Goal: Information Seeking & Learning: Learn about a topic

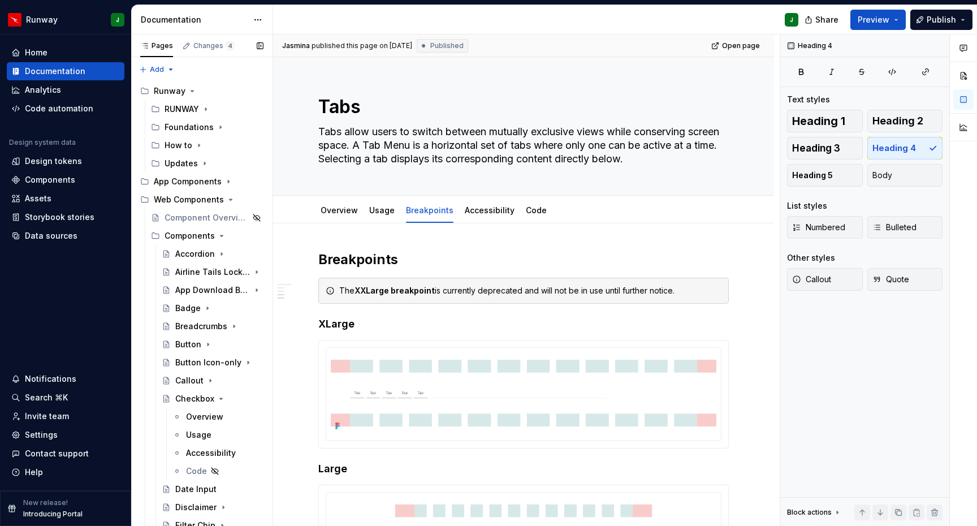
scroll to position [575, 0]
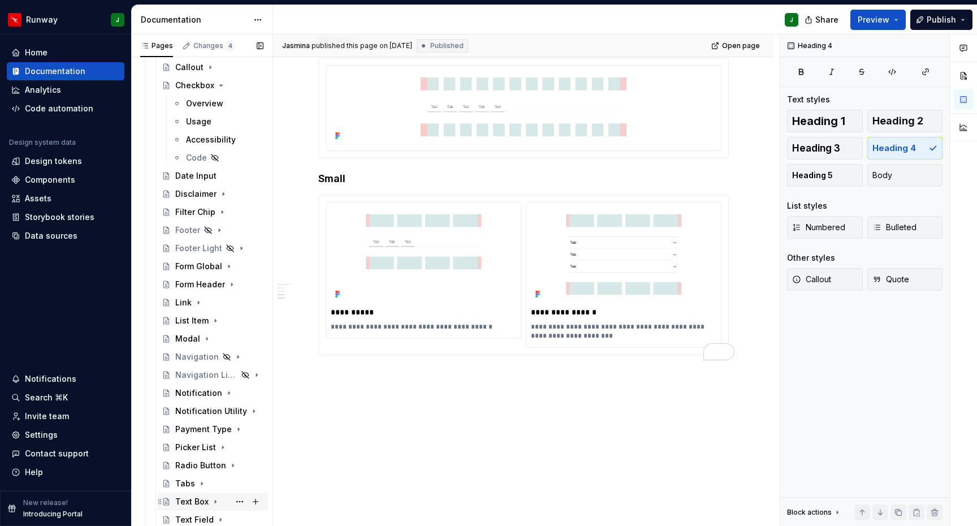
click at [216, 501] on icon "Page tree" at bounding box center [215, 501] width 9 height 9
click at [188, 501] on div "Text Box" at bounding box center [191, 501] width 33 height 11
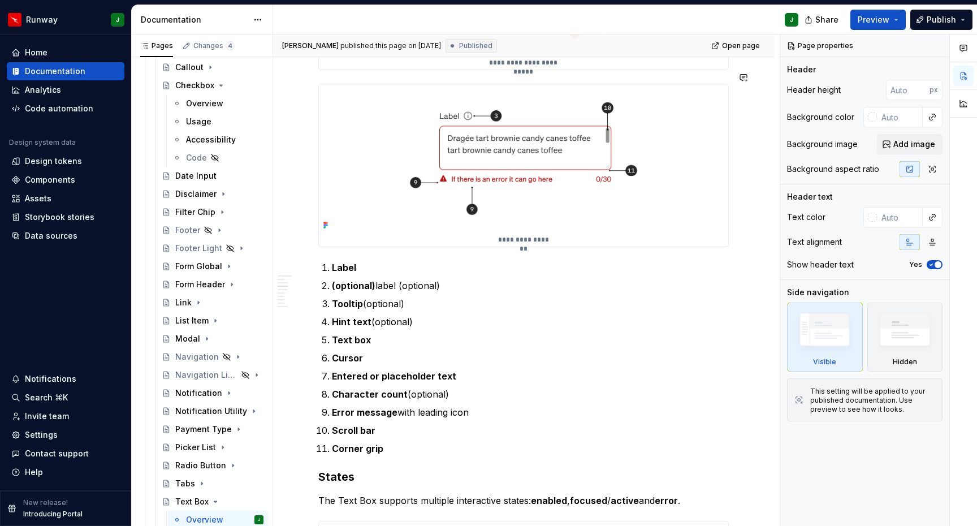
scroll to position [602, 0]
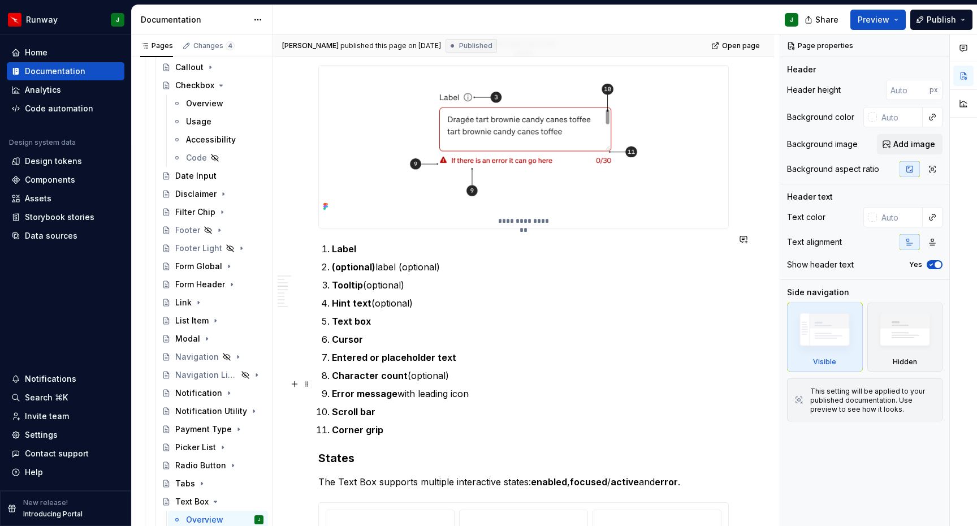
drag, startPoint x: 348, startPoint y: 374, endPoint x: 387, endPoint y: 425, distance: 64.5
click at [348, 374] on ol "Label (optional) label (optional) Tooltip (optional) Hint text (optional) Text …" at bounding box center [530, 339] width 397 height 194
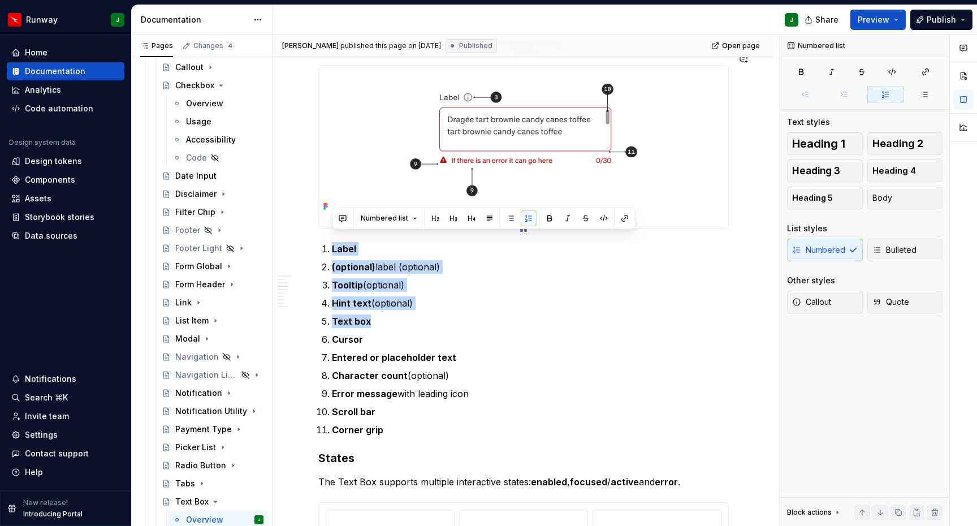
drag, startPoint x: 339, startPoint y: 342, endPoint x: 324, endPoint y: 242, distance: 101.0
click at [332, 242] on ol "Label (optional) label (optional) Tooltip (optional) Hint text (optional) Text …" at bounding box center [530, 339] width 397 height 194
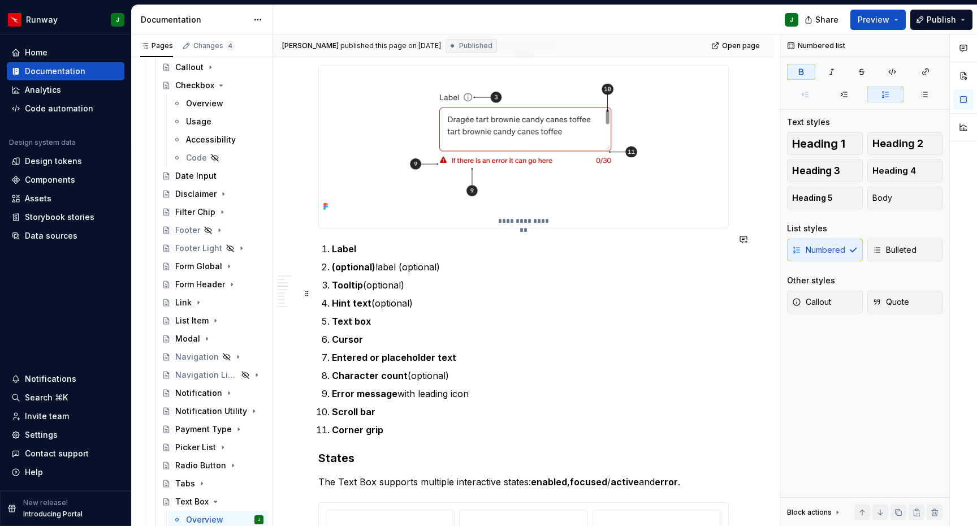
drag, startPoint x: 345, startPoint y: 297, endPoint x: 341, endPoint y: 285, distance: 12.3
click at [345, 297] on strong "Hint text" at bounding box center [352, 302] width 40 height 11
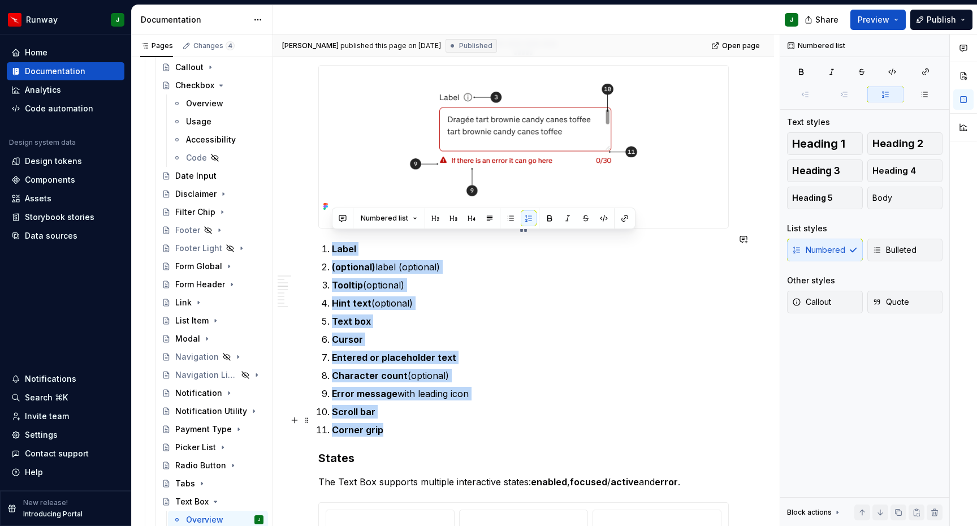
drag, startPoint x: 332, startPoint y: 239, endPoint x: 392, endPoint y: 420, distance: 191.6
click at [393, 422] on ol "Label (optional) label (optional) Tooltip (optional) Hint text (optional) Text …" at bounding box center [530, 339] width 397 height 194
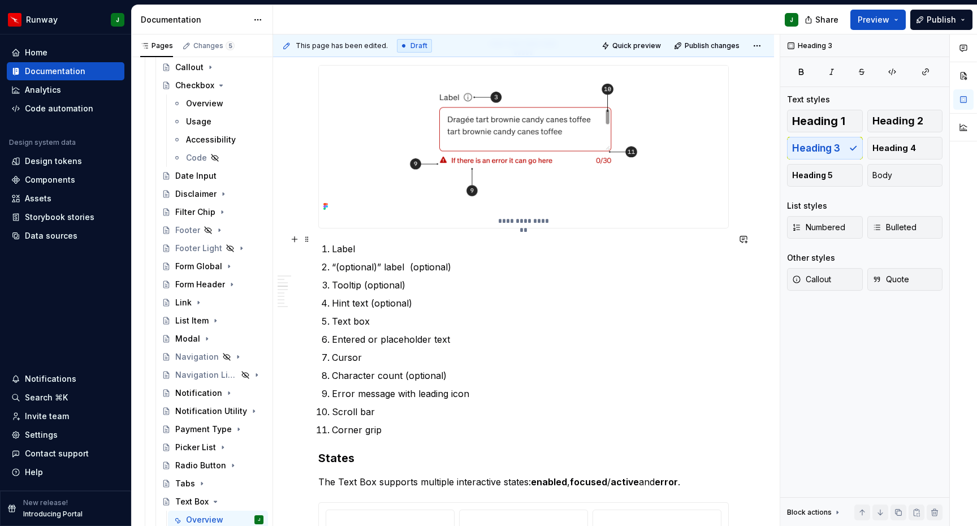
click at [348, 242] on p "Label" at bounding box center [530, 249] width 397 height 14
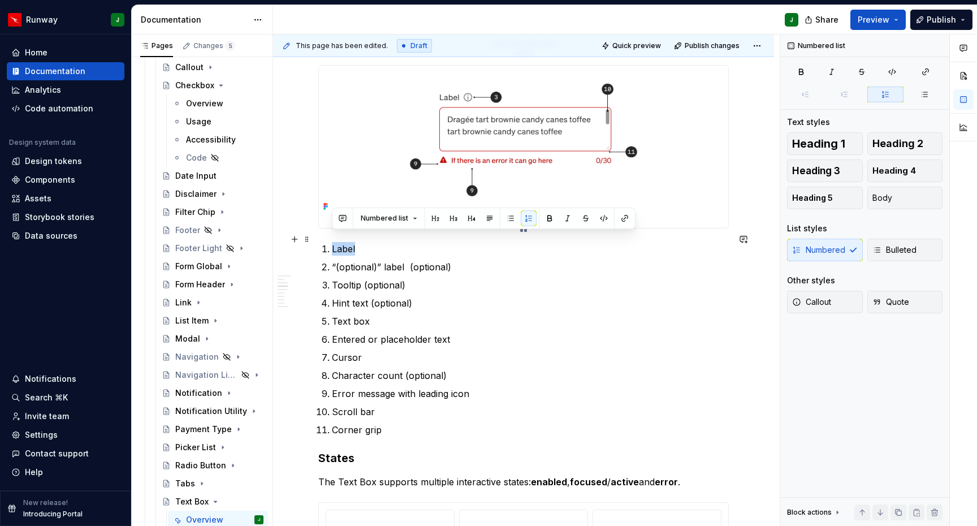
click at [348, 242] on p "Label" at bounding box center [530, 249] width 397 height 14
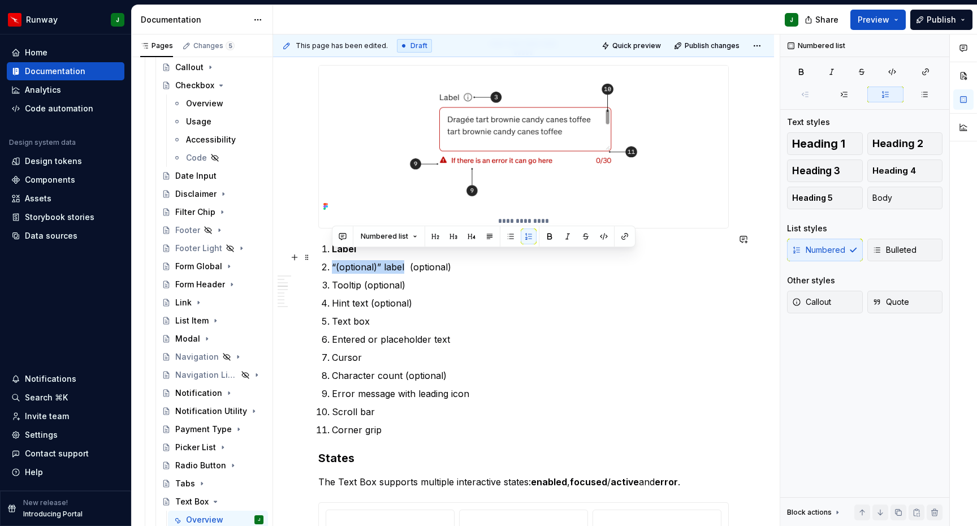
drag, startPoint x: 380, startPoint y: 257, endPoint x: 345, endPoint y: 265, distance: 35.8
click at [332, 260] on li "“(optional)” label (optional)" at bounding box center [530, 267] width 397 height 14
click at [352, 278] on p "Tooltip (optional)" at bounding box center [530, 285] width 397 height 14
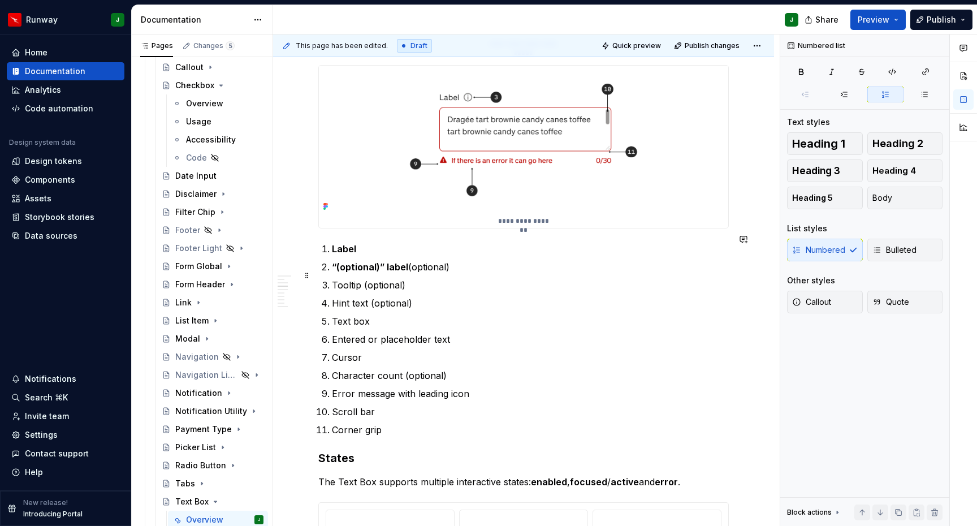
click at [352, 278] on p "Tooltip (optional)" at bounding box center [530, 285] width 397 height 14
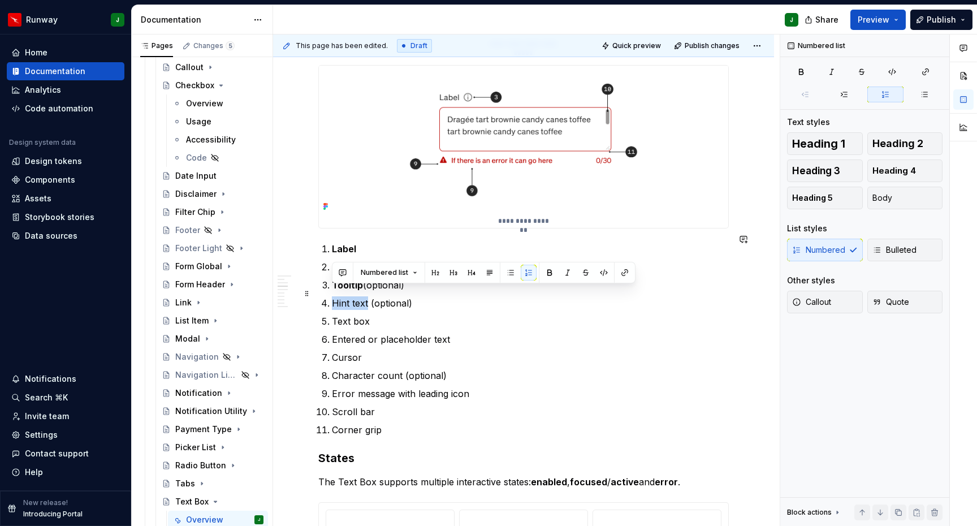
drag, startPoint x: 366, startPoint y: 293, endPoint x: 323, endPoint y: 293, distance: 43.0
click at [332, 296] on li "Hint text (optional)" at bounding box center [530, 303] width 397 height 14
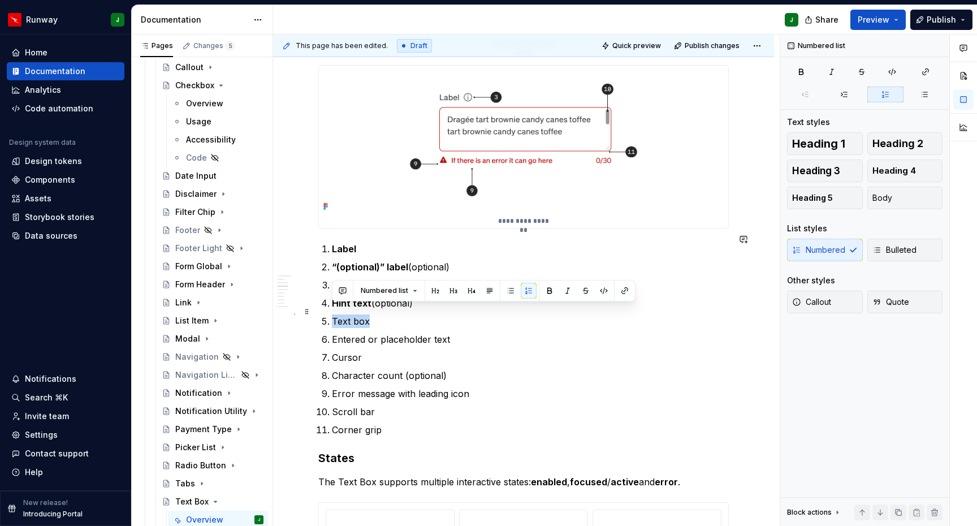
drag, startPoint x: 367, startPoint y: 313, endPoint x: 325, endPoint y: 313, distance: 42.4
click at [332, 314] on li "Text box" at bounding box center [530, 321] width 397 height 14
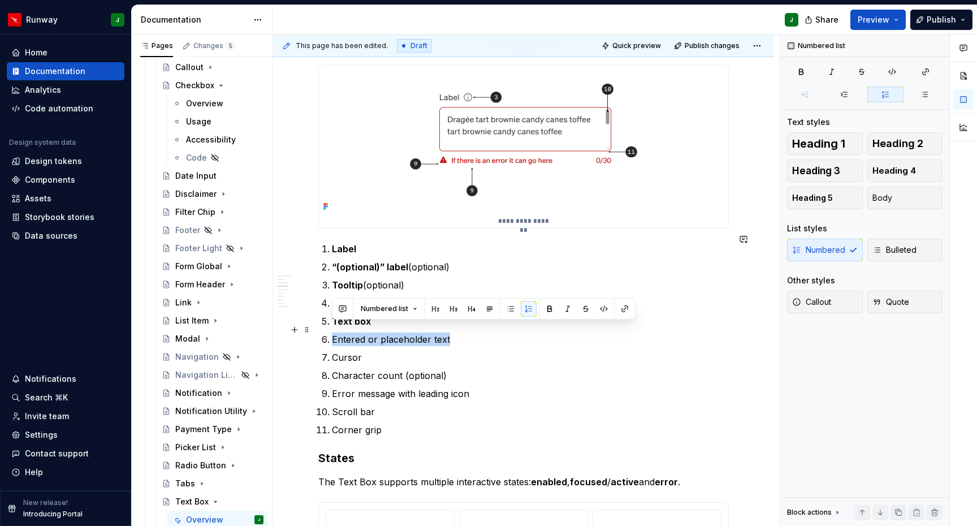
drag, startPoint x: 356, startPoint y: 330, endPoint x: 333, endPoint y: 329, distance: 23.2
click at [333, 332] on p "Entered or placeholder text" at bounding box center [530, 339] width 397 height 14
drag, startPoint x: 376, startPoint y: 359, endPoint x: 330, endPoint y: 332, distance: 53.5
click at [332, 332] on ol "Label “(optional)” label (optional) Tooltip (optional) Hint text (optional) Tex…" at bounding box center [530, 339] width 397 height 194
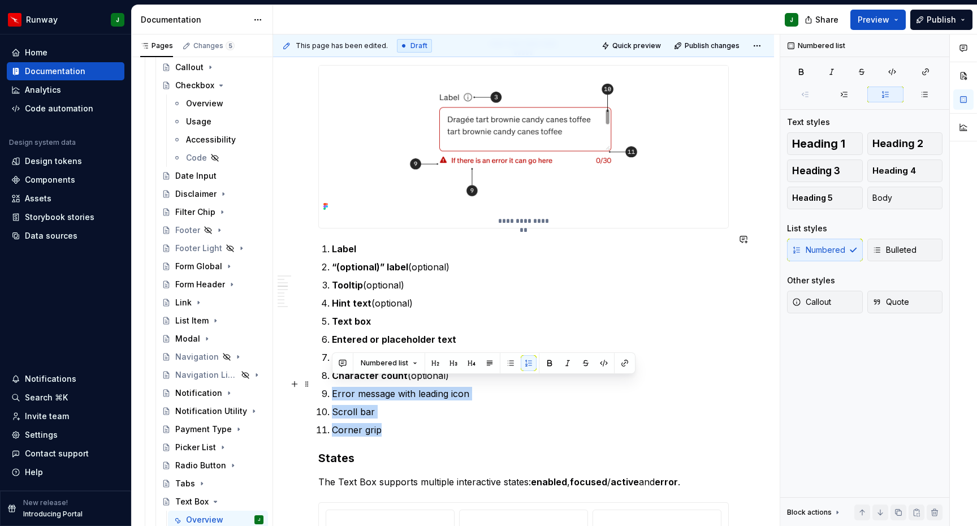
drag, startPoint x: 387, startPoint y: 422, endPoint x: 332, endPoint y: 384, distance: 66.3
click at [332, 384] on ol "Label “(optional)” label (optional) Tooltip (optional) Hint text (optional) Tex…" at bounding box center [530, 339] width 397 height 194
drag, startPoint x: 529, startPoint y: 306, endPoint x: 528, endPoint y: 316, distance: 10.2
click at [529, 314] on p "Text box" at bounding box center [530, 321] width 397 height 14
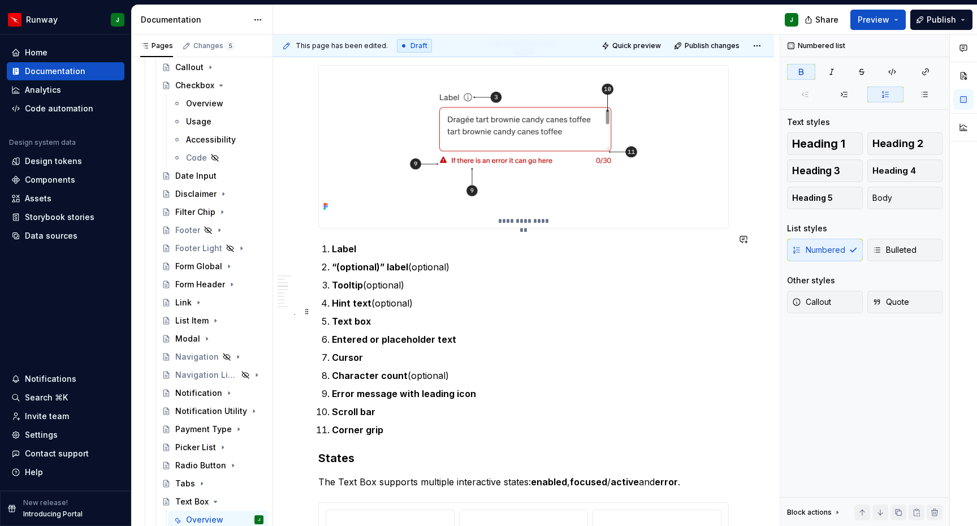
click at [530, 321] on ol "Label “(optional)” label (optional) Tooltip (optional) Hint text (optional) Tex…" at bounding box center [530, 339] width 397 height 194
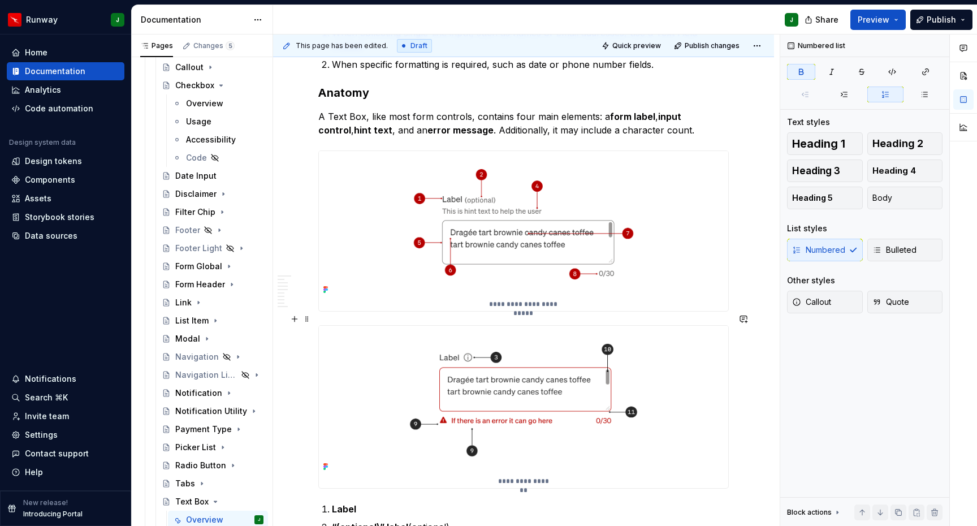
scroll to position [342, 0]
click at [307, 318] on span at bounding box center [306, 319] width 9 height 16
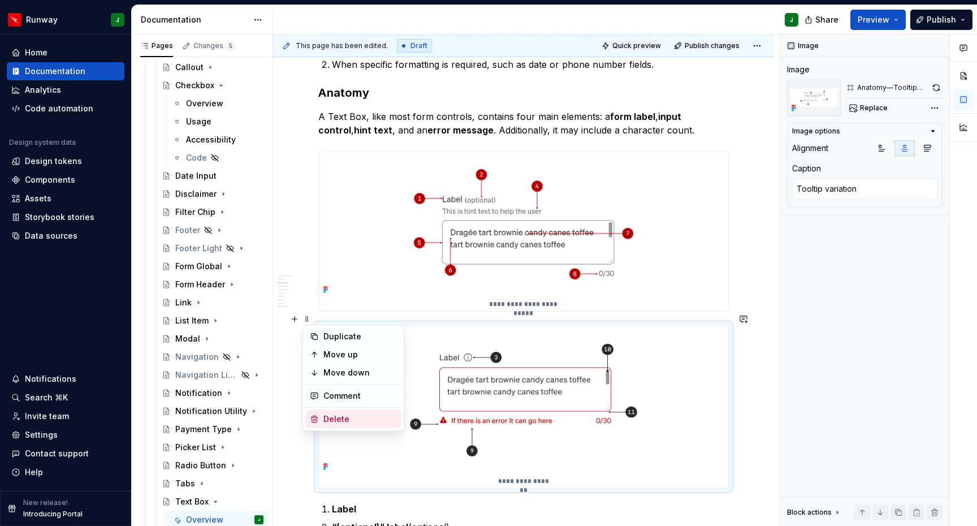
click at [340, 418] on div "Delete" at bounding box center [359, 418] width 73 height 11
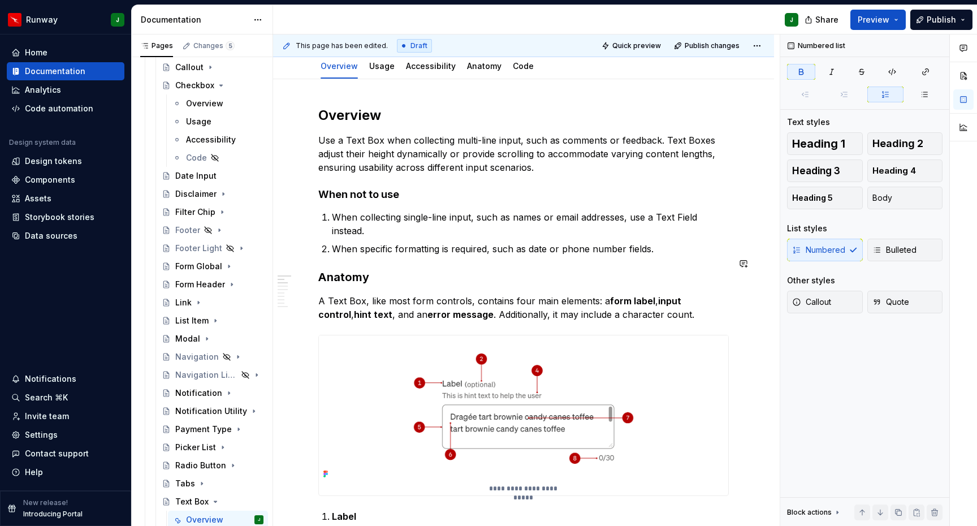
scroll to position [163, 0]
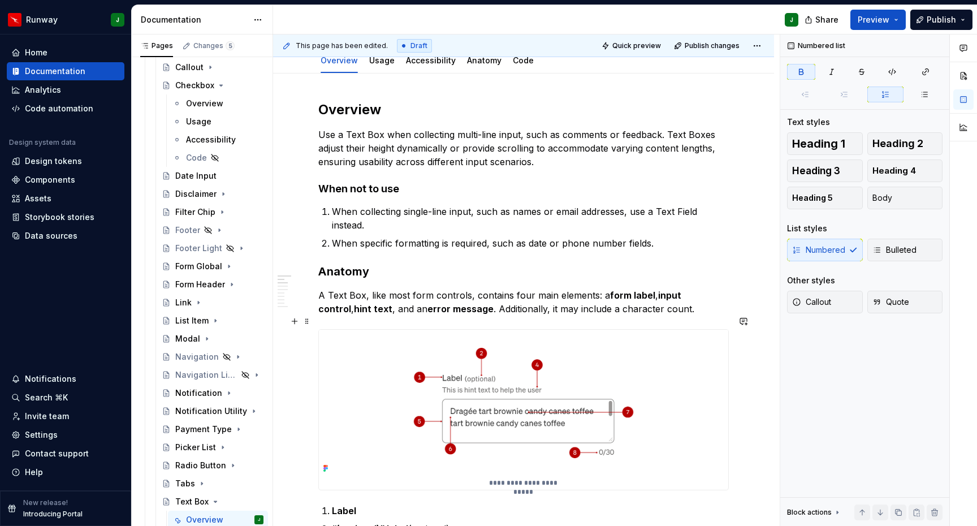
click at [707, 361] on img "To enrich screen reader interactions, please activate Accessibility in Grammarl…" at bounding box center [523, 402] width 409 height 146
type textarea "*"
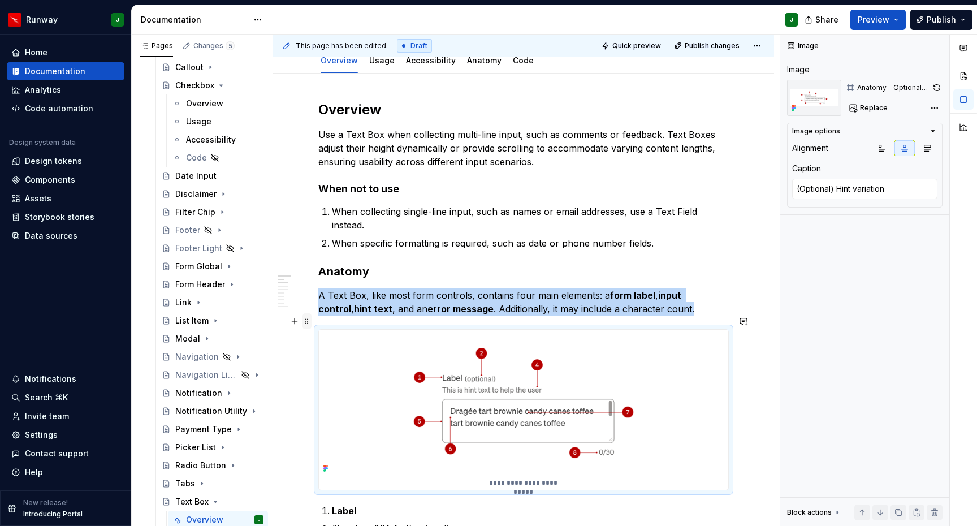
click at [307, 322] on span at bounding box center [306, 321] width 9 height 16
click at [358, 422] on div "Delete" at bounding box center [359, 420] width 73 height 11
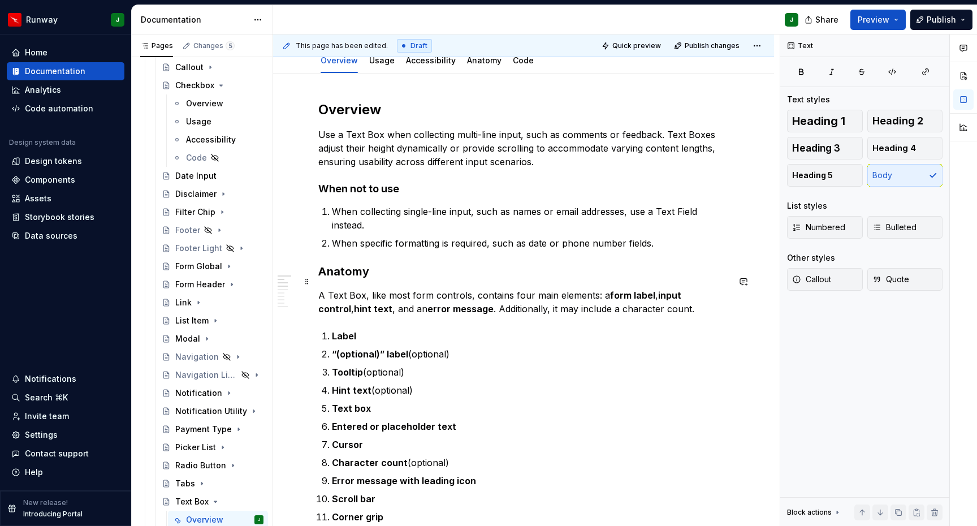
click at [665, 298] on p "A Text Box, like most form controls, contains four main elements: a form label …" at bounding box center [523, 301] width 410 height 27
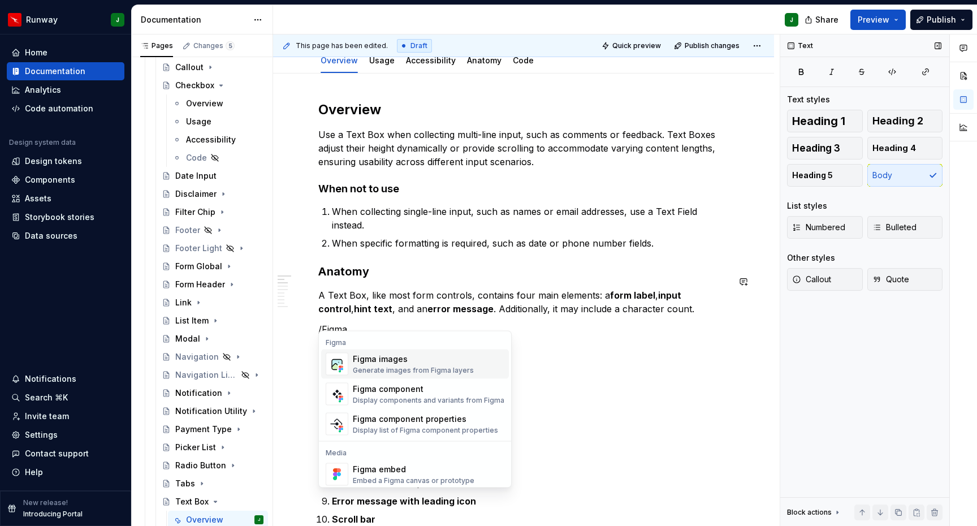
click at [407, 365] on div "Figma images Generate images from Figma layers" at bounding box center [413, 363] width 121 height 21
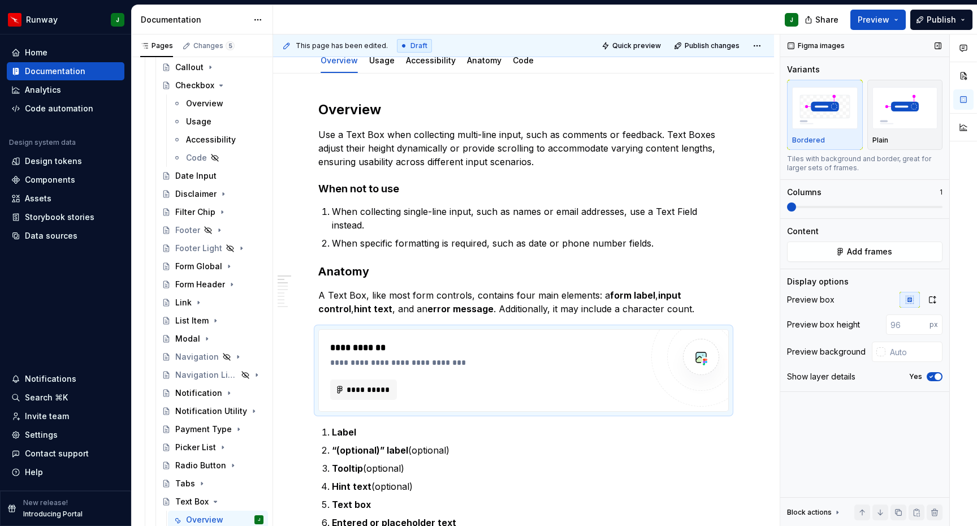
scroll to position [159, 0]
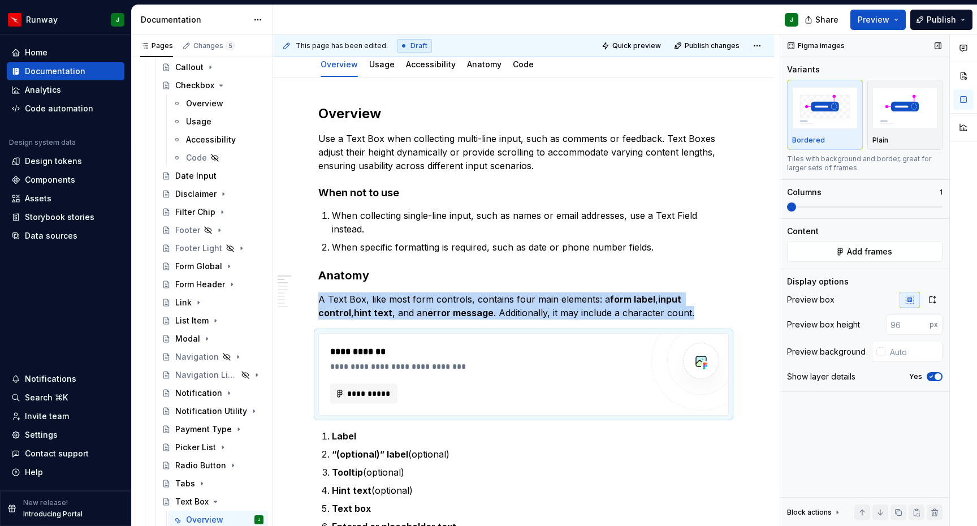
type textarea "*"
click at [931, 300] on icon "button" at bounding box center [931, 299] width 9 height 9
click at [917, 325] on input "text" at bounding box center [913, 324] width 57 height 20
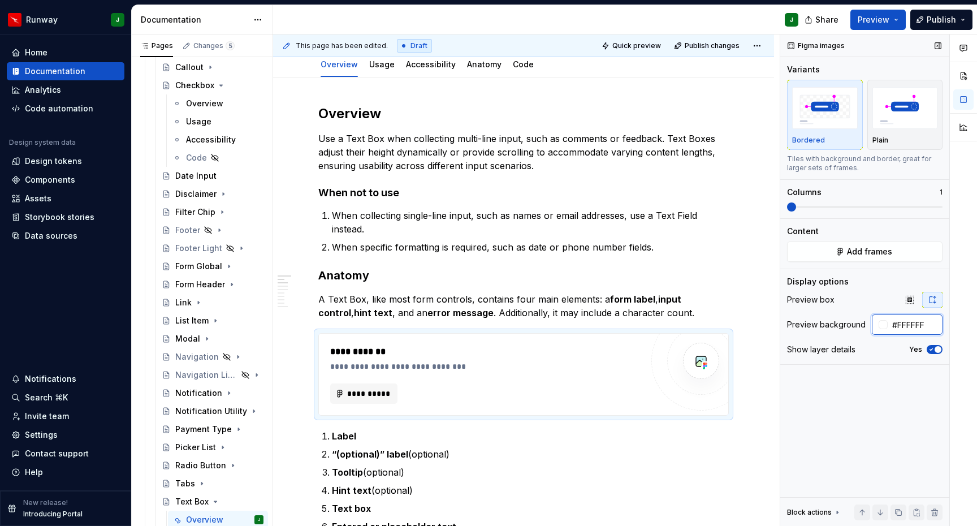
type input "#FFFFFF"
drag, startPoint x: 932, startPoint y: 350, endPoint x: 782, endPoint y: 172, distance: 233.4
click at [932, 350] on icon "button" at bounding box center [930, 349] width 9 height 7
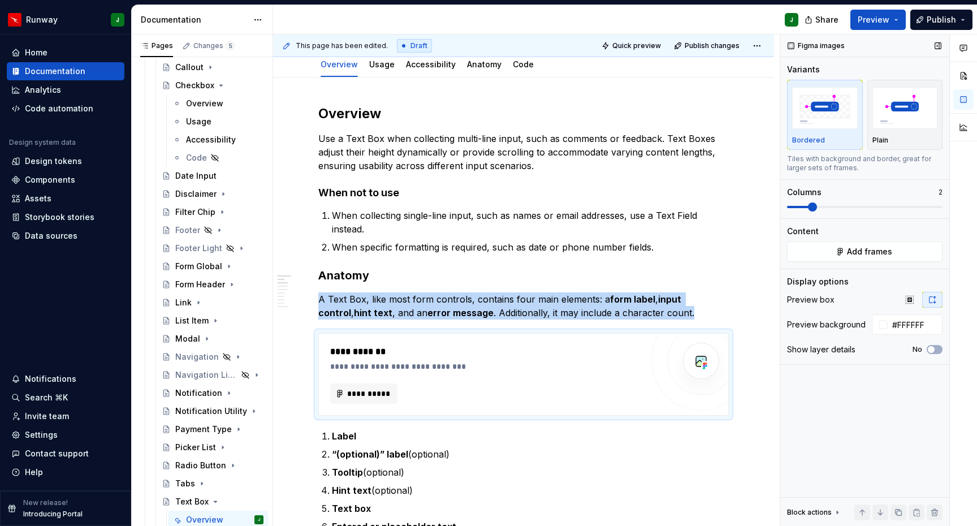
click at [811, 205] on span at bounding box center [812, 206] width 9 height 9
click at [839, 252] on button "Add frames" at bounding box center [864, 251] width 155 height 20
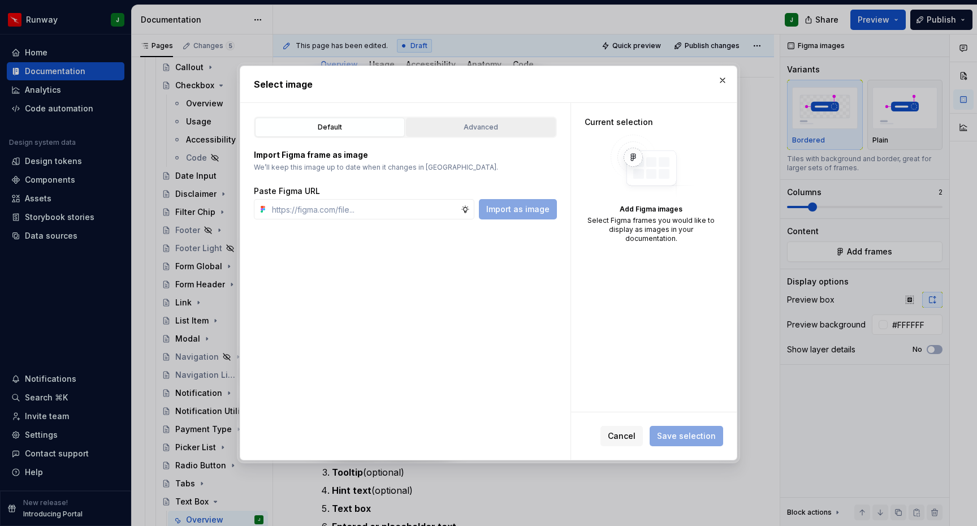
click at [467, 135] on button "Advanced" at bounding box center [481, 127] width 150 height 19
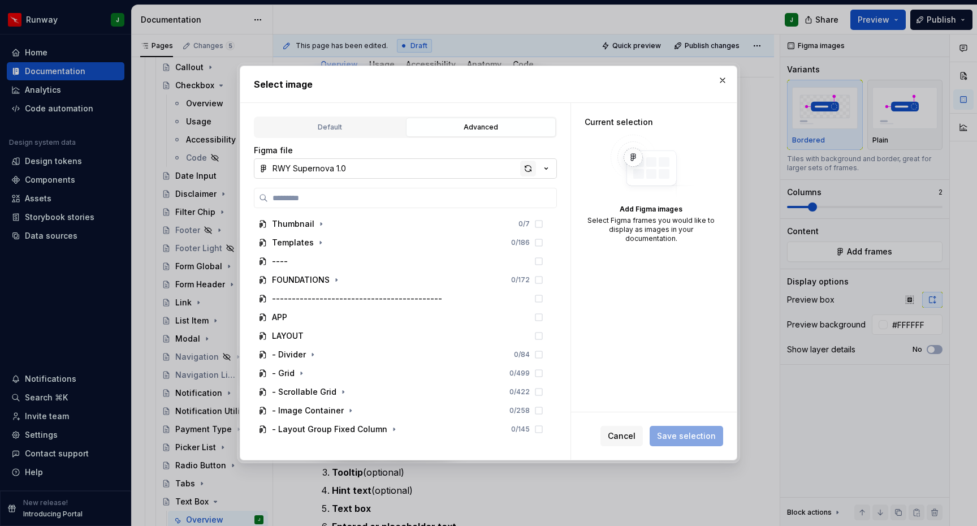
click at [529, 167] on div "button" at bounding box center [528, 169] width 16 height 16
type textarea "*"
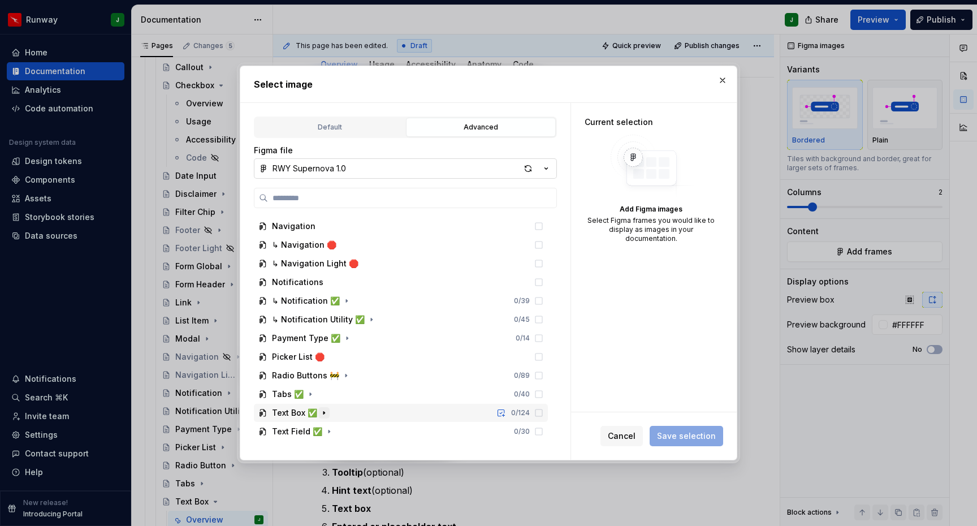
click at [323, 412] on icon "button" at bounding box center [323, 412] width 9 height 9
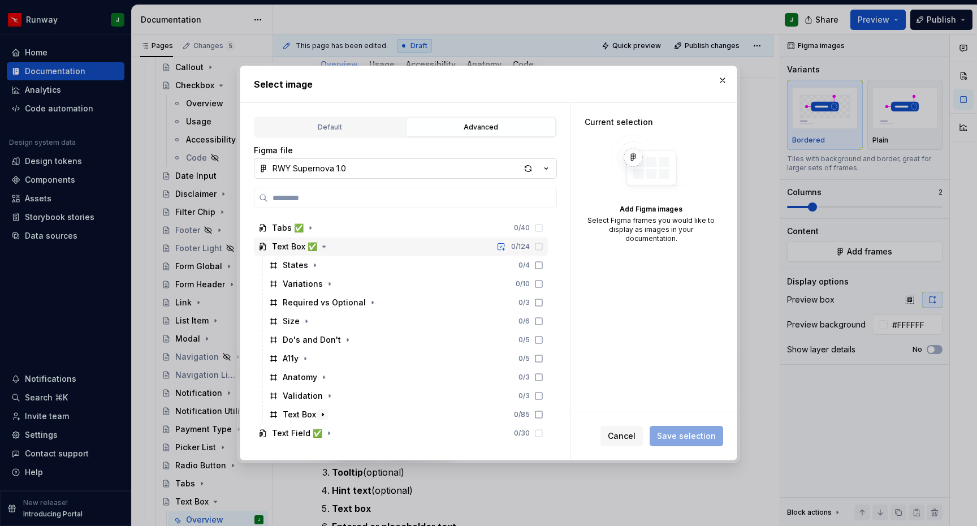
scroll to position [1415, 0]
click at [325, 377] on icon "button" at bounding box center [323, 375] width 9 height 9
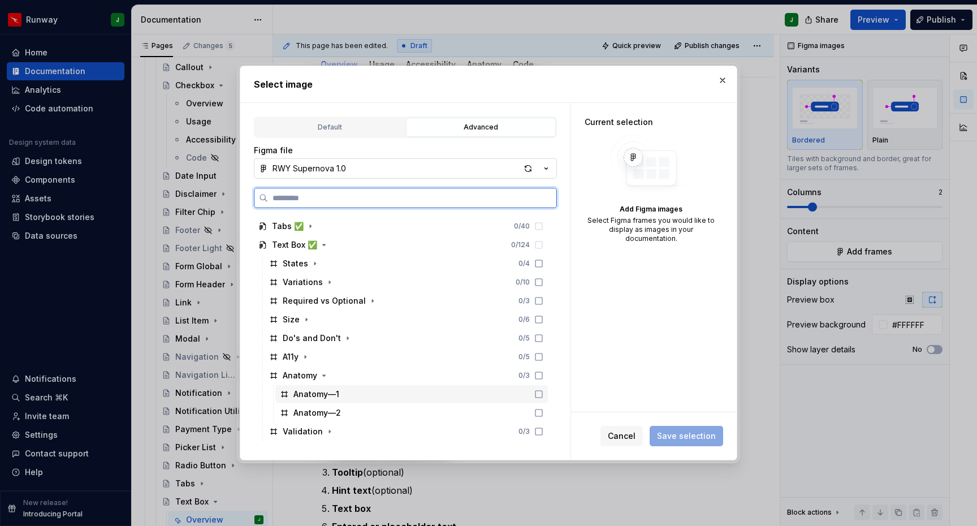
drag, startPoint x: 550, startPoint y: 393, endPoint x: 552, endPoint y: 407, distance: 13.6
click at [543, 394] on icon at bounding box center [538, 393] width 9 height 9
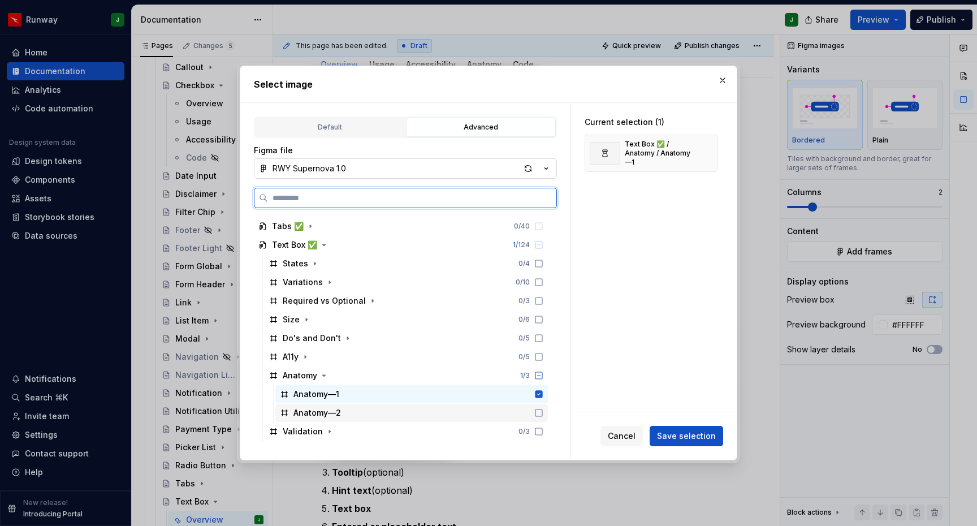
drag, startPoint x: 551, startPoint y: 409, endPoint x: 544, endPoint y: 407, distance: 7.5
click at [543, 409] on icon at bounding box center [538, 412] width 9 height 9
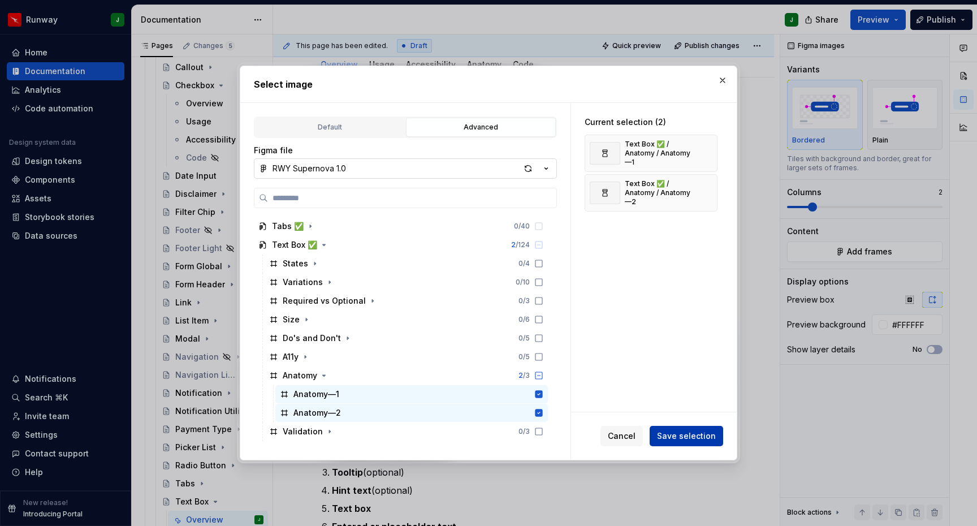
click at [706, 435] on span "Save selection" at bounding box center [686, 435] width 59 height 11
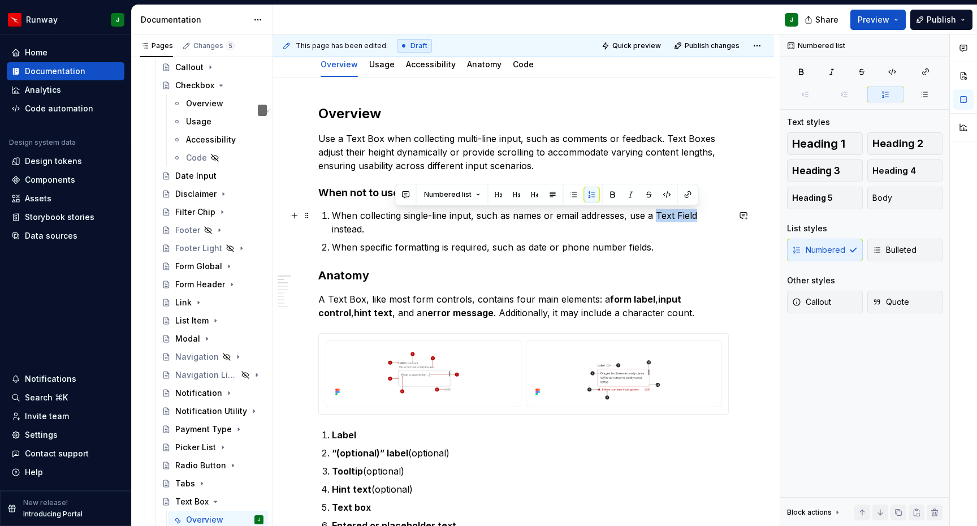
drag, startPoint x: 654, startPoint y: 216, endPoint x: 695, endPoint y: 218, distance: 40.2
click at [695, 218] on p "When collecting single-line input, such as names or email addresses, use a Text…" at bounding box center [530, 222] width 397 height 27
click at [665, 216] on p "When collecting single-line input, such as names or email addresses, use a Text…" at bounding box center [530, 222] width 397 height 27
click at [703, 219] on p "When collecting single-line input, such as names or email addresses, use an Inp…" at bounding box center [530, 222] width 397 height 27
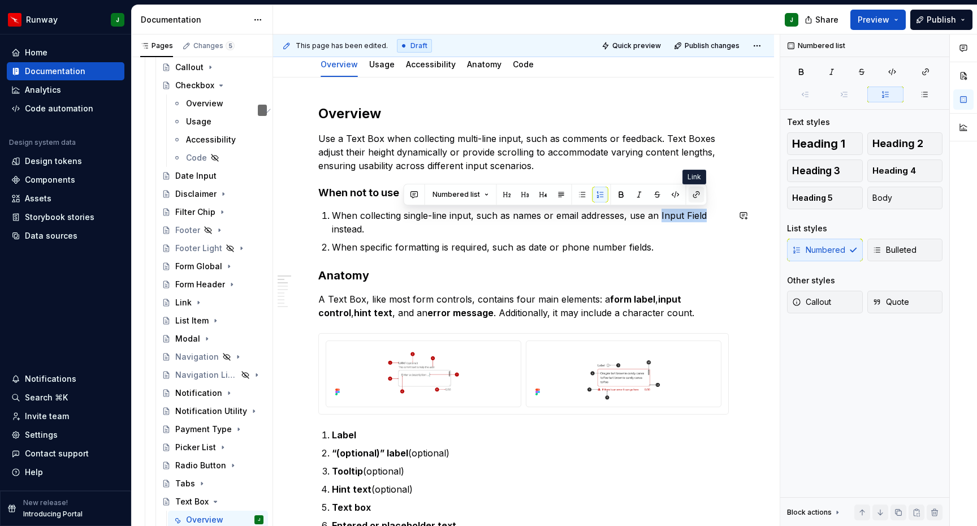
click at [694, 194] on button "button" at bounding box center [696, 195] width 16 height 16
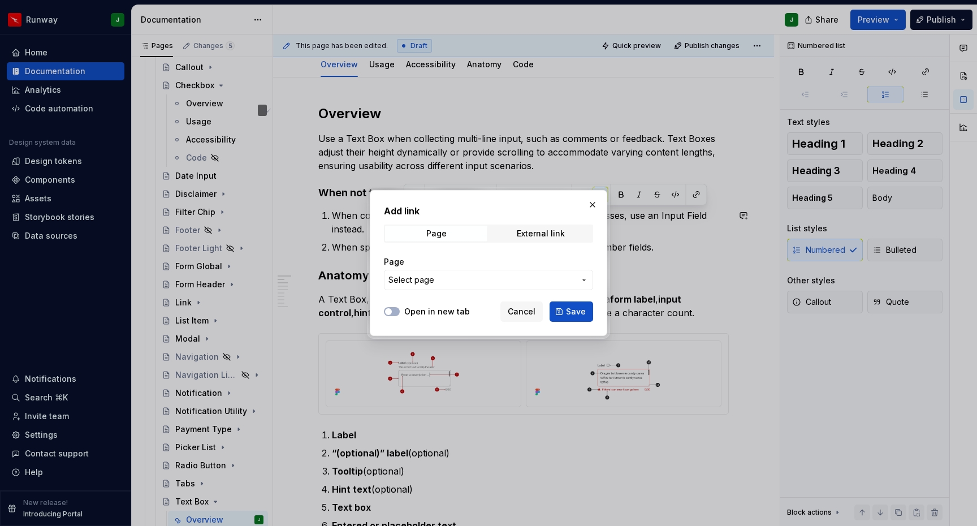
click at [438, 314] on label "Open in new tab" at bounding box center [437, 311] width 66 height 11
click at [400, 314] on button "Open in new tab" at bounding box center [392, 311] width 16 height 9
click at [447, 286] on button "Select page" at bounding box center [488, 280] width 209 height 20
click at [415, 279] on div at bounding box center [488, 263] width 977 height 526
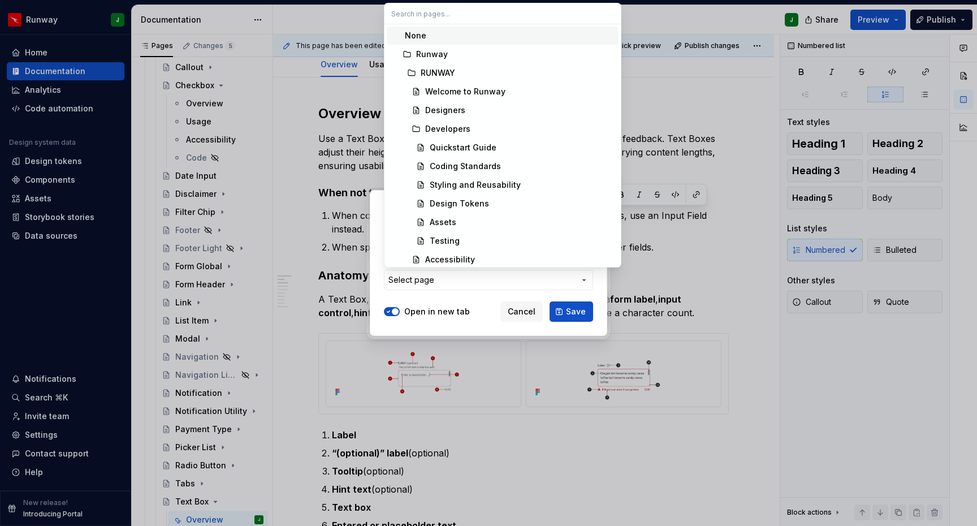
click at [419, 12] on input "text" at bounding box center [502, 13] width 236 height 20
type input "input"
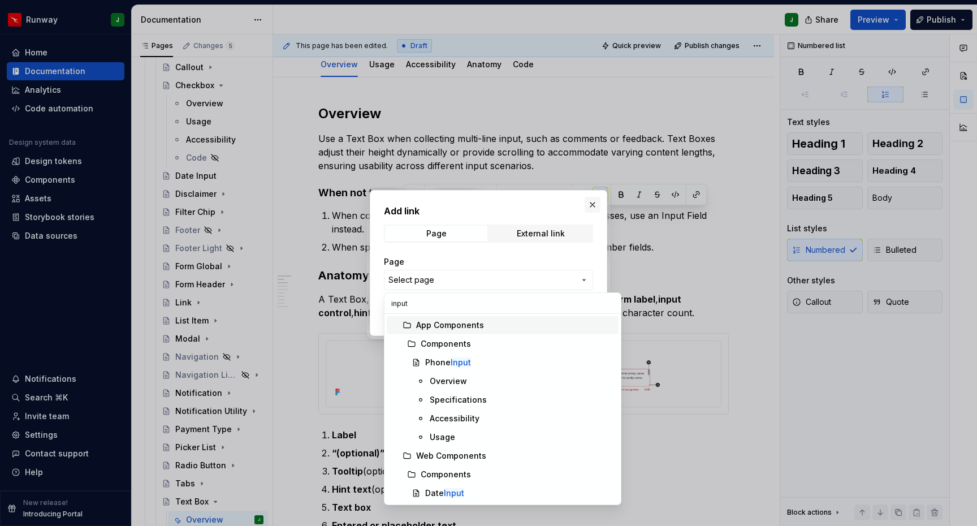
click at [589, 248] on div "Add link Page External link Page Select page Open in new tab Cancel Save" at bounding box center [488, 263] width 977 height 526
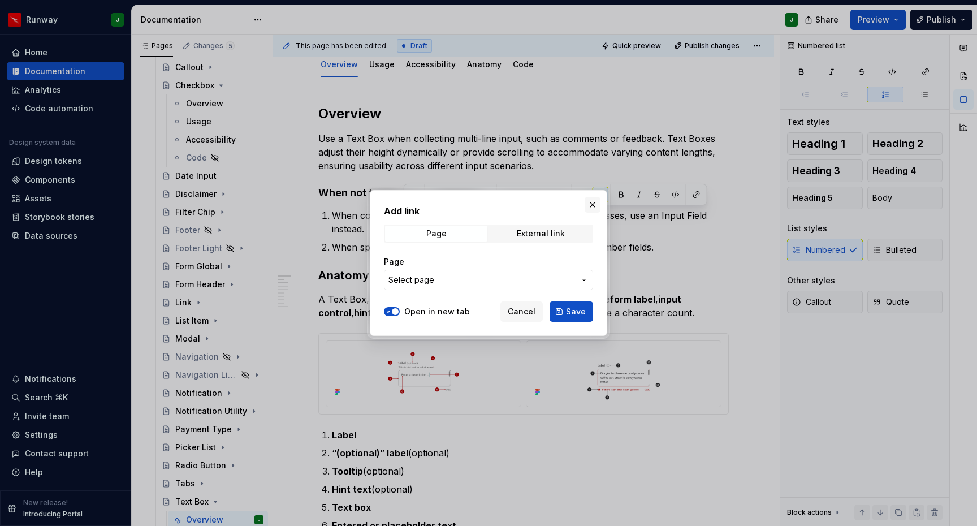
click at [592, 201] on button "button" at bounding box center [592, 205] width 16 height 16
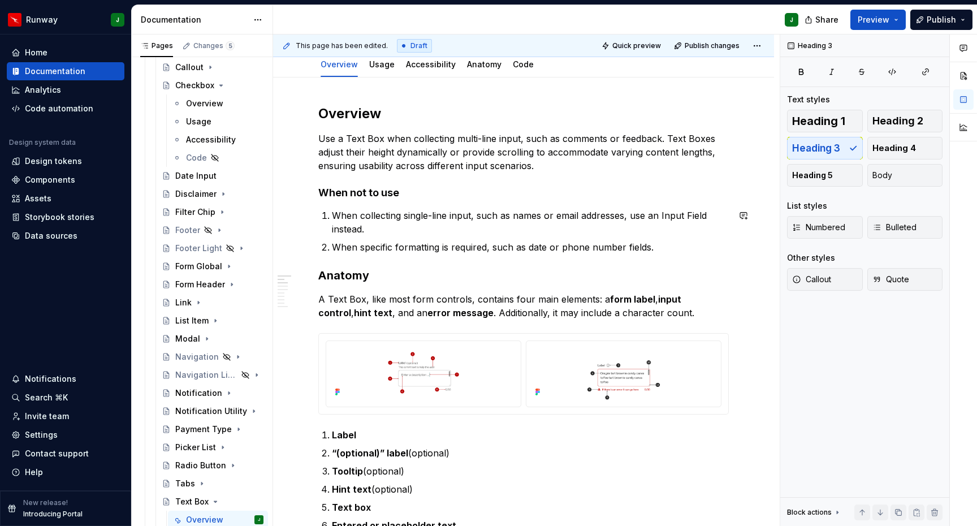
click at [334, 115] on h2 "Overview" at bounding box center [523, 114] width 410 height 18
click at [339, 273] on h3 "Anatomy" at bounding box center [523, 275] width 410 height 16
click at [396, 272] on h3 "Anatomy" at bounding box center [523, 275] width 410 height 16
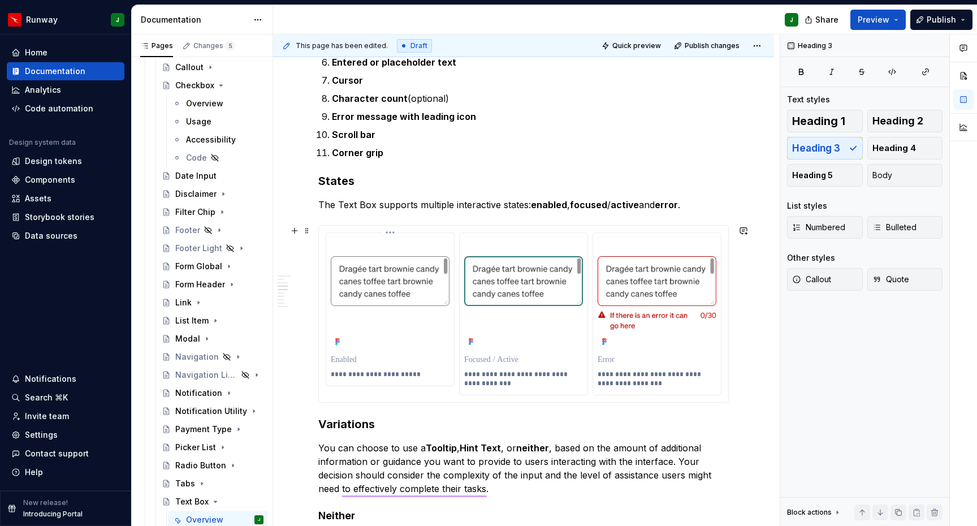
scroll to position [626, 0]
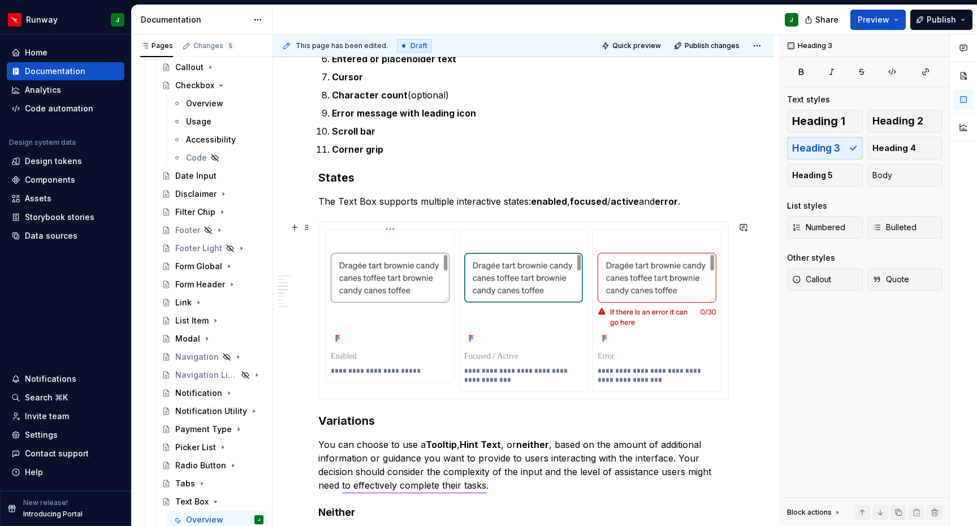
click at [415, 324] on img "To enrich screen reader interactions, please activate Accessibility in Grammarl…" at bounding box center [390, 290] width 119 height 112
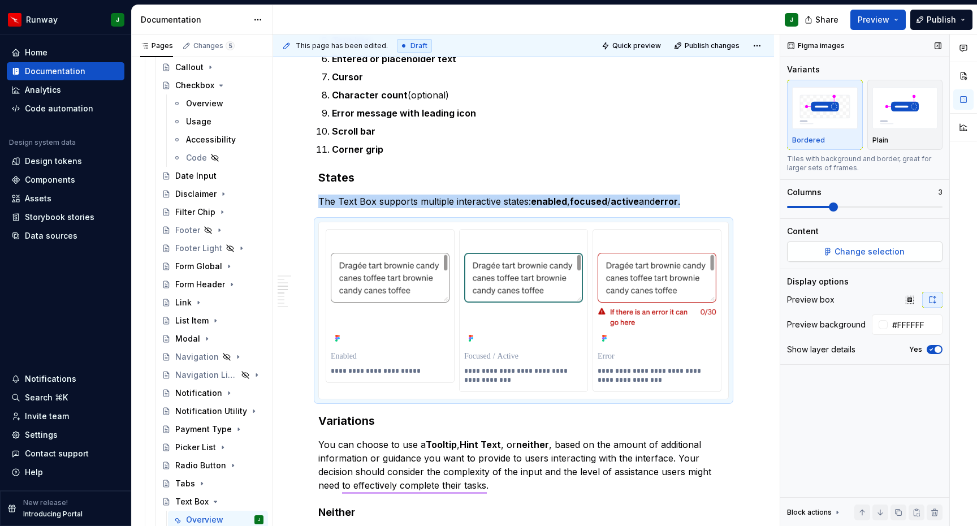
click at [844, 248] on span "Change selection" at bounding box center [869, 251] width 70 height 11
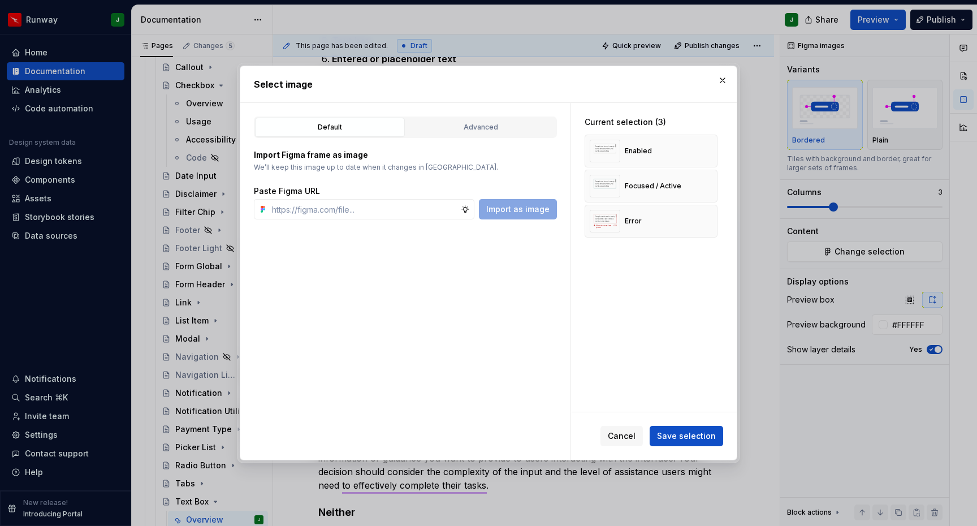
type textarea "*"
drag, startPoint x: 482, startPoint y: 128, endPoint x: 474, endPoint y: 126, distance: 8.6
click at [482, 128] on div "Advanced" at bounding box center [481, 127] width 142 height 11
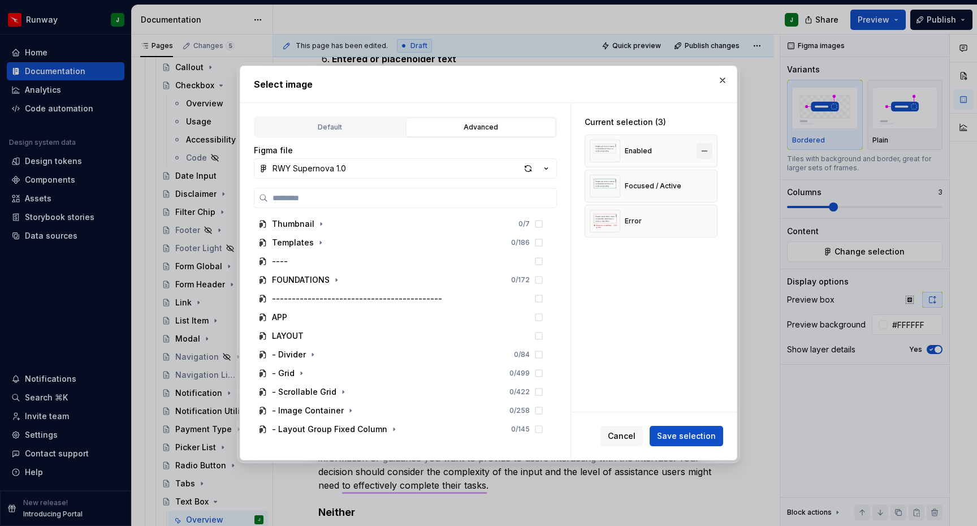
click at [710, 151] on button "button" at bounding box center [704, 151] width 16 height 16
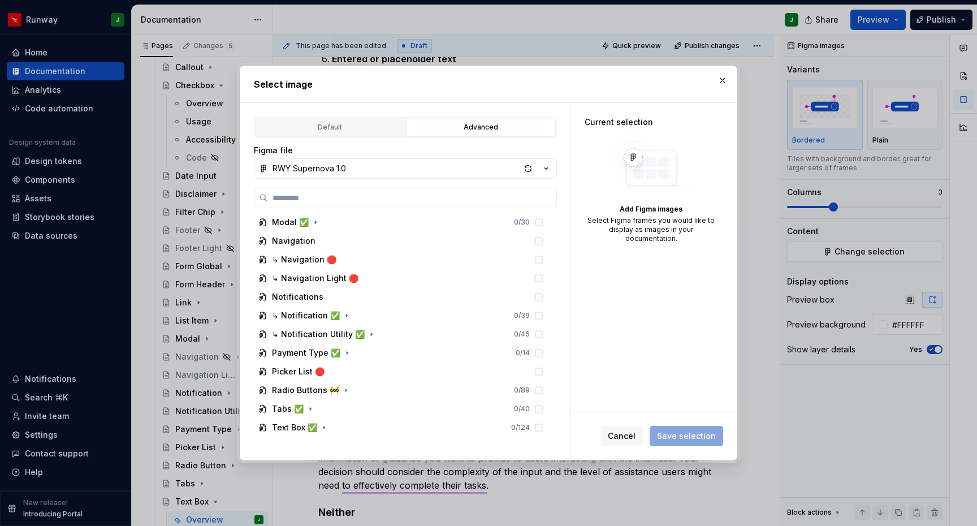
scroll to position [1247, 0]
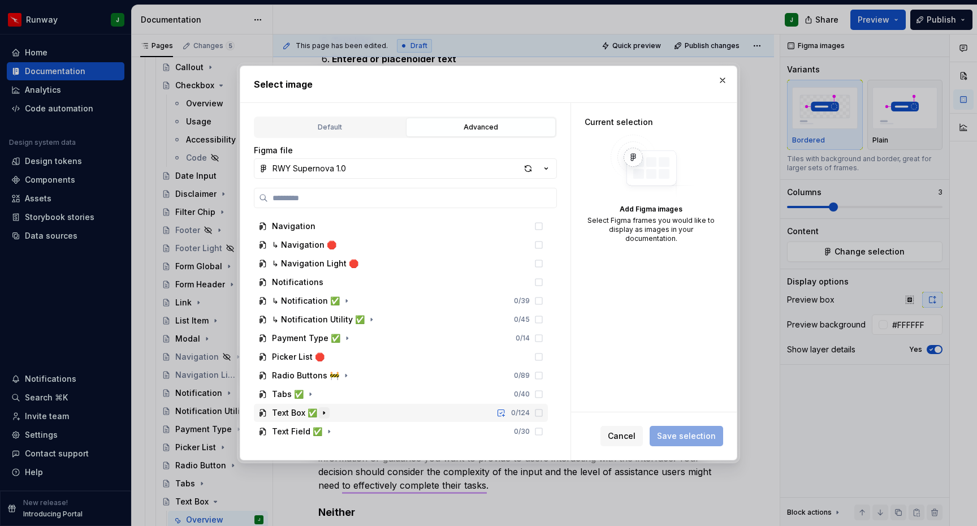
click at [322, 413] on icon "button" at bounding box center [323, 412] width 9 height 9
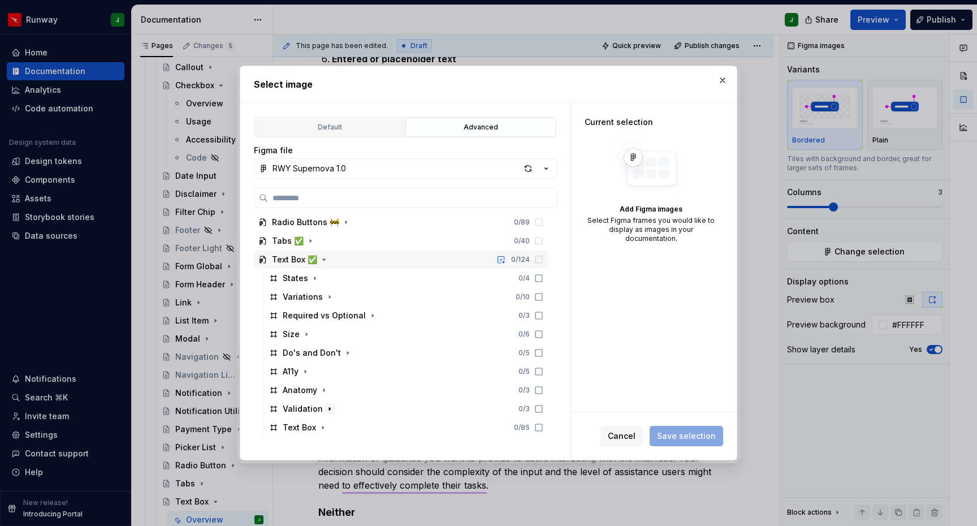
scroll to position [1408, 0]
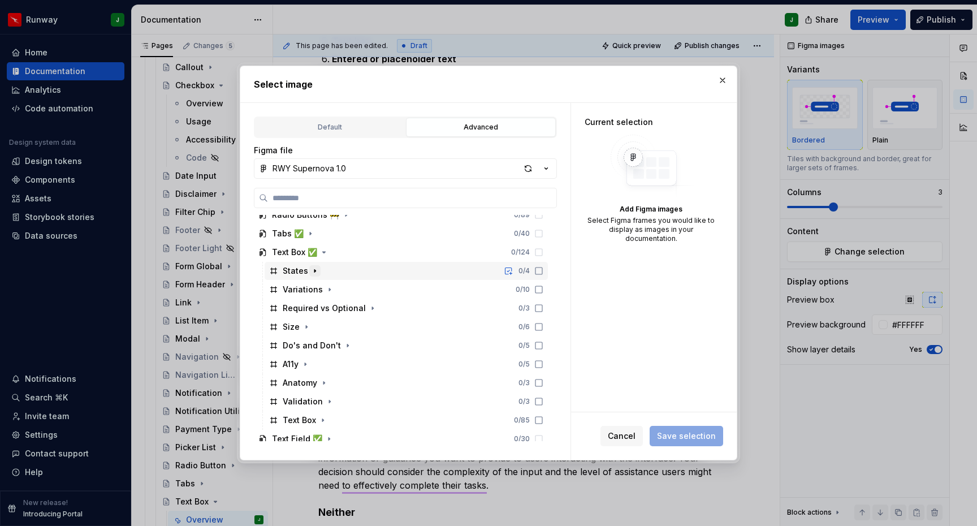
click at [316, 270] on icon "button" at bounding box center [314, 270] width 9 height 9
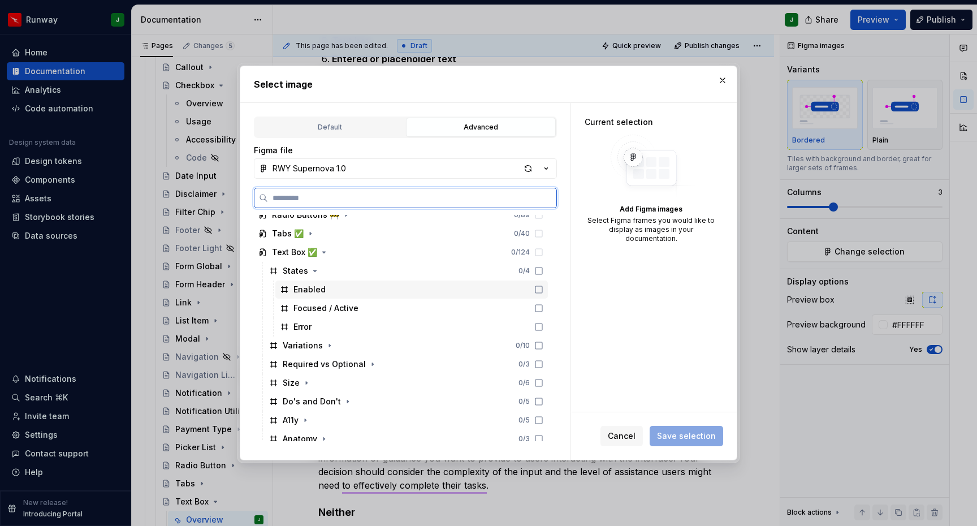
click at [543, 288] on icon at bounding box center [538, 289] width 9 height 9
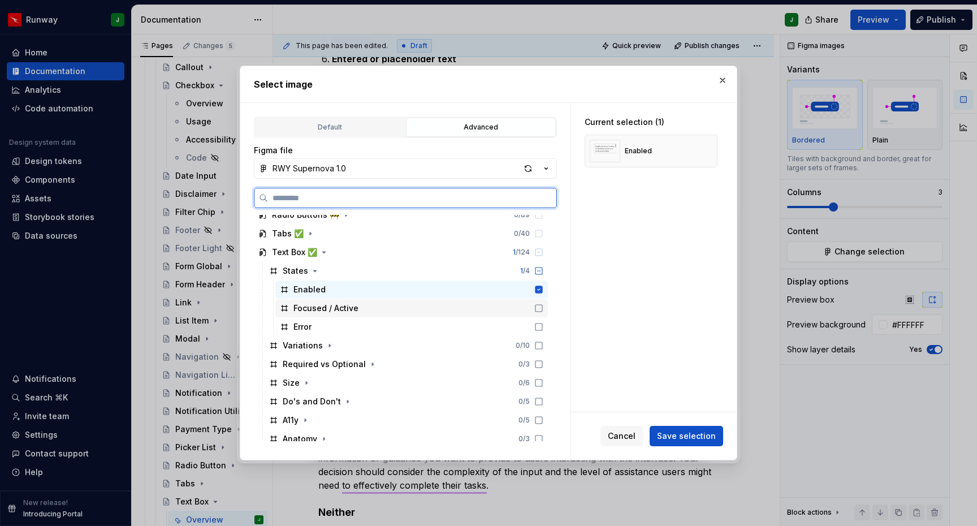
drag, startPoint x: 548, startPoint y: 306, endPoint x: 548, endPoint y: 319, distance: 13.0
click at [543, 306] on icon at bounding box center [538, 307] width 9 height 9
click at [543, 328] on icon at bounding box center [538, 326] width 9 height 9
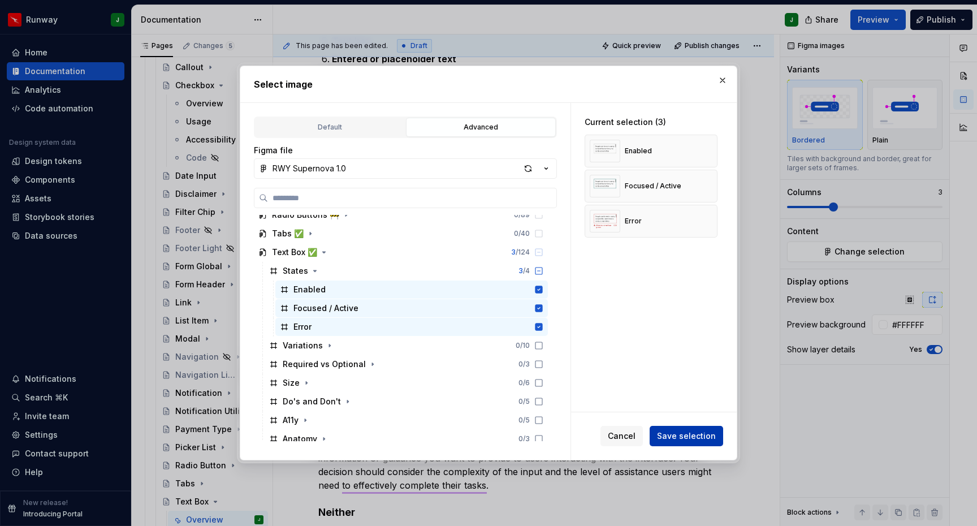
click at [693, 437] on span "Save selection" at bounding box center [686, 435] width 59 height 11
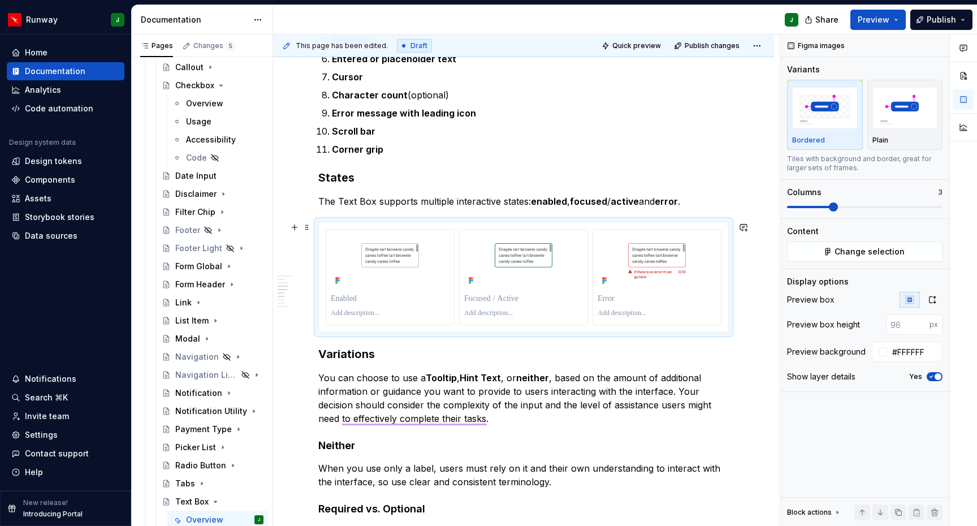
click at [756, 307] on div "Overview Use a Text Box when collecting multi-line input, such as comments or f…" at bounding box center [523, 528] width 501 height 1835
click at [934, 301] on icon "button" at bounding box center [932, 299] width 6 height 7
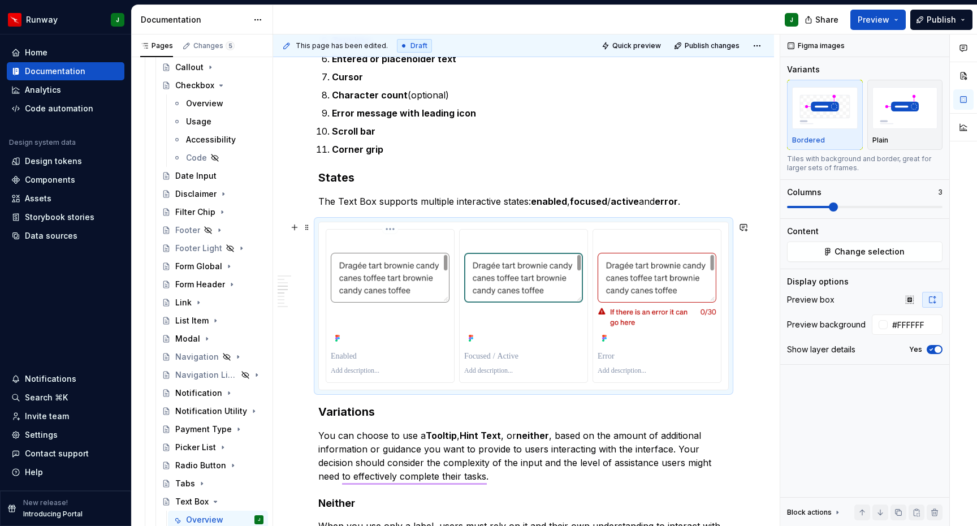
click at [346, 358] on p "To enrich screen reader interactions, please activate Accessibility in Grammarl…" at bounding box center [390, 355] width 119 height 11
click at [488, 354] on p "To enrich screen reader interactions, please activate Accessibility in Grammarl…" at bounding box center [523, 355] width 119 height 11
click at [615, 356] on p "To enrich screen reader interactions, please activate Accessibility in Grammarl…" at bounding box center [656, 355] width 119 height 11
drag, startPoint x: 755, startPoint y: 375, endPoint x: 318, endPoint y: 412, distance: 438.4
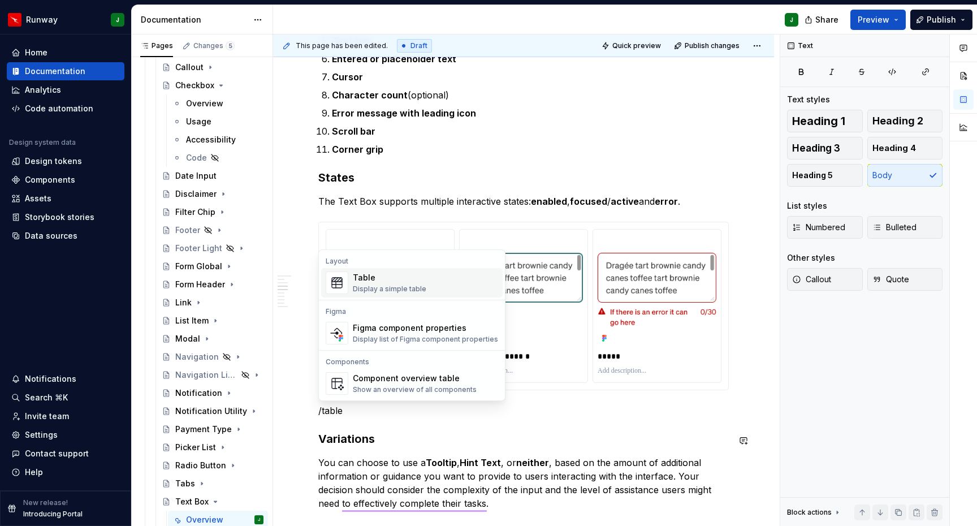
click at [367, 291] on div "Display a simple table" at bounding box center [389, 288] width 73 height 9
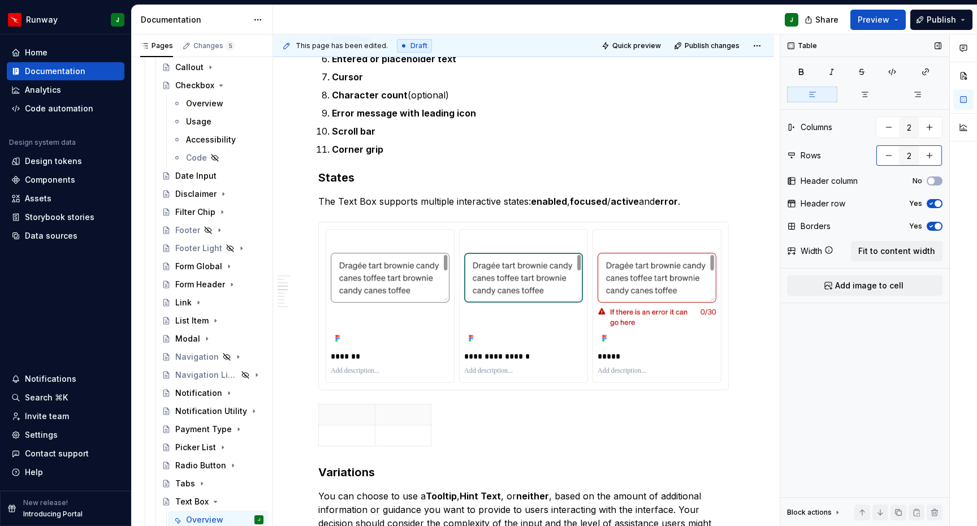
click at [934, 154] on button "button" at bounding box center [929, 155] width 20 height 20
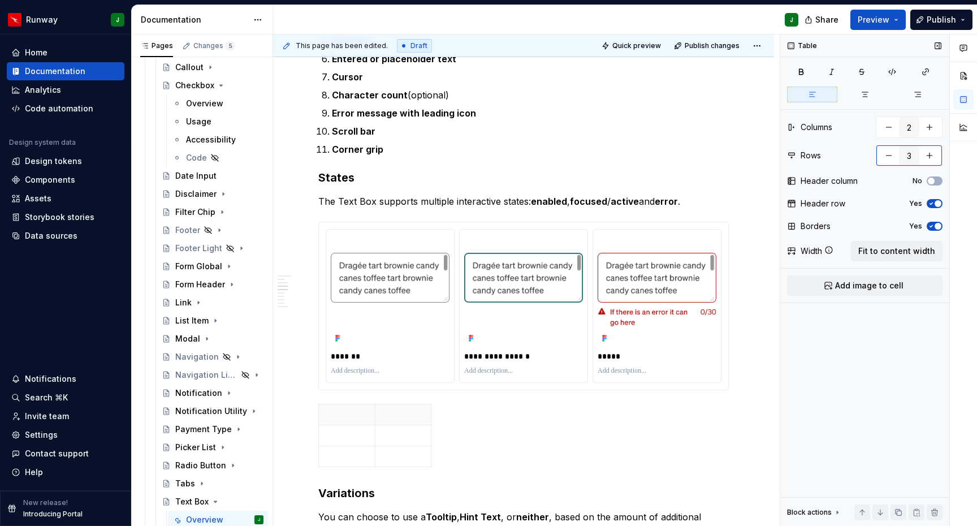
click at [933, 154] on button "button" at bounding box center [929, 155] width 20 height 20
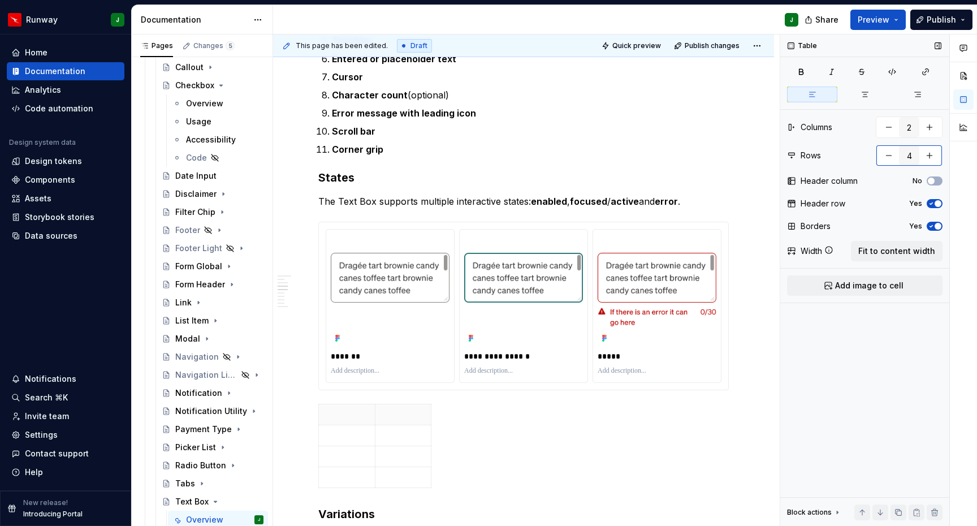
click at [933, 154] on button "button" at bounding box center [929, 155] width 20 height 20
type input "5"
click at [935, 224] on span "button" at bounding box center [937, 226] width 7 height 7
click at [882, 248] on span "Fit to content width" at bounding box center [896, 250] width 77 height 11
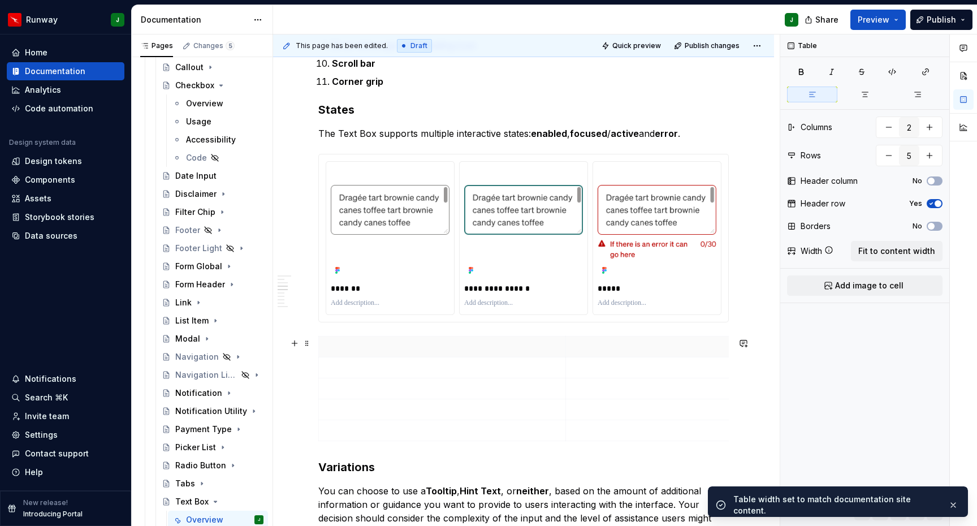
scroll to position [705, 0]
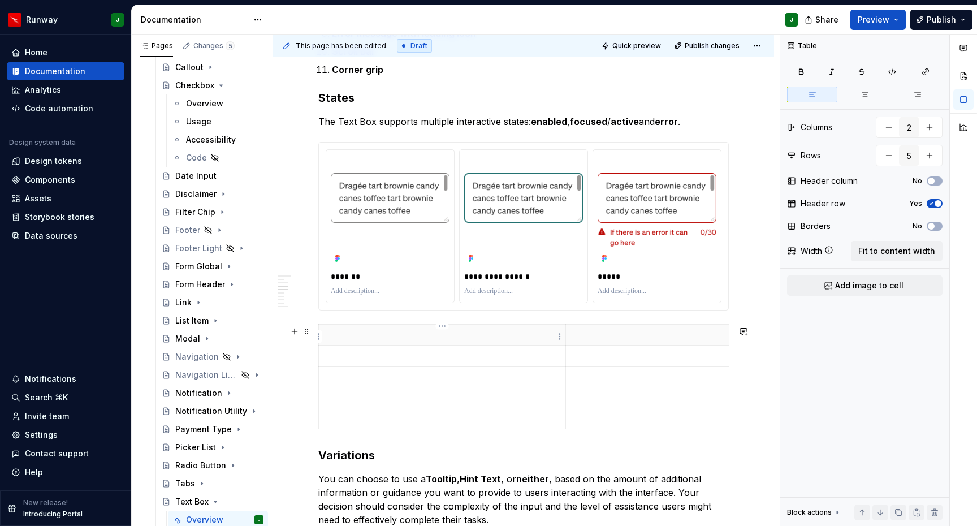
click at [349, 332] on p "To enrich screen reader interactions, please activate Accessibility in Grammarl…" at bounding box center [442, 334] width 233 height 11
click at [645, 337] on p "To enrich screen reader interactions, please activate Accessibility in Grammarl…" at bounding box center [689, 334] width 233 height 11
click at [586, 360] on p "To enrich screen reader interactions, please activate Accessibility in Grammarl…" at bounding box center [689, 355] width 233 height 11
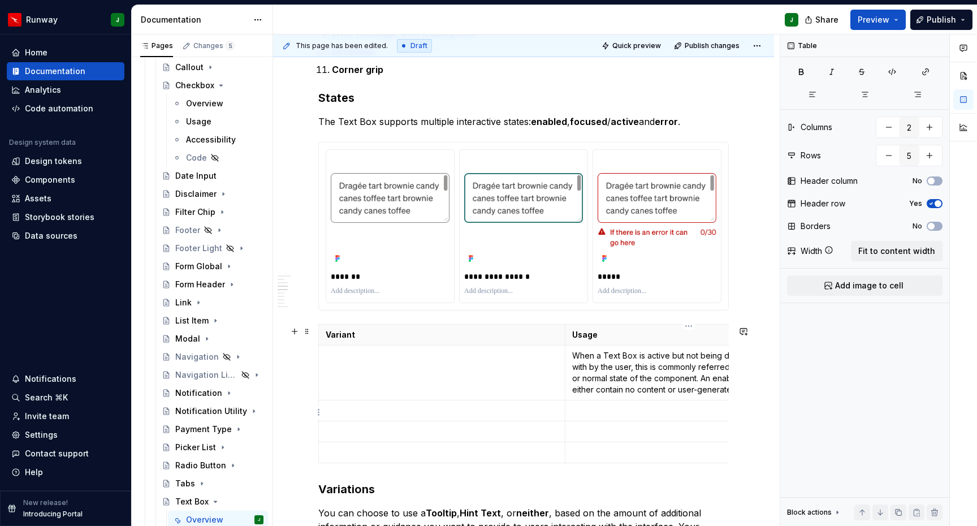
click at [600, 414] on p "To enrich screen reader interactions, please activate Accessibility in Grammarl…" at bounding box center [688, 410] width 233 height 11
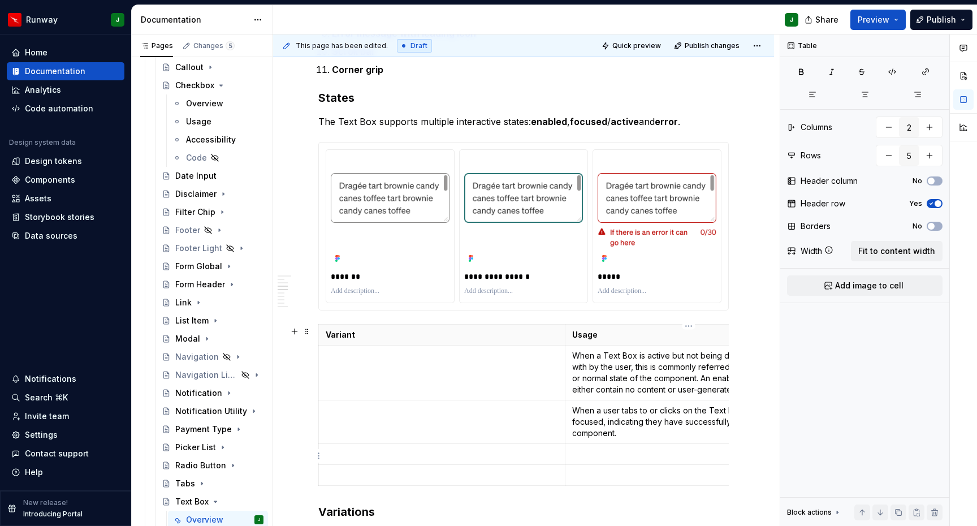
click at [587, 457] on p "To enrich screen reader interactions, please activate Accessibility in Grammarl…" at bounding box center [688, 453] width 233 height 11
click at [583, 487] on p "To enrich screen reader interactions, please activate Accessibility in Grammarl…" at bounding box center [688, 485] width 233 height 11
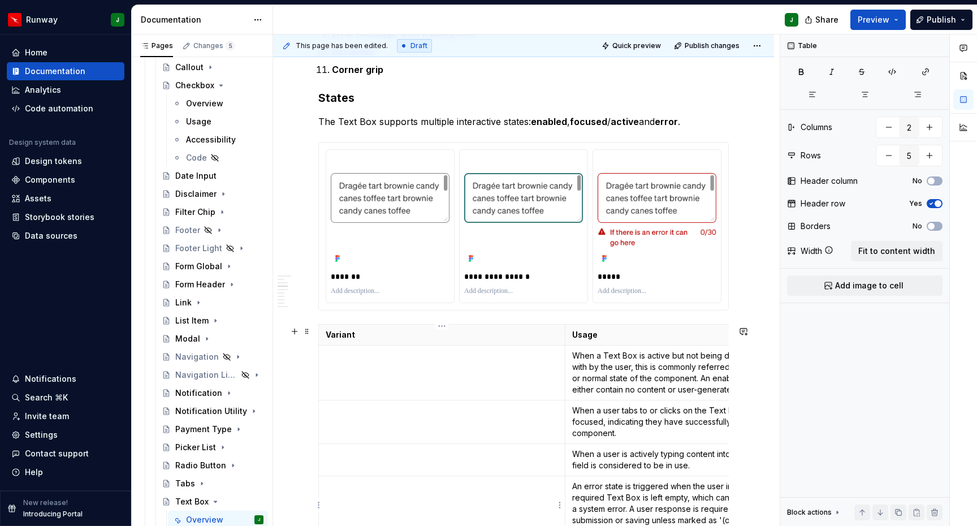
click at [463, 491] on p "To enrich screen reader interactions, please activate Accessibility in Grammarl…" at bounding box center [442, 485] width 232 height 11
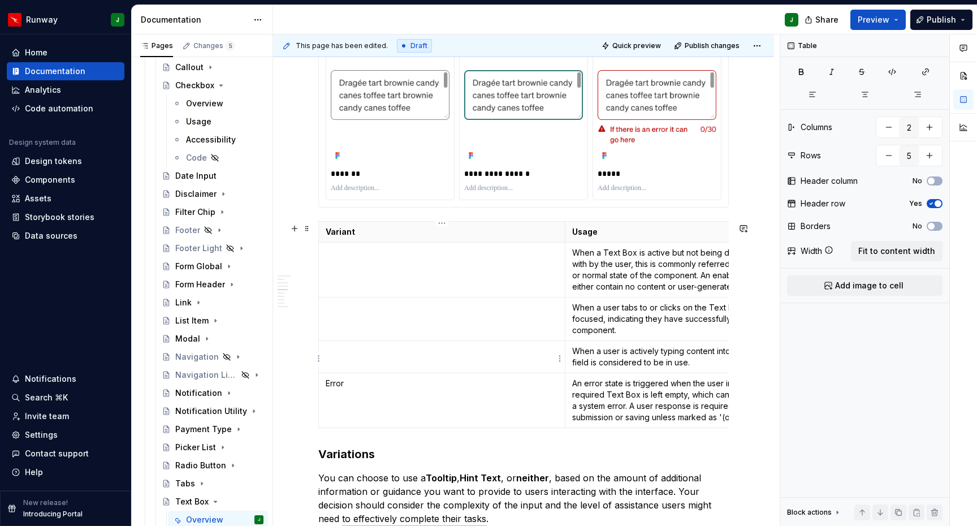
click at [395, 354] on p "To enrich screen reader interactions, please activate Accessibility in Grammarl…" at bounding box center [442, 350] width 232 height 11
click at [392, 317] on td "To enrich screen reader interactions, please activate Accessibility in Grammarl…" at bounding box center [442, 319] width 246 height 44
click at [396, 268] on td "To enrich screen reader interactions, please activate Accessibility in Grammarl…" at bounding box center [442, 269] width 246 height 55
click at [756, 422] on div "**********" at bounding box center [523, 487] width 501 height 2117
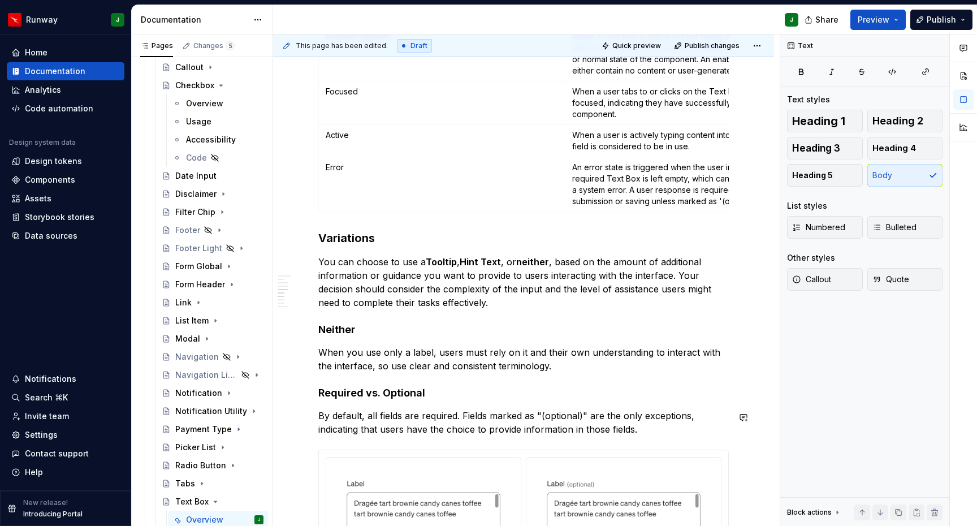
scroll to position [1026, 0]
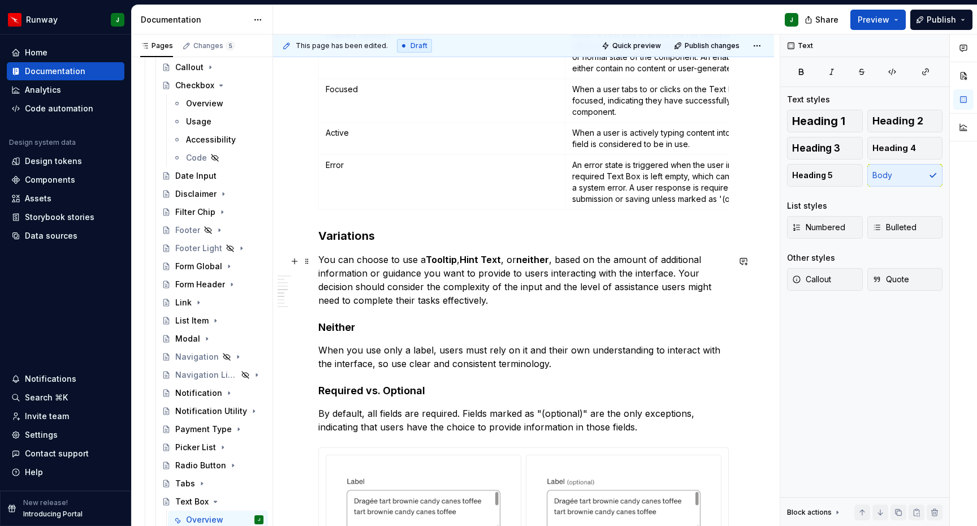
click at [496, 305] on p "You can choose to use a Tooltip , Hint Text , or neither , based on the amount …" at bounding box center [523, 280] width 410 height 54
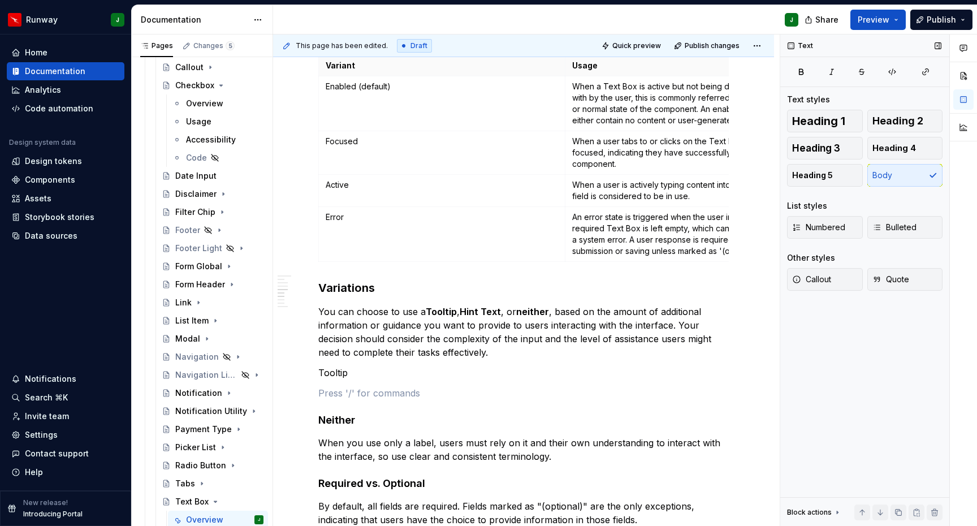
scroll to position [973, 0]
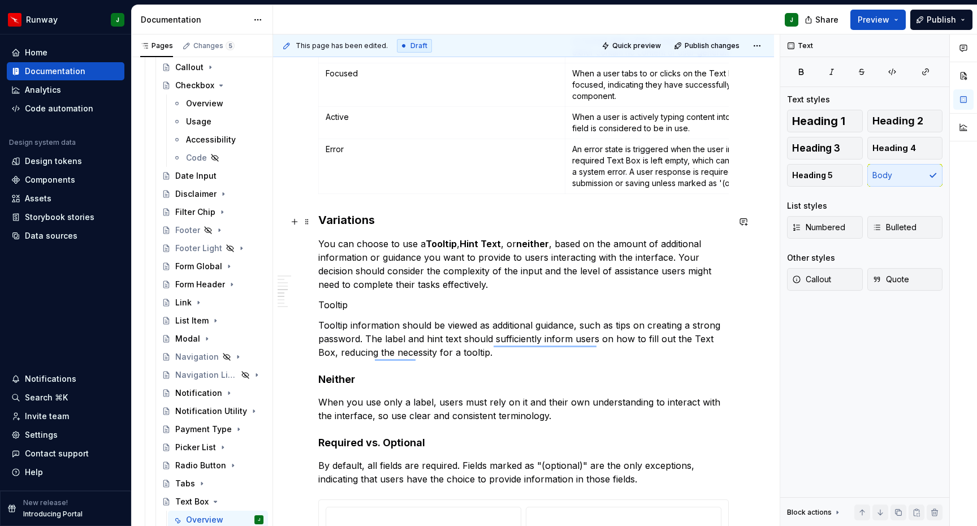
click at [354, 219] on h3 "Variations" at bounding box center [523, 220] width 410 height 16
click at [335, 305] on p "Tooltip" at bounding box center [523, 303] width 410 height 14
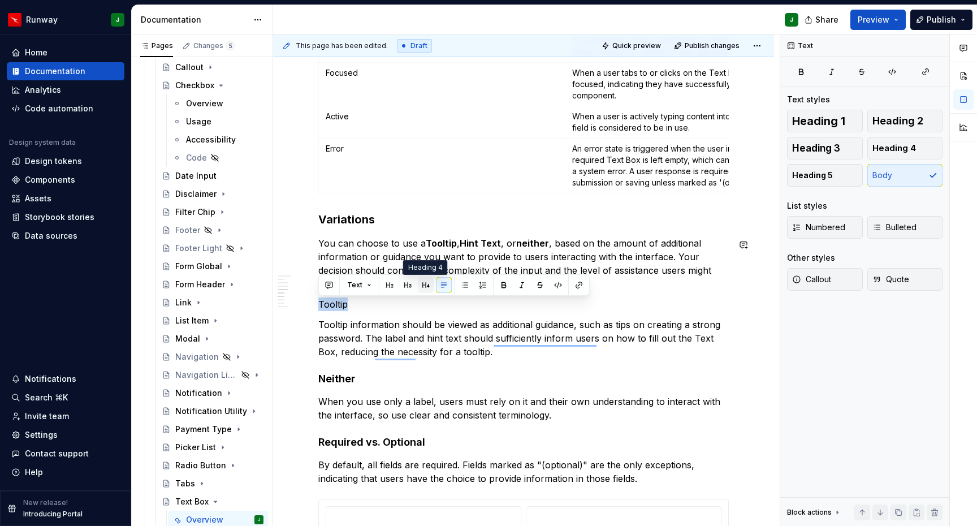
click at [424, 287] on button "button" at bounding box center [426, 285] width 16 height 16
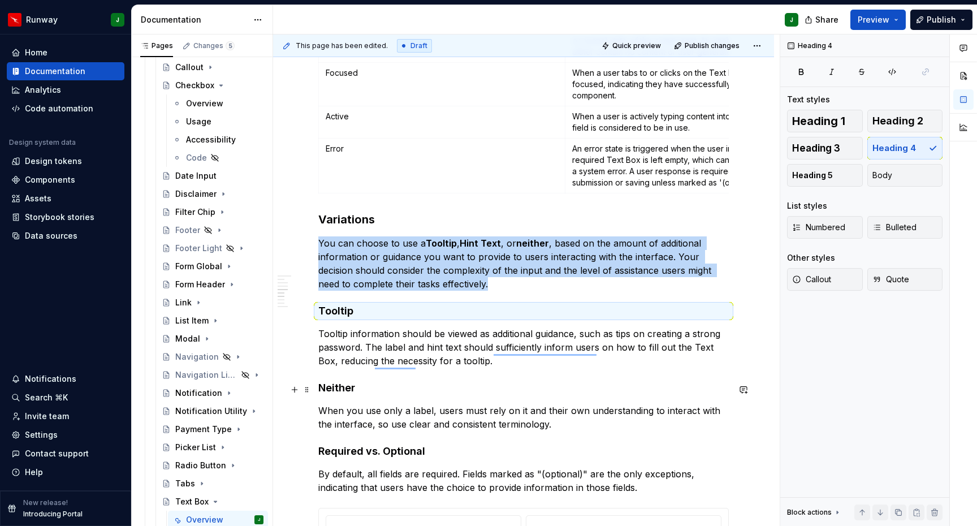
click at [336, 389] on h4 "Neither" at bounding box center [523, 388] width 410 height 14
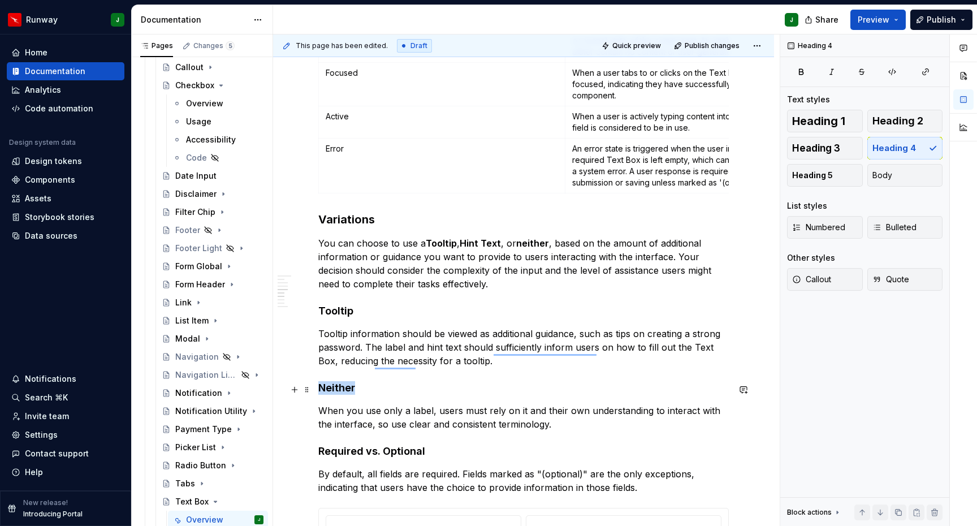
click at [335, 389] on h4 "Neither" at bounding box center [523, 388] width 410 height 14
click at [351, 453] on h4 "Required vs. Optional" at bounding box center [523, 451] width 410 height 14
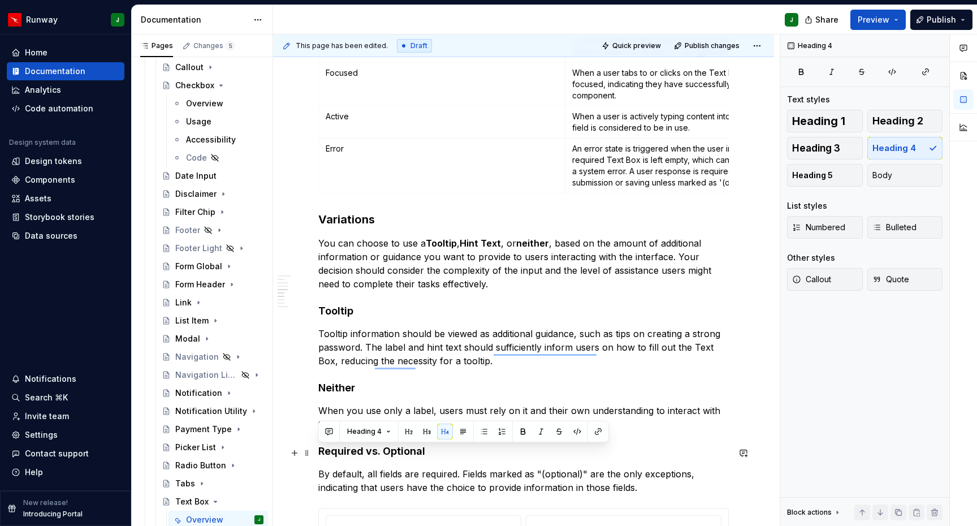
click at [471, 457] on h4 "Required vs. Optional" at bounding box center [523, 451] width 410 height 14
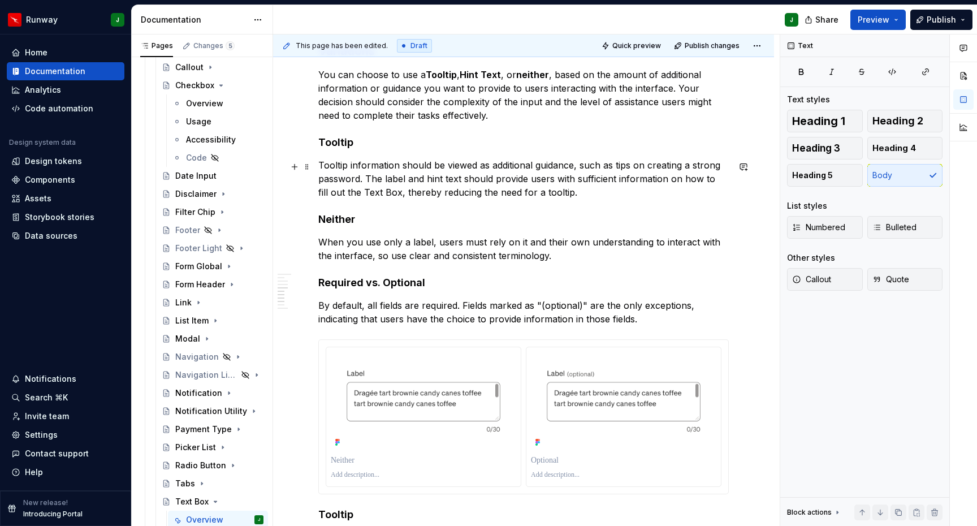
click at [588, 196] on p "Tooltip information should be viewed as additional guidance, such as tips on cr…" at bounding box center [523, 178] width 410 height 41
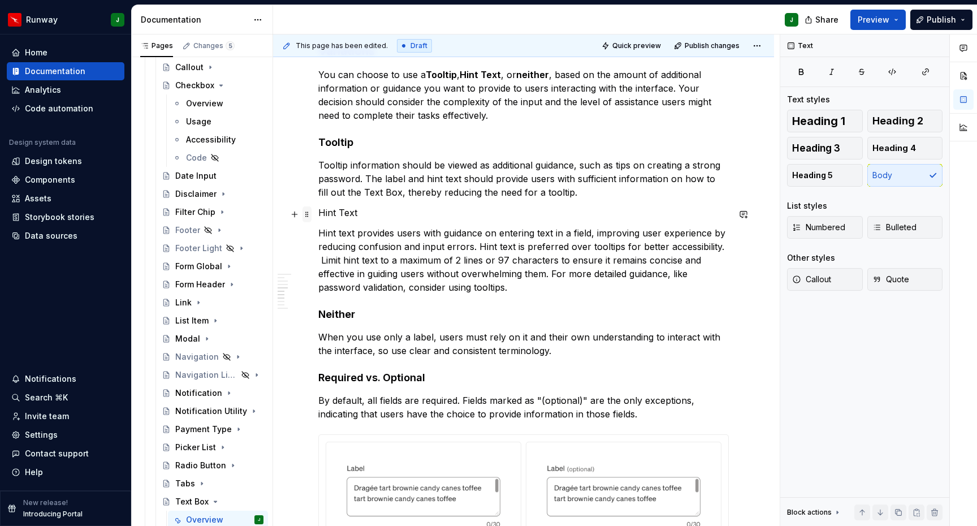
click at [318, 214] on div "**********" at bounding box center [523, 105] width 410 height 2104
click at [324, 214] on p "Hint Text" at bounding box center [523, 213] width 410 height 14
click at [422, 194] on button "button" at bounding box center [426, 193] width 16 height 16
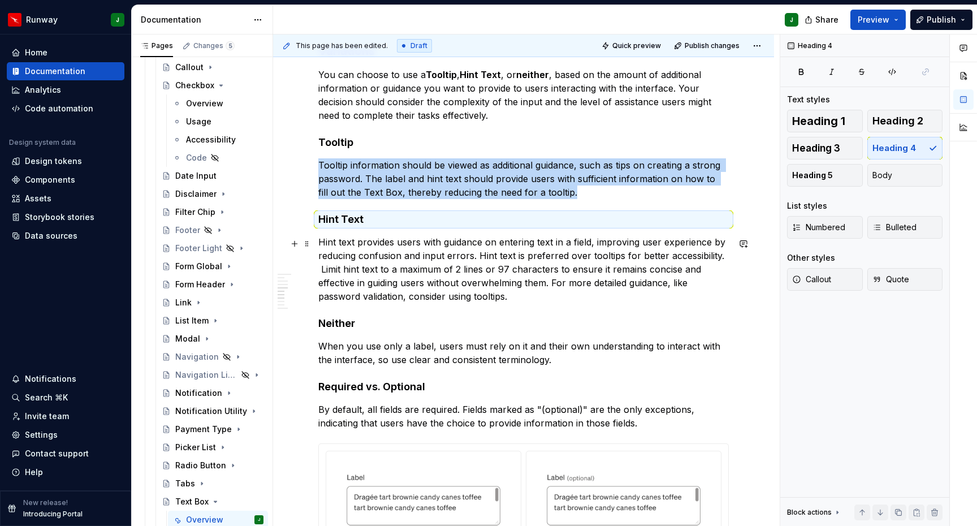
click at [402, 288] on p "Hint text provides users with guidance on entering text in a field, improving u…" at bounding box center [523, 269] width 410 height 68
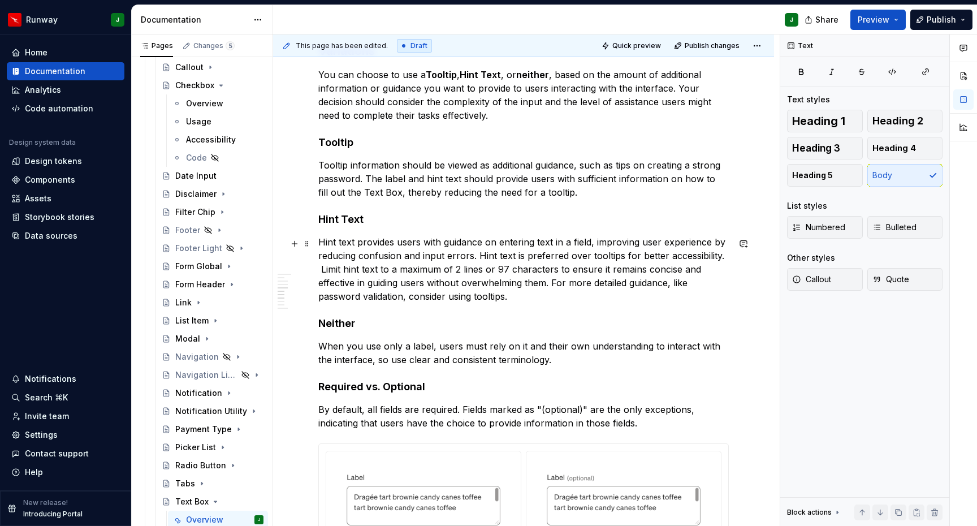
click at [508, 266] on p "Hint text provides users with guidance on entering text in a field, improving u…" at bounding box center [523, 269] width 410 height 68
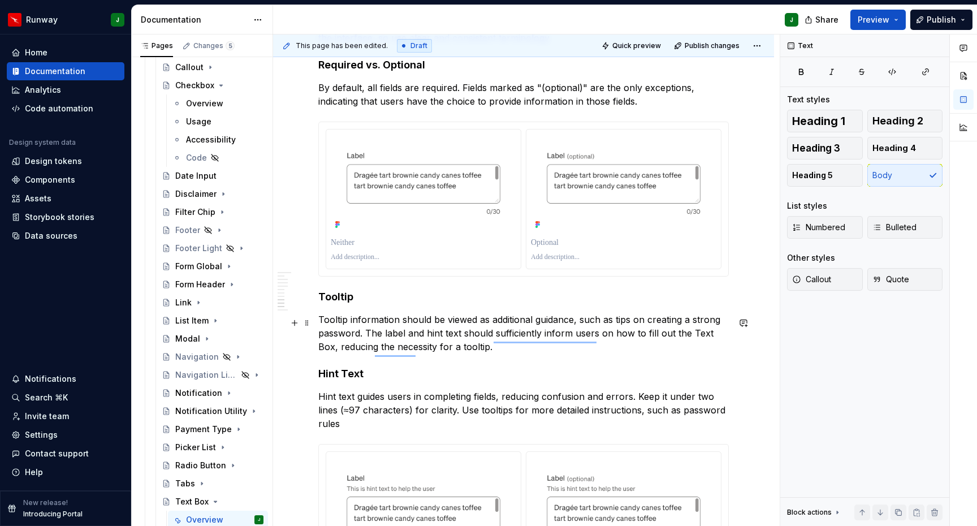
drag, startPoint x: 419, startPoint y: 321, endPoint x: 397, endPoint y: 318, distance: 22.2
click at [418, 321] on p "Tooltip information should be viewed as additional guidance, such as tips on cr…" at bounding box center [523, 333] width 410 height 41
click at [305, 301] on span at bounding box center [306, 300] width 9 height 16
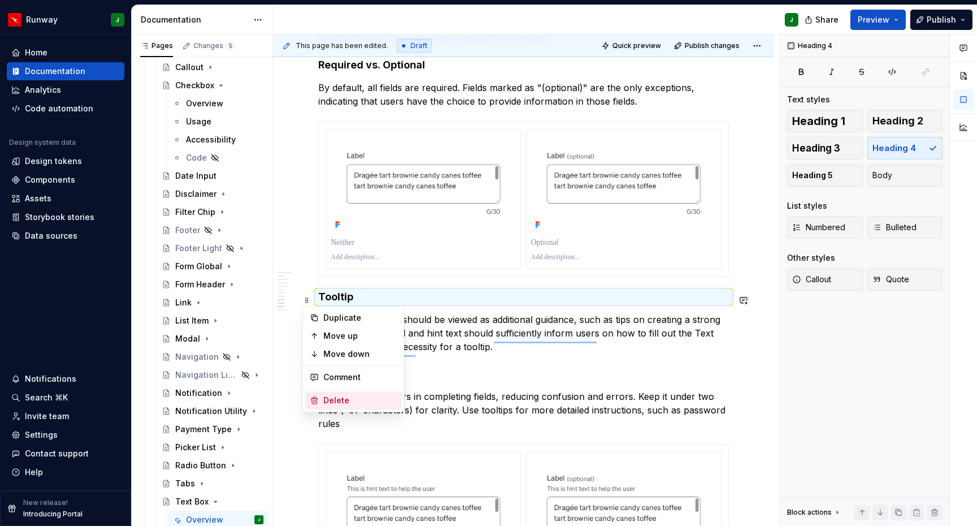
click at [354, 397] on div "Delete" at bounding box center [359, 399] width 73 height 11
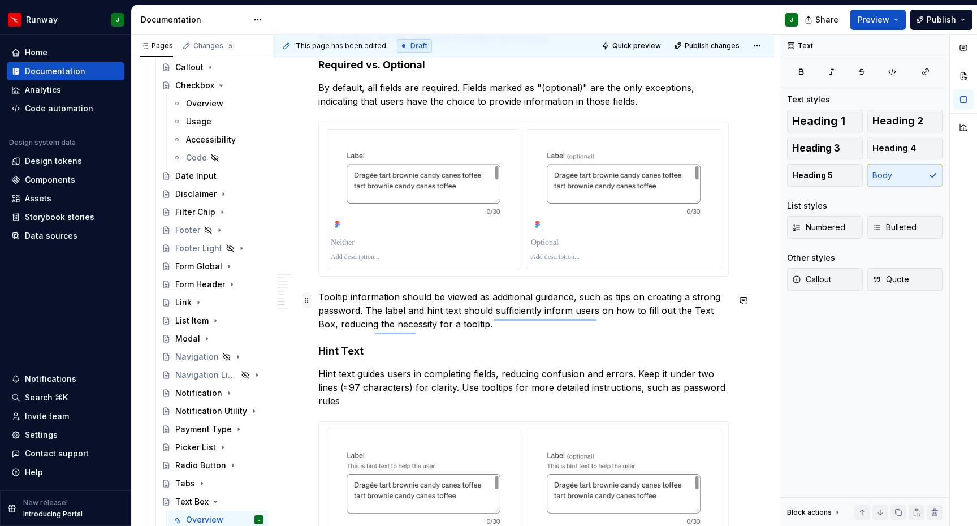
click at [310, 303] on span at bounding box center [306, 300] width 9 height 16
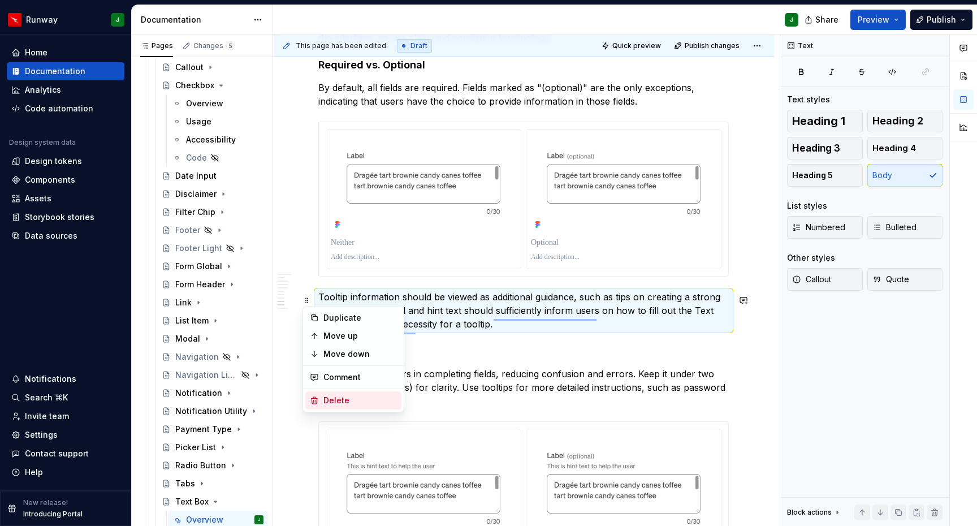
drag, startPoint x: 348, startPoint y: 400, endPoint x: 308, endPoint y: 284, distance: 122.1
click at [348, 400] on div "Delete" at bounding box center [359, 399] width 73 height 11
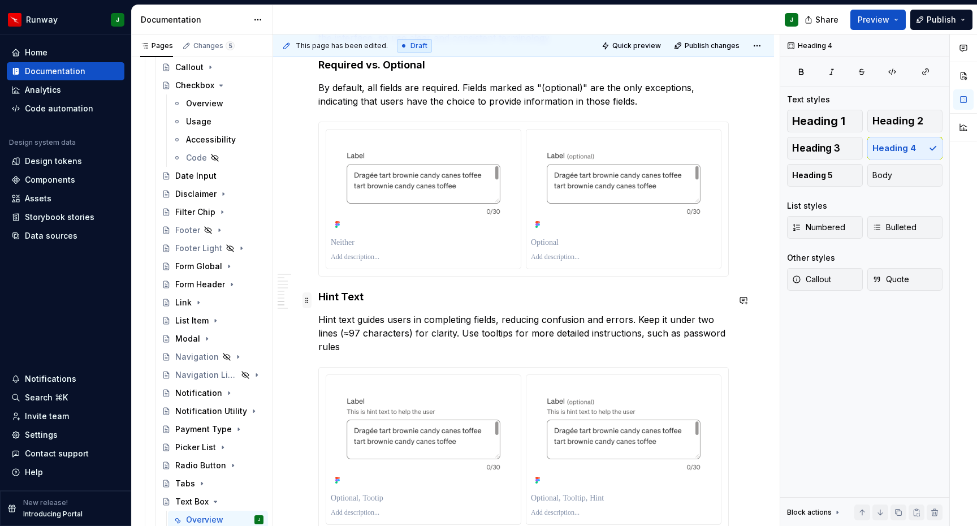
click at [309, 301] on span at bounding box center [306, 300] width 9 height 16
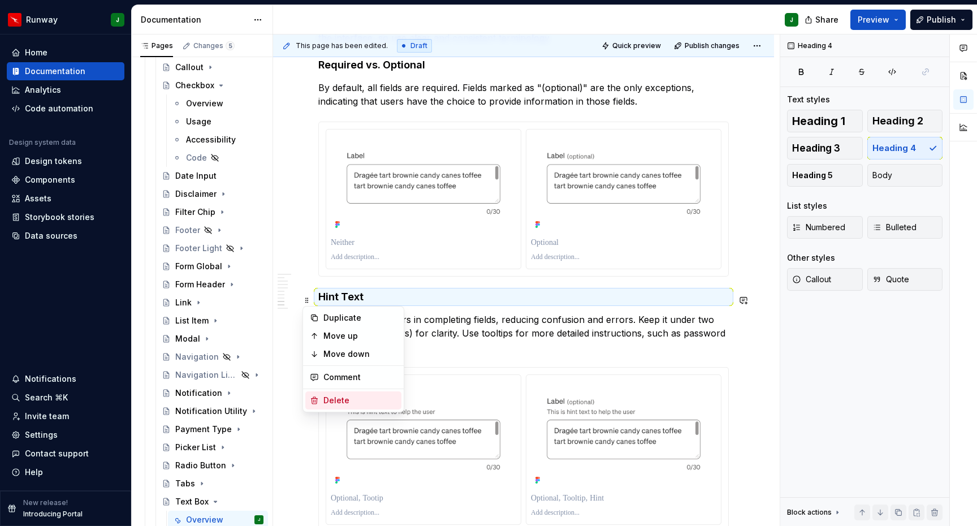
drag, startPoint x: 342, startPoint y: 397, endPoint x: 307, endPoint y: 279, distance: 123.2
click at [342, 397] on div "Delete" at bounding box center [359, 399] width 73 height 11
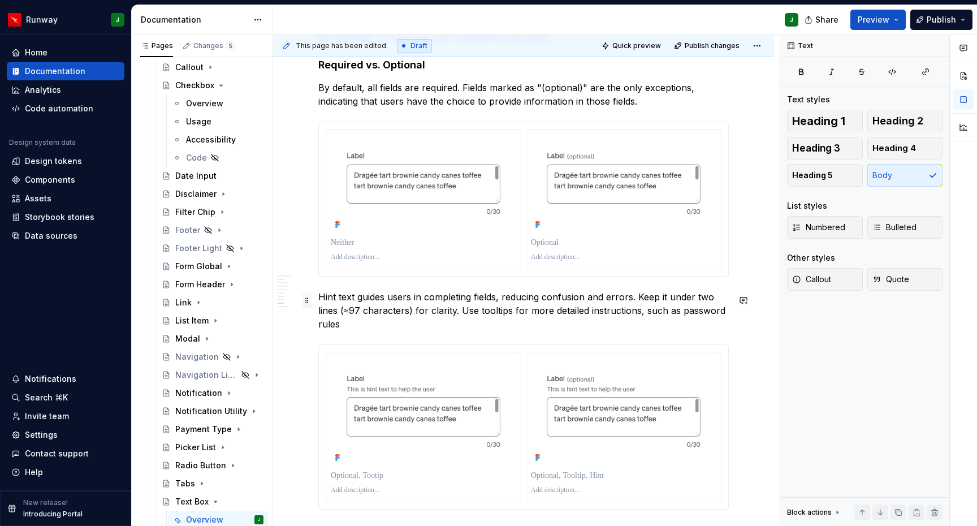
click at [307, 301] on span at bounding box center [306, 300] width 9 height 16
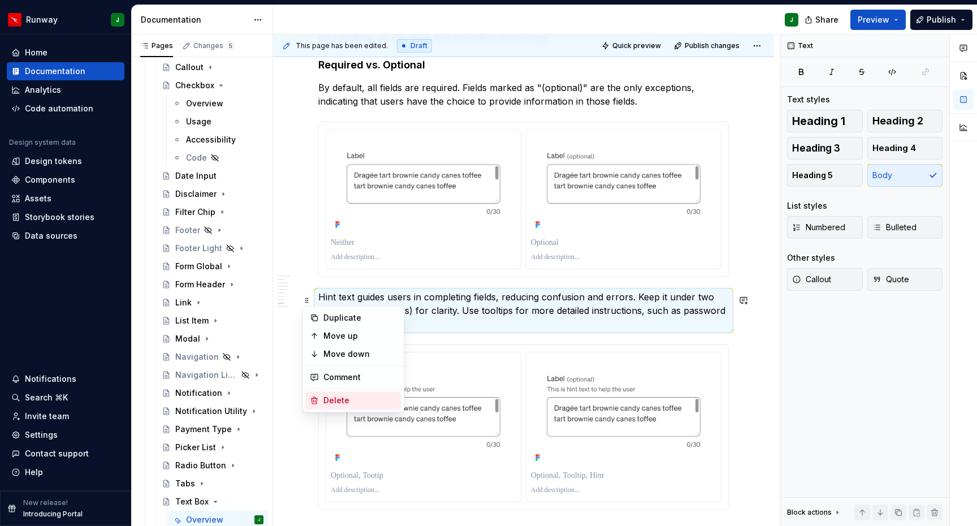
click at [341, 401] on div "Delete" at bounding box center [359, 399] width 73 height 11
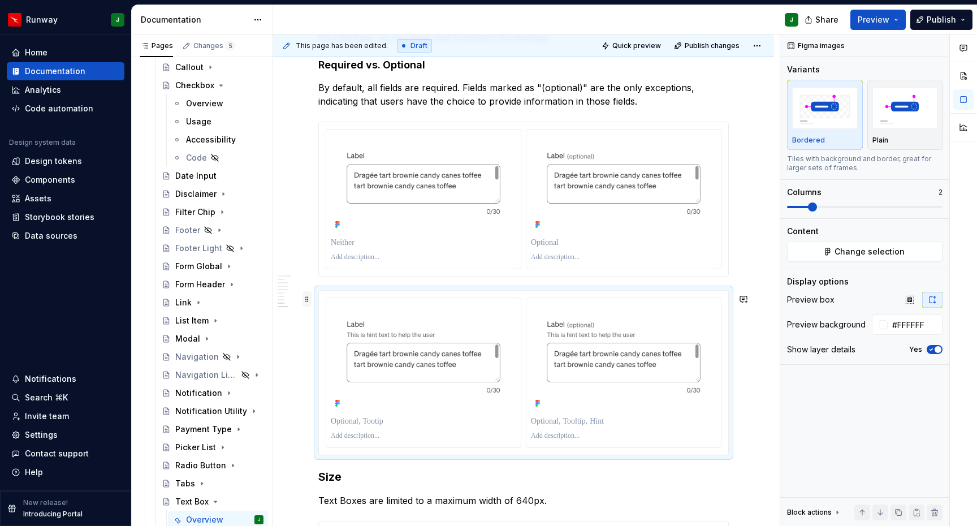
click at [307, 300] on span at bounding box center [306, 299] width 9 height 16
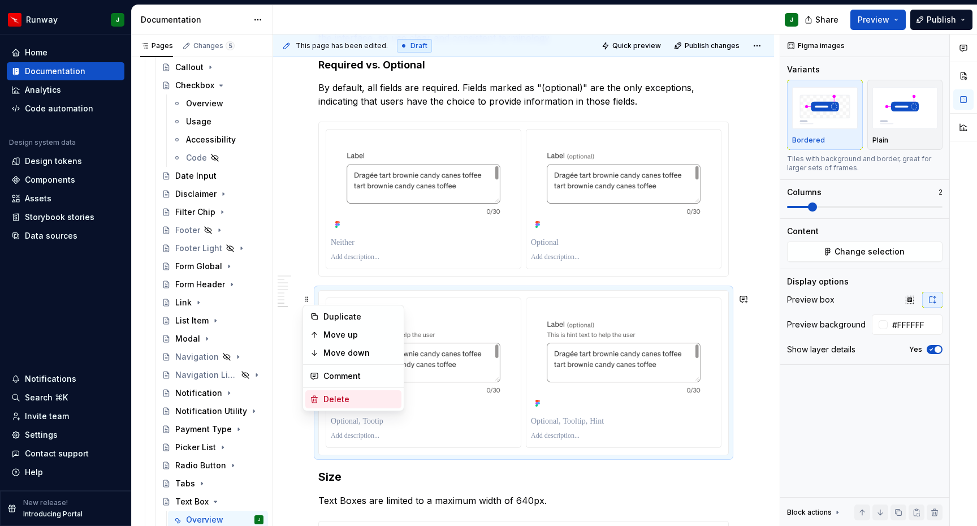
click at [355, 391] on div "Delete" at bounding box center [353, 399] width 96 height 18
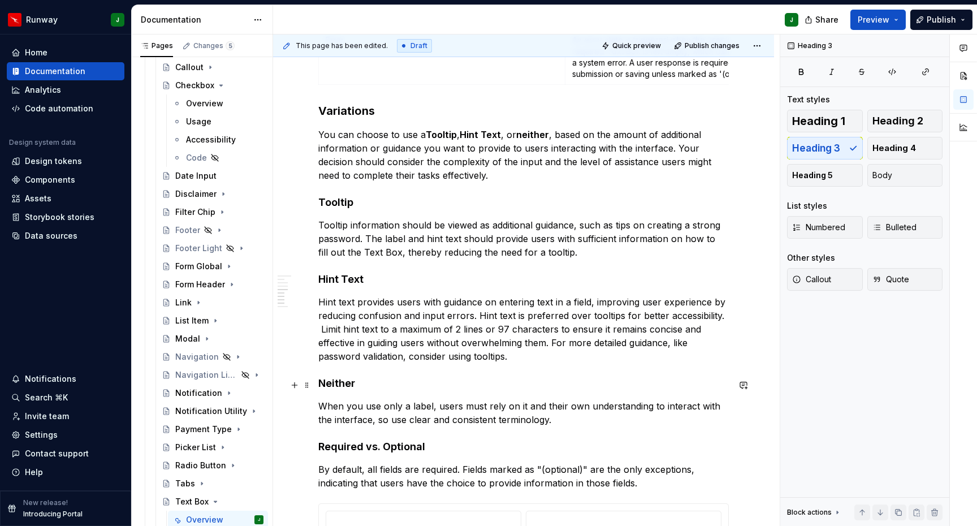
click at [327, 381] on h4 "Neither" at bounding box center [523, 383] width 410 height 14
click at [344, 446] on h4 "Required vs. Optional" at bounding box center [523, 447] width 410 height 14
click at [415, 448] on h4 "Required vs. Optional" at bounding box center [523, 447] width 410 height 14
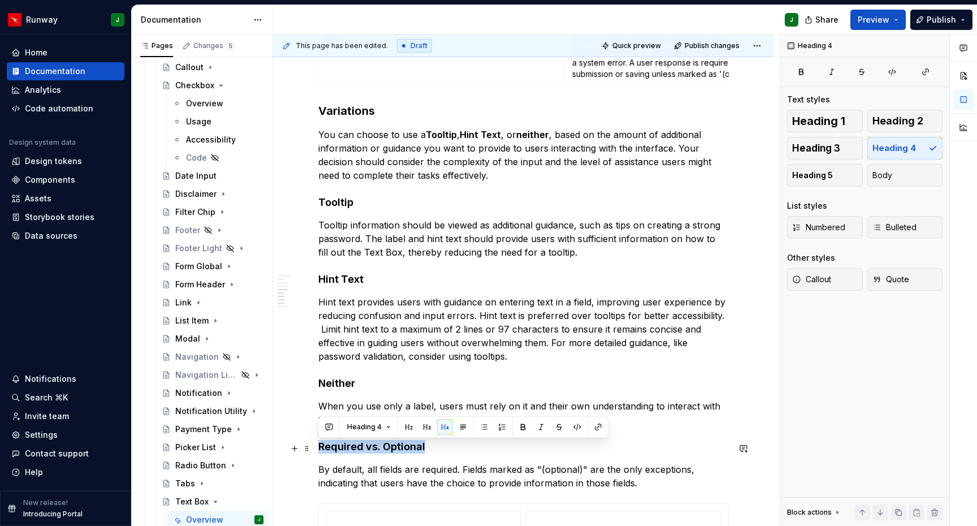
drag, startPoint x: 437, startPoint y: 448, endPoint x: 319, endPoint y: 448, distance: 118.7
click at [319, 448] on h4 "Required vs. Optional" at bounding box center [523, 447] width 410 height 14
click at [426, 426] on button "button" at bounding box center [427, 427] width 16 height 16
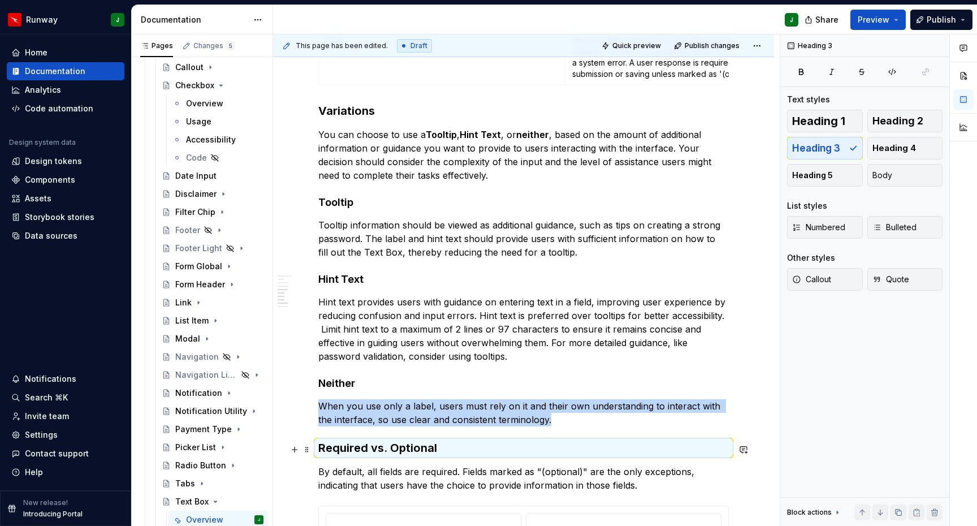
click at [459, 448] on h3 "Required vs. Optional" at bounding box center [523, 448] width 410 height 16
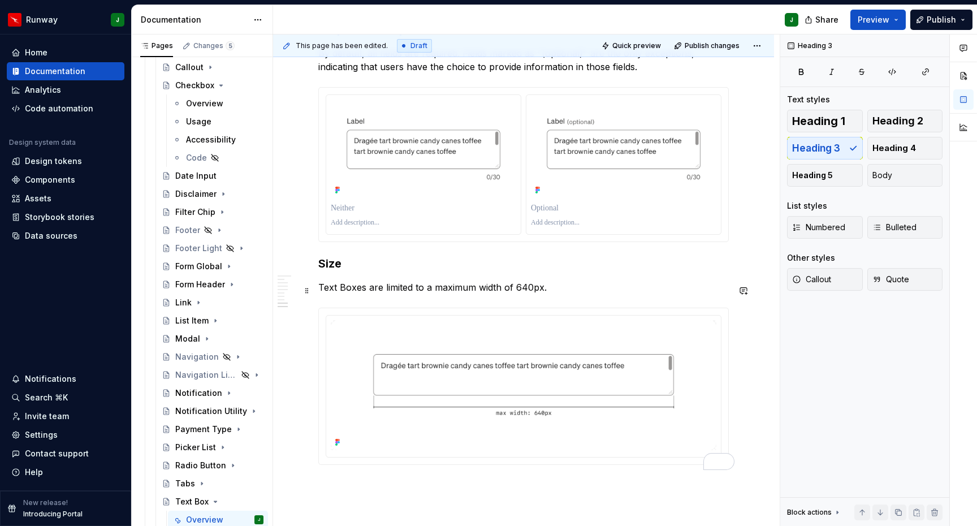
click at [519, 293] on p "Text Boxes are limited to a maximum width of 640px." at bounding box center [523, 287] width 410 height 14
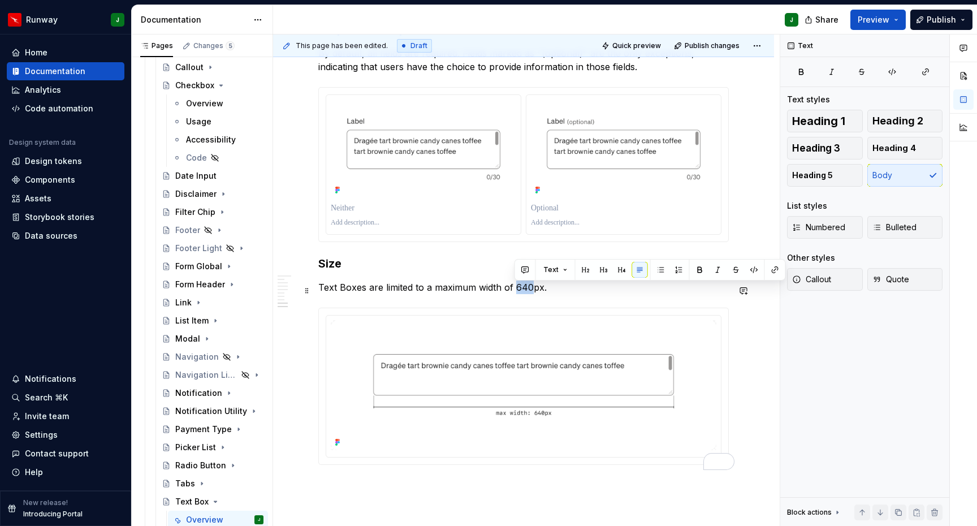
drag, startPoint x: 530, startPoint y: 290, endPoint x: 514, endPoint y: 290, distance: 15.3
click at [514, 290] on p "Text Boxes are limited to a maximum width of 640px." at bounding box center [523, 287] width 410 height 14
click at [465, 287] on p "Text Boxes are limited to a maximum width of 848px." at bounding box center [523, 287] width 410 height 14
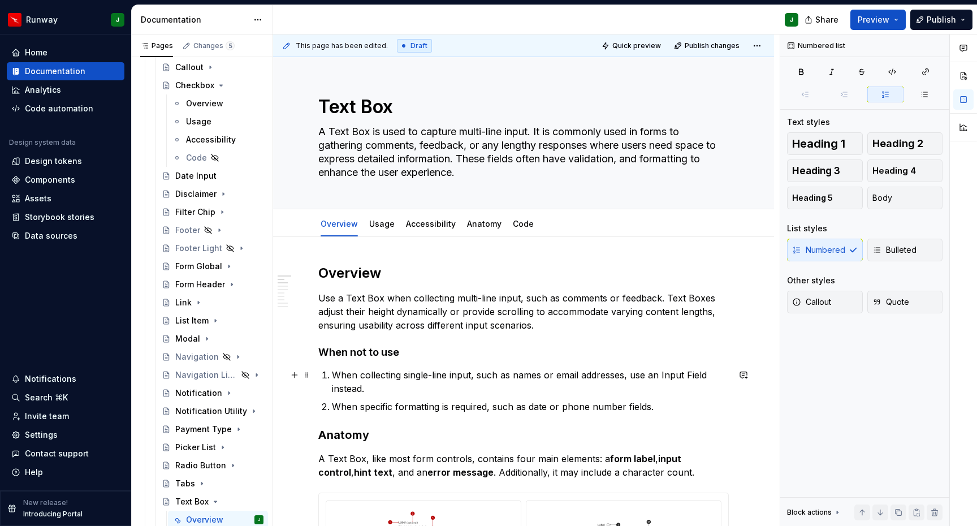
click at [669, 373] on p "When collecting single-line input, such as names or email addresses, use an Inp…" at bounding box center [530, 381] width 397 height 27
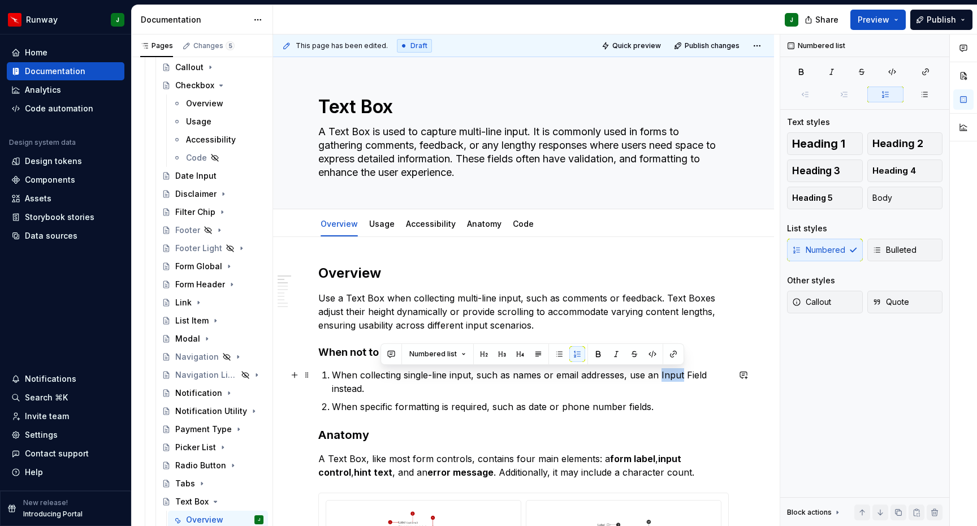
click at [669, 372] on p "When collecting single-line input, such as names or email addresses, use an Inp…" at bounding box center [530, 381] width 397 height 27
click at [696, 375] on p "When collecting single-line input, such as names or email addresses, use a Text…" at bounding box center [530, 381] width 397 height 27
click at [688, 354] on button "button" at bounding box center [688, 354] width 16 height 16
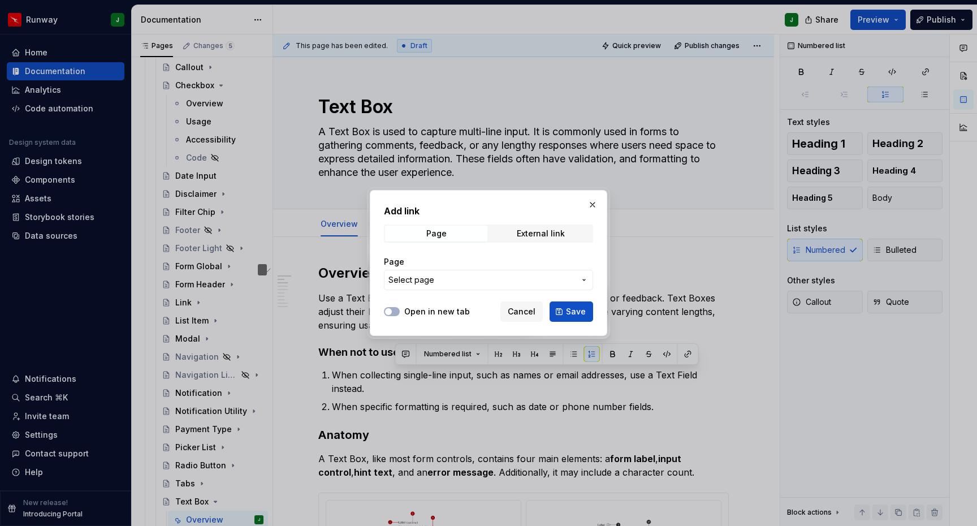
drag, startPoint x: 424, startPoint y: 314, endPoint x: 418, endPoint y: 311, distance: 6.8
click at [424, 314] on label "Open in new tab" at bounding box center [437, 311] width 66 height 11
click at [400, 314] on button "Open in new tab" at bounding box center [392, 311] width 16 height 9
click at [449, 287] on button "Select page" at bounding box center [488, 280] width 209 height 20
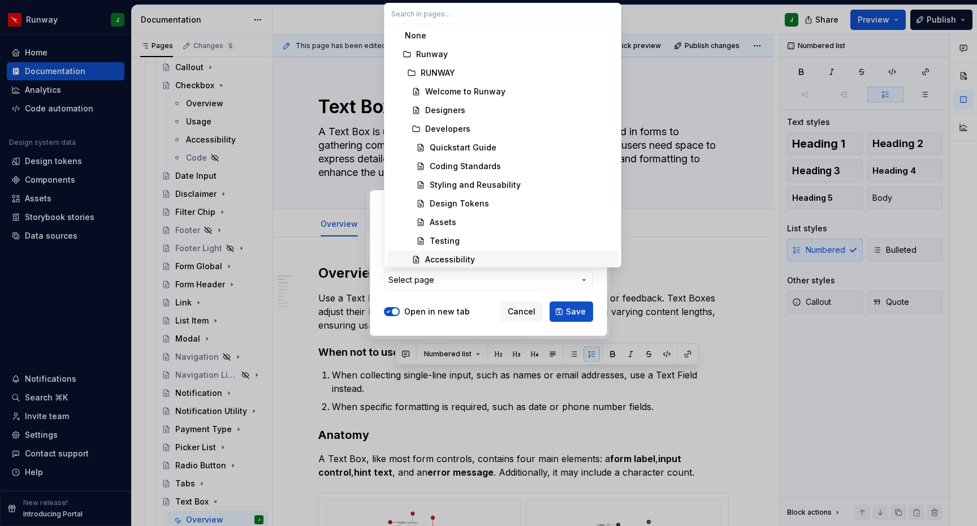
type textarea "*"
type input "text"
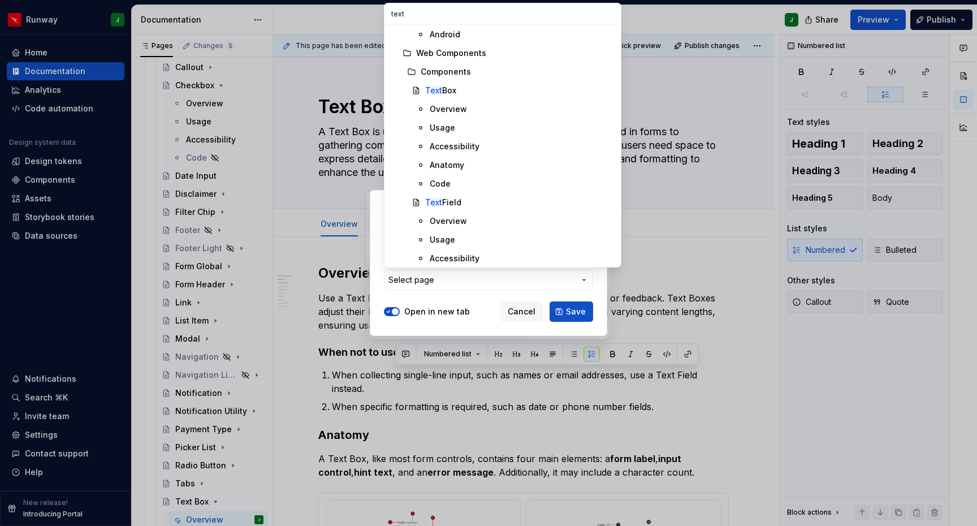
scroll to position [340, 0]
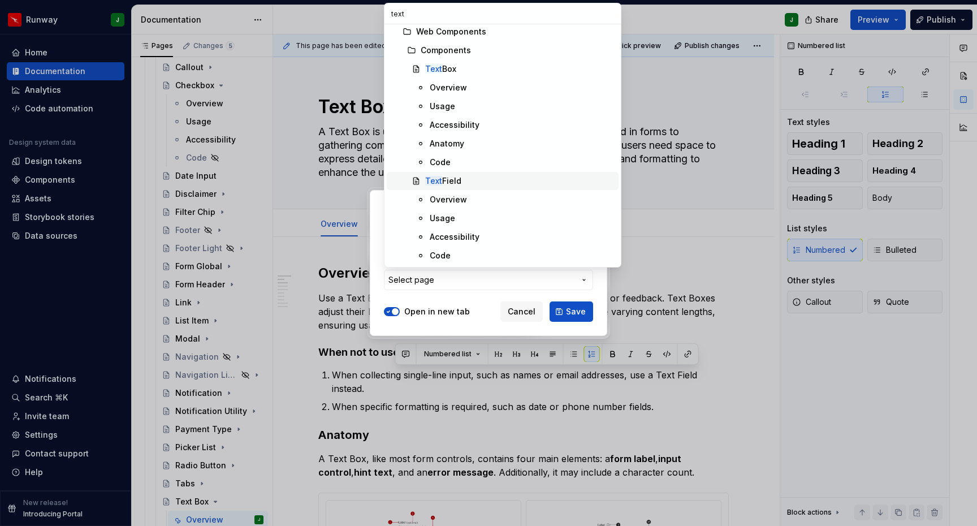
click at [457, 179] on div "Text Field" at bounding box center [443, 180] width 36 height 11
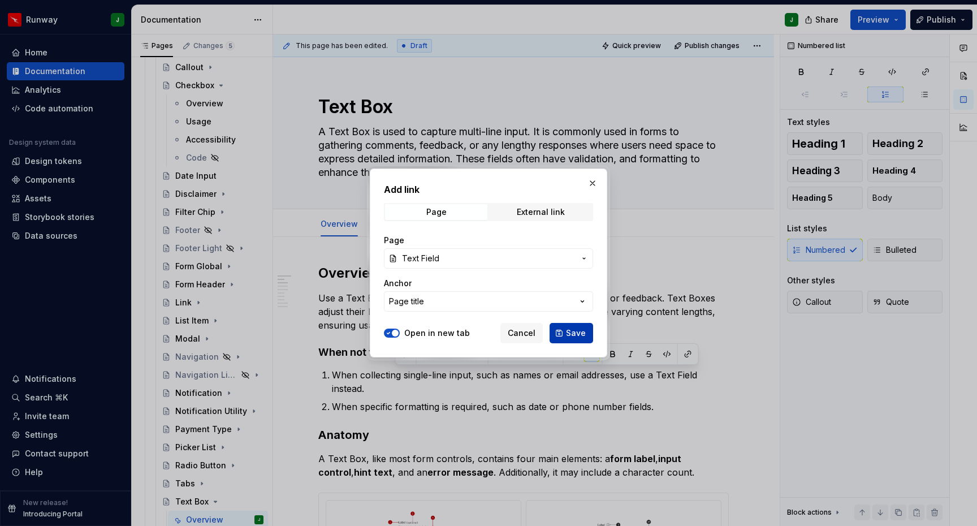
click at [574, 333] on span "Save" at bounding box center [576, 332] width 20 height 11
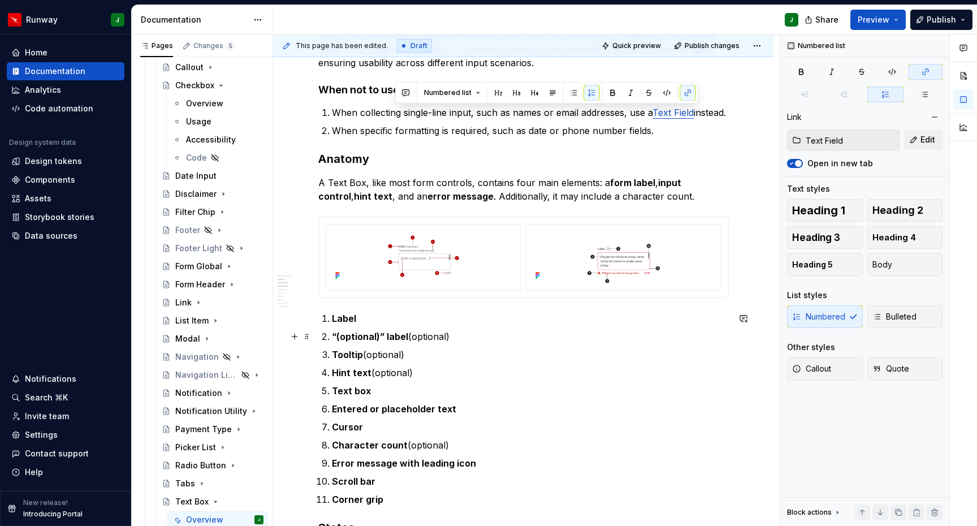
scroll to position [263, 0]
click at [714, 288] on div "To enrich screen reader interactions, please activate Accessibility in Grammarl…" at bounding box center [623, 256] width 194 height 66
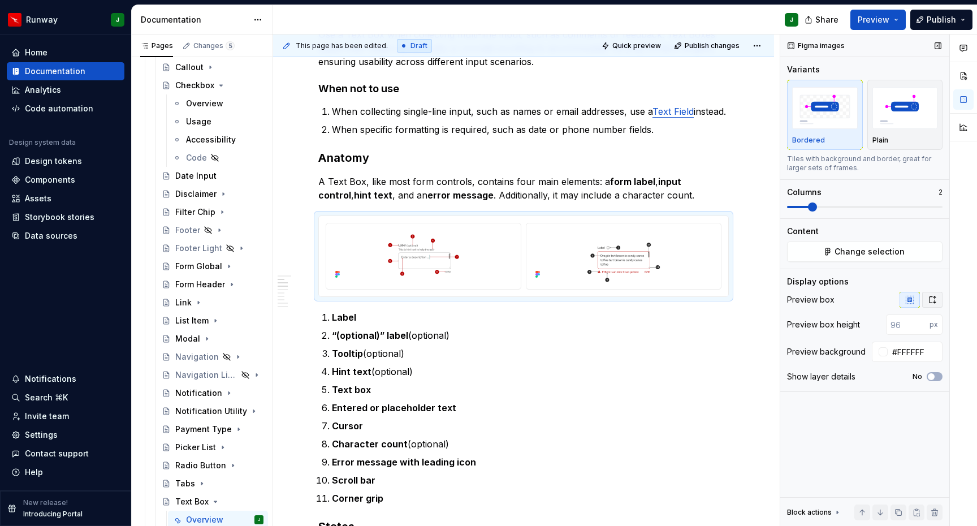
click at [930, 300] on icon "button" at bounding box center [931, 299] width 9 height 9
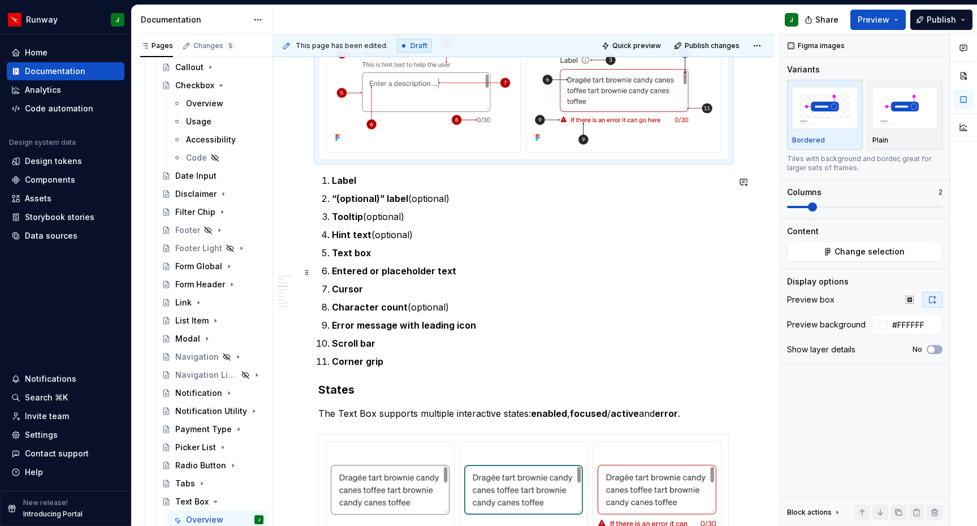
scroll to position [527, 0]
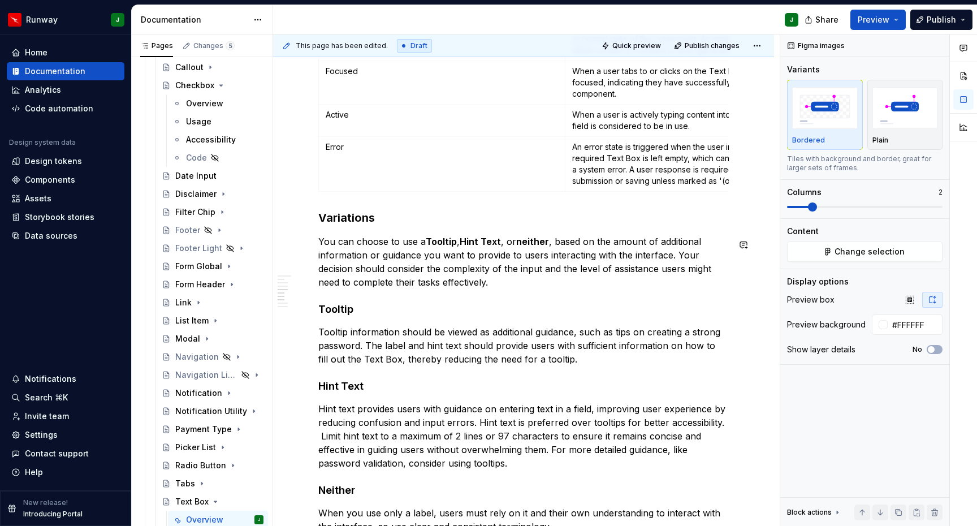
click at [480, 289] on p "You can choose to use a Tooltip , Hint Text , or neither , based on the amount …" at bounding box center [523, 262] width 410 height 54
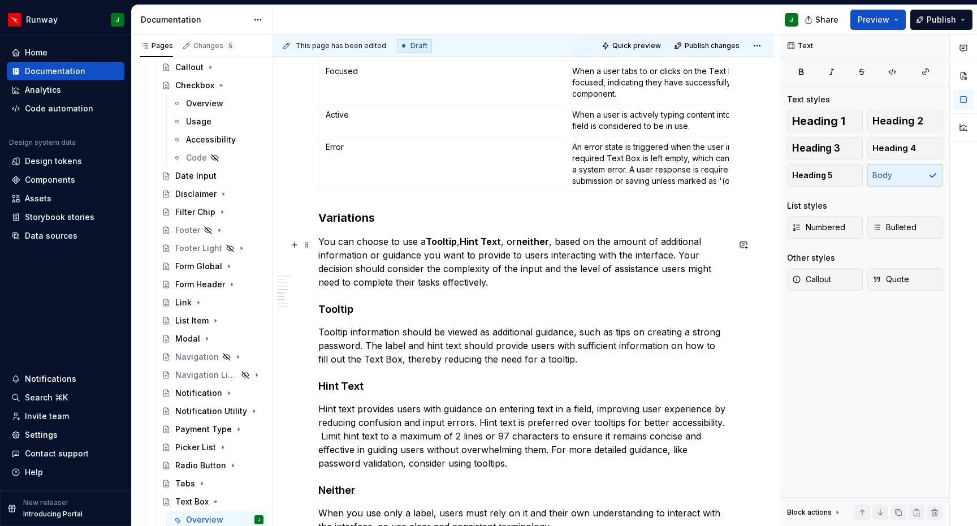
click at [504, 285] on p "You can choose to use a Tooltip , Hint Text , or neither , based on the amount …" at bounding box center [523, 262] width 410 height 54
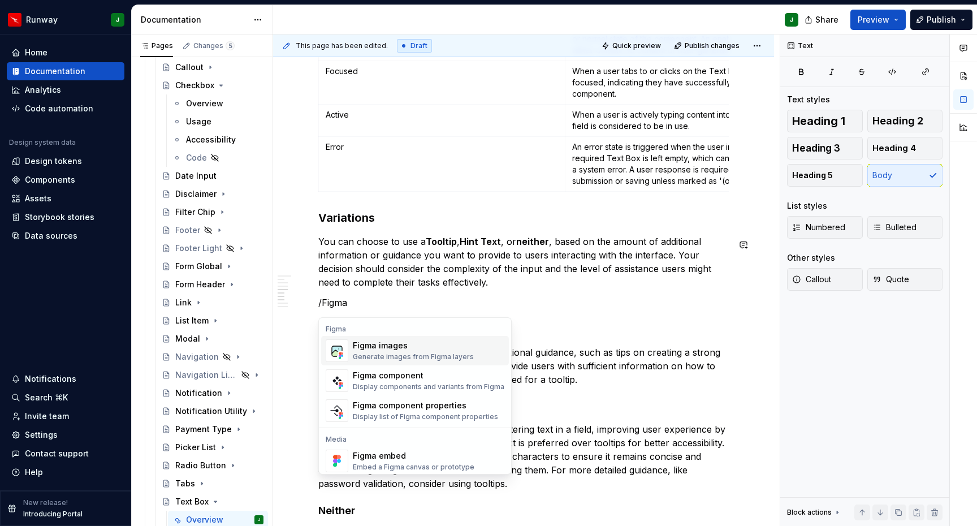
click at [427, 344] on div "Figma images" at bounding box center [413, 345] width 121 height 11
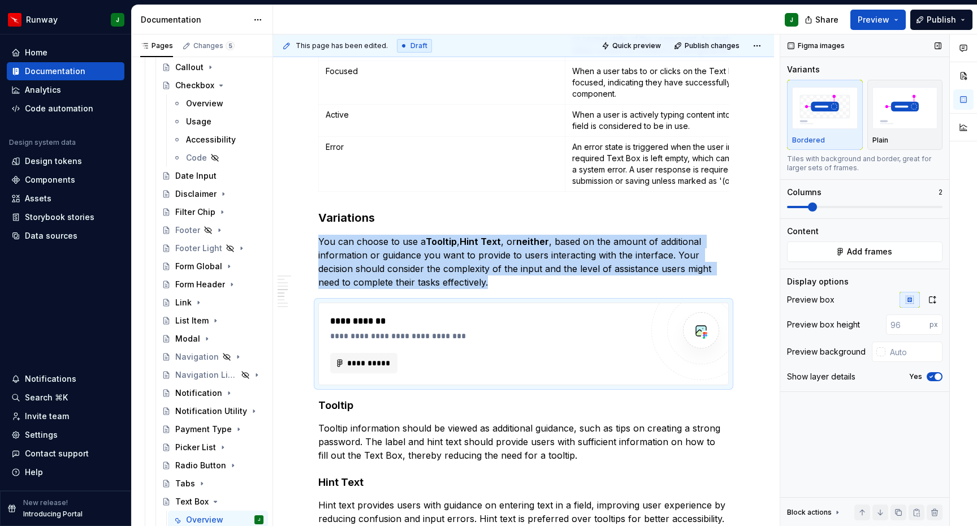
click at [815, 206] on span at bounding box center [812, 206] width 9 height 9
type textarea "*"
click at [929, 297] on icon "button" at bounding box center [932, 299] width 6 height 7
click at [909, 329] on input "text" at bounding box center [913, 324] width 57 height 20
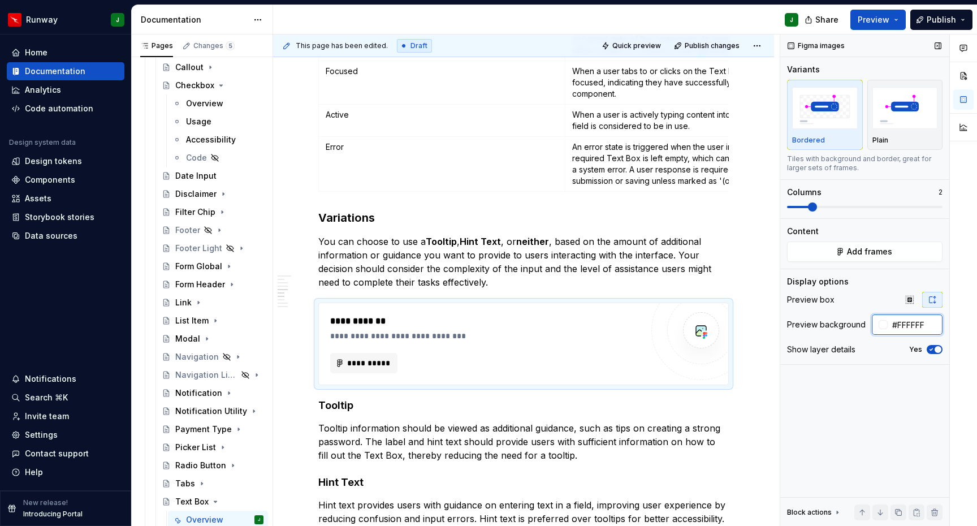
type input "#FFFFFF"
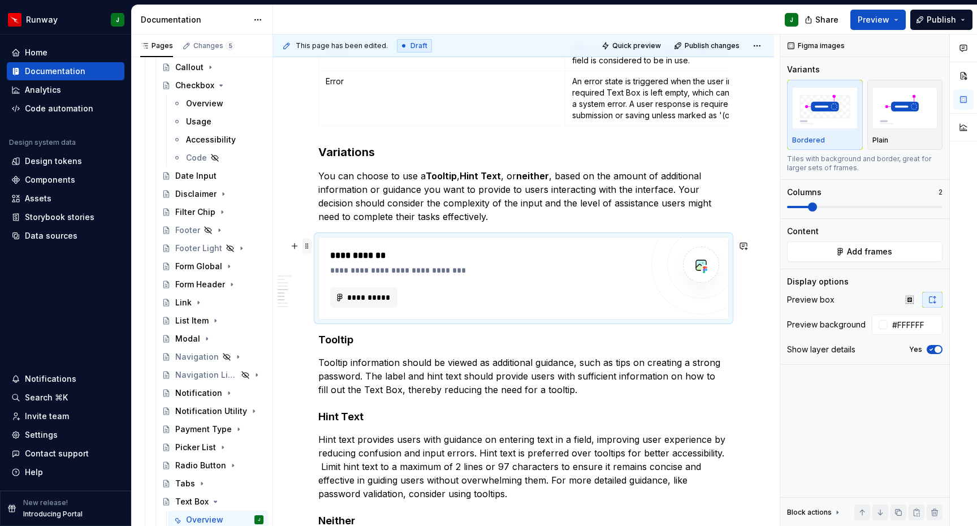
click at [307, 247] on span at bounding box center [306, 246] width 9 height 16
click at [327, 259] on div "Duplicate" at bounding box center [359, 263] width 73 height 11
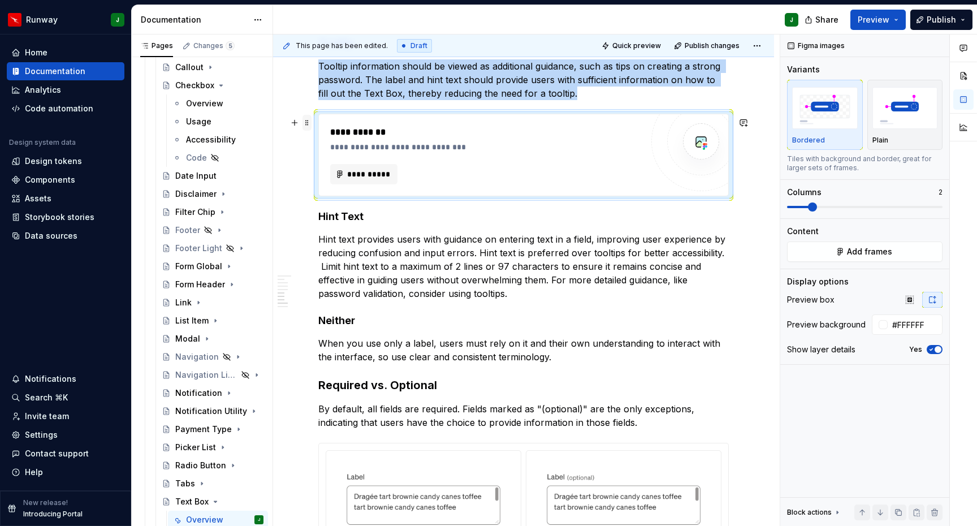
click at [306, 124] on span at bounding box center [306, 123] width 9 height 16
drag, startPoint x: 316, startPoint y: 141, endPoint x: 374, endPoint y: 201, distance: 83.2
click at [316, 141] on icon at bounding box center [314, 140] width 9 height 9
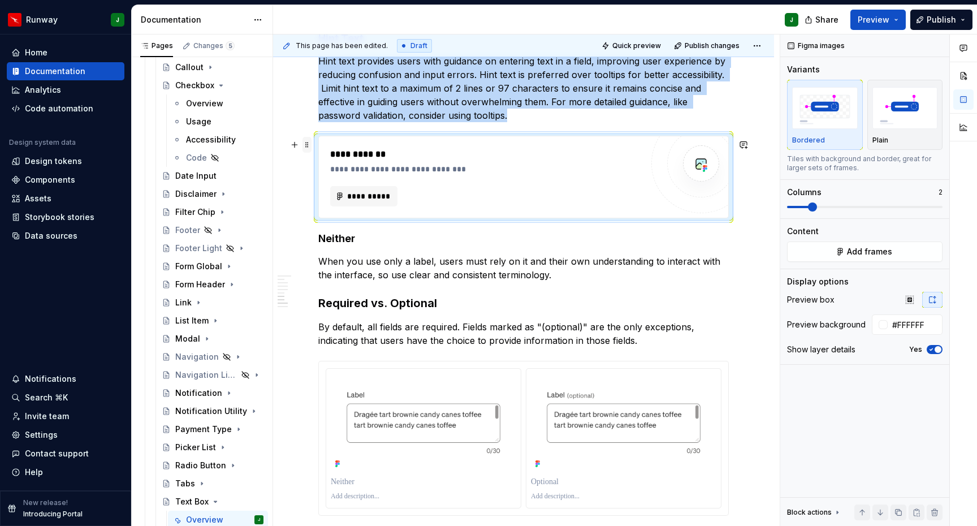
click at [307, 148] on span at bounding box center [306, 145] width 9 height 16
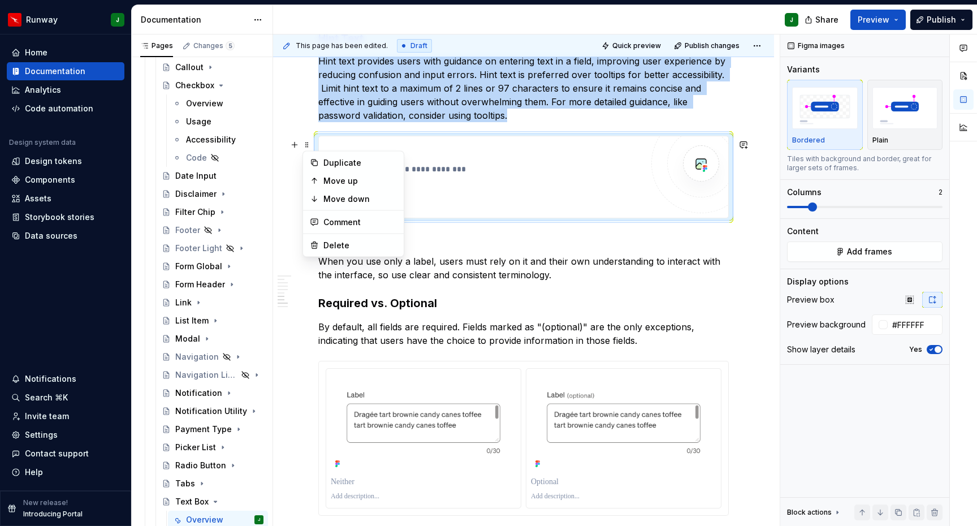
click at [356, 167] on div "Duplicate" at bounding box center [359, 162] width 73 height 11
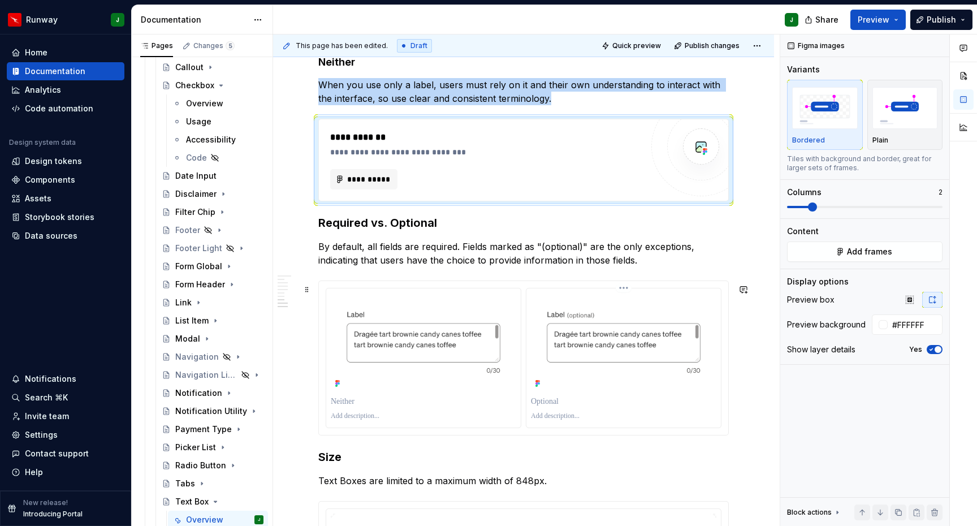
drag, startPoint x: 699, startPoint y: 424, endPoint x: 691, endPoint y: 423, distance: 8.0
click at [699, 420] on p "To enrich screen reader interactions, please activate Accessibility in Grammarl…" at bounding box center [623, 415] width 185 height 9
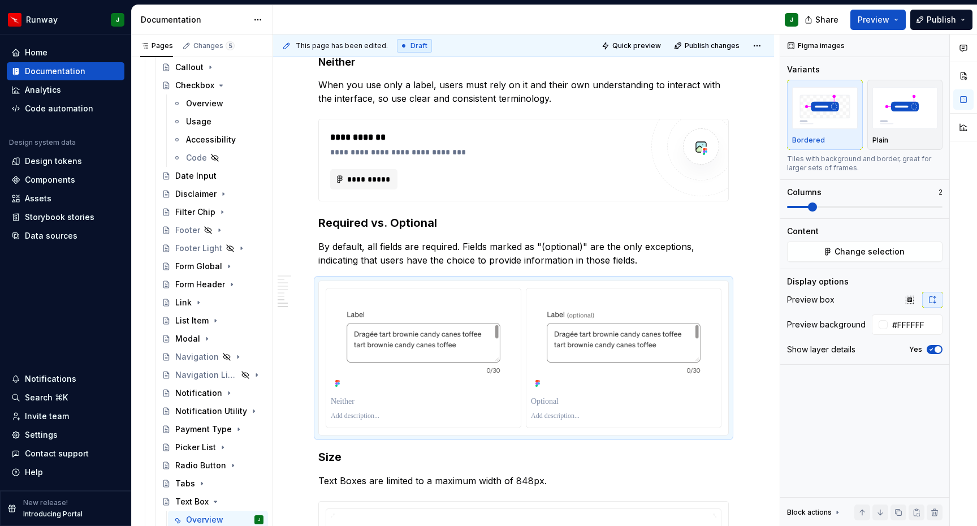
drag, startPoint x: 934, startPoint y: 350, endPoint x: 956, endPoint y: 332, distance: 29.3
click at [934, 350] on icon "button" at bounding box center [930, 349] width 9 height 7
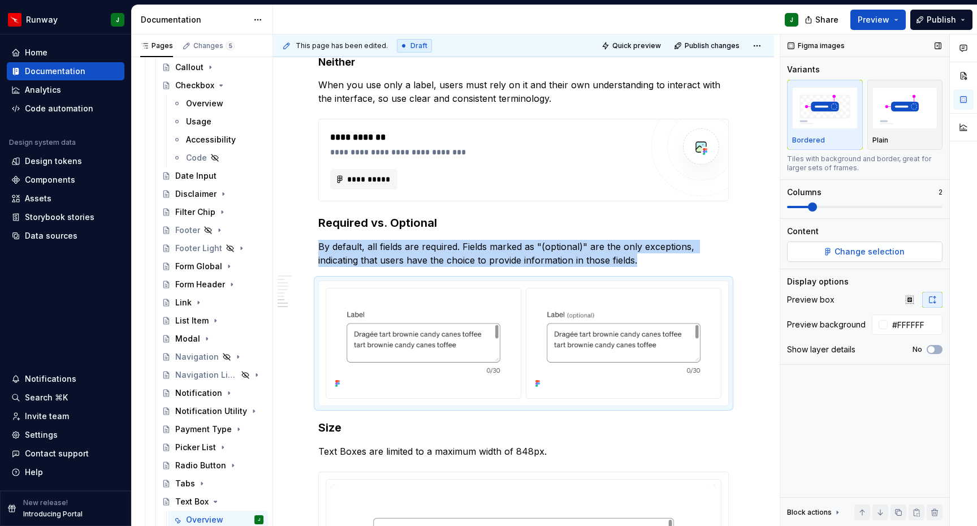
click at [870, 255] on span "Change selection" at bounding box center [869, 251] width 70 height 11
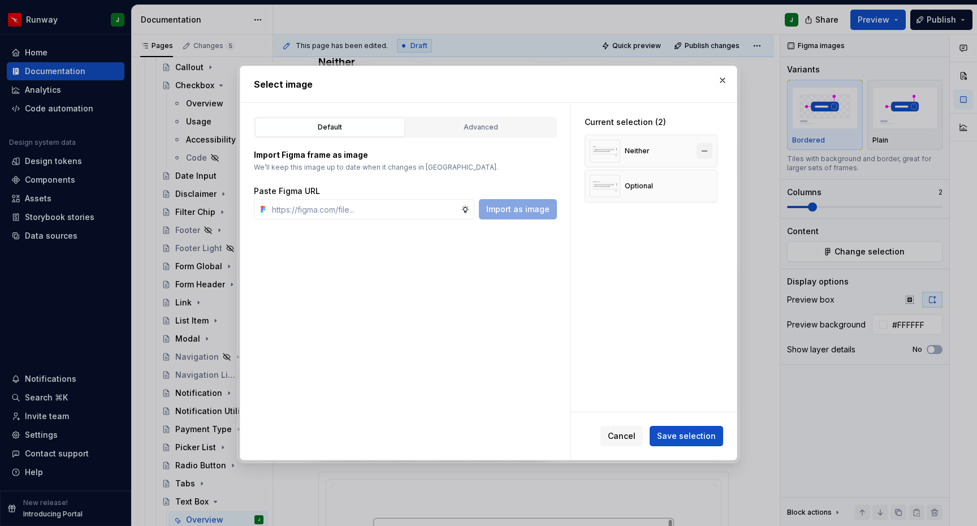
click at [709, 148] on button "button" at bounding box center [704, 151] width 16 height 16
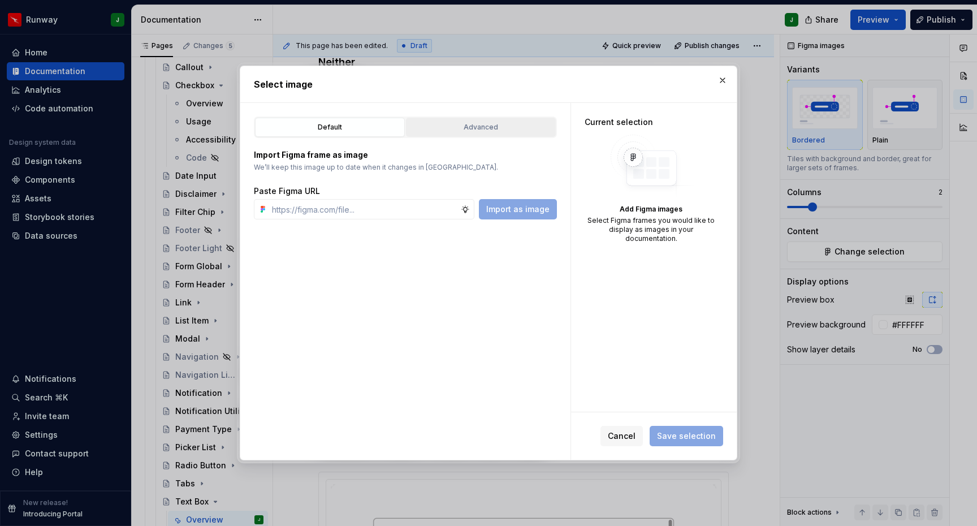
click at [467, 135] on button "Advanced" at bounding box center [481, 127] width 150 height 19
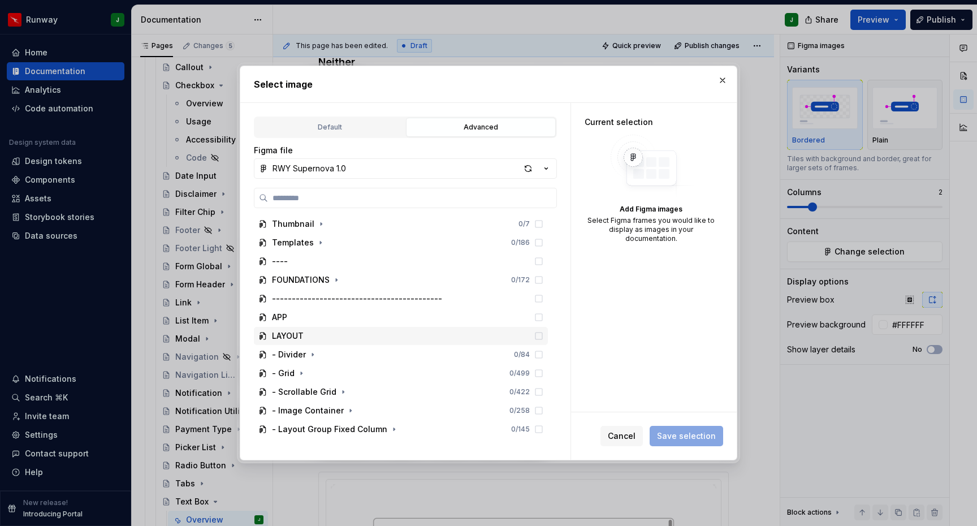
scroll to position [1247, 0]
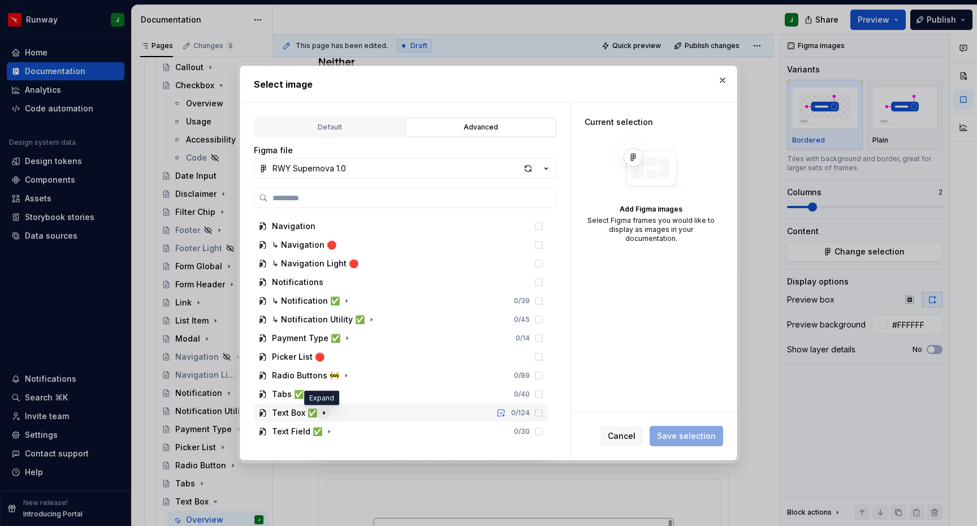
click at [323, 413] on icon "button" at bounding box center [323, 412] width 1 height 3
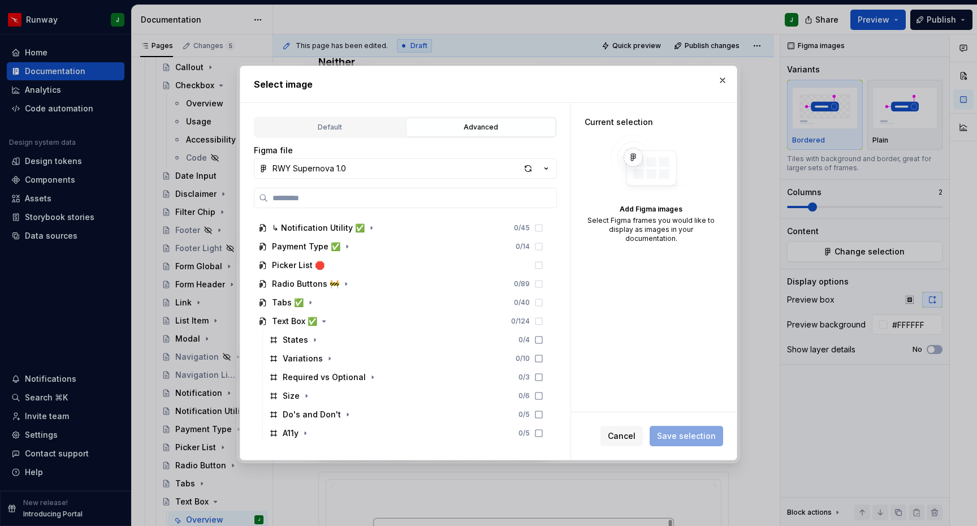
scroll to position [1415, 0]
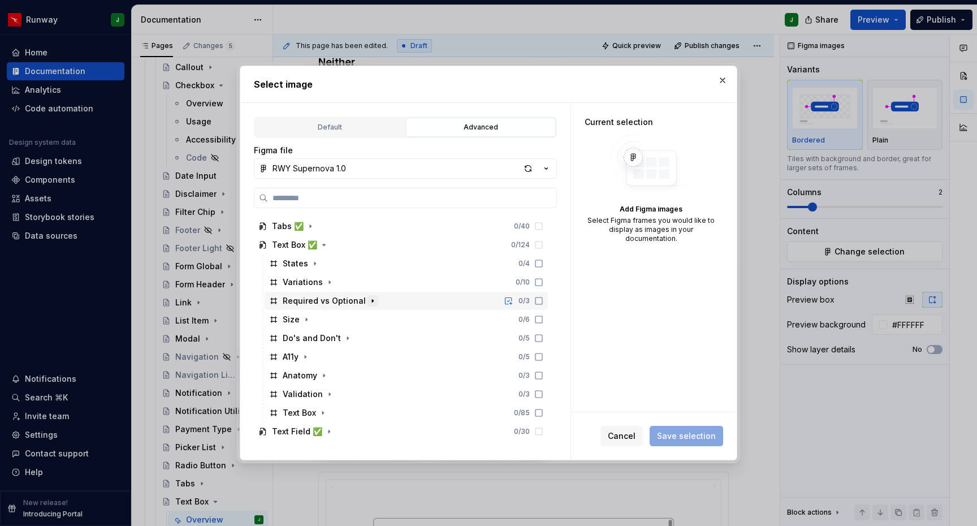
click at [372, 300] on icon "button" at bounding box center [372, 300] width 9 height 9
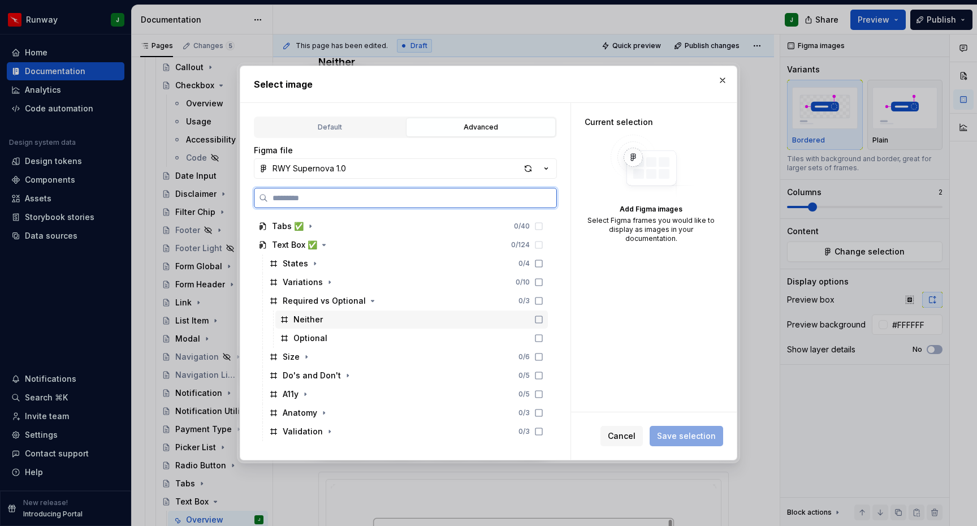
click at [372, 324] on div "Neither" at bounding box center [411, 319] width 272 height 18
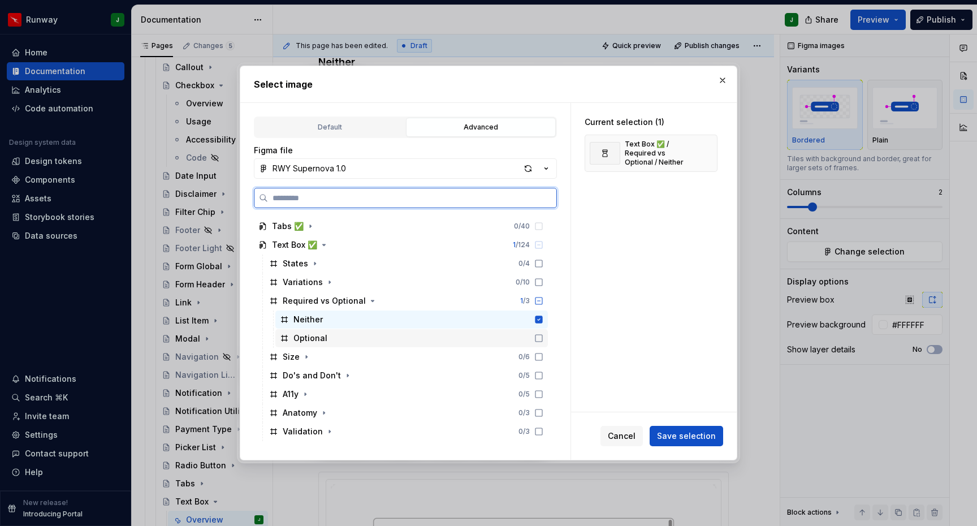
click at [391, 339] on div "Optional" at bounding box center [411, 338] width 272 height 18
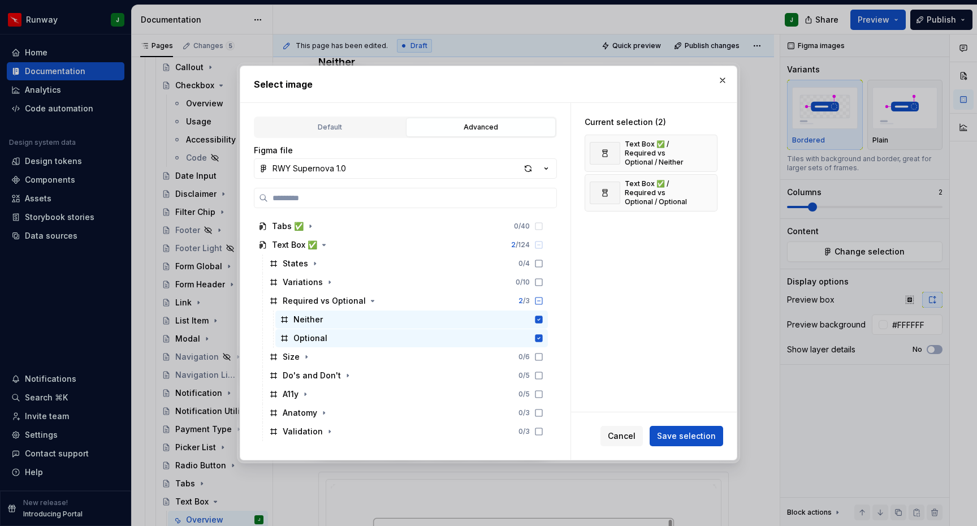
click at [704, 437] on span "Save selection" at bounding box center [686, 435] width 59 height 11
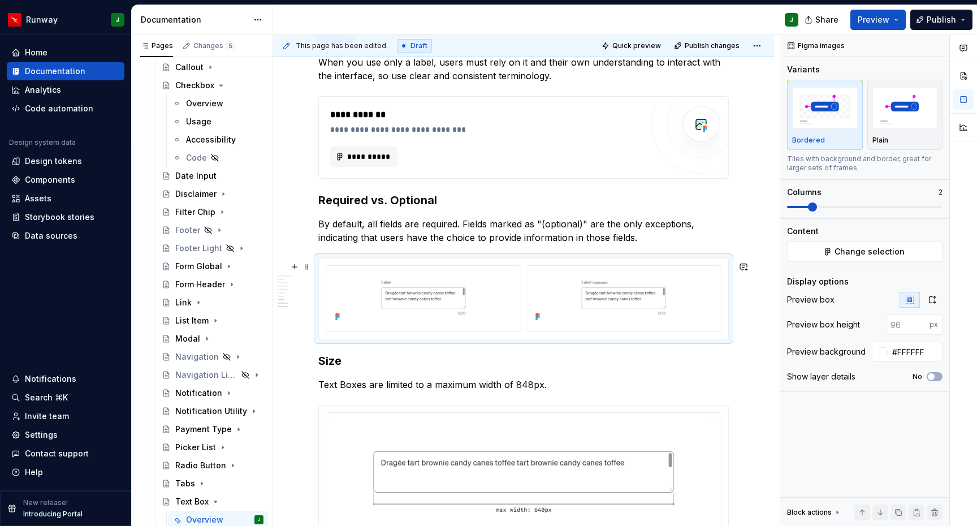
scroll to position [1849, 0]
drag, startPoint x: 729, startPoint y: 336, endPoint x: 721, endPoint y: 336, distance: 7.9
click at [728, 336] on div "To enrich screen reader interactions, please activate Accessibility in Grammarl…" at bounding box center [523, 299] width 409 height 80
click at [932, 303] on icon "button" at bounding box center [931, 299] width 9 height 9
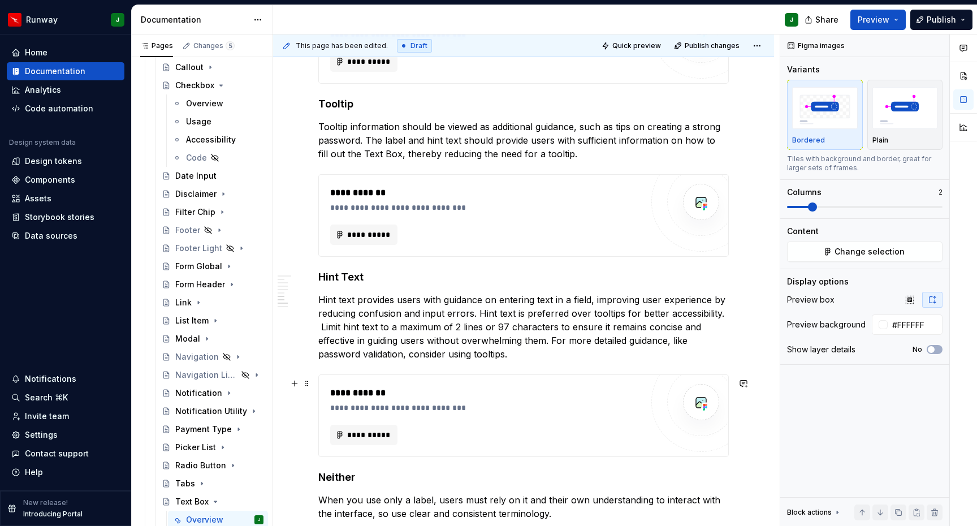
scroll to position [1362, 0]
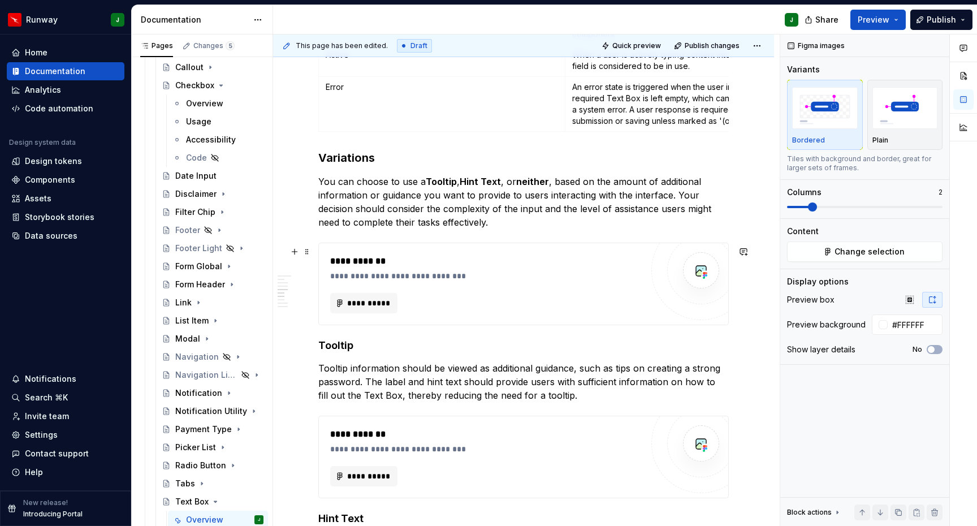
click at [638, 266] on div "**********" at bounding box center [489, 261] width 318 height 14
click at [843, 256] on button "Add frames" at bounding box center [864, 251] width 155 height 20
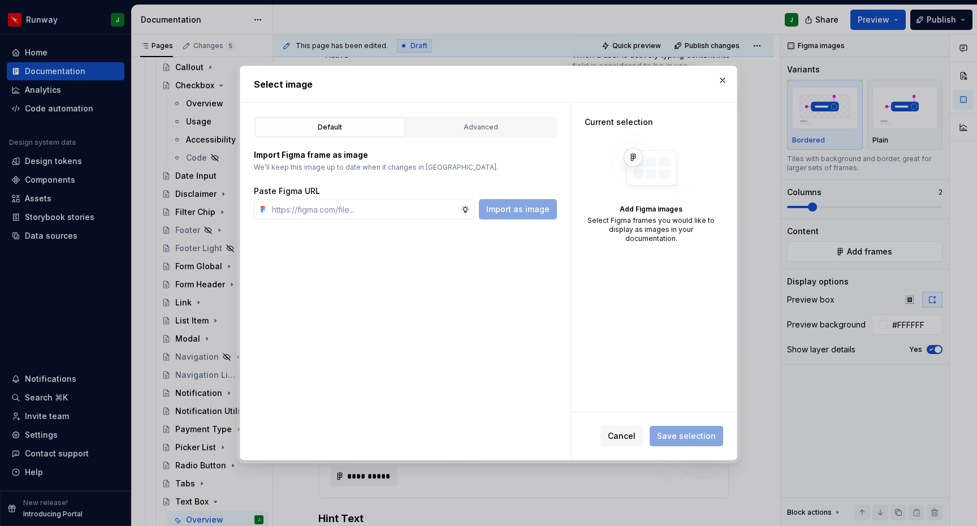
type textarea "*"
click at [632, 446] on div "Cancel Save selection" at bounding box center [654, 435] width 166 height 47
click at [628, 438] on span "Cancel" at bounding box center [622, 435] width 28 height 11
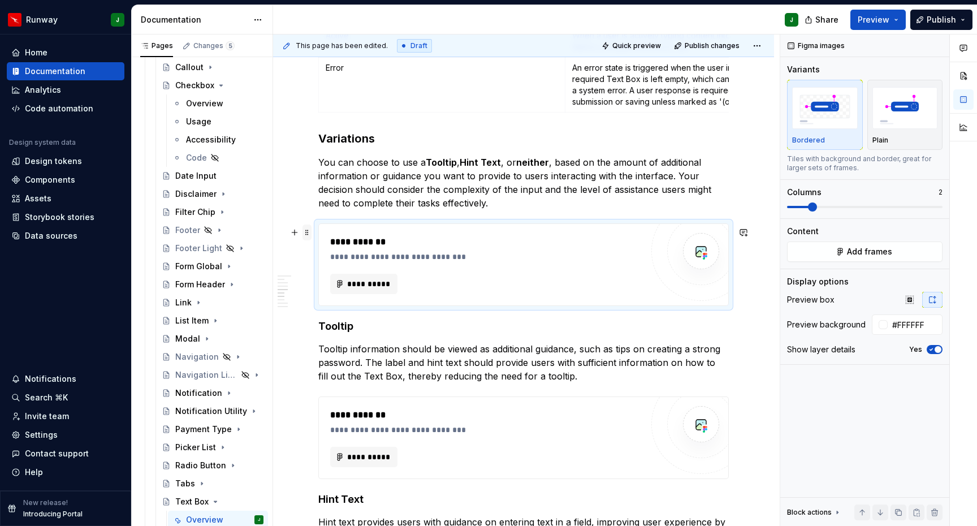
click at [307, 233] on span at bounding box center [306, 232] width 9 height 16
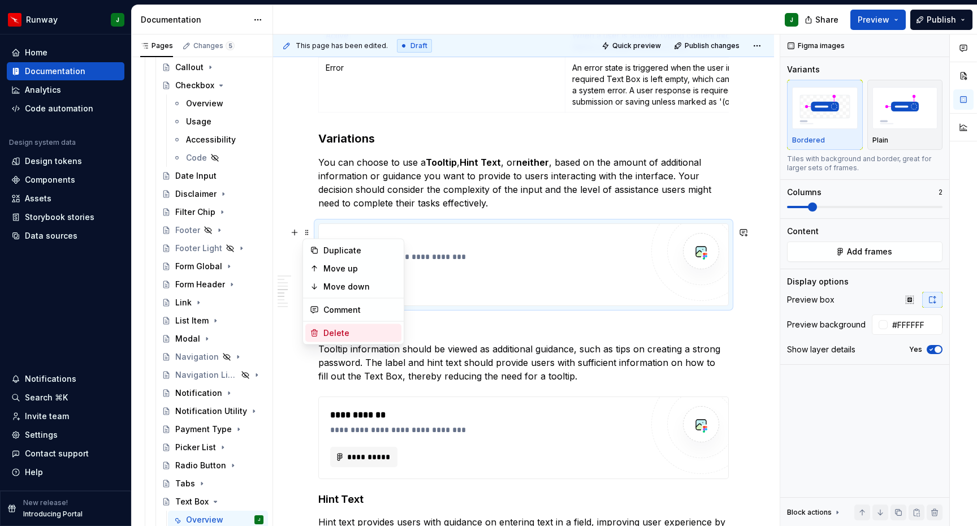
click at [369, 335] on div "Delete" at bounding box center [359, 332] width 73 height 11
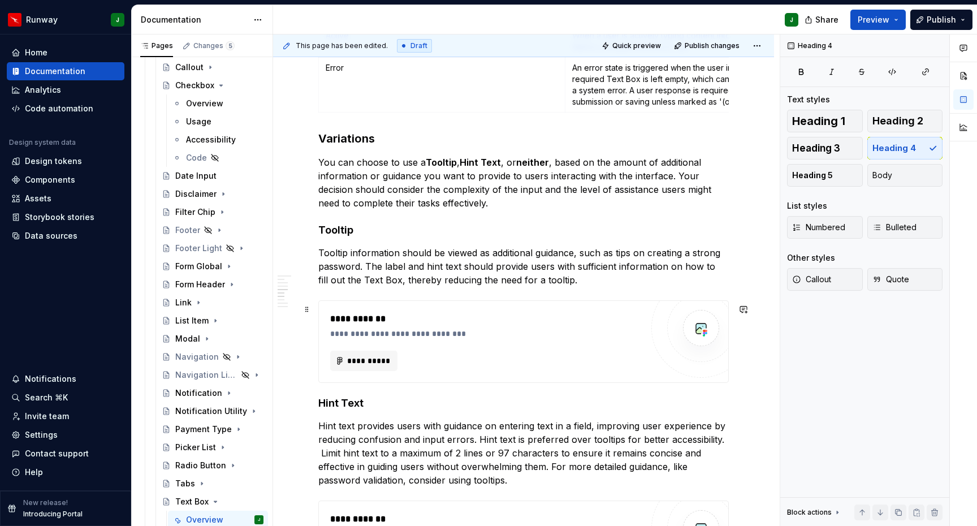
click at [588, 339] on div "**********" at bounding box center [489, 333] width 318 height 11
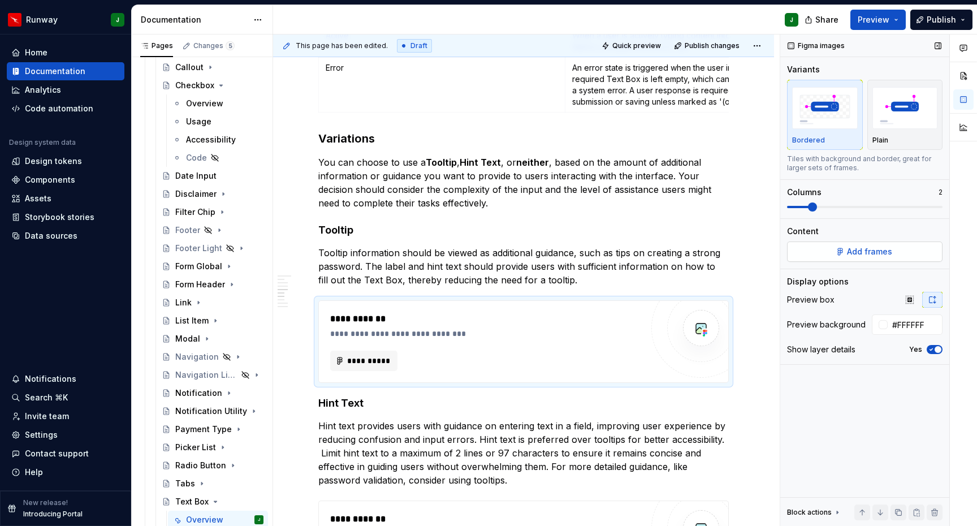
click at [846, 253] on button "Add frames" at bounding box center [864, 251] width 155 height 20
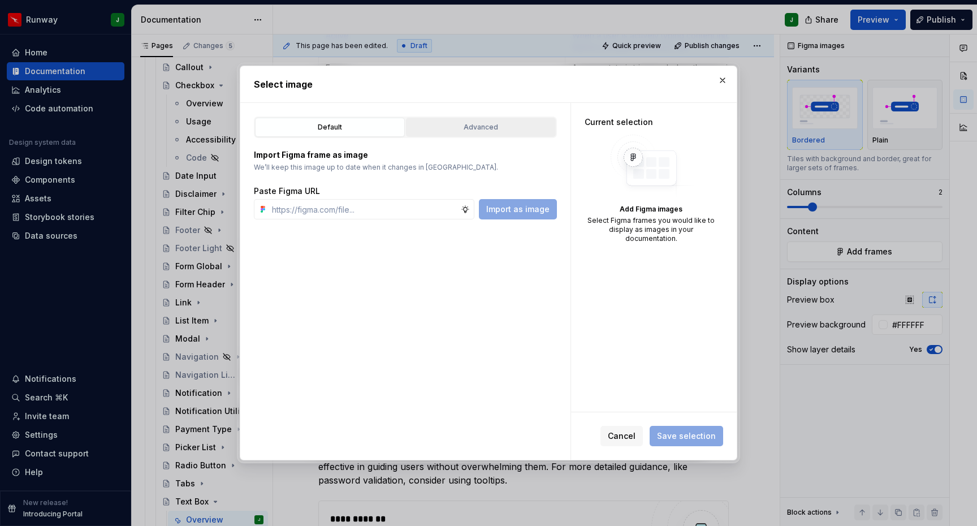
click at [533, 125] on div "Advanced" at bounding box center [481, 127] width 142 height 11
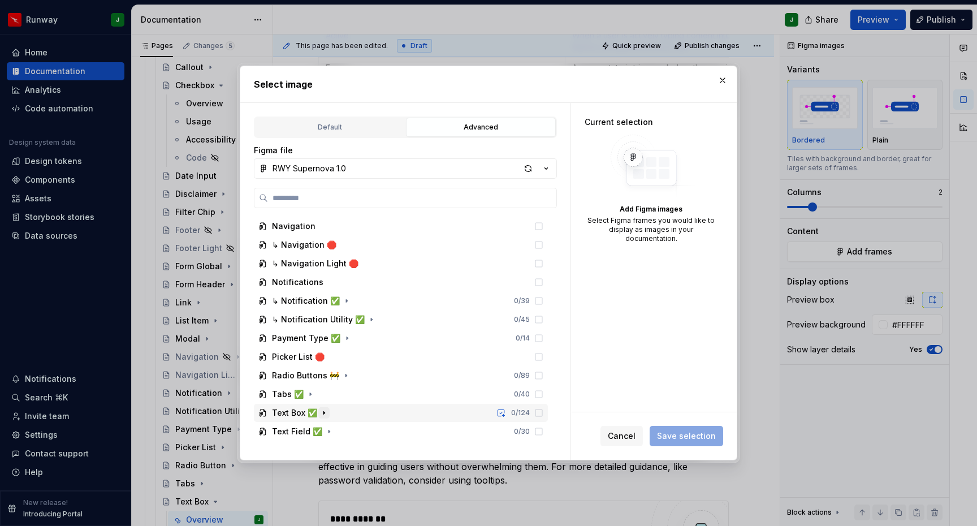
click at [323, 413] on icon "button" at bounding box center [323, 412] width 1 height 3
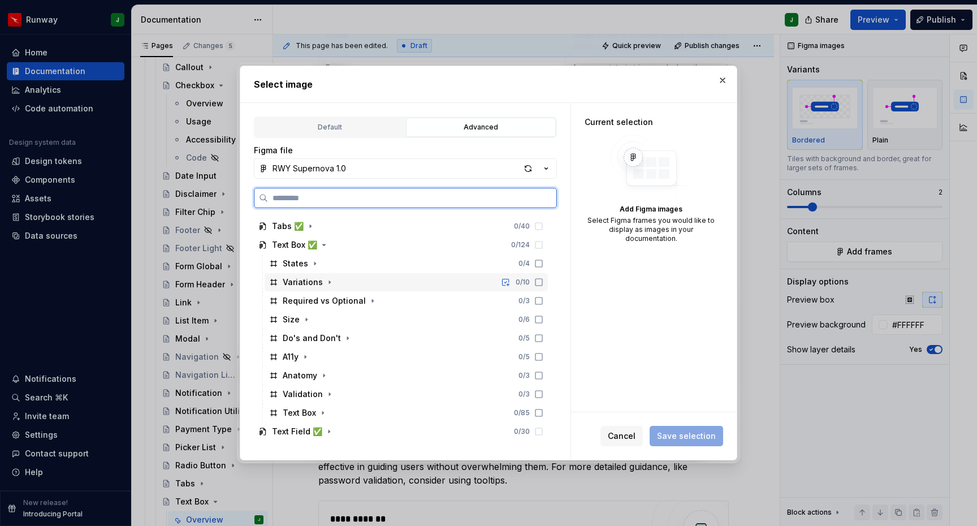
click at [333, 284] on div "Variations 0 / 10" at bounding box center [406, 282] width 283 height 18
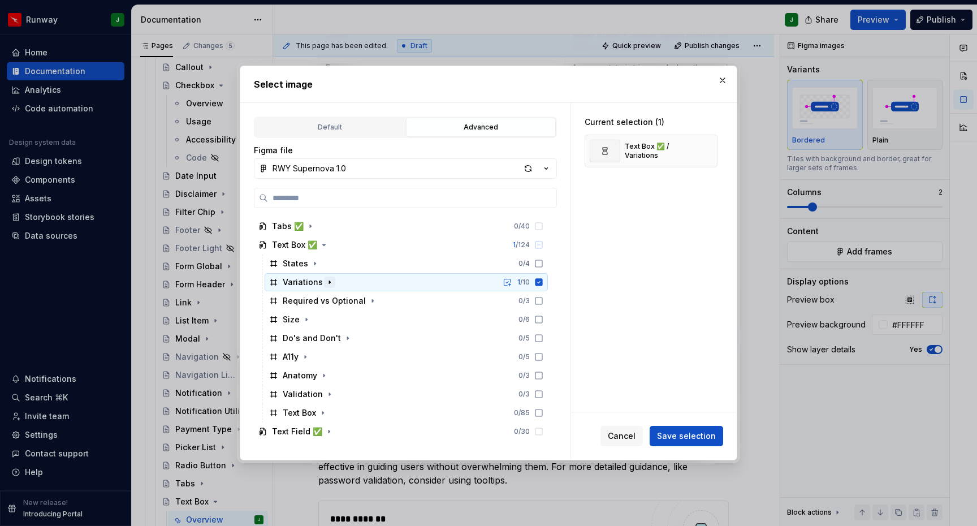
click at [329, 283] on icon "button" at bounding box center [329, 282] width 1 height 3
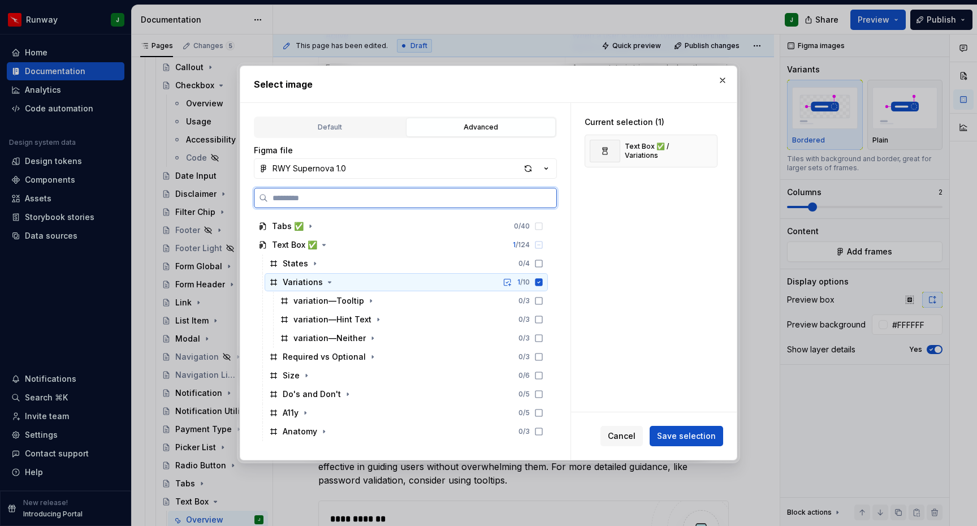
drag, startPoint x: 549, startPoint y: 280, endPoint x: 557, endPoint y: 289, distance: 12.0
click at [543, 280] on icon at bounding box center [538, 282] width 7 height 7
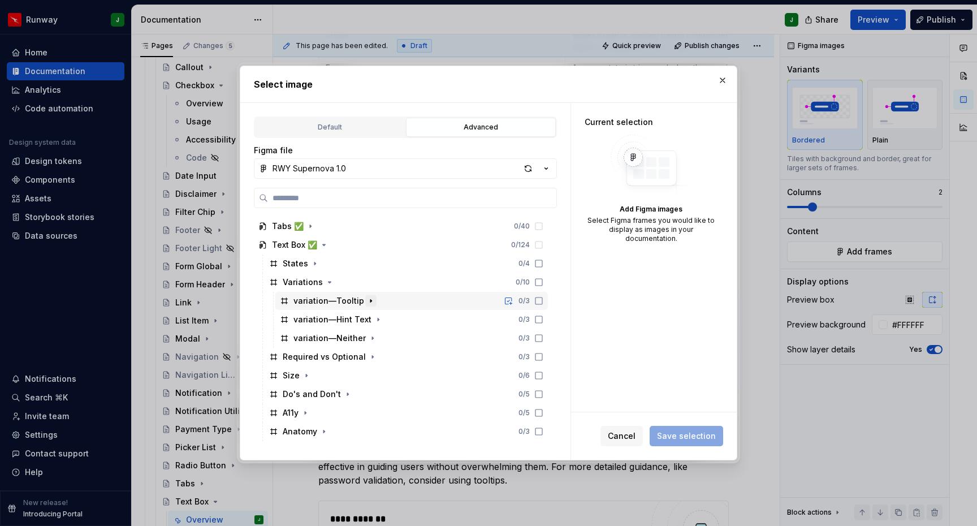
click at [370, 301] on icon "button" at bounding box center [370, 301] width 1 height 3
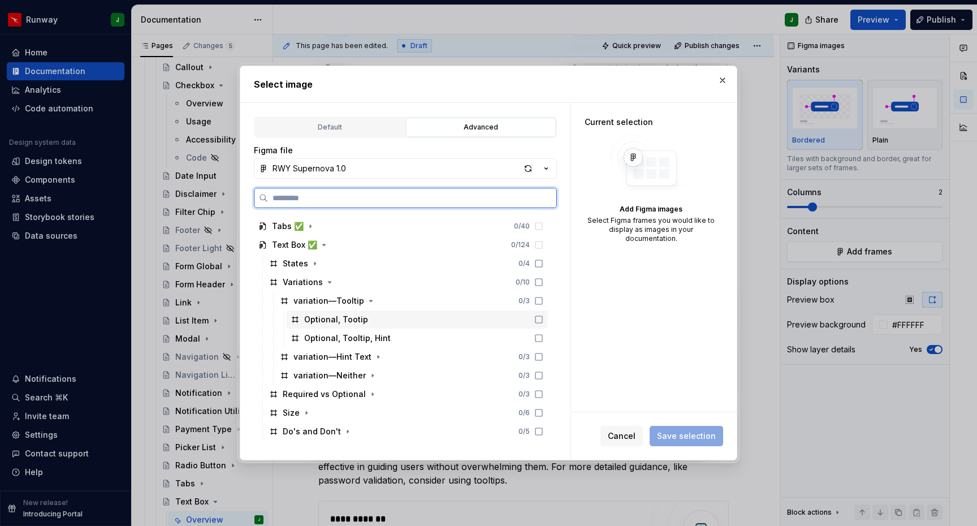
click at [543, 320] on icon at bounding box center [538, 319] width 9 height 9
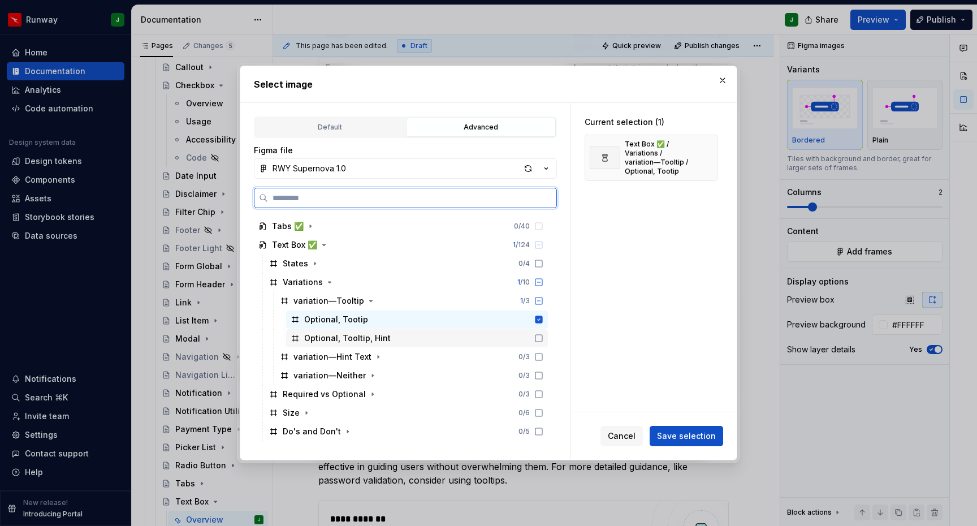
click at [542, 335] on icon at bounding box center [538, 338] width 7 height 7
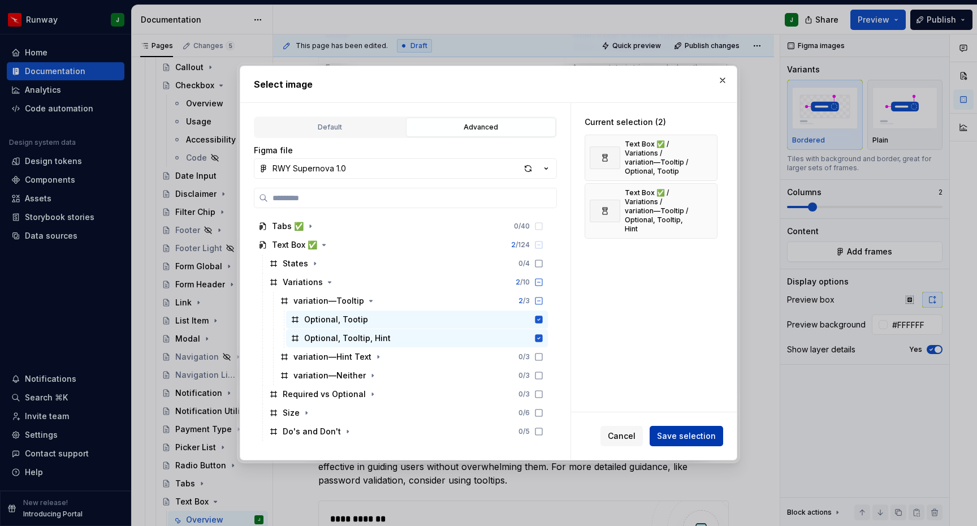
click at [692, 437] on span "Save selection" at bounding box center [686, 435] width 59 height 11
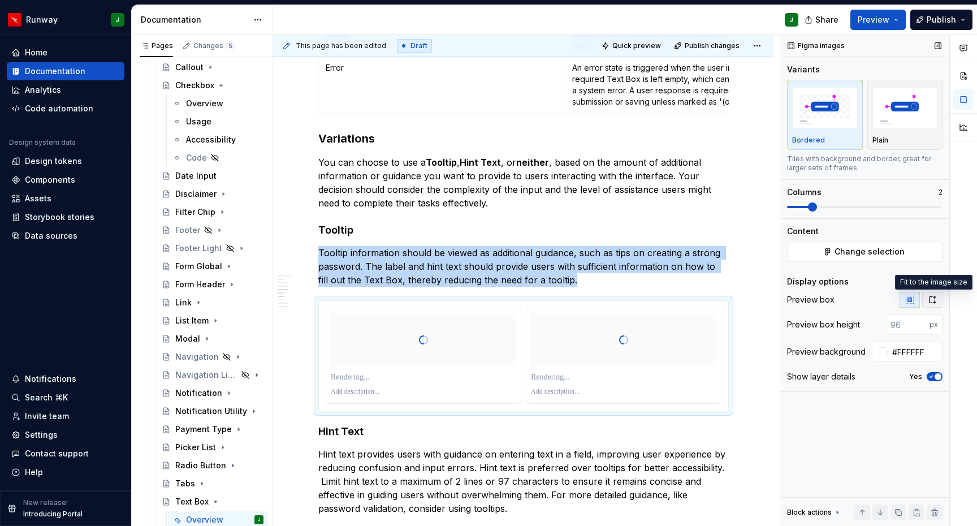
click at [935, 305] on button "button" at bounding box center [932, 300] width 20 height 16
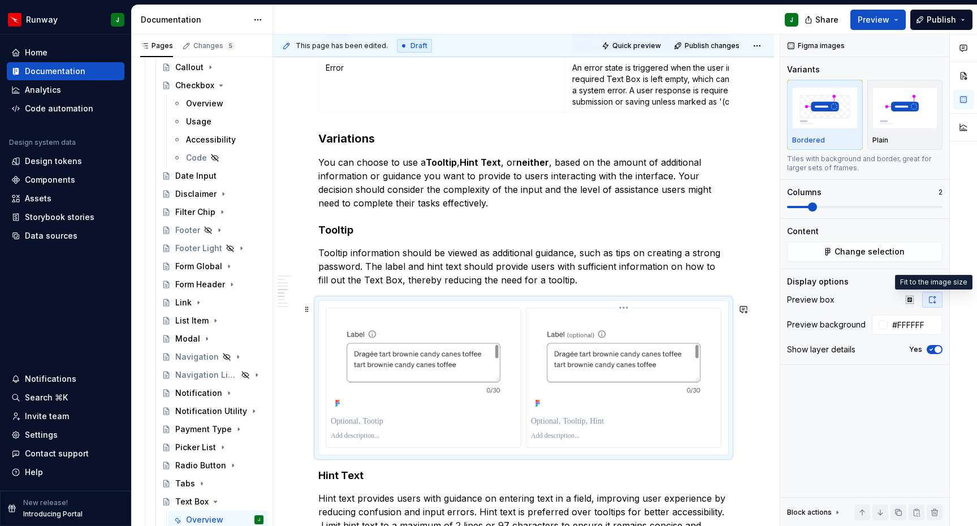
click at [588, 427] on p "To enrich screen reader interactions, please activate Accessibility in Grammarl…" at bounding box center [623, 420] width 185 height 11
click at [579, 427] on p "**********" at bounding box center [625, 420] width 188 height 11
click at [580, 427] on p "**********" at bounding box center [625, 420] width 188 height 11
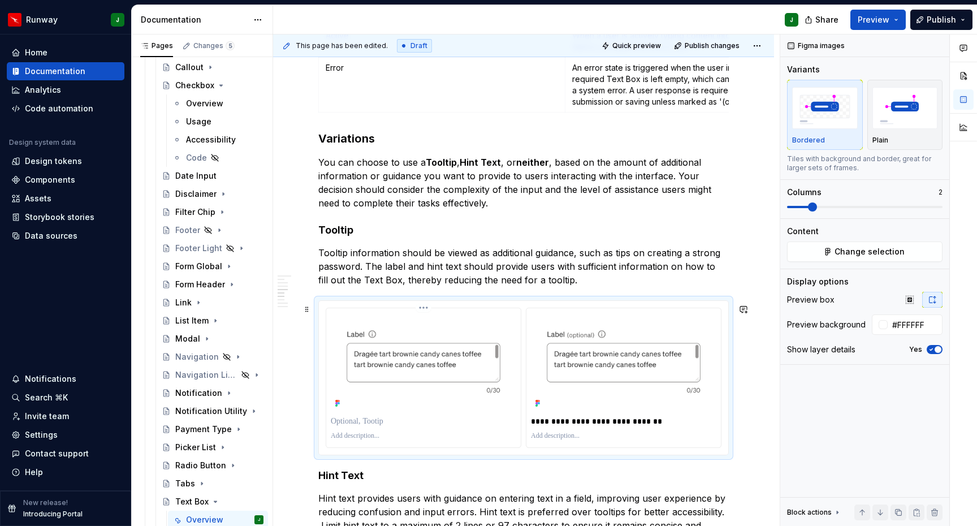
click at [474, 426] on p "To enrich screen reader interactions, please activate Accessibility in Grammarl…" at bounding box center [423, 420] width 185 height 11
drag, startPoint x: 769, startPoint y: 436, endPoint x: 597, endPoint y: 434, distance: 171.8
click at [769, 436] on div "**********" at bounding box center [523, 229] width 501 height 2365
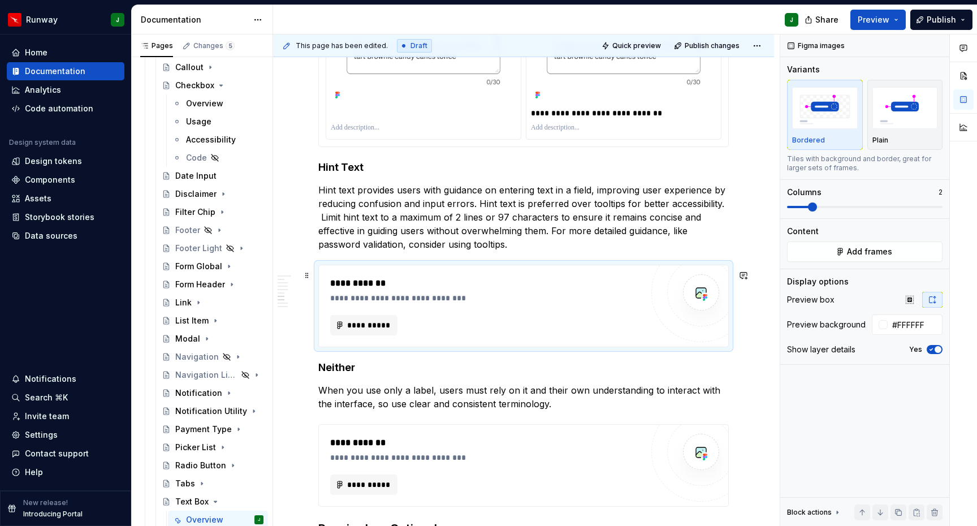
click at [550, 316] on div "**********" at bounding box center [486, 305] width 312 height 59
click at [878, 250] on span "Add frames" at bounding box center [869, 251] width 45 height 11
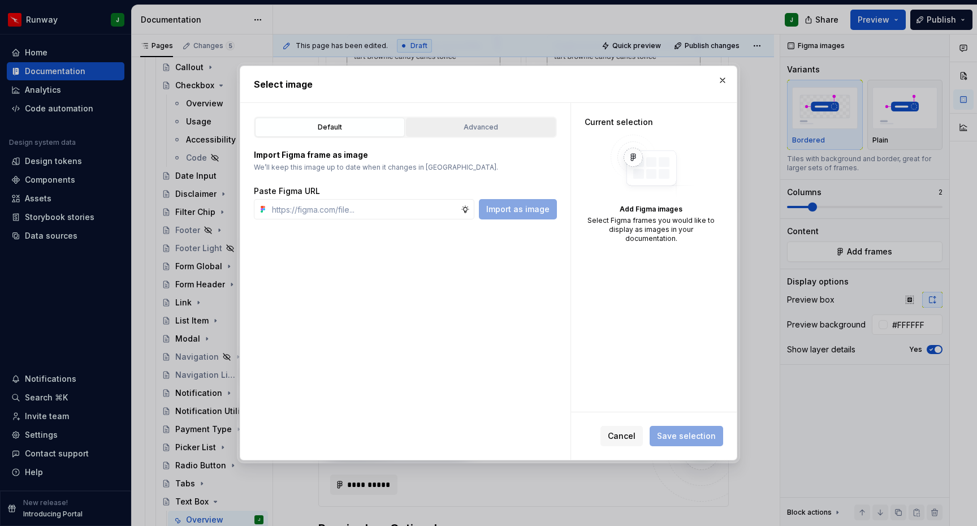
click at [430, 127] on div "Advanced" at bounding box center [481, 127] width 142 height 11
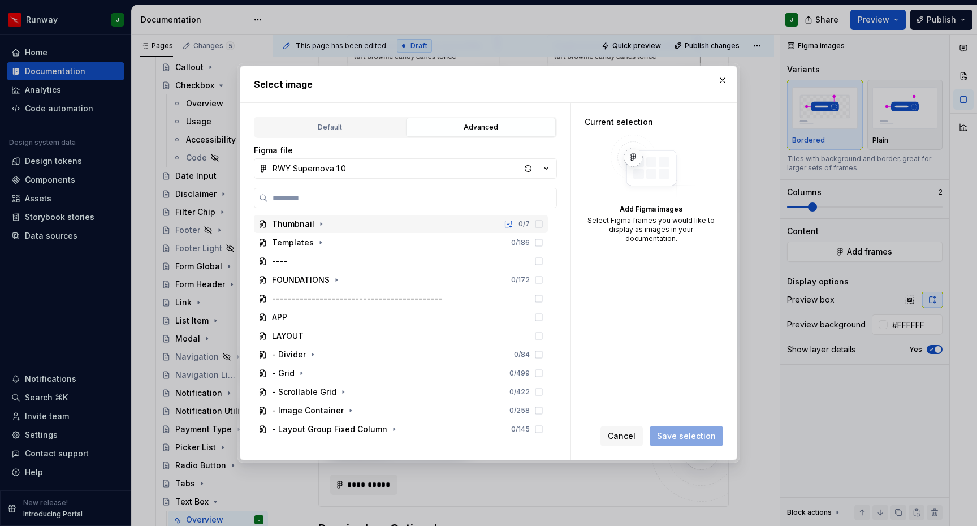
type textarea "*"
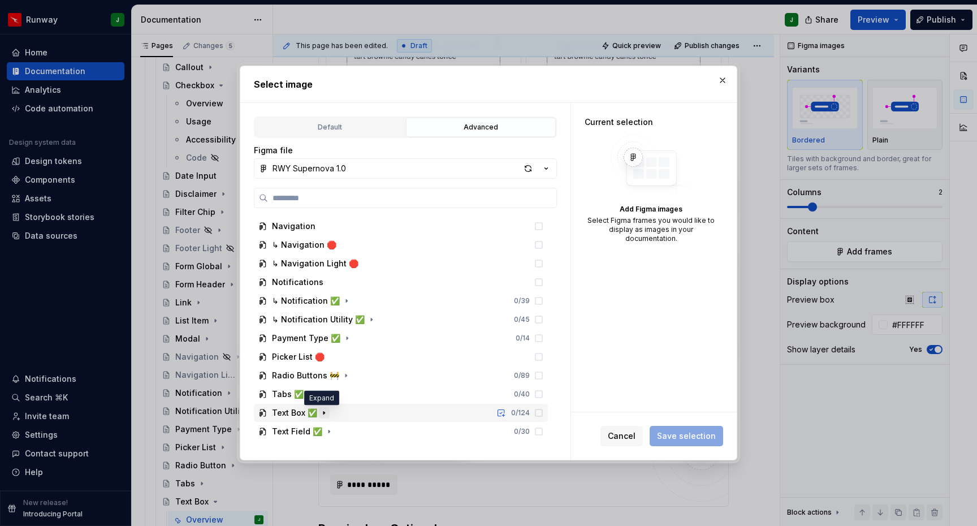
click at [322, 411] on icon "button" at bounding box center [323, 412] width 9 height 9
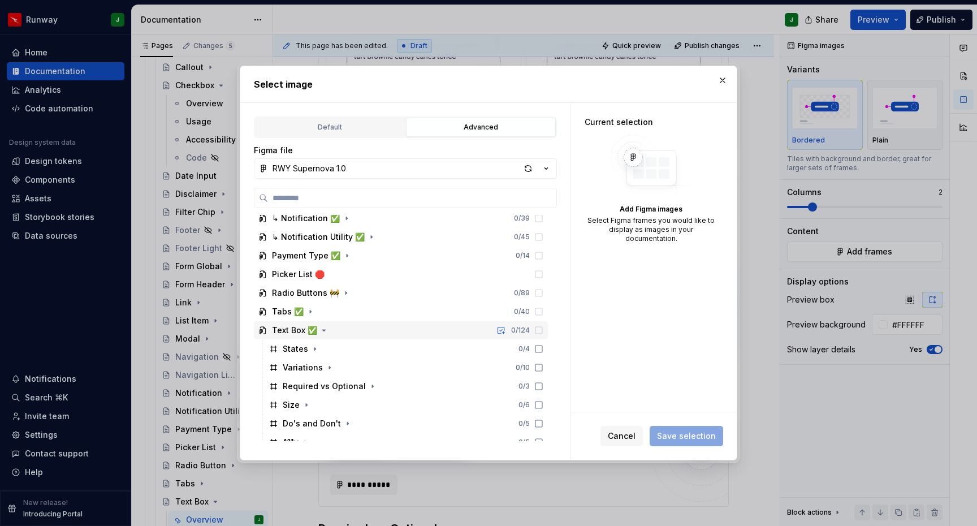
scroll to position [1415, 0]
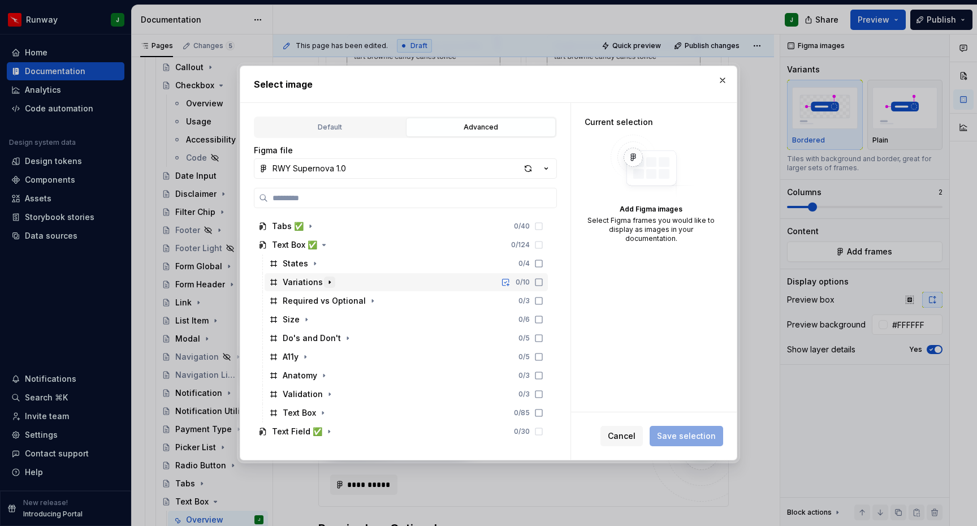
click at [329, 284] on icon "button" at bounding box center [329, 282] width 9 height 9
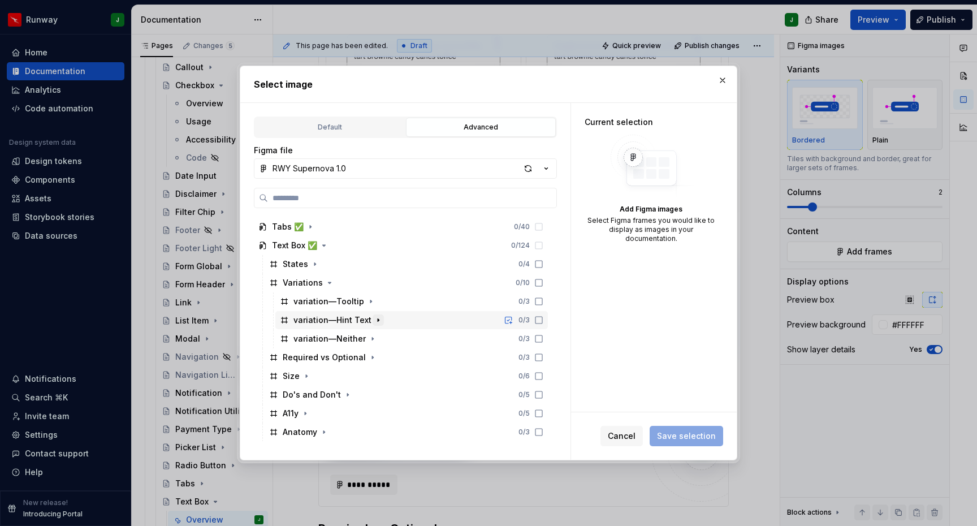
scroll to position [1416, 0]
click at [374, 320] on icon "button" at bounding box center [378, 318] width 9 height 9
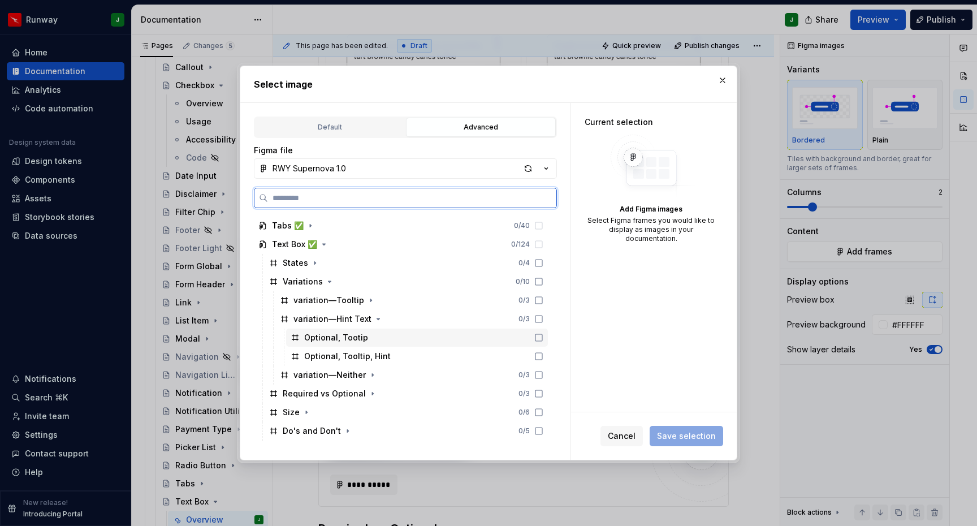
click at [542, 341] on icon at bounding box center [538, 337] width 7 height 7
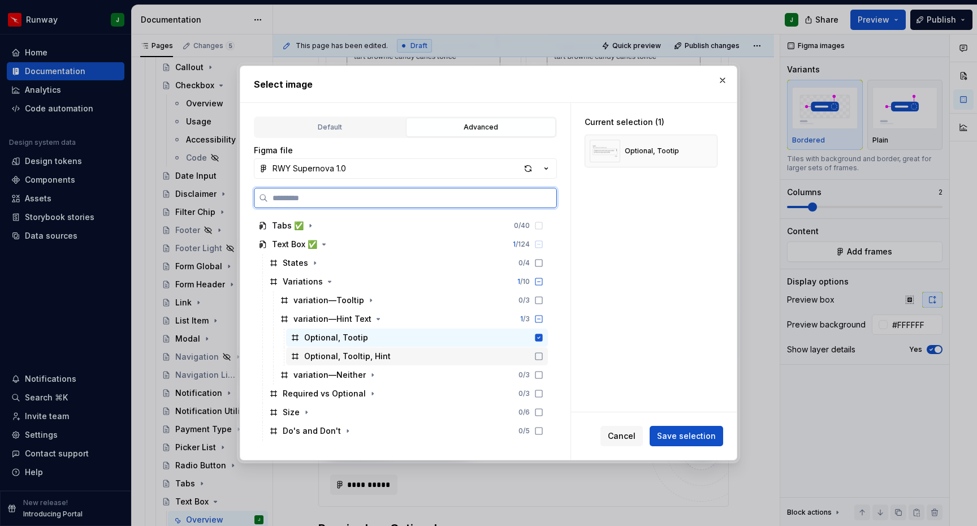
click at [543, 354] on icon at bounding box center [538, 356] width 9 height 9
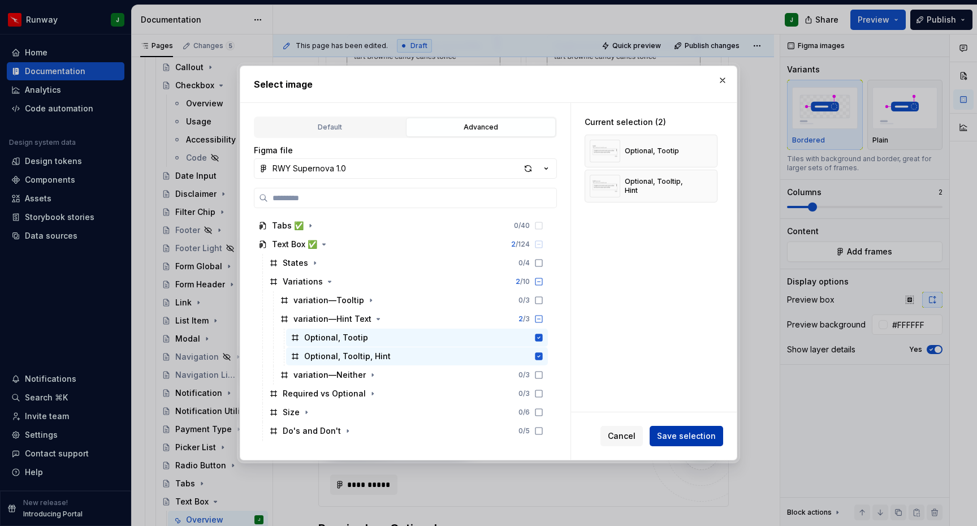
click at [680, 436] on span "Save selection" at bounding box center [686, 435] width 59 height 11
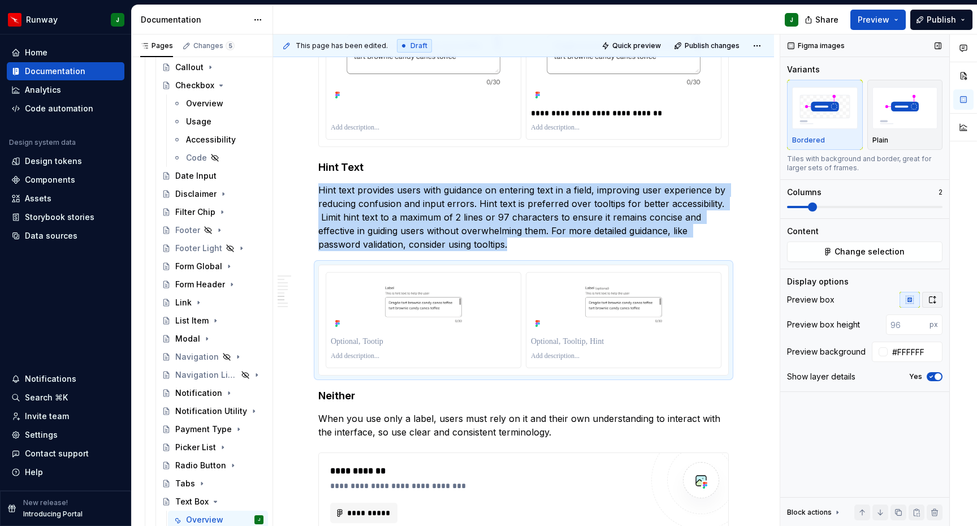
click at [930, 300] on icon "button" at bounding box center [931, 299] width 9 height 9
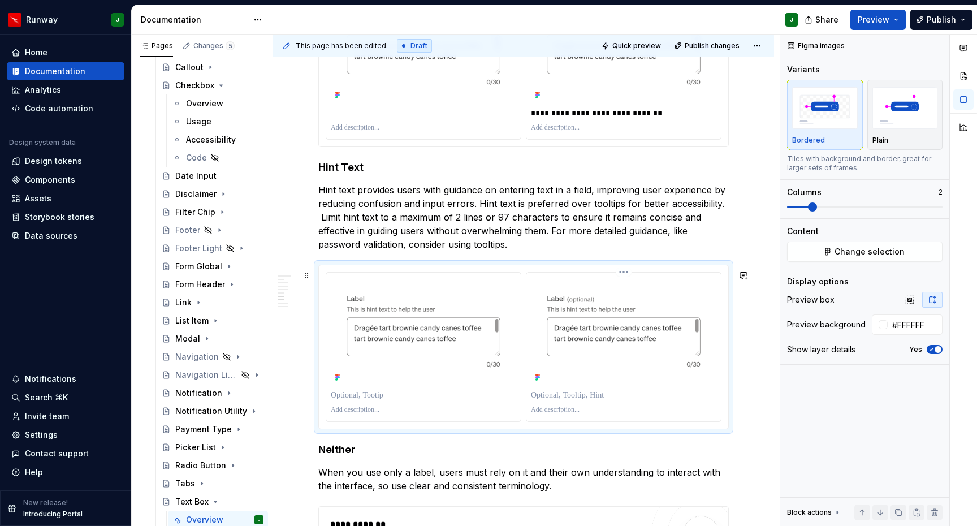
click at [594, 400] on p "To enrich screen reader interactions, please activate Accessibility in Grammarl…" at bounding box center [623, 394] width 185 height 11
drag, startPoint x: 419, startPoint y: 400, endPoint x: 734, endPoint y: 393, distance: 314.9
click at [419, 400] on p "To enrich screen reader interactions, please activate Accessibility in Grammarl…" at bounding box center [423, 394] width 185 height 11
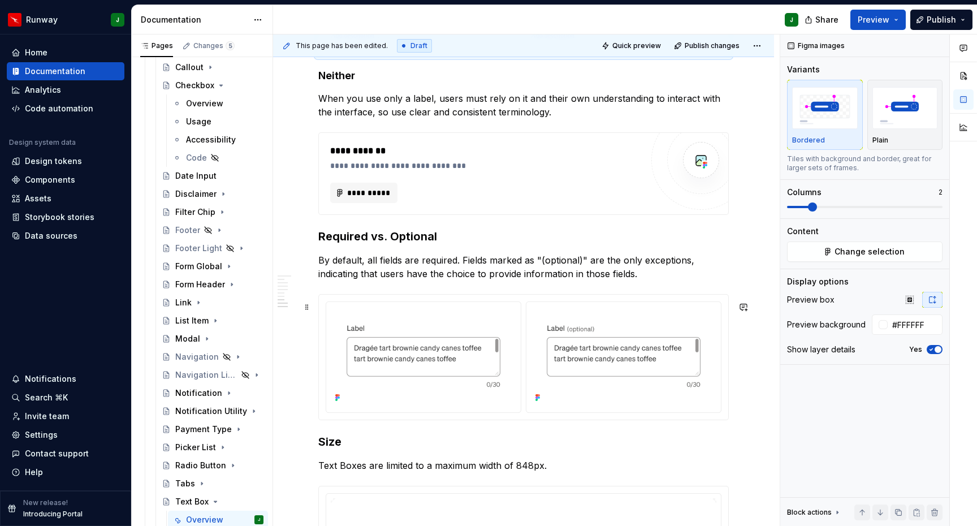
scroll to position [1751, 0]
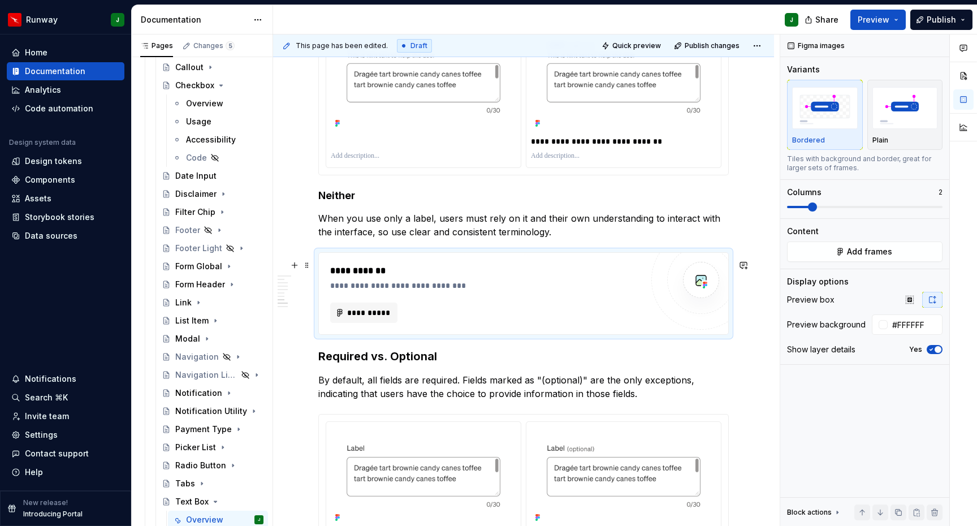
click at [627, 291] on div "**********" at bounding box center [489, 285] width 318 height 11
click at [890, 255] on span "Add frames" at bounding box center [869, 251] width 45 height 11
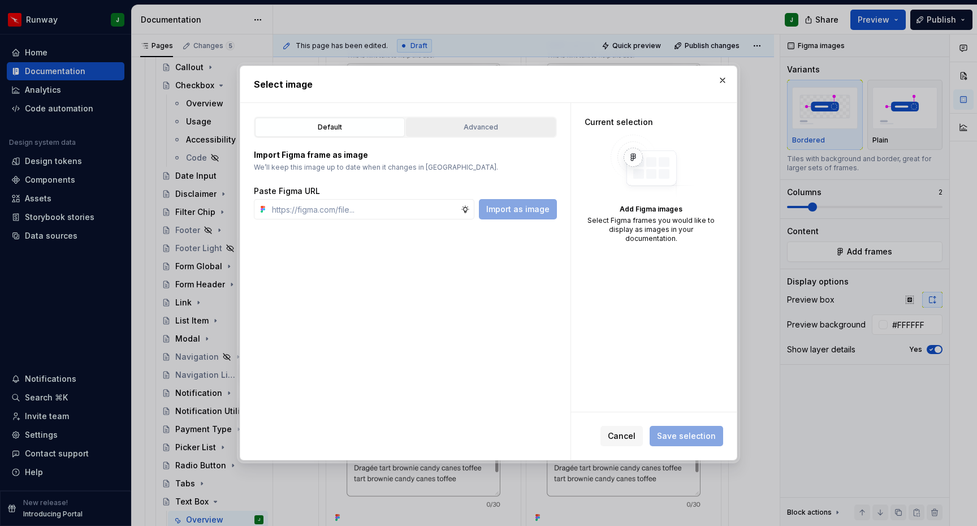
click at [478, 119] on button "Advanced" at bounding box center [481, 127] width 150 height 19
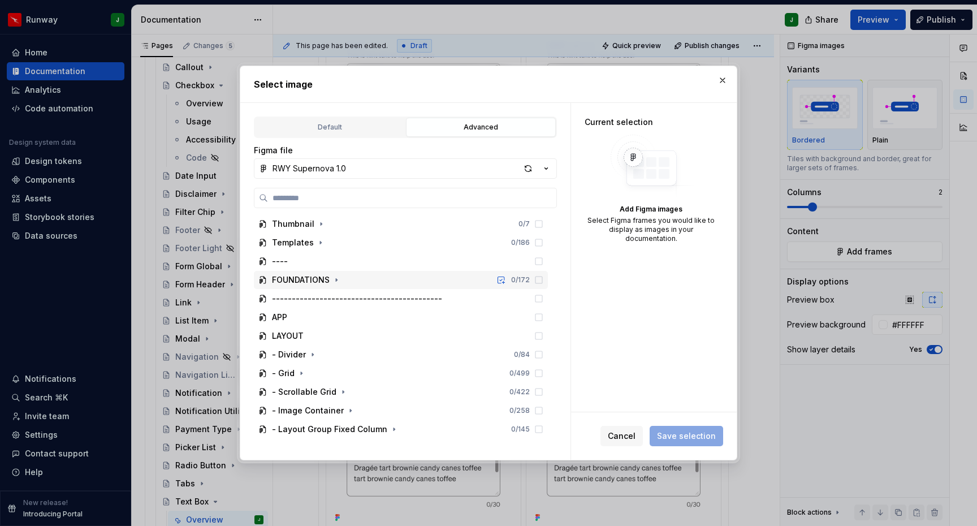
scroll to position [1247, 0]
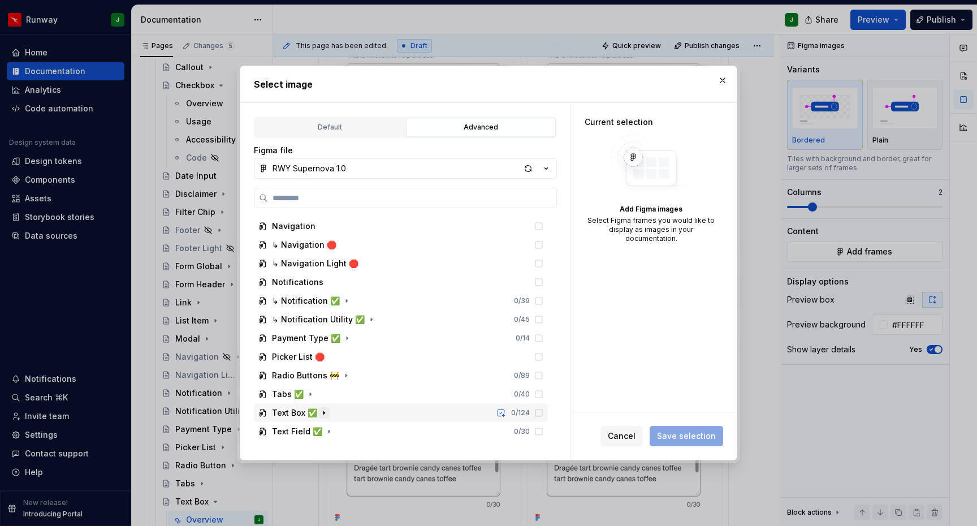
click at [322, 411] on icon "button" at bounding box center [323, 412] width 9 height 9
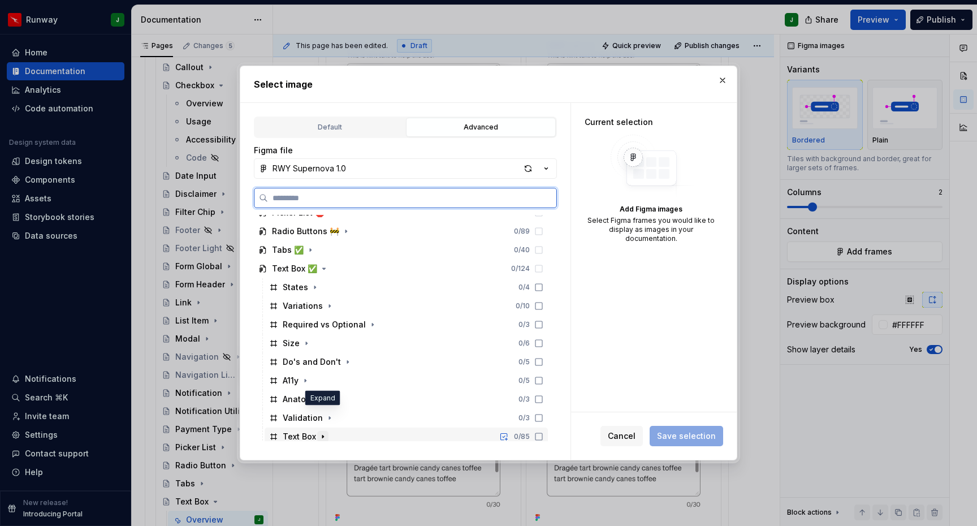
scroll to position [1415, 0]
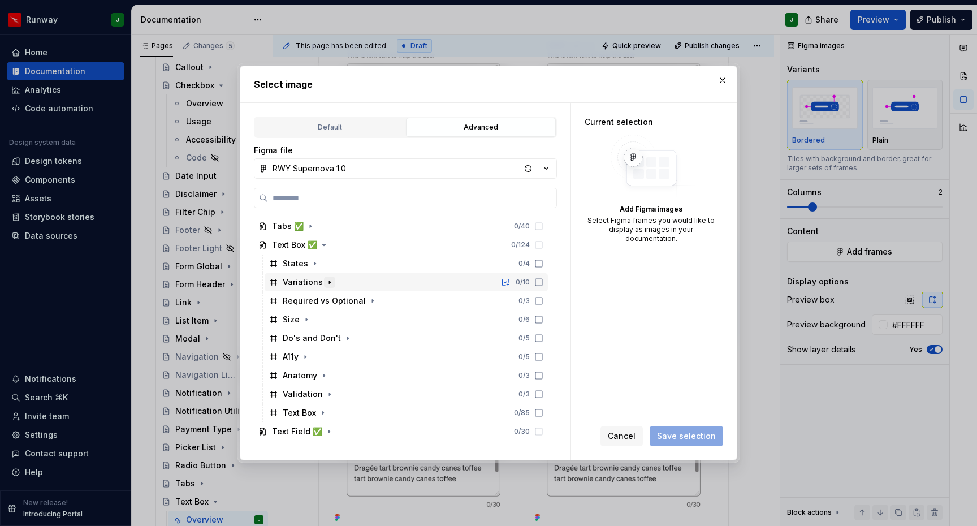
click at [325, 284] on icon "button" at bounding box center [329, 282] width 9 height 9
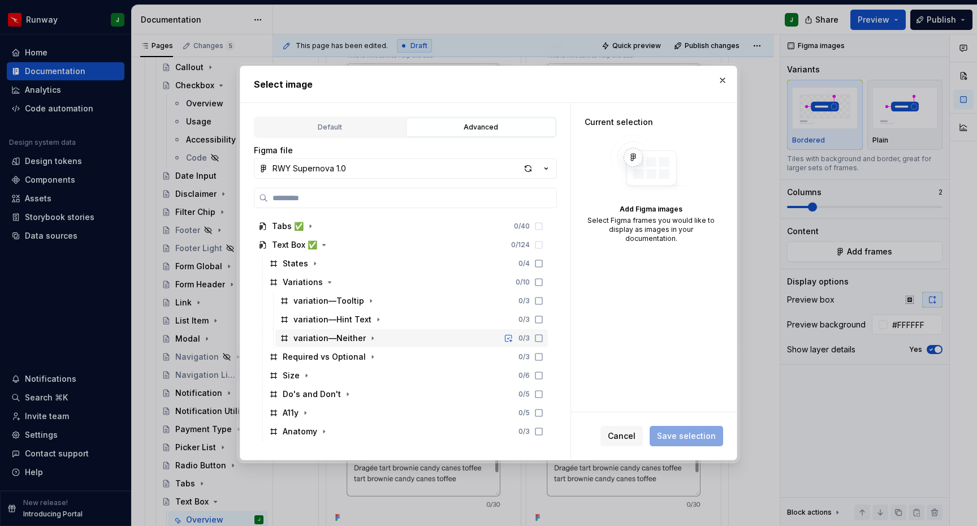
click at [372, 338] on icon "button" at bounding box center [372, 338] width 1 height 3
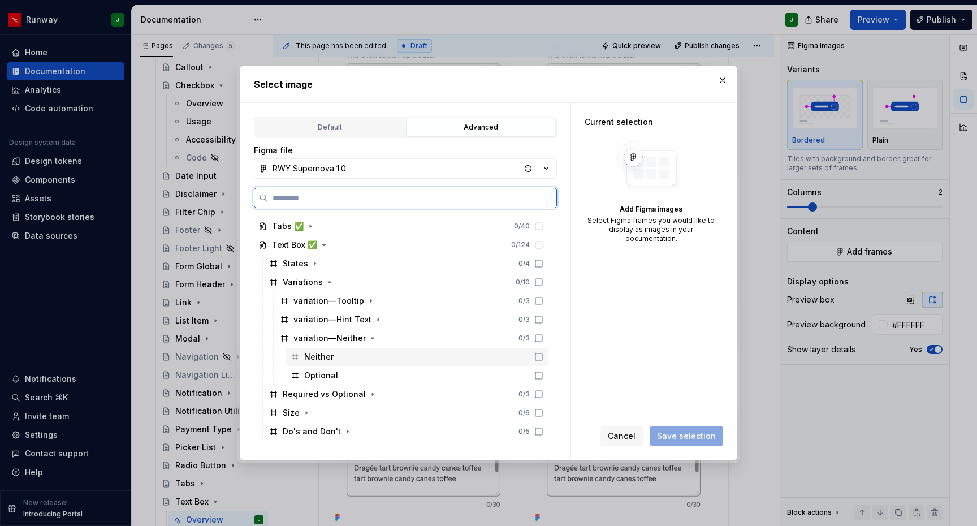
click at [543, 357] on icon at bounding box center [538, 356] width 9 height 9
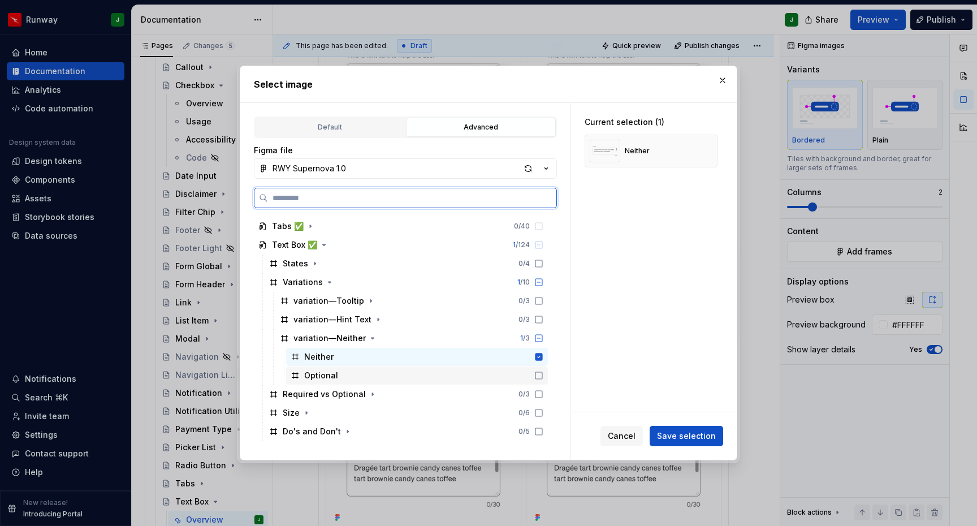
click at [548, 370] on div "Optional" at bounding box center [417, 375] width 262 height 18
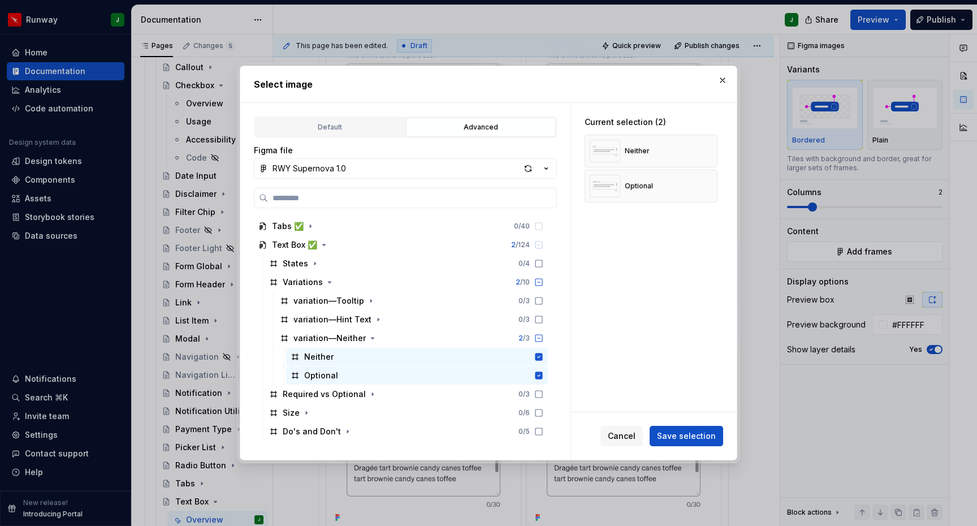
click at [702, 435] on span "Save selection" at bounding box center [686, 435] width 59 height 11
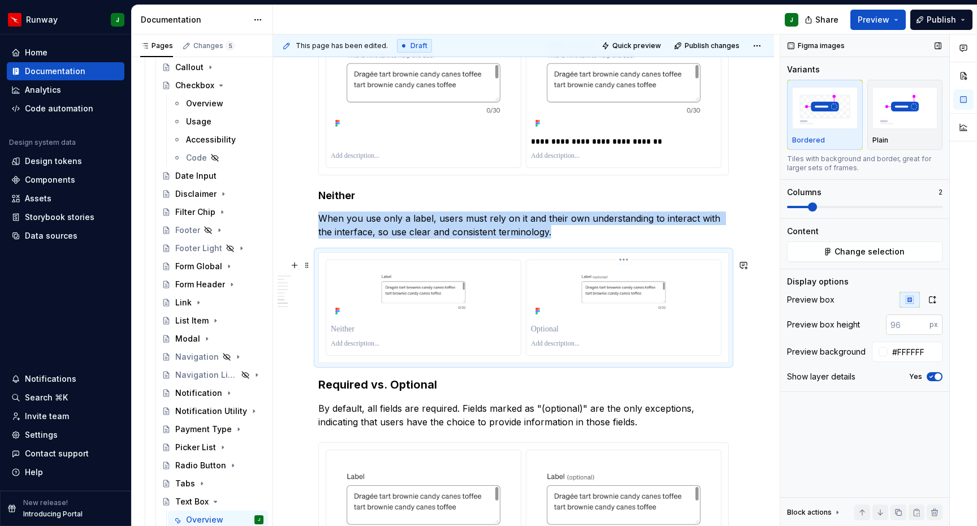
drag, startPoint x: 712, startPoint y: 344, endPoint x: 890, endPoint y: 314, distance: 180.5
click at [712, 337] on div "To enrich screen reader interactions, please activate Accessibility in Grammarl…" at bounding box center [623, 329] width 185 height 16
click at [932, 305] on button "button" at bounding box center [932, 300] width 20 height 16
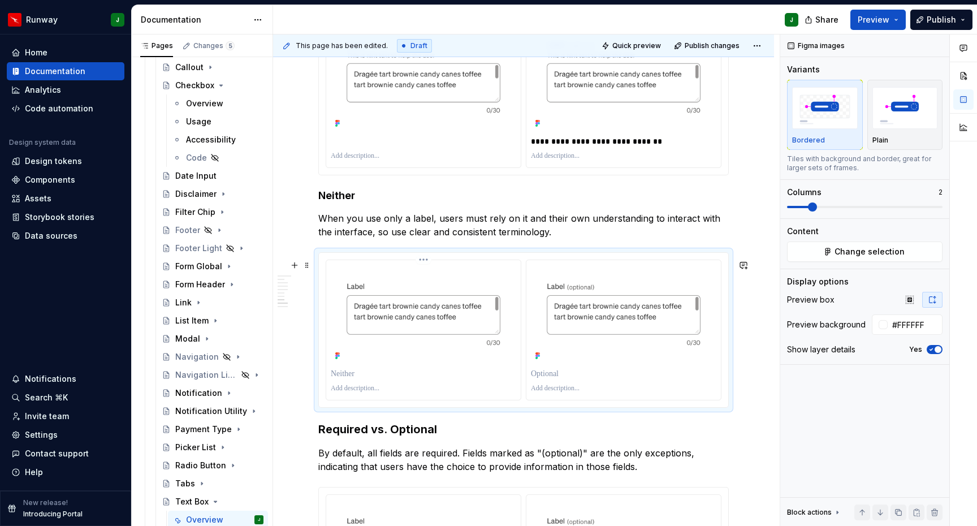
click at [378, 379] on p "To enrich screen reader interactions, please activate Accessibility in Grammarl…" at bounding box center [423, 373] width 185 height 11
click at [597, 379] on p "To enrich screen reader interactions, please activate Accessibility in Grammarl…" at bounding box center [623, 373] width 185 height 11
click at [560, 379] on p "To enrich screen reader interactions, please activate Accessibility in Grammarl…" at bounding box center [623, 373] width 185 height 11
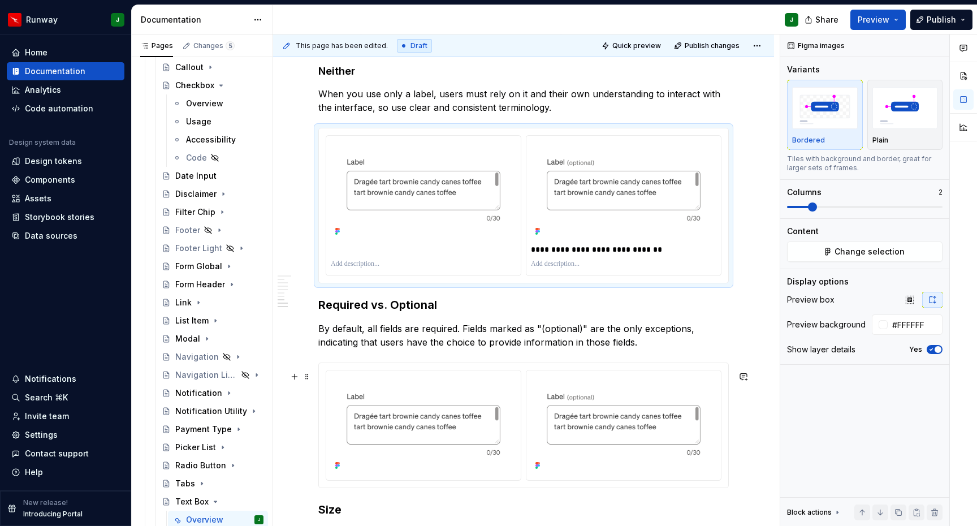
scroll to position [1880, 0]
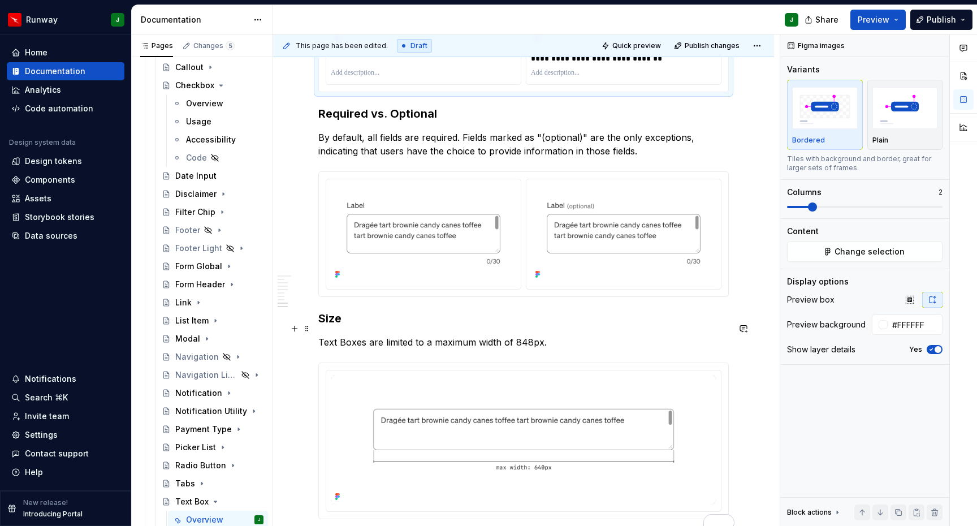
click at [319, 326] on h3 "Size" at bounding box center [523, 318] width 410 height 16
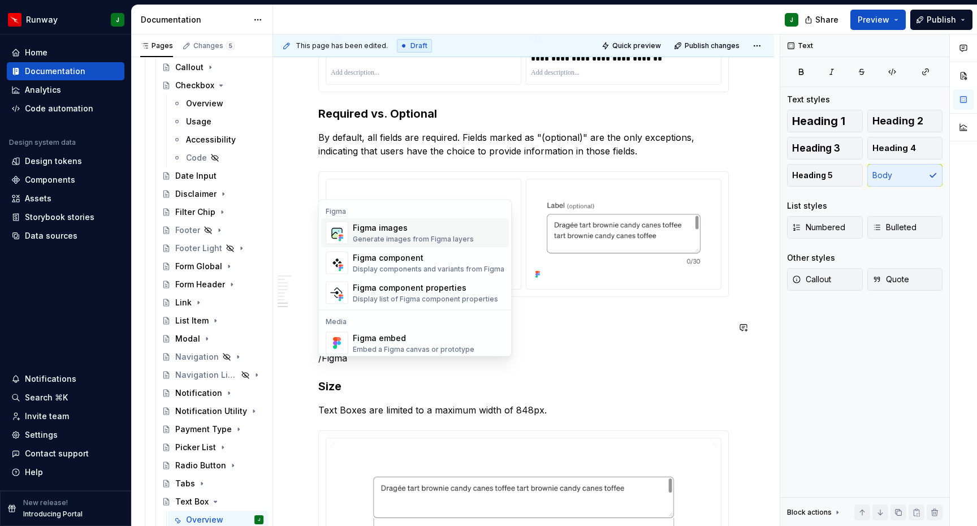
click at [382, 232] on div "Figma images" at bounding box center [413, 227] width 121 height 11
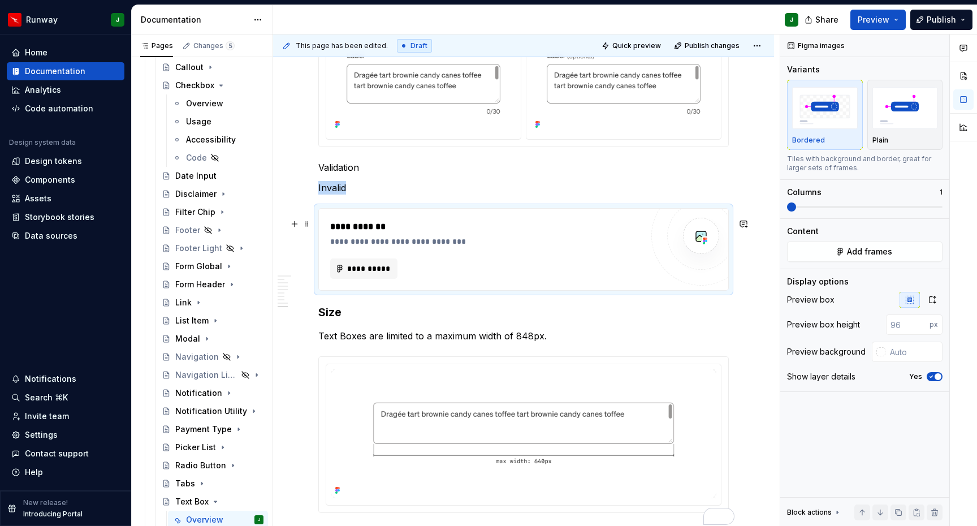
type textarea "*"
click at [621, 277] on div "**********" at bounding box center [486, 268] width 312 height 20
drag, startPoint x: 929, startPoint y: 297, endPoint x: 909, endPoint y: 326, distance: 35.0
click at [929, 297] on icon "button" at bounding box center [931, 299] width 9 height 9
click at [904, 324] on input "text" at bounding box center [913, 324] width 57 height 20
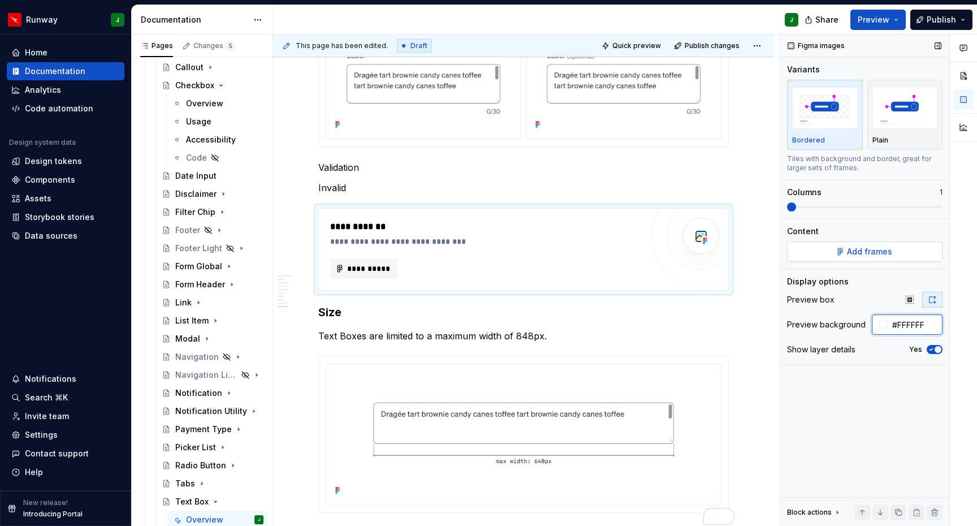
type input "#FFFFFF"
click at [885, 250] on span "Add frames" at bounding box center [869, 251] width 45 height 11
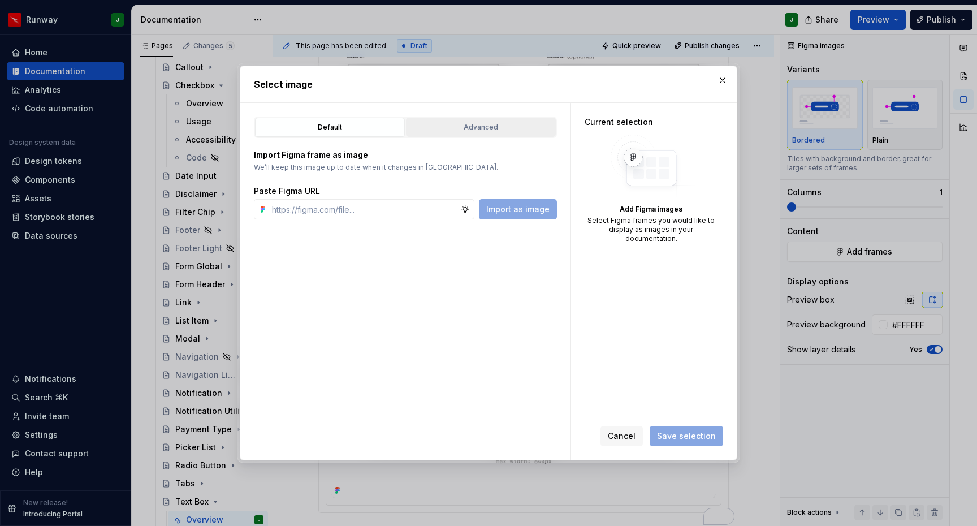
click at [478, 125] on div "Advanced" at bounding box center [481, 127] width 142 height 11
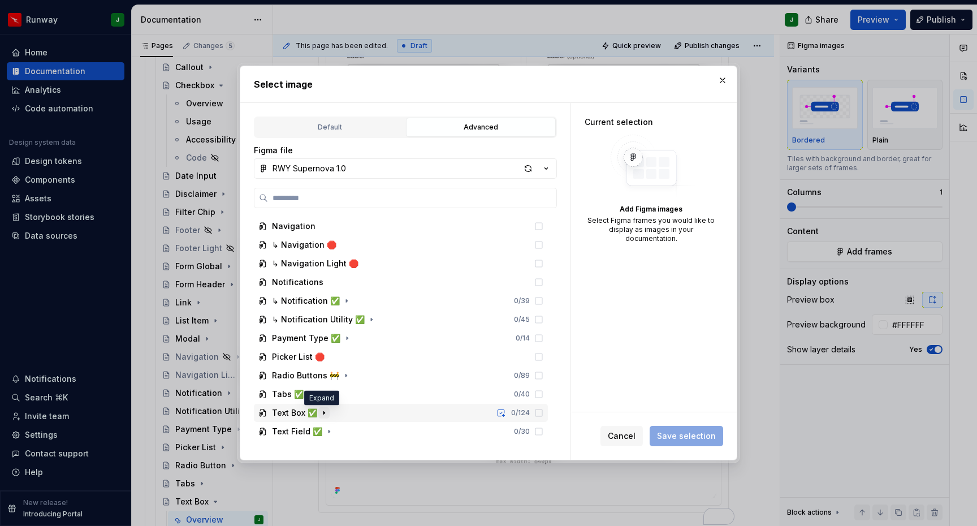
click at [325, 414] on icon "button" at bounding box center [323, 412] width 9 height 9
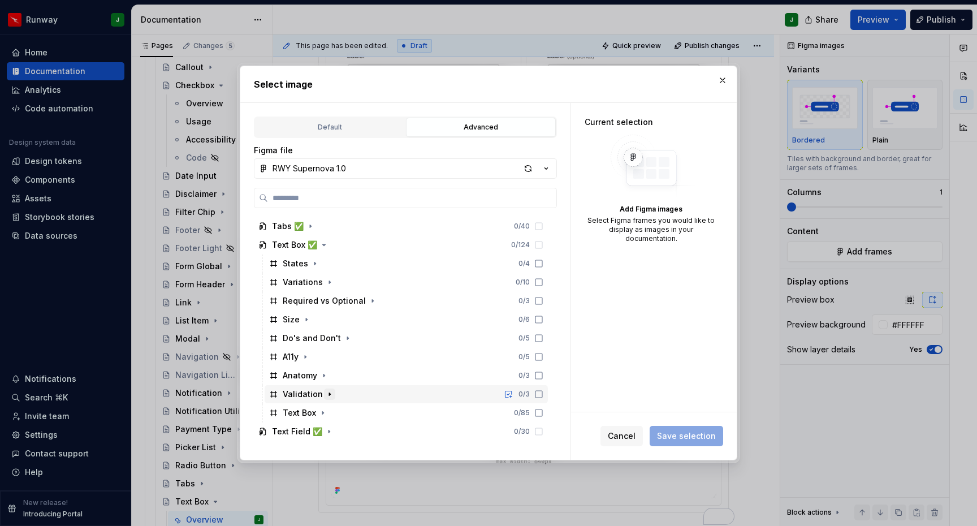
click at [329, 396] on icon "button" at bounding box center [329, 393] width 9 height 9
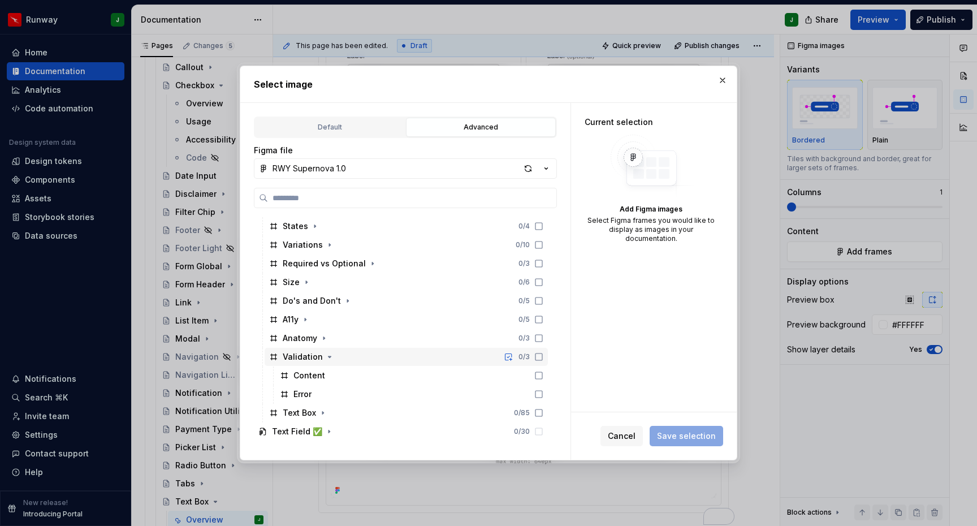
drag, startPoint x: 324, startPoint y: 356, endPoint x: 536, endPoint y: 361, distance: 212.6
click at [325, 356] on icon "button" at bounding box center [329, 356] width 9 height 9
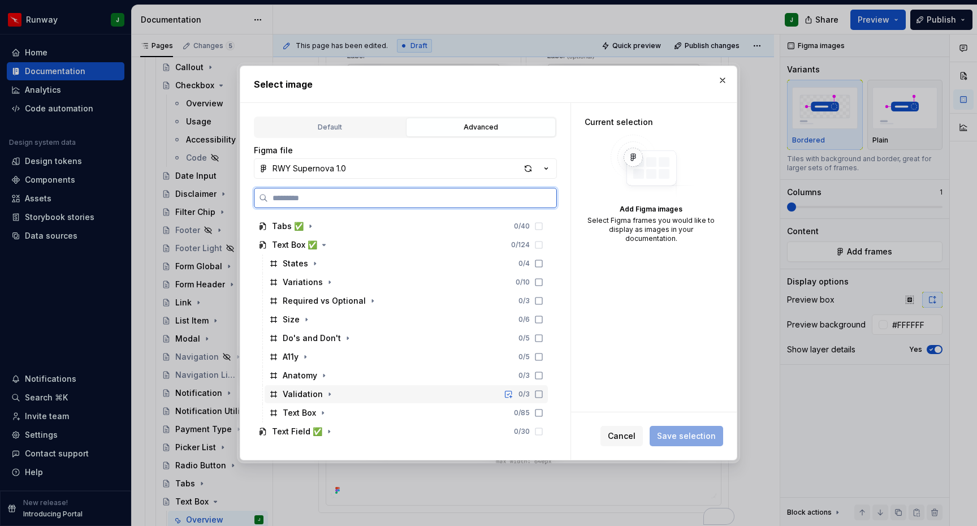
drag, startPoint x: 333, startPoint y: 392, endPoint x: 420, endPoint y: 389, distance: 86.5
click at [334, 392] on div "Validation 0 / 3" at bounding box center [406, 394] width 283 height 18
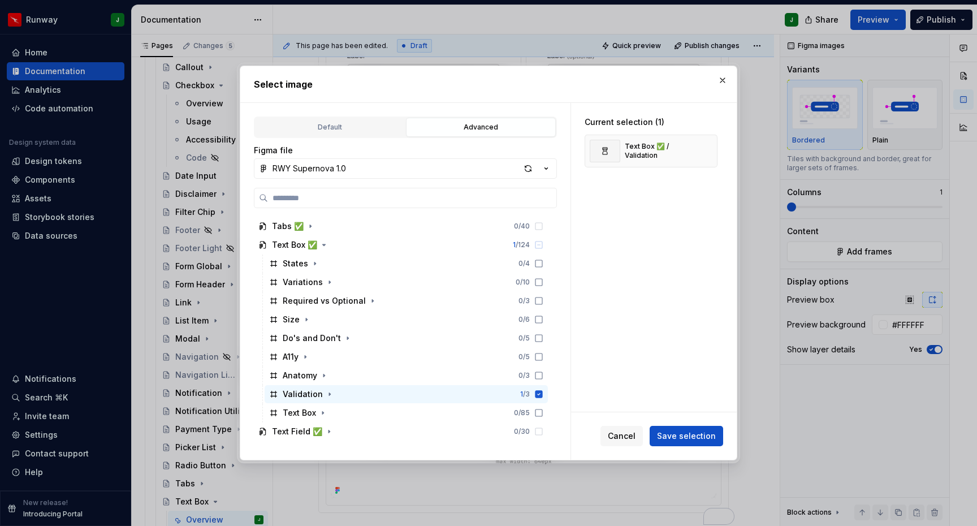
drag, startPoint x: 681, startPoint y: 436, endPoint x: 658, endPoint y: 428, distance: 24.5
click at [681, 436] on span "Save selection" at bounding box center [686, 435] width 59 height 11
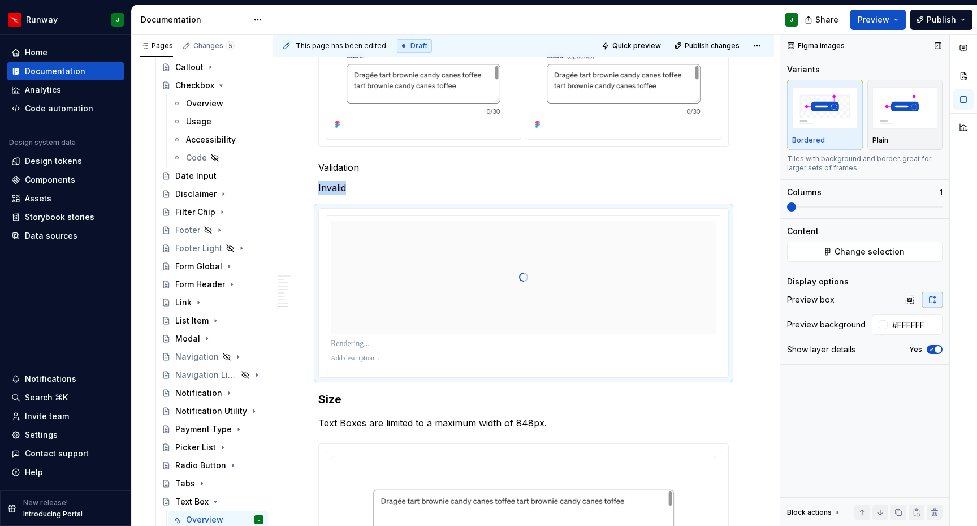
click at [935, 348] on span "button" at bounding box center [937, 349] width 7 height 7
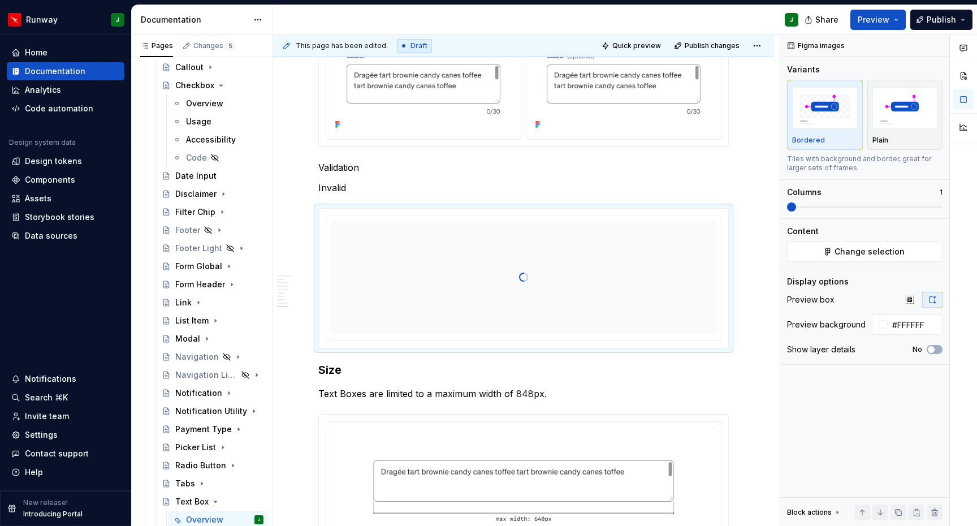
click at [371, 174] on p "Validation" at bounding box center [523, 168] width 410 height 14
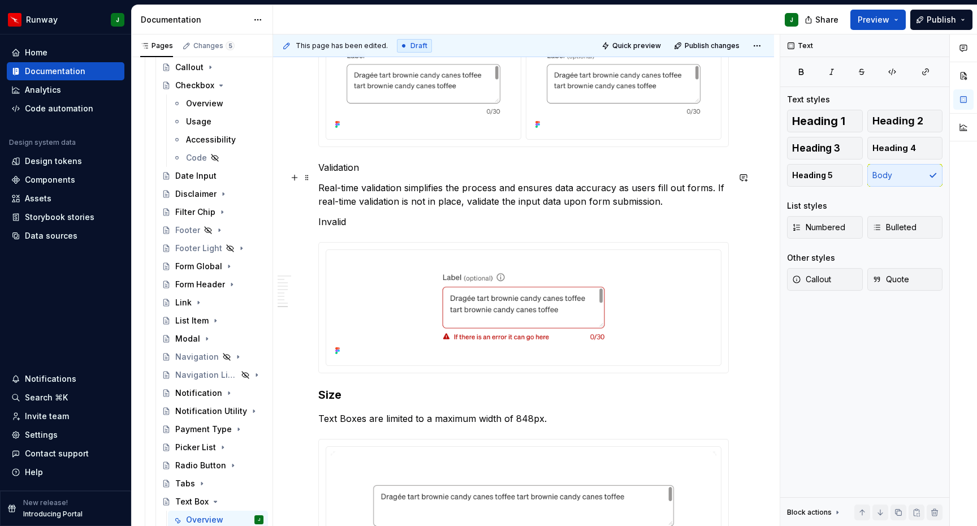
click at [343, 174] on p "Validation" at bounding box center [523, 168] width 410 height 14
click at [411, 158] on button "button" at bounding box center [408, 157] width 16 height 16
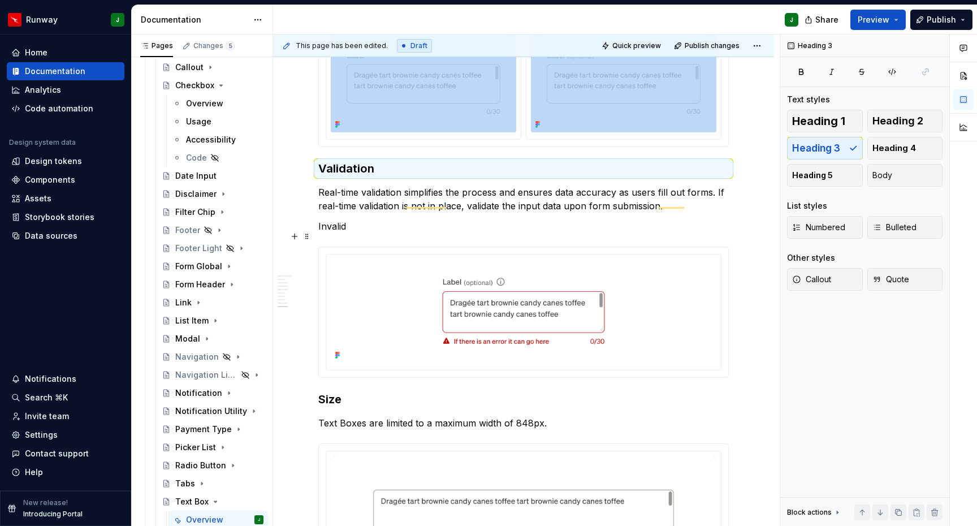
click at [350, 233] on p "Invalid" at bounding box center [523, 226] width 410 height 14
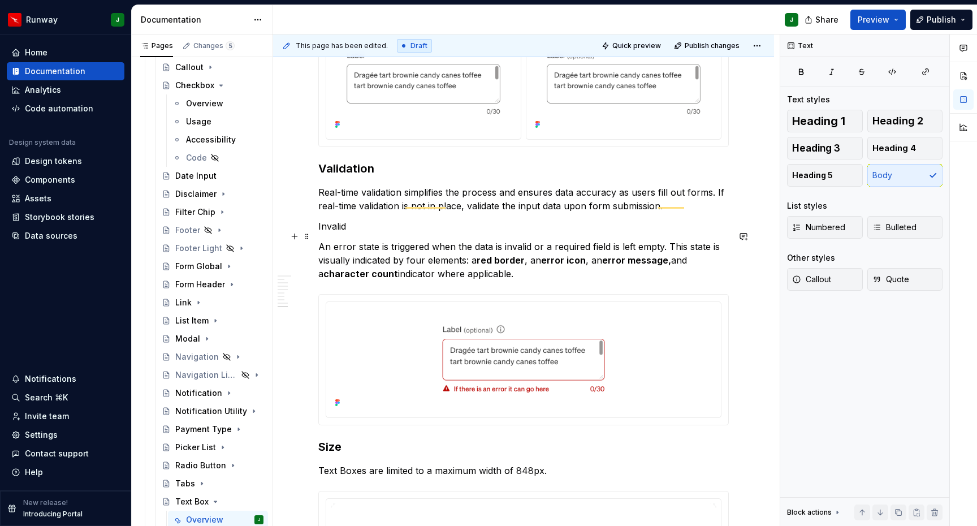
click at [329, 233] on p "Invalid" at bounding box center [523, 226] width 410 height 14
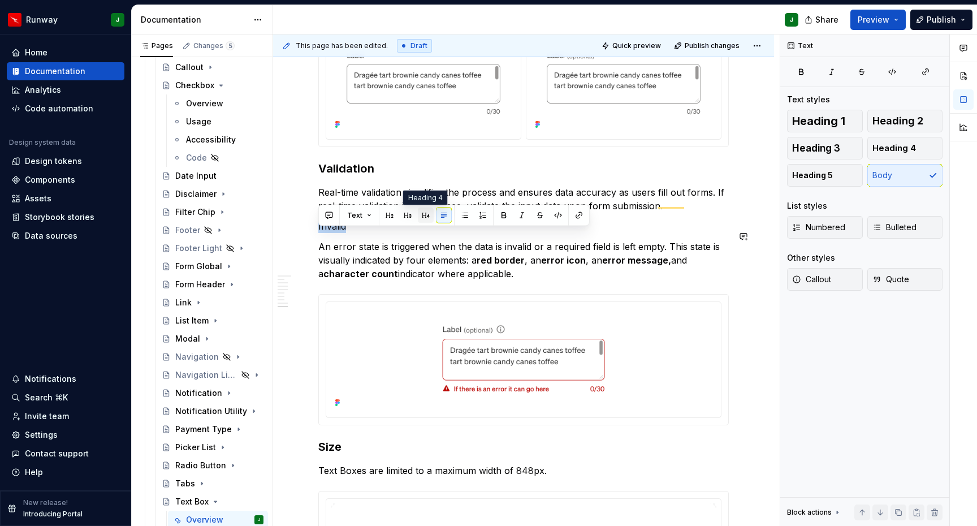
click at [426, 215] on button "button" at bounding box center [426, 215] width 16 height 16
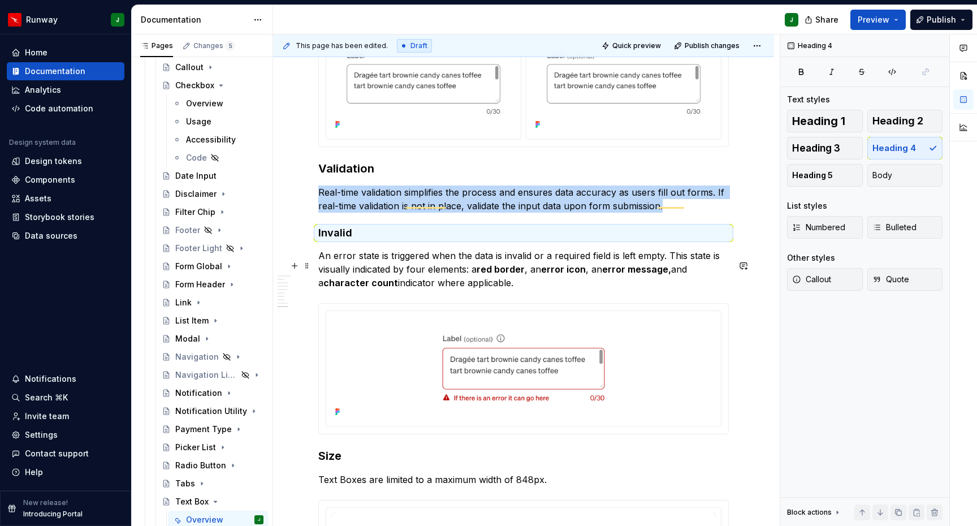
click at [397, 267] on p "An error state is triggered when the data is invalid or a required field is lef…" at bounding box center [523, 269] width 410 height 41
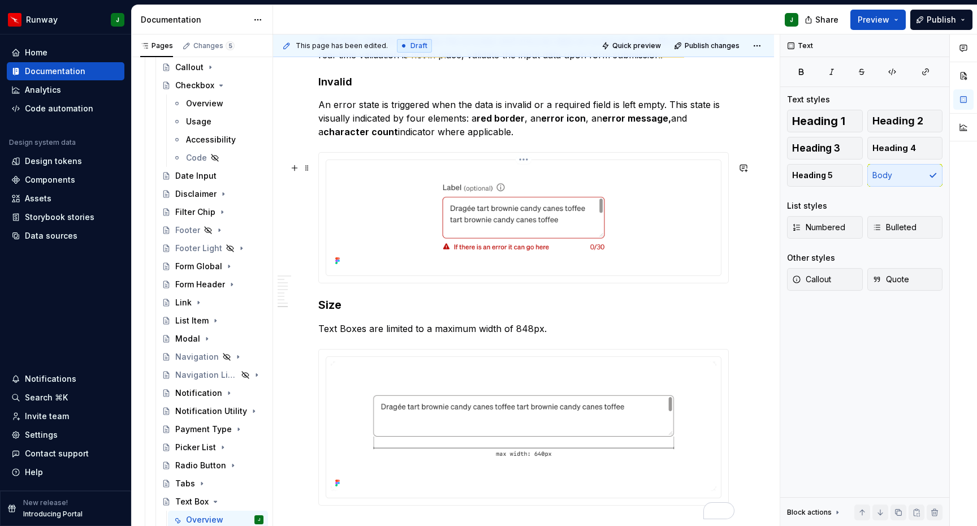
scroll to position [2397, 0]
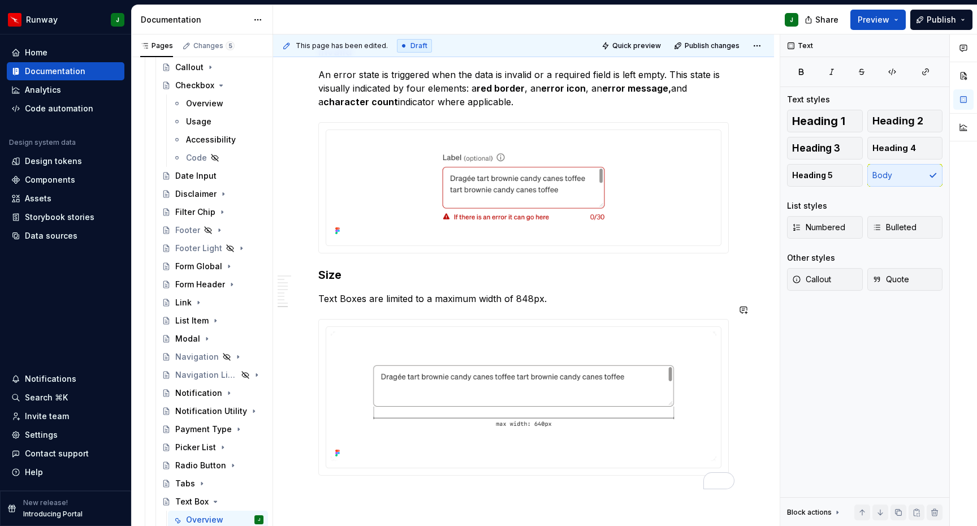
click at [0, 0] on span "*******" at bounding box center [0, 0] width 0 height 0
click at [709, 372] on img "To enrich screen reader interactions, please activate Accessibility in Grammarl…" at bounding box center [523, 395] width 385 height 129
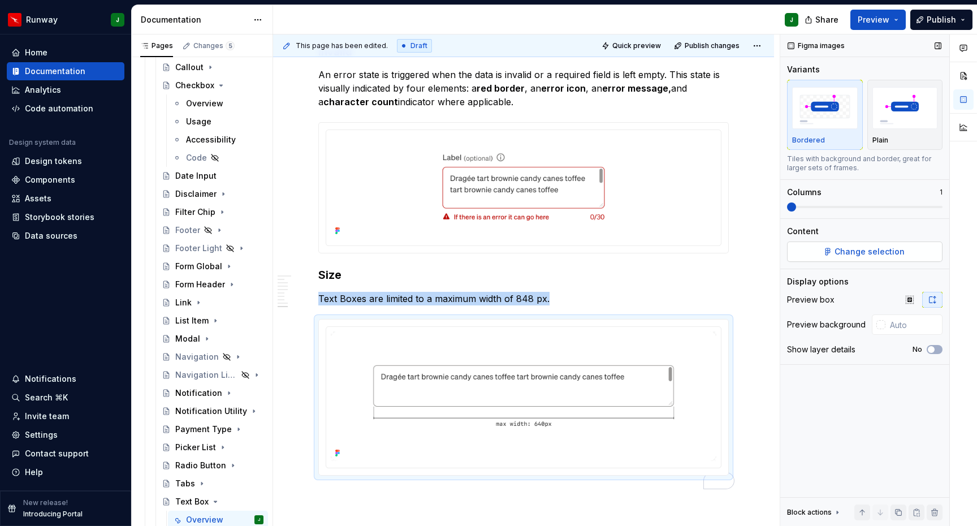
click at [887, 254] on span "Change selection" at bounding box center [869, 251] width 70 height 11
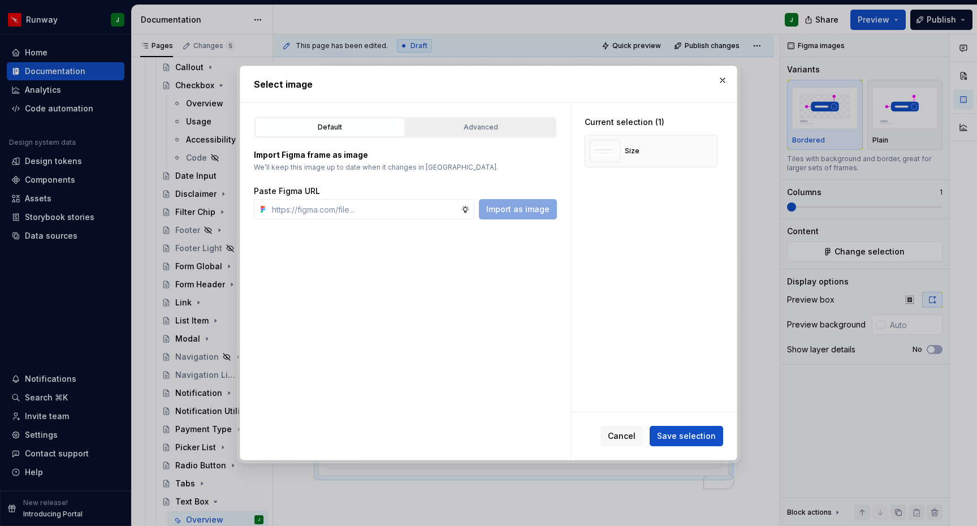
click at [510, 130] on div "Advanced" at bounding box center [481, 127] width 142 height 11
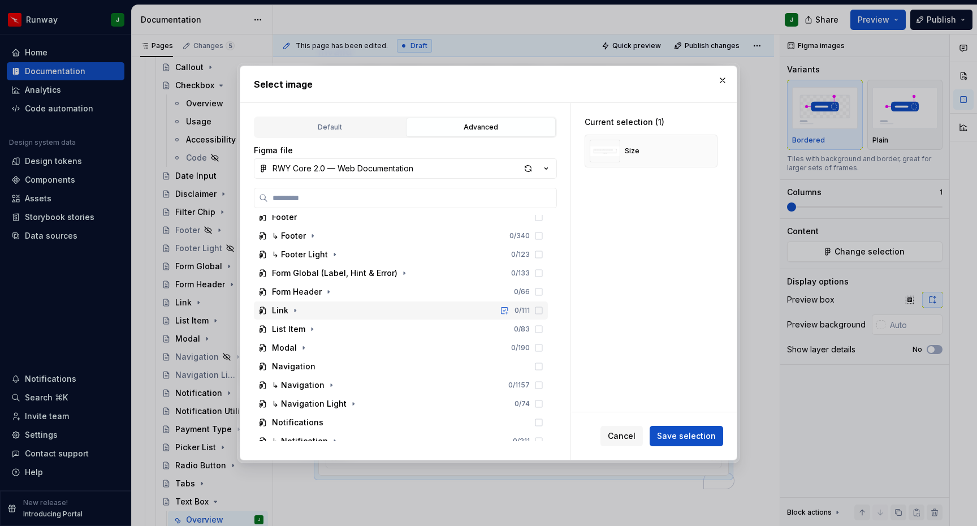
scroll to position [576, 0]
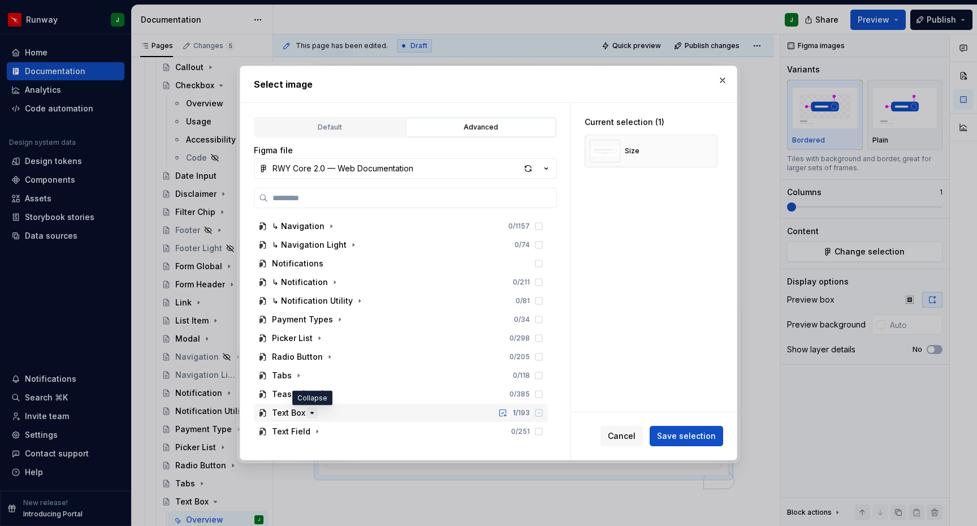
click at [310, 410] on icon "button" at bounding box center [311, 412] width 9 height 9
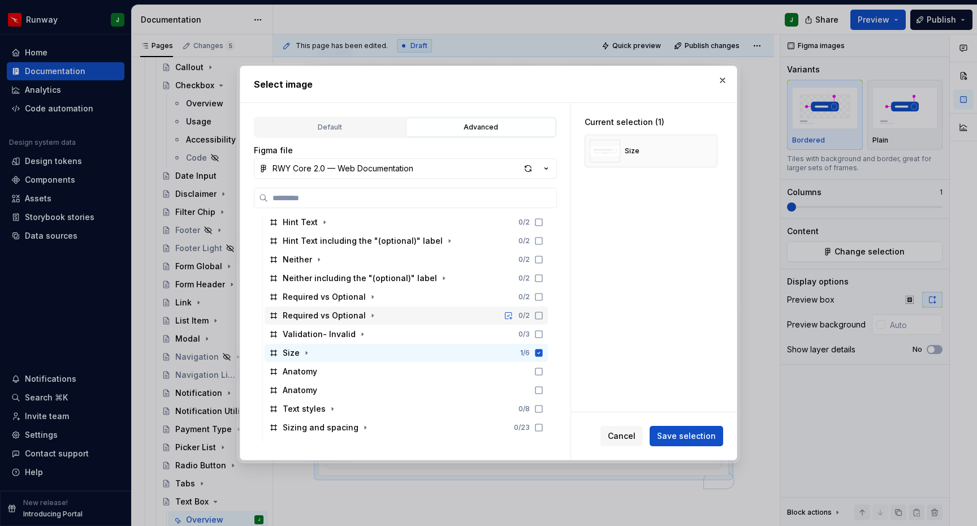
scroll to position [904, 0]
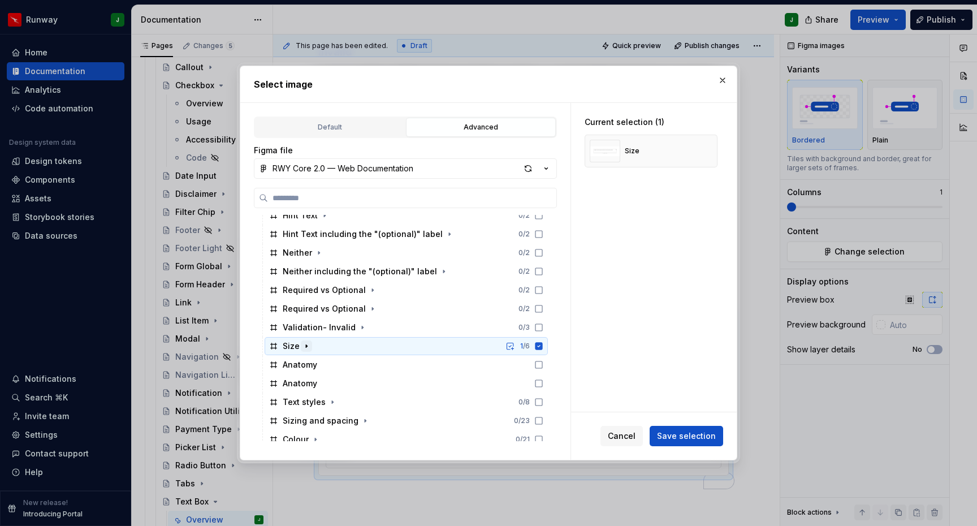
click at [306, 346] on icon "button" at bounding box center [306, 346] width 1 height 3
click at [305, 346] on icon "button" at bounding box center [306, 345] width 3 height 1
click at [354, 346] on div "Size 1 / 6" at bounding box center [406, 346] width 283 height 18
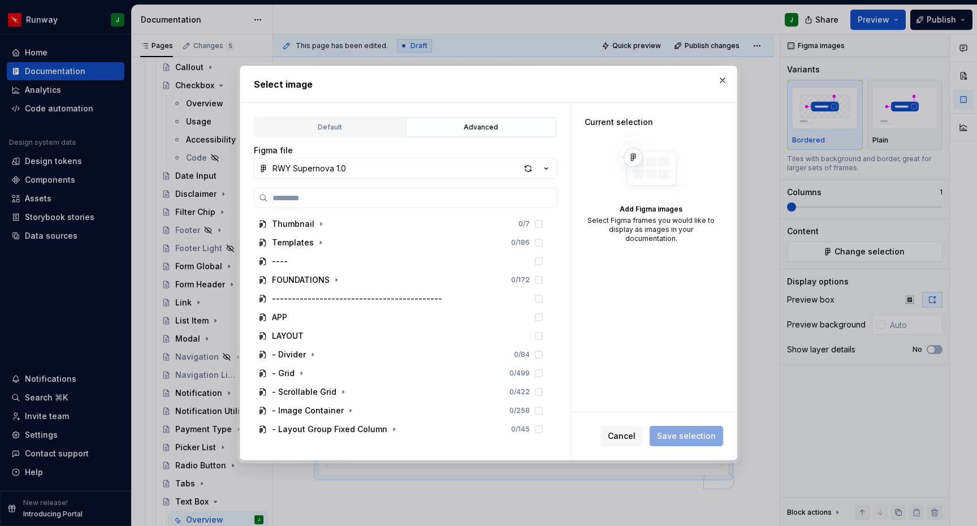
type textarea "*"
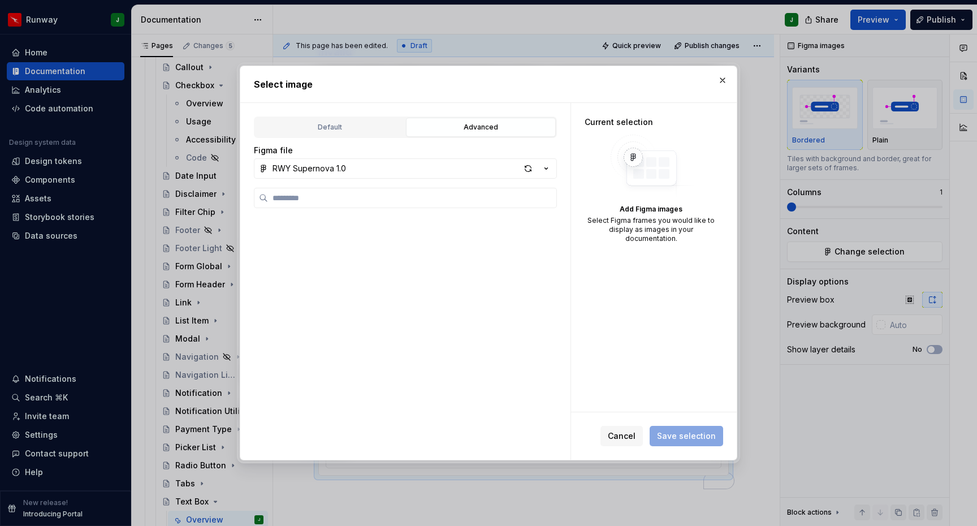
scroll to position [1247, 0]
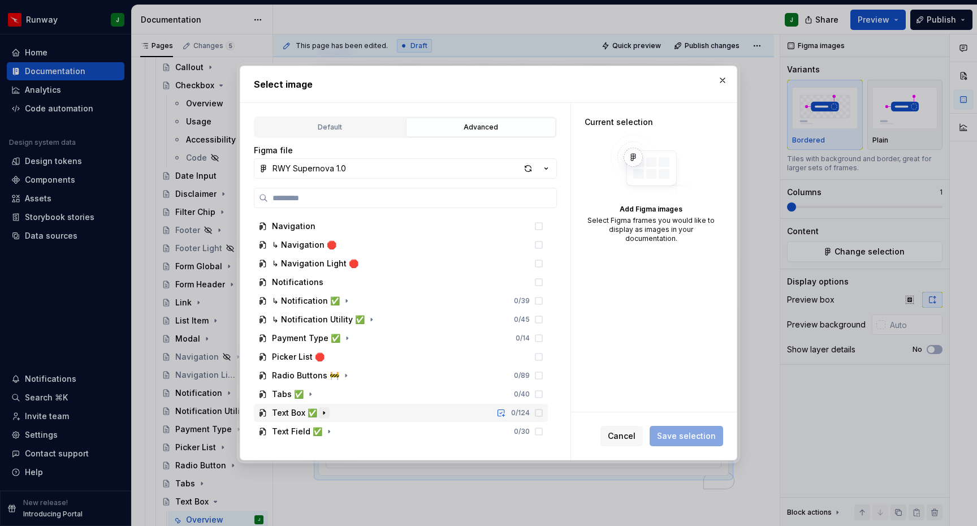
click at [320, 411] on icon "button" at bounding box center [323, 412] width 9 height 9
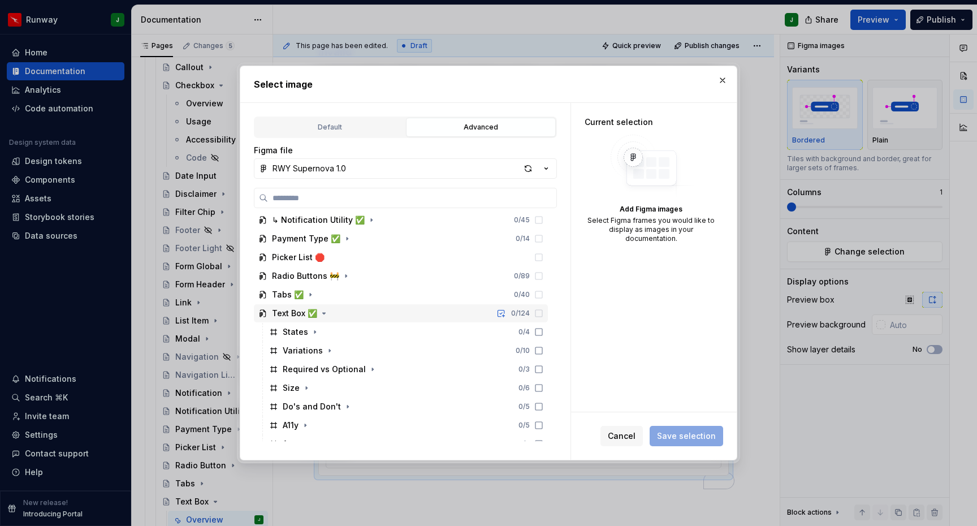
scroll to position [1373, 0]
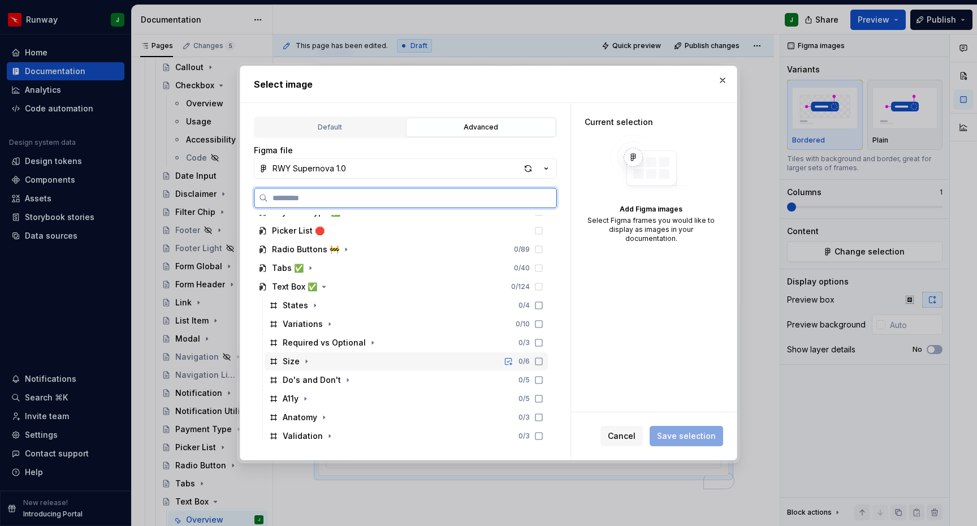
click at [322, 360] on div "Size 0 / 6" at bounding box center [406, 361] width 283 height 18
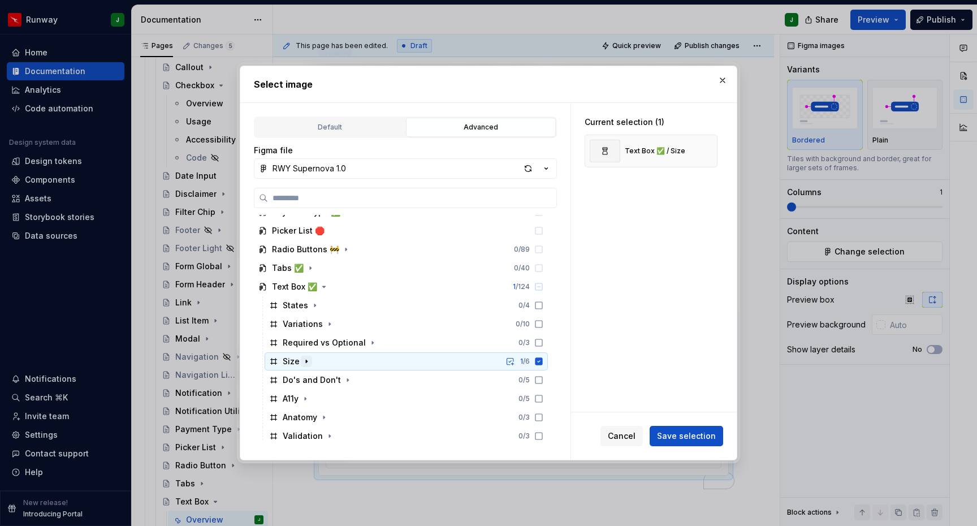
click at [307, 360] on icon "button" at bounding box center [306, 361] width 9 height 9
click at [712, 151] on button "button" at bounding box center [704, 151] width 16 height 16
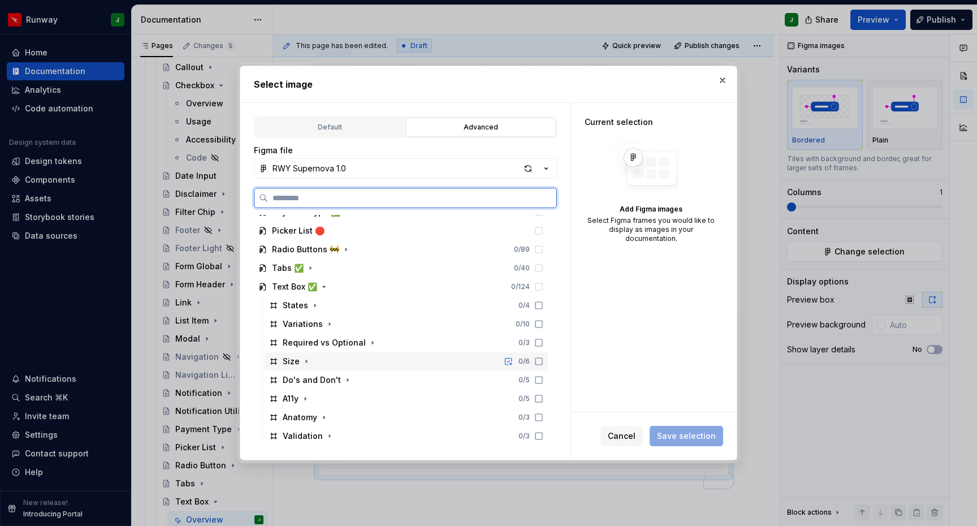
click at [494, 367] on div "Size 0 / 6" at bounding box center [406, 361] width 283 height 18
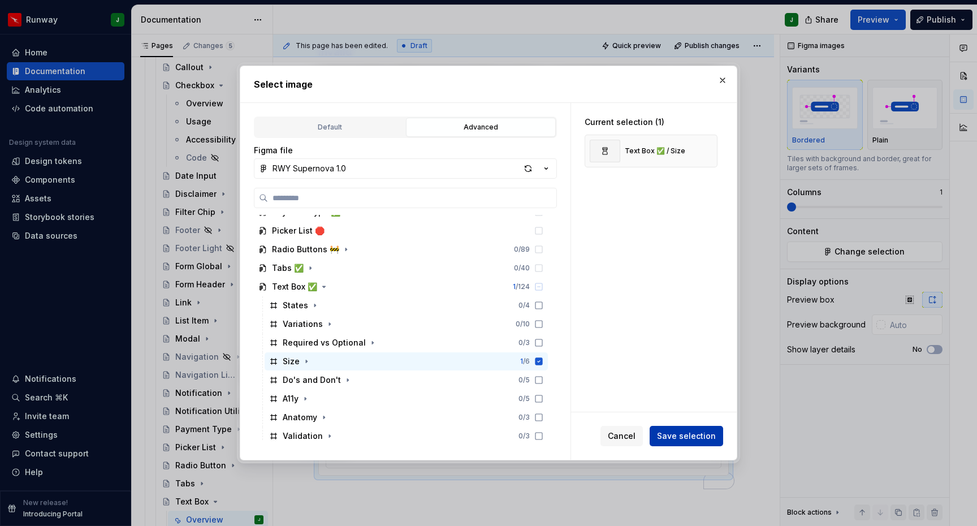
click at [684, 436] on span "Save selection" at bounding box center [686, 435] width 59 height 11
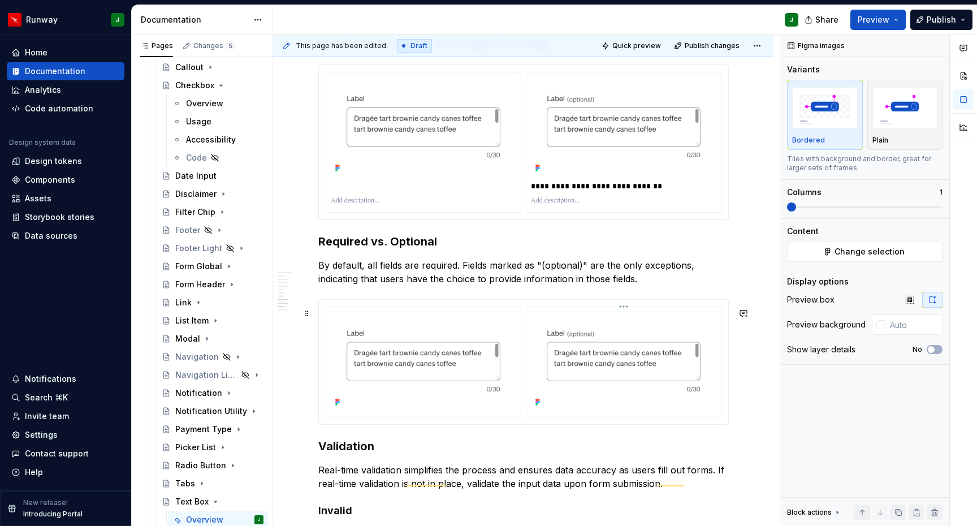
scroll to position [1929, 0]
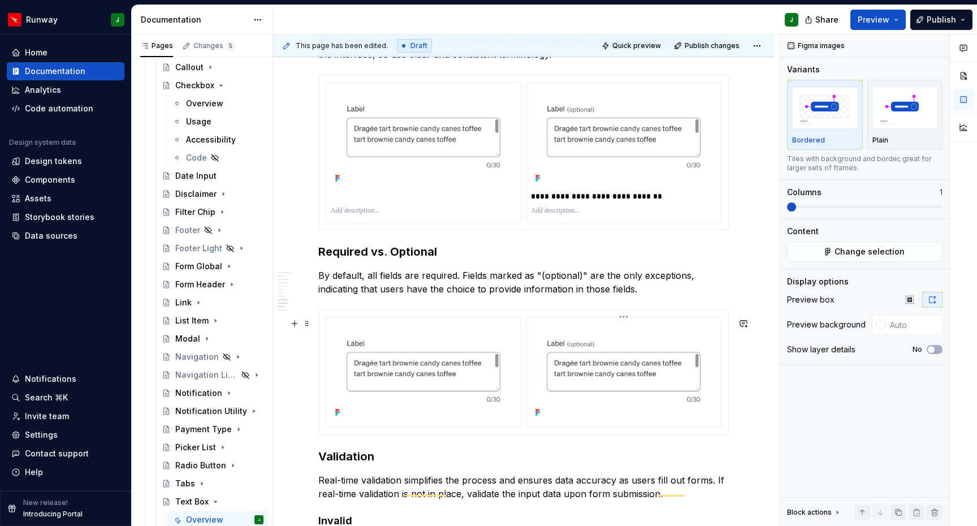
click at [705, 326] on div "To enrich screen reader interactions, please activate Accessibility in Grammarl…" at bounding box center [623, 372] width 194 height 110
type input "#FFFFFF"
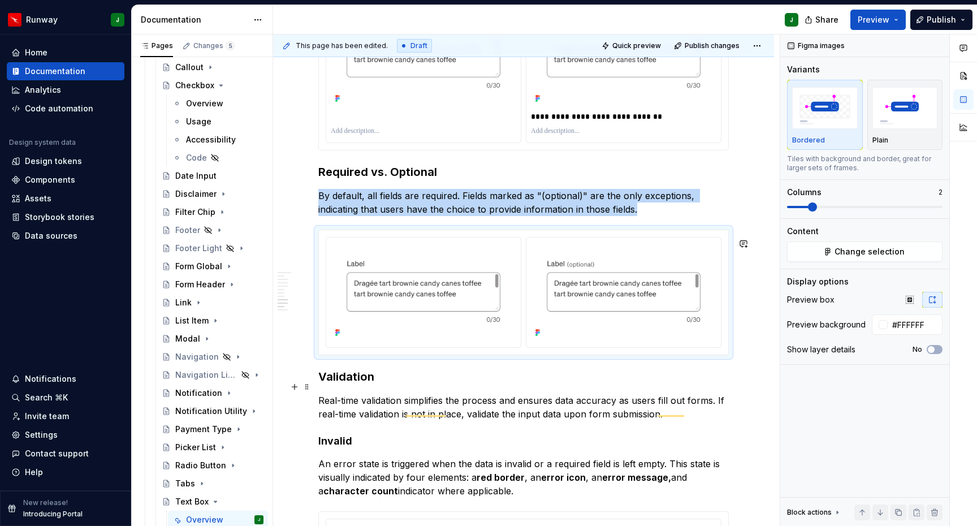
scroll to position [2174, 0]
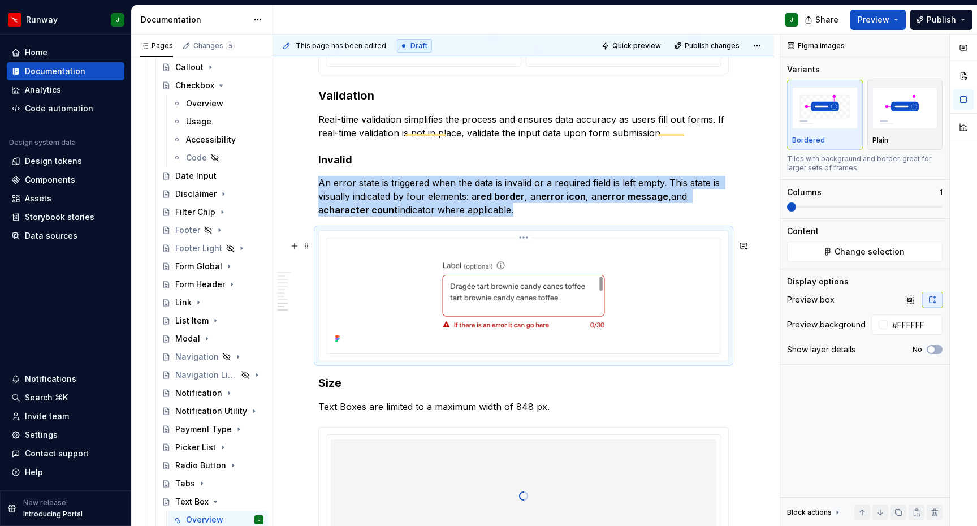
click at [695, 327] on img "To enrich screen reader interactions, please activate Accessibility in Grammarl…" at bounding box center [523, 294] width 385 height 104
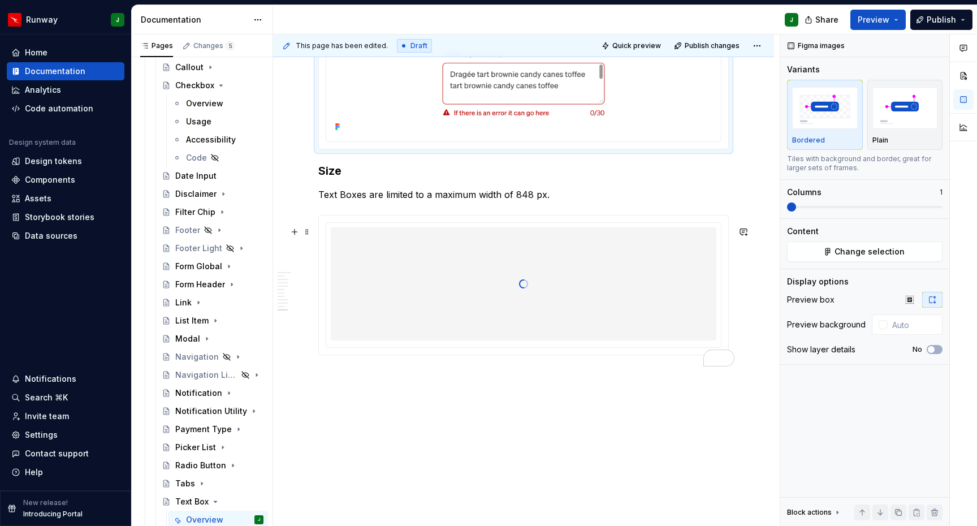
click at [700, 322] on div "To enrich screen reader interactions, please activate Accessibility in Grammarl…" at bounding box center [523, 283] width 385 height 113
click at [905, 331] on input "text" at bounding box center [913, 324] width 57 height 20
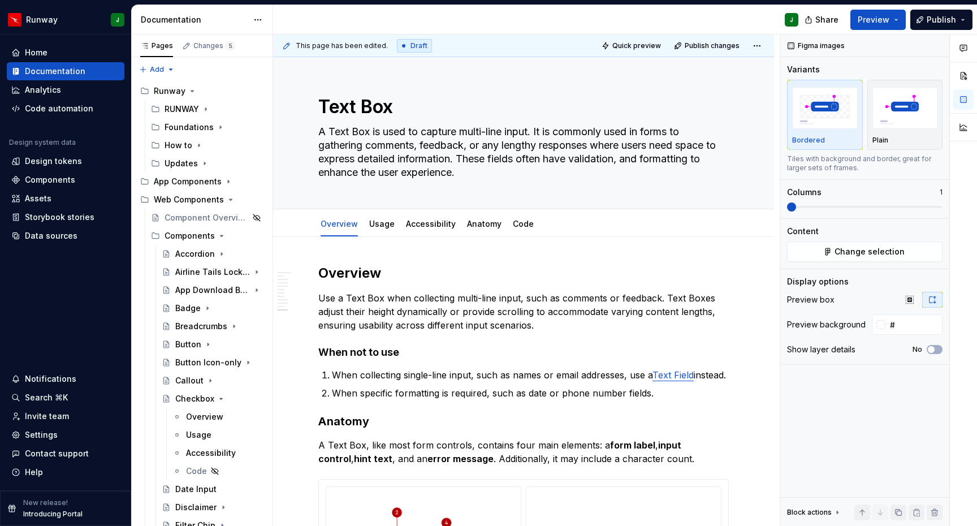
scroll to position [2499, 0]
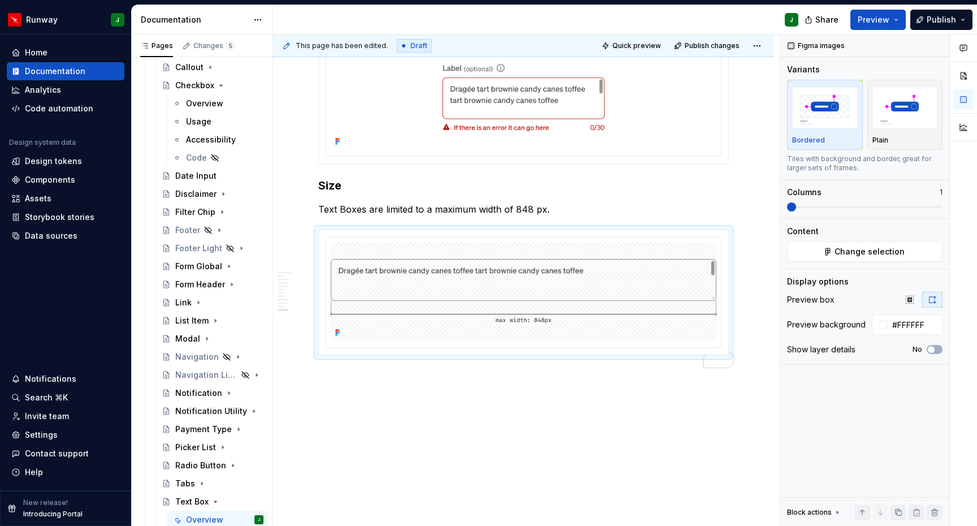
type input "#FFFFFF"
drag, startPoint x: 606, startPoint y: 401, endPoint x: 553, endPoint y: 354, distance: 71.7
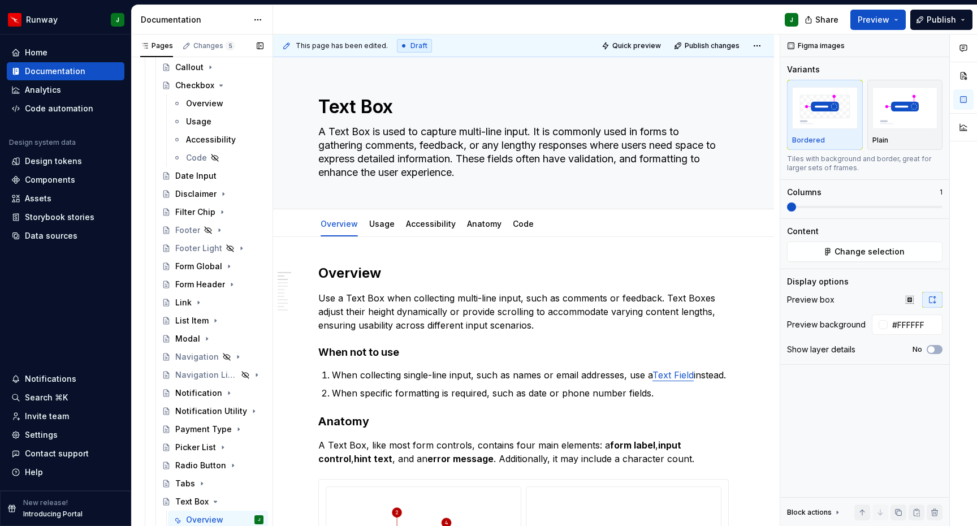
scroll to position [404, 0]
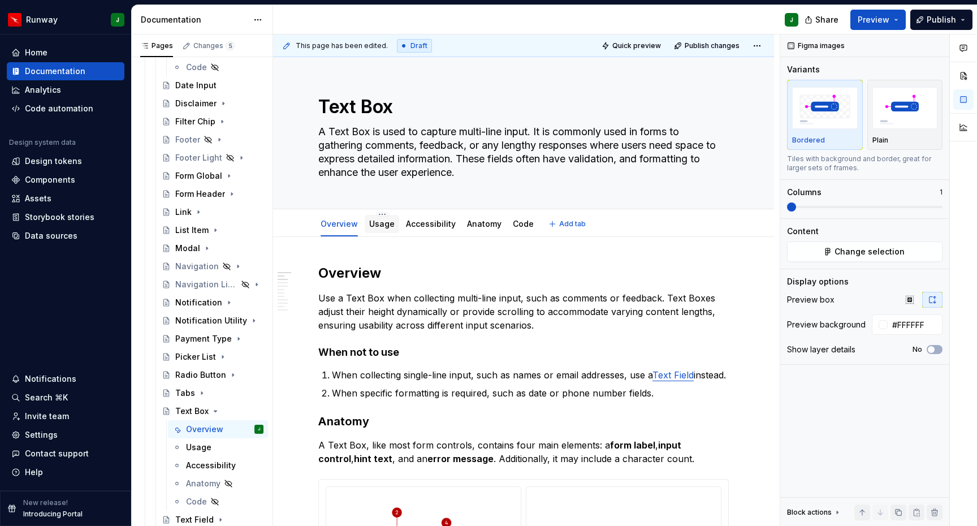
click at [383, 227] on link "Usage" at bounding box center [381, 224] width 25 height 10
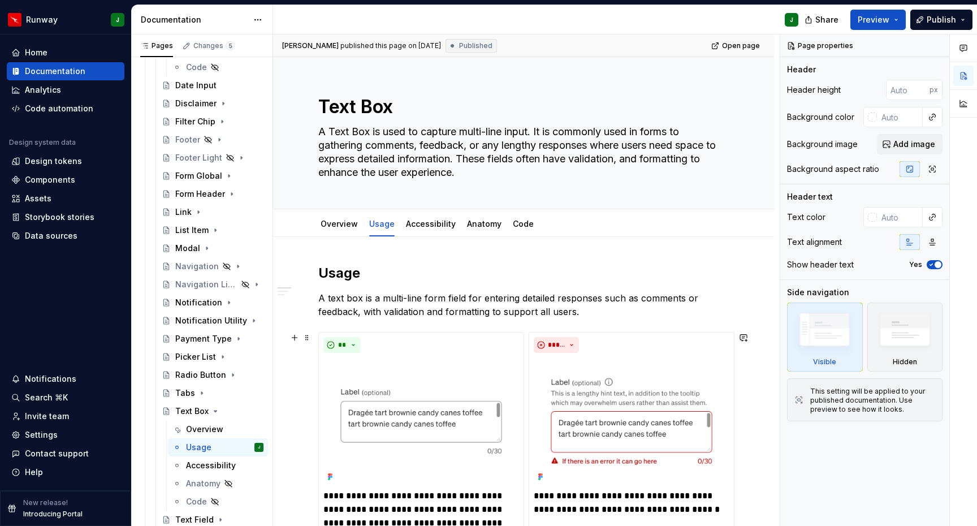
scroll to position [78, 0]
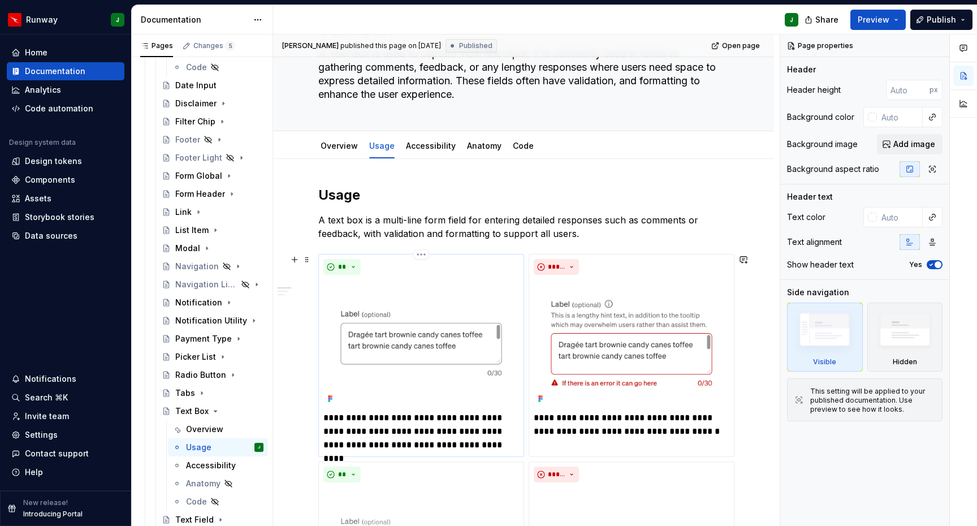
click at [451, 272] on div "**" at bounding box center [421, 267] width 196 height 16
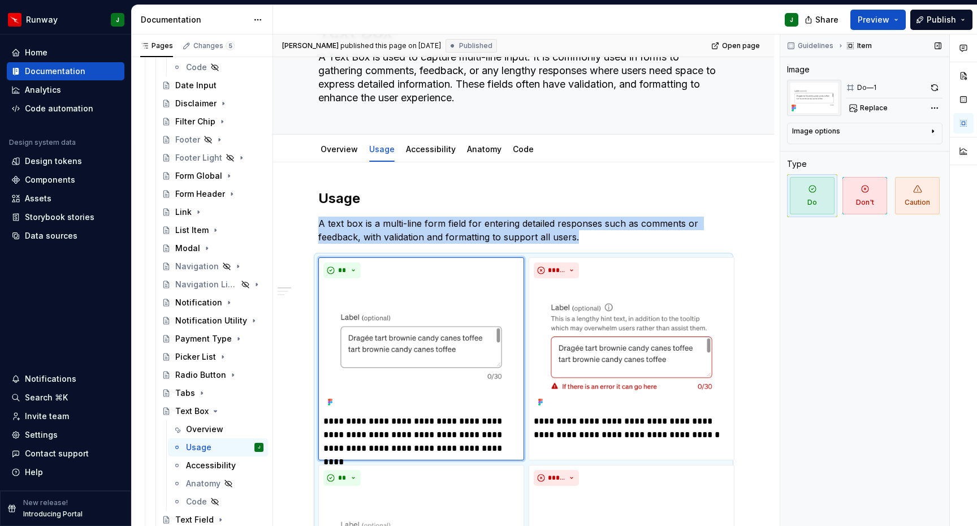
scroll to position [75, 0]
click at [870, 109] on span "Replace" at bounding box center [874, 107] width 28 height 9
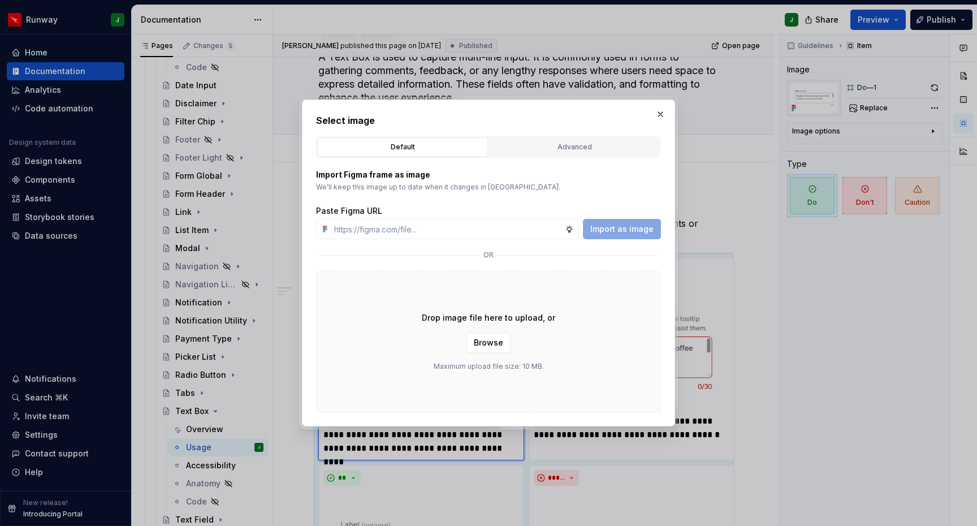
click at [575, 146] on div "Advanced" at bounding box center [574, 146] width 163 height 11
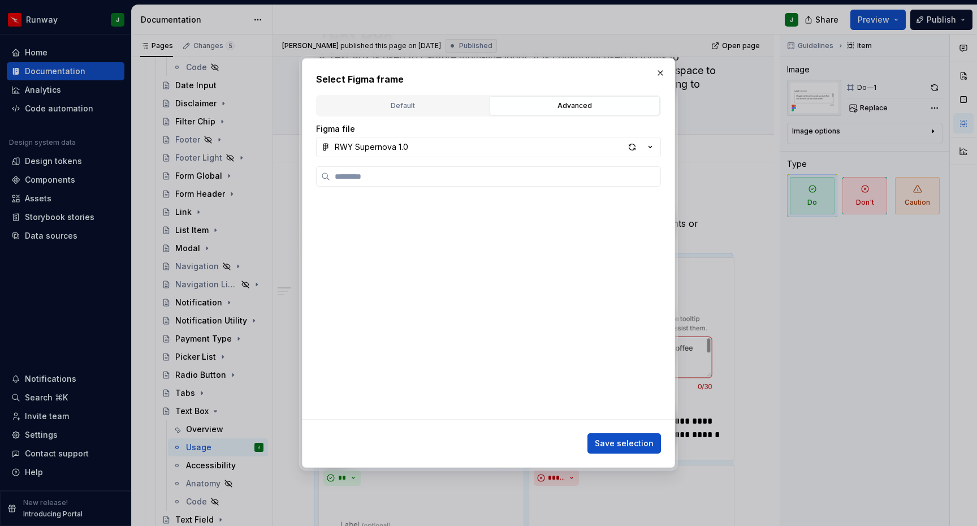
scroll to position [1247, 0]
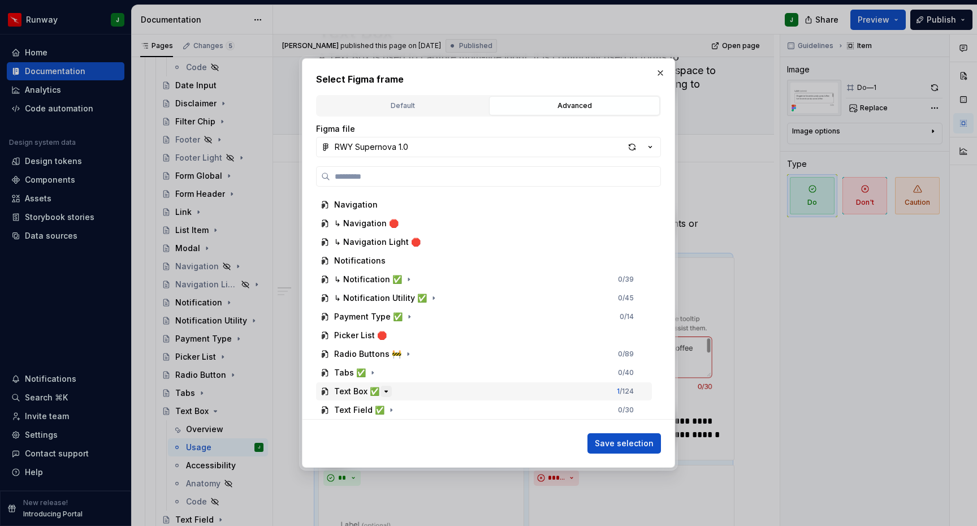
click at [382, 387] on icon "button" at bounding box center [385, 391] width 9 height 9
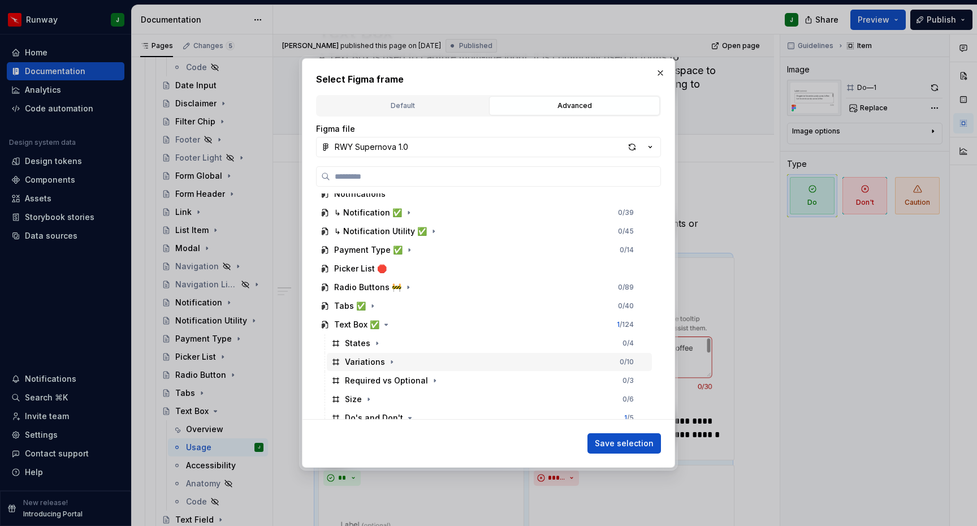
scroll to position [1490, 0]
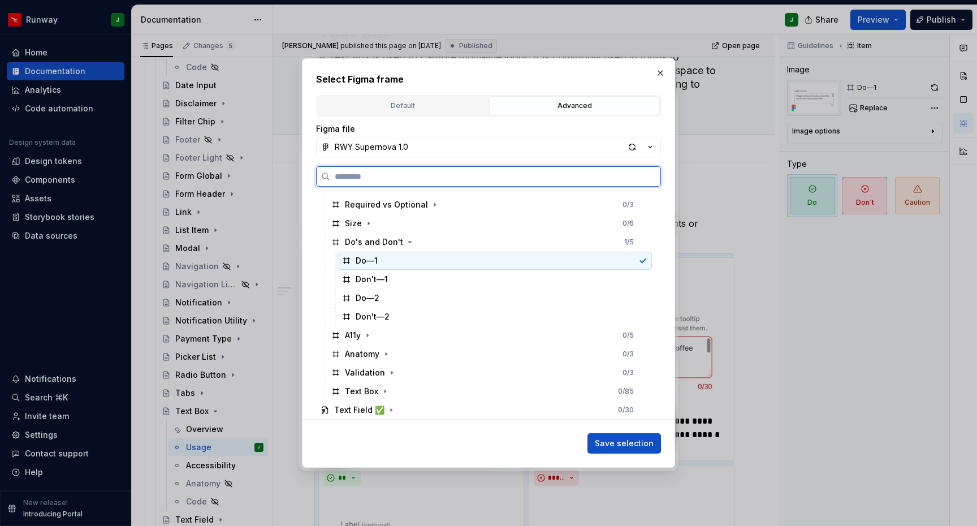
click at [398, 256] on div "Do—1" at bounding box center [494, 261] width 314 height 18
drag, startPoint x: 631, startPoint y: 443, endPoint x: 698, endPoint y: 305, distance: 153.7
click at [631, 443] on span "Save selection" at bounding box center [624, 442] width 59 height 11
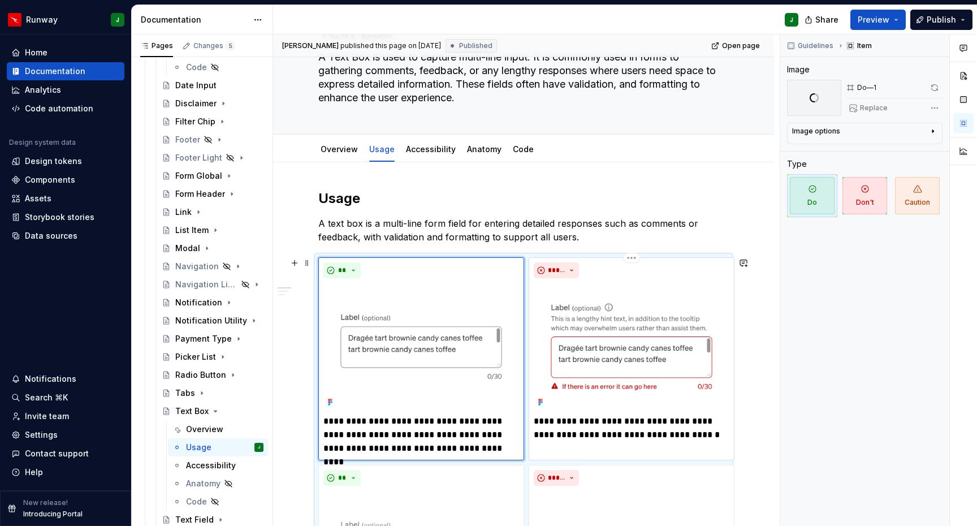
click at [633, 273] on div "*****" at bounding box center [632, 270] width 196 height 16
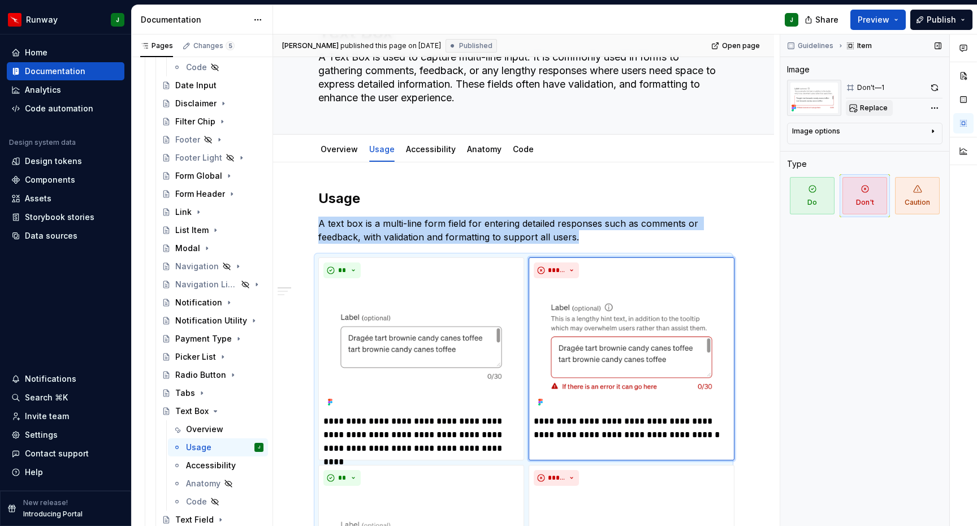
click at [875, 110] on span "Replace" at bounding box center [874, 107] width 28 height 9
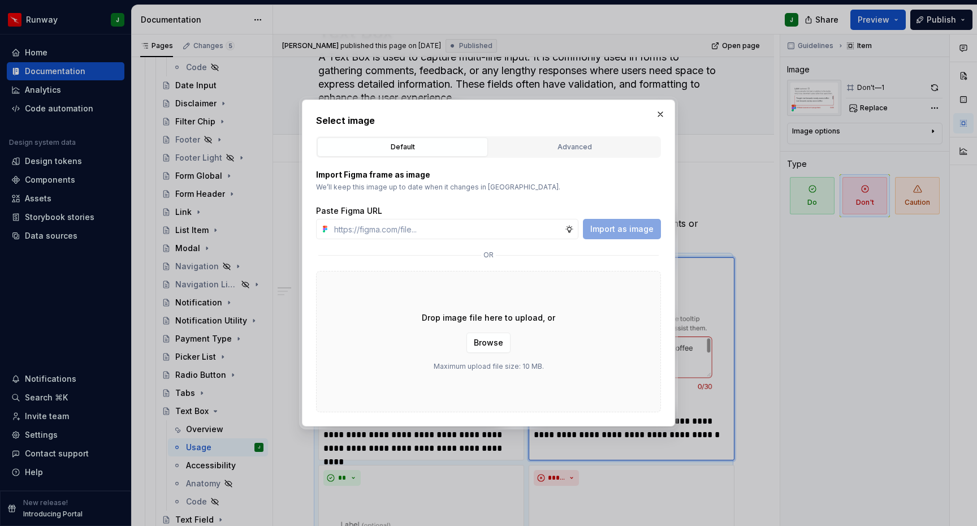
click at [548, 144] on div "Advanced" at bounding box center [574, 146] width 163 height 11
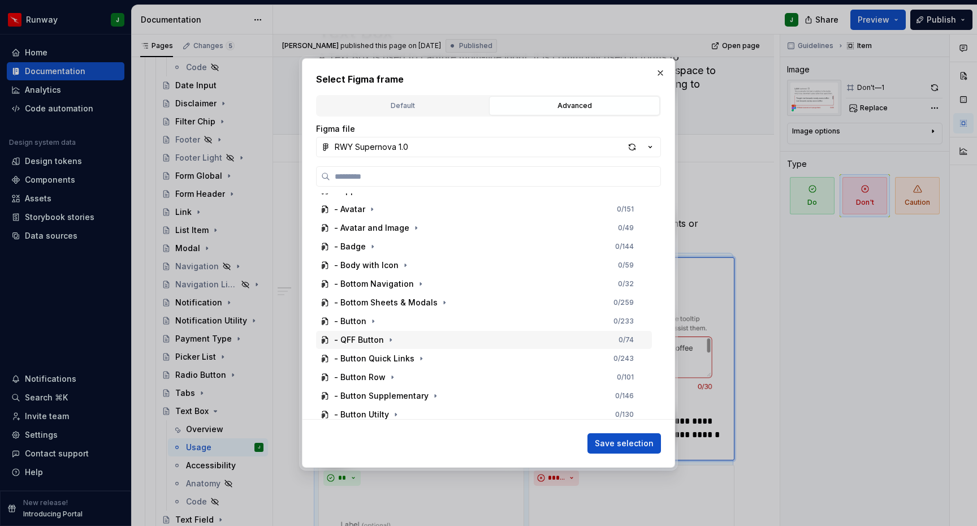
scroll to position [1247, 0]
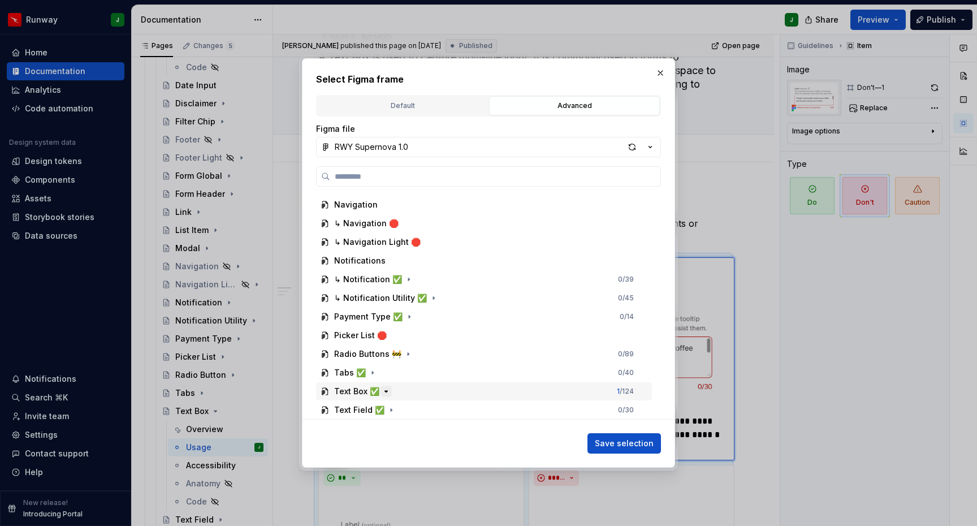
click at [381, 392] on icon "button" at bounding box center [385, 391] width 9 height 9
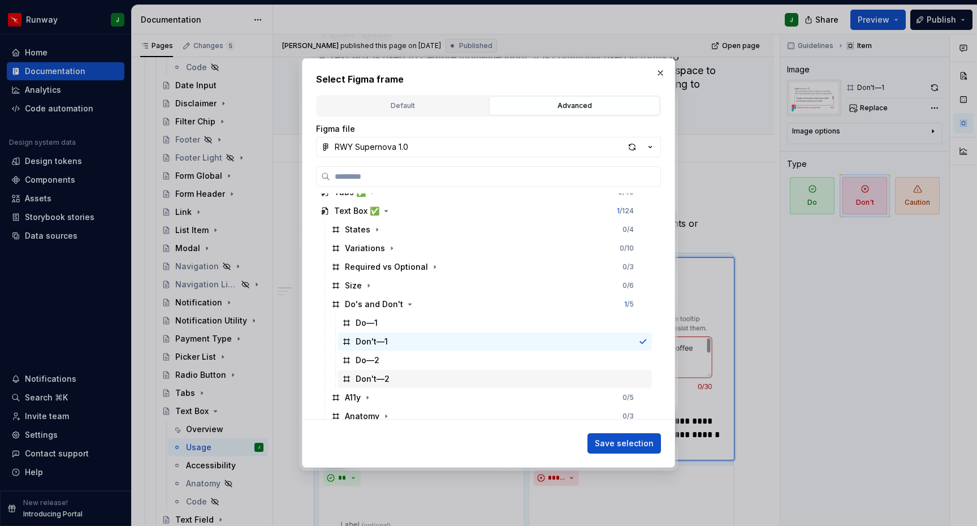
scroll to position [1490, 0]
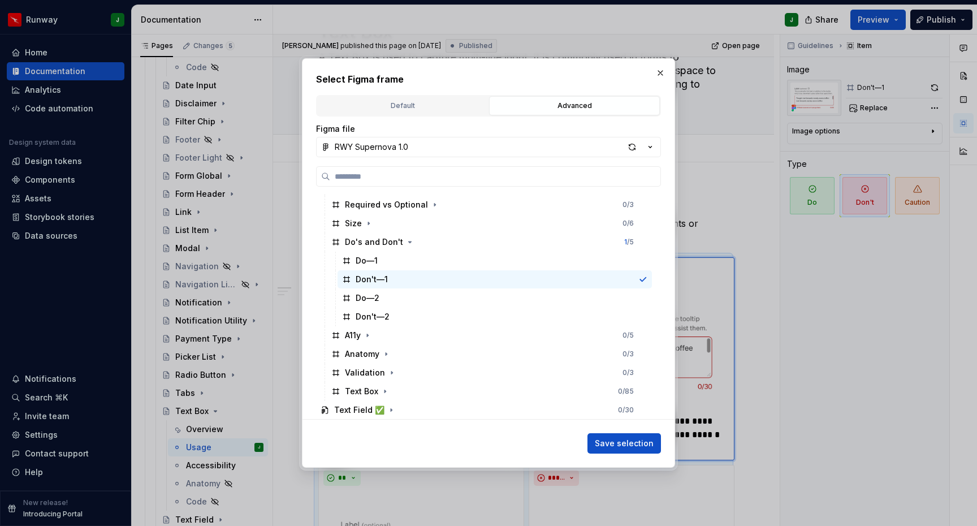
drag, startPoint x: 627, startPoint y: 448, endPoint x: 589, endPoint y: 420, distance: 46.9
click at [627, 448] on span "Save selection" at bounding box center [624, 442] width 59 height 11
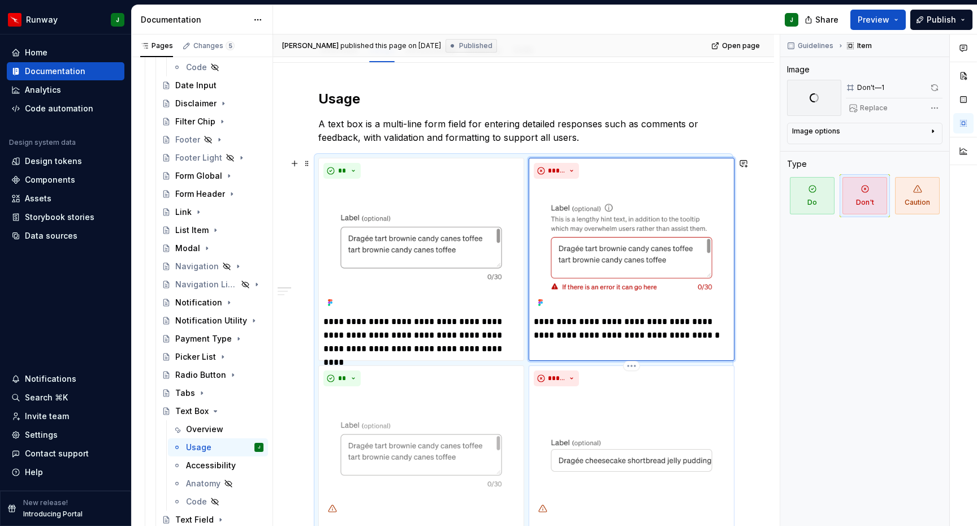
scroll to position [312, 0]
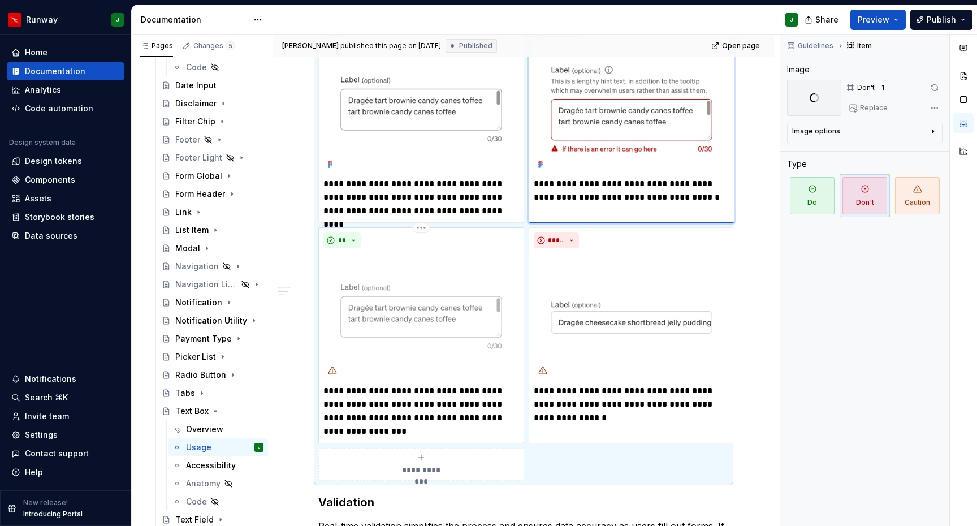
click at [513, 311] on img "To enrich screen reader interactions, please activate Accessibility in Grammarl…" at bounding box center [421, 316] width 196 height 127
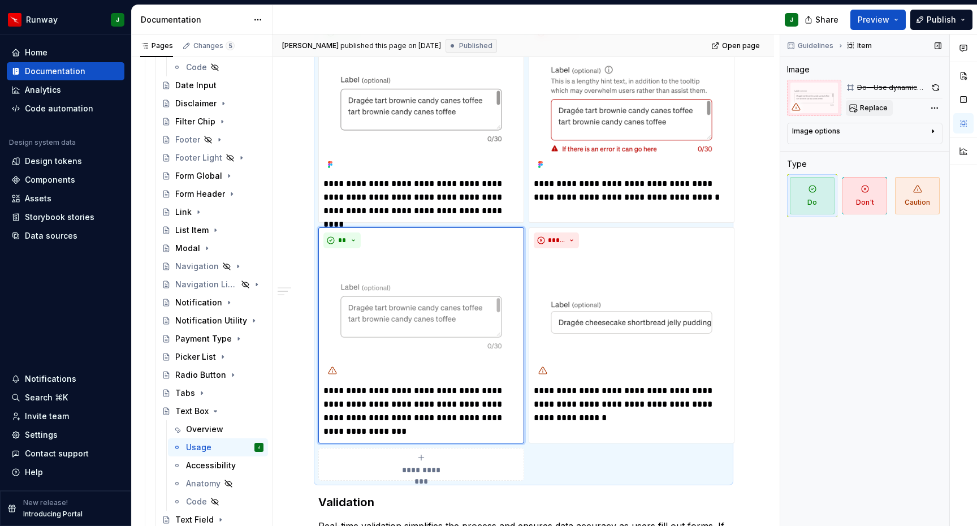
click at [873, 109] on span "Replace" at bounding box center [874, 107] width 28 height 9
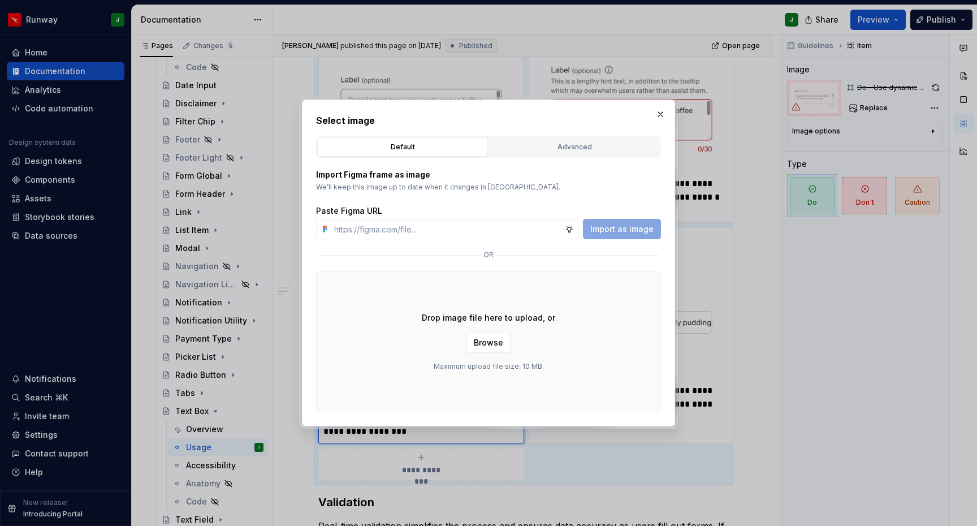
click at [545, 148] on div "Advanced" at bounding box center [574, 146] width 163 height 11
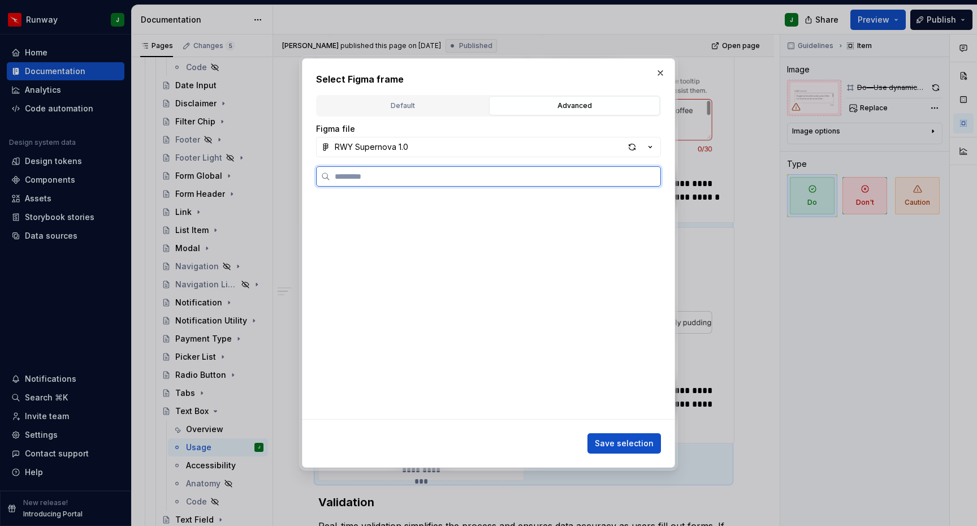
scroll to position [1247, 0]
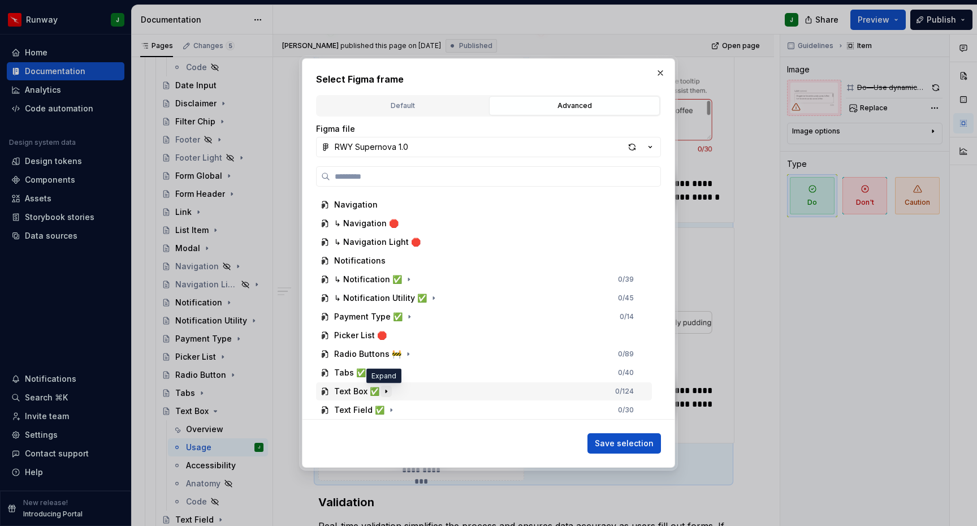
click at [385, 391] on icon "button" at bounding box center [385, 390] width 1 height 3
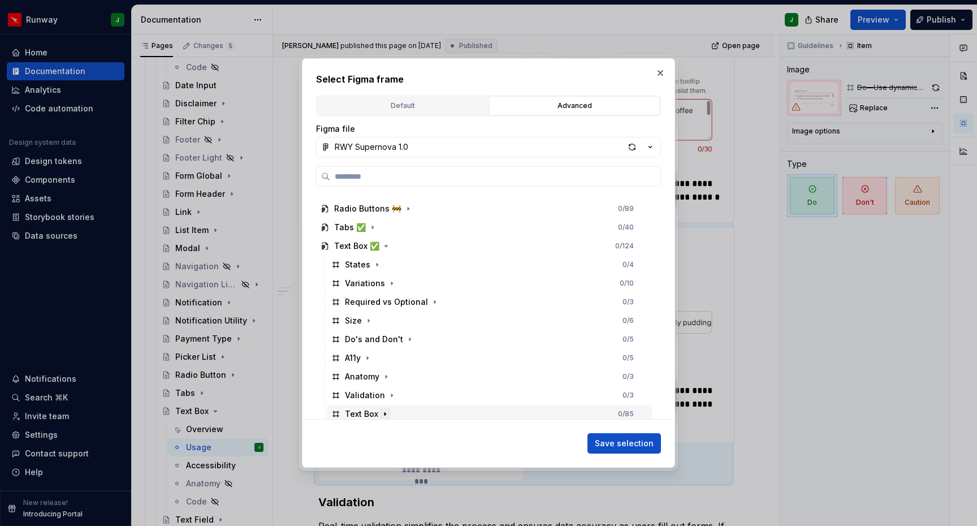
scroll to position [1415, 0]
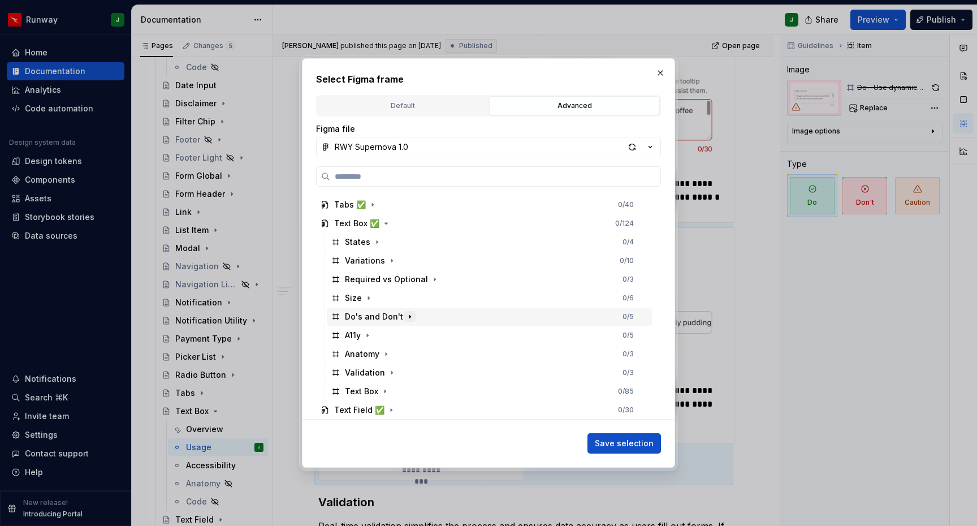
click at [409, 315] on icon "button" at bounding box center [409, 316] width 9 height 9
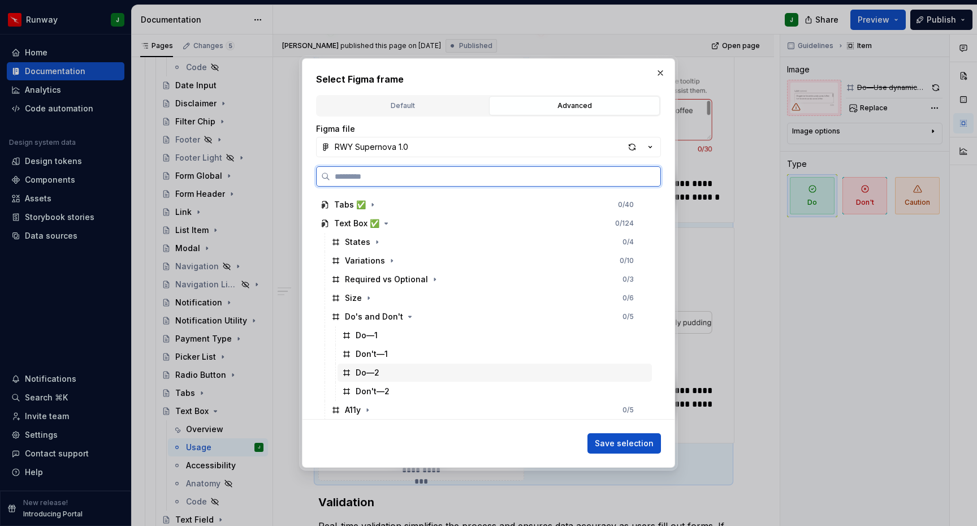
click at [410, 371] on div "Do—2" at bounding box center [494, 372] width 314 height 18
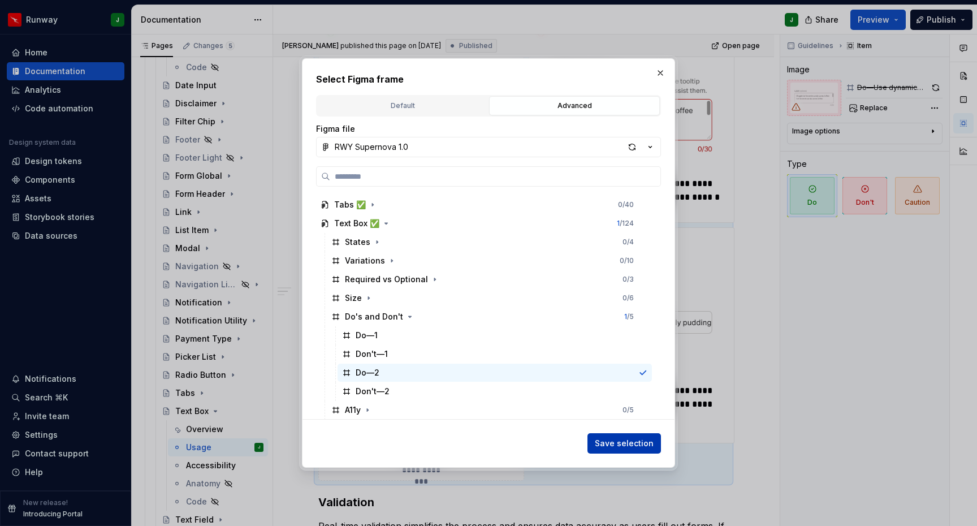
click at [643, 444] on span "Save selection" at bounding box center [624, 442] width 59 height 11
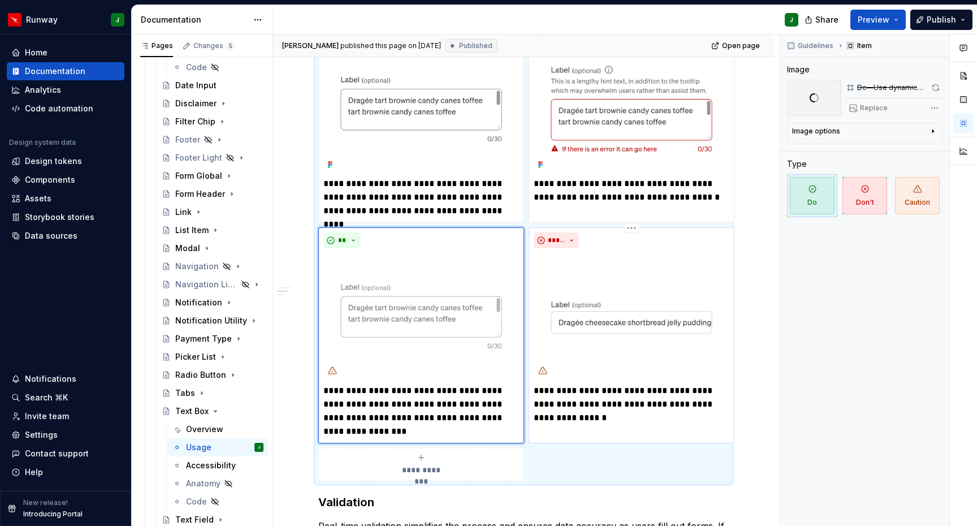
scroll to position [311, 0]
click at [698, 262] on img "To enrich screen reader interactions, please activate Accessibility in Grammarl…" at bounding box center [632, 316] width 196 height 127
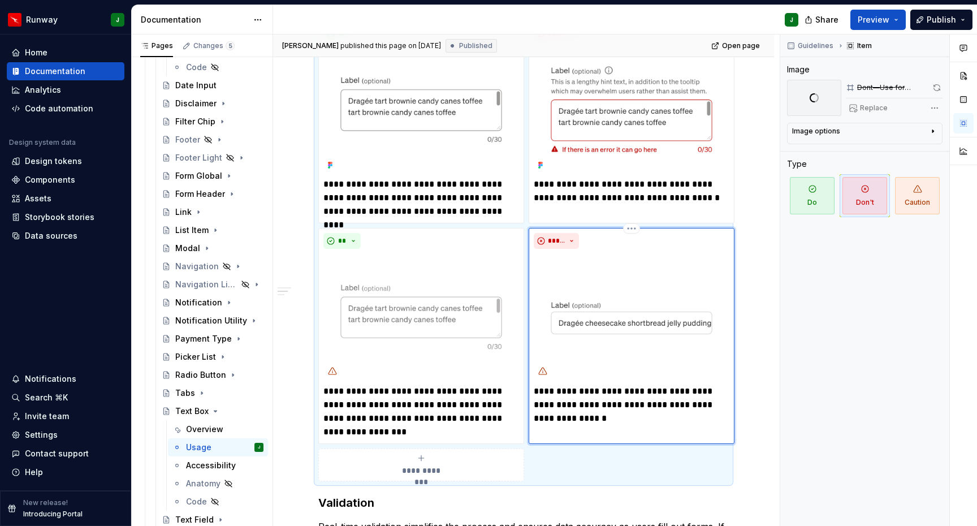
scroll to position [311, 0]
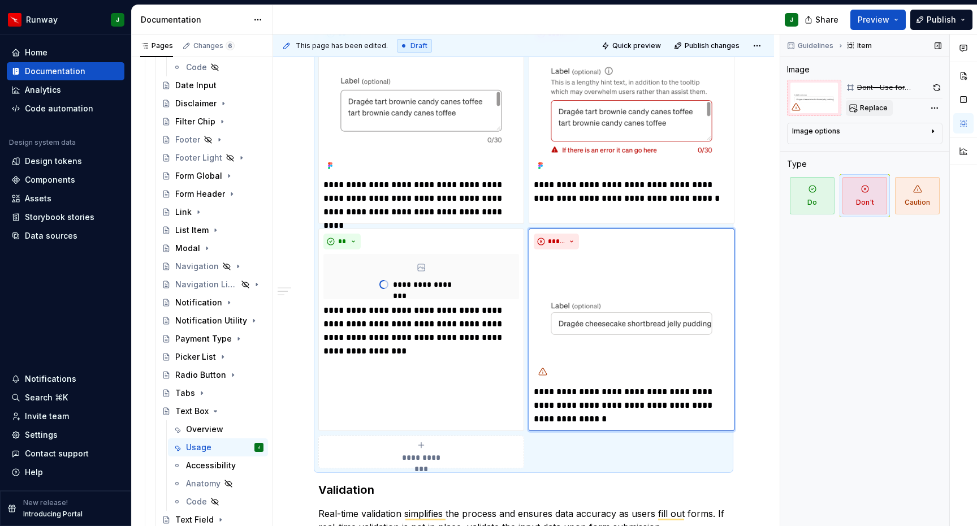
click at [873, 108] on span "Replace" at bounding box center [874, 107] width 28 height 9
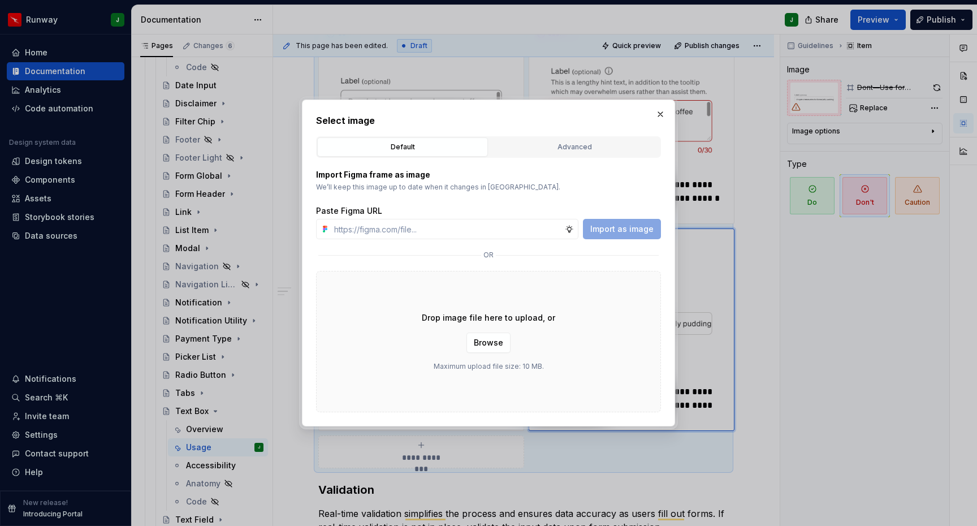
click at [557, 143] on div "Advanced" at bounding box center [574, 146] width 163 height 11
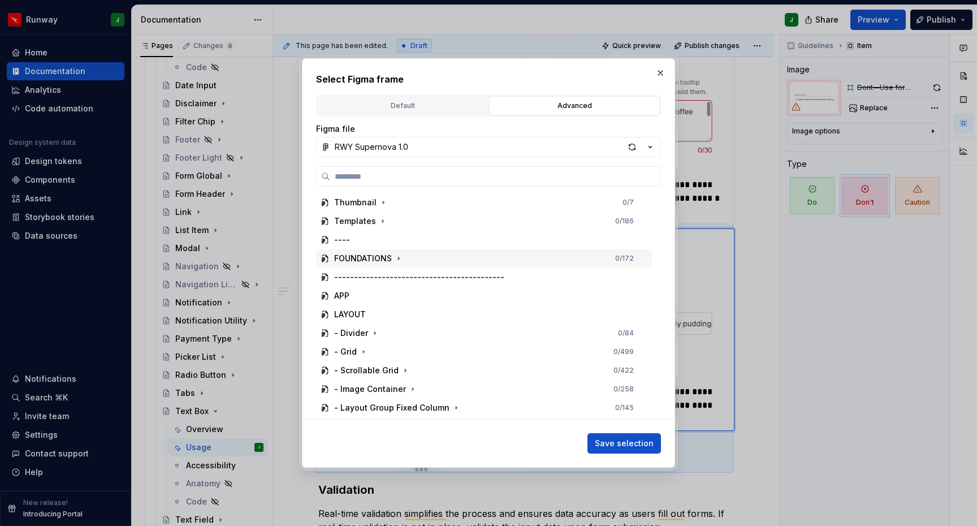
scroll to position [1247, 0]
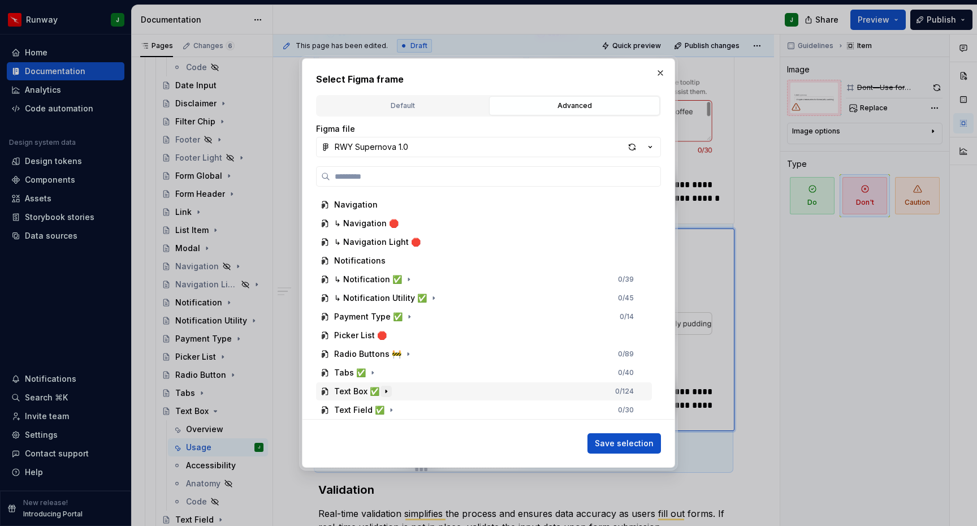
click at [385, 389] on icon "button" at bounding box center [385, 391] width 9 height 9
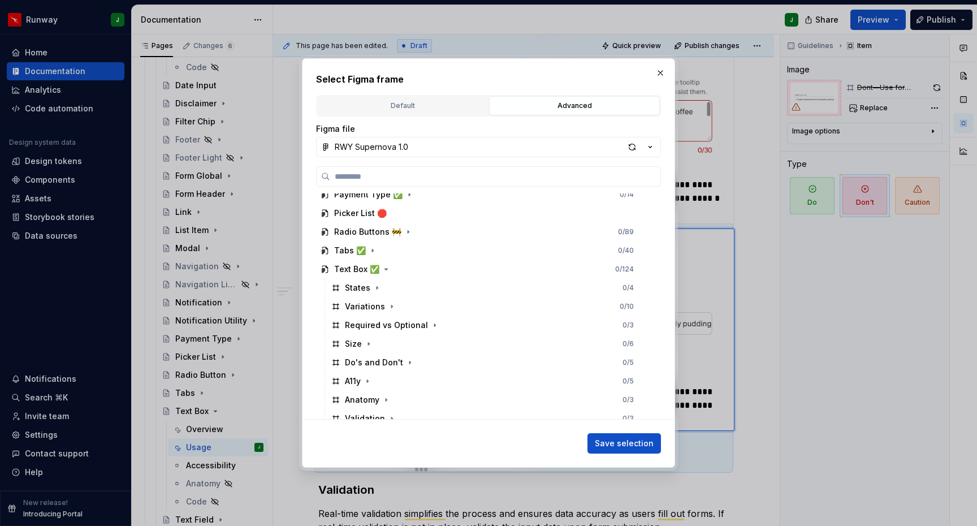
scroll to position [1415, 0]
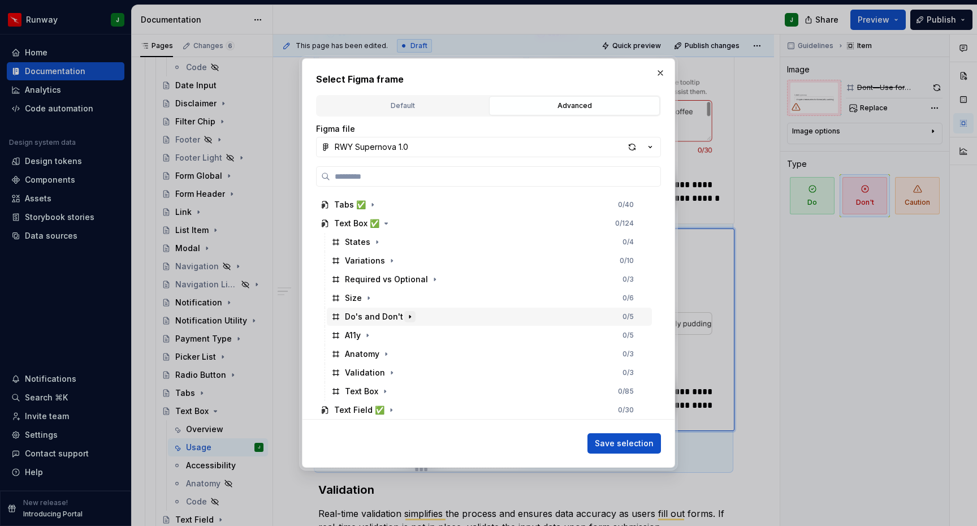
click at [409, 317] on icon "button" at bounding box center [409, 316] width 9 height 9
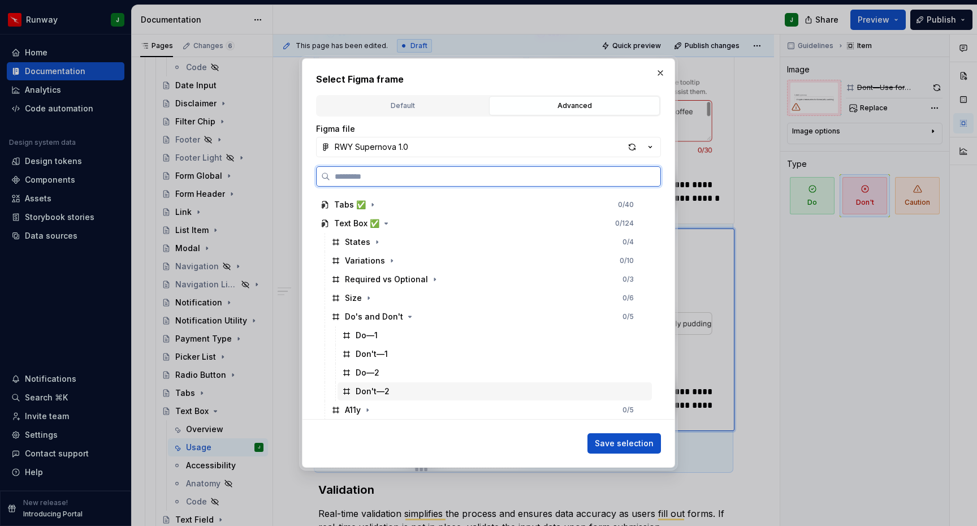
click at [405, 391] on div "Don't—2" at bounding box center [494, 391] width 314 height 18
drag, startPoint x: 630, startPoint y: 445, endPoint x: 541, endPoint y: 386, distance: 106.4
click at [630, 445] on span "Save selection" at bounding box center [624, 442] width 59 height 11
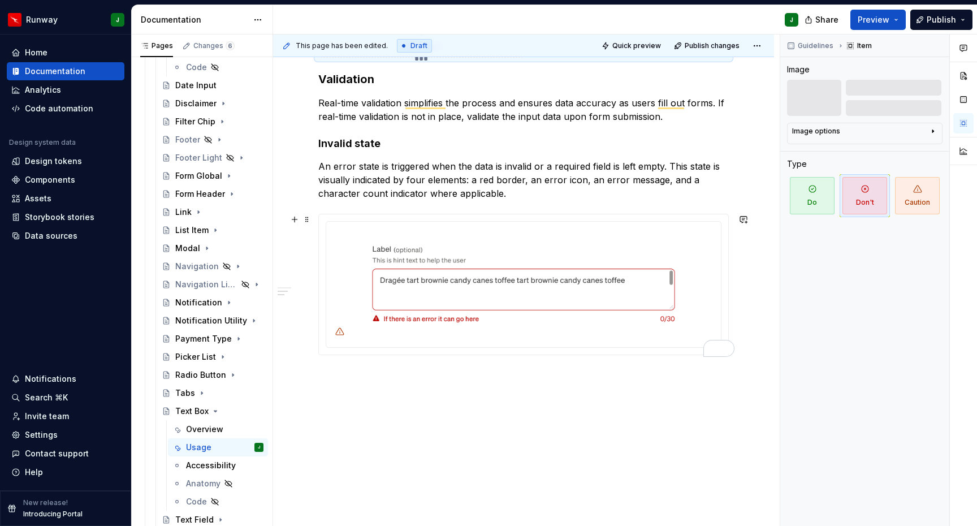
scroll to position [641, 0]
click at [305, 220] on span at bounding box center [306, 219] width 9 height 16
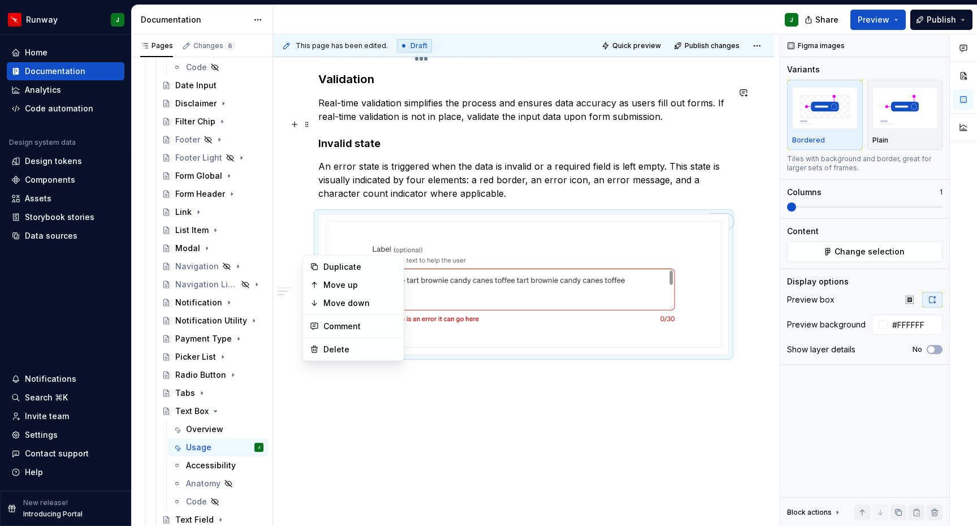
scroll to position [736, 0]
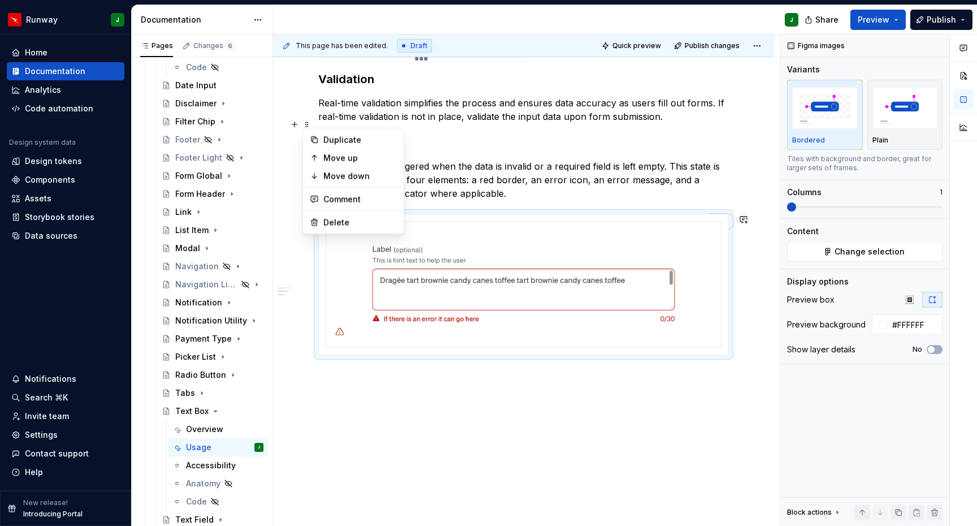
click at [340, 350] on div "To enrich screen reader interactions, please activate Accessibility in Grammarl…" at bounding box center [523, 284] width 409 height 140
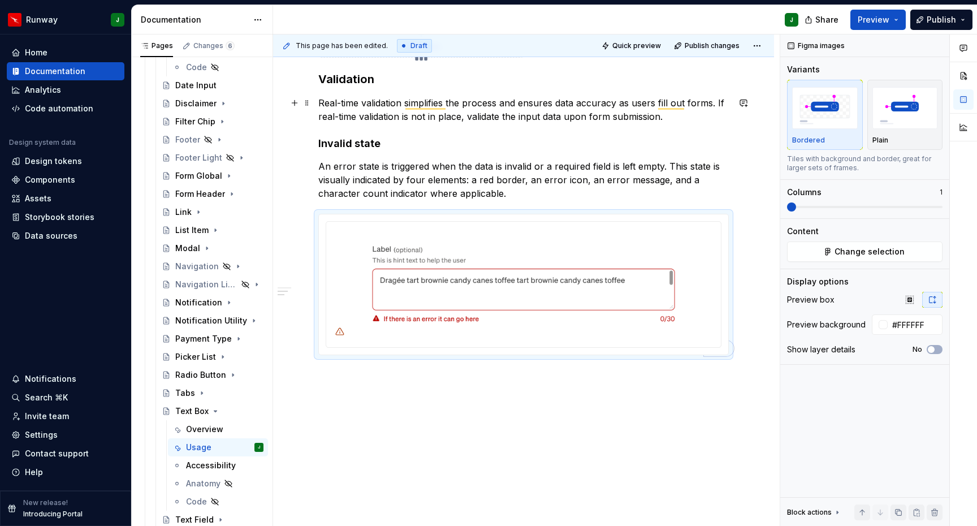
scroll to position [0, 0]
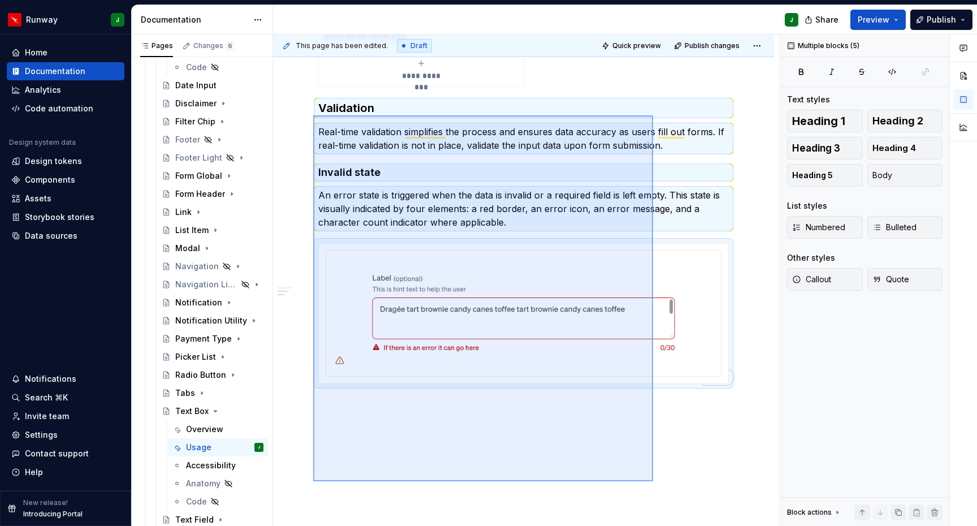
drag, startPoint x: 313, startPoint y: 116, endPoint x: 653, endPoint y: 481, distance: 498.3
click at [653, 481] on div "**********" at bounding box center [526, 280] width 506 height 492
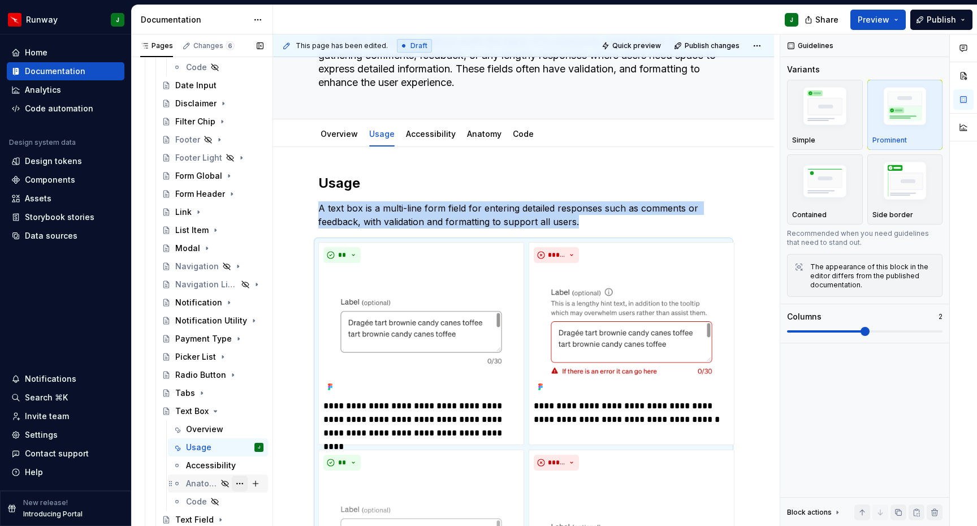
click at [241, 482] on button "Page tree" at bounding box center [240, 483] width 16 height 16
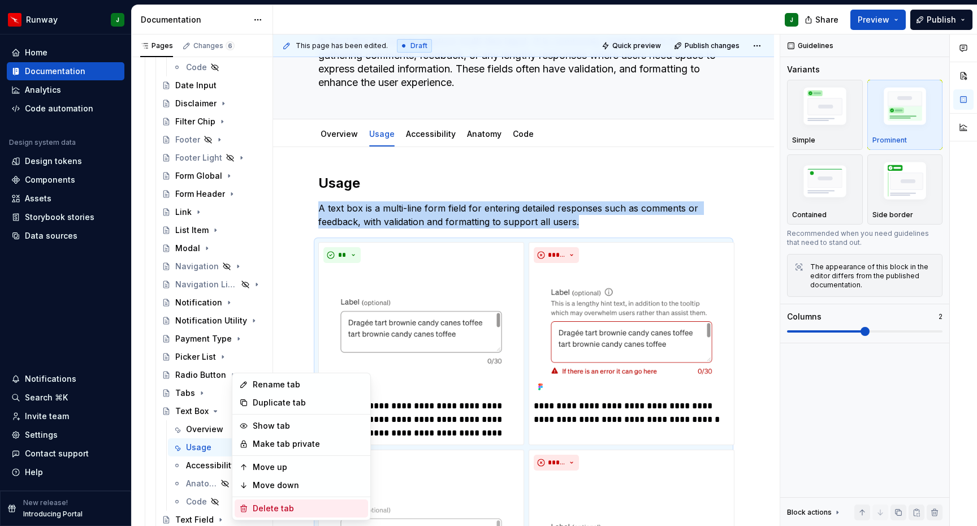
click at [255, 506] on div "Delete tab" at bounding box center [308, 507] width 111 height 11
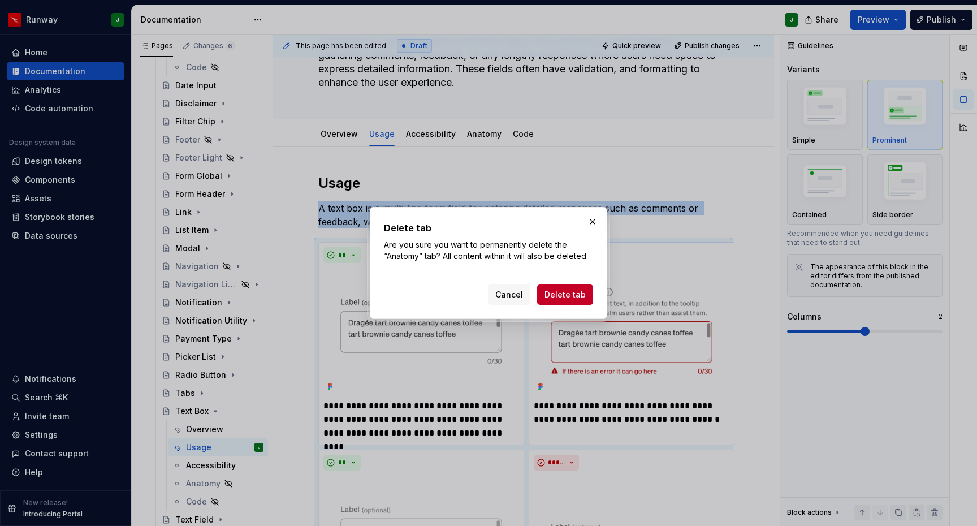
drag, startPoint x: 574, startPoint y: 290, endPoint x: 537, endPoint y: 266, distance: 43.3
click at [574, 290] on span "Delete tab" at bounding box center [564, 294] width 41 height 11
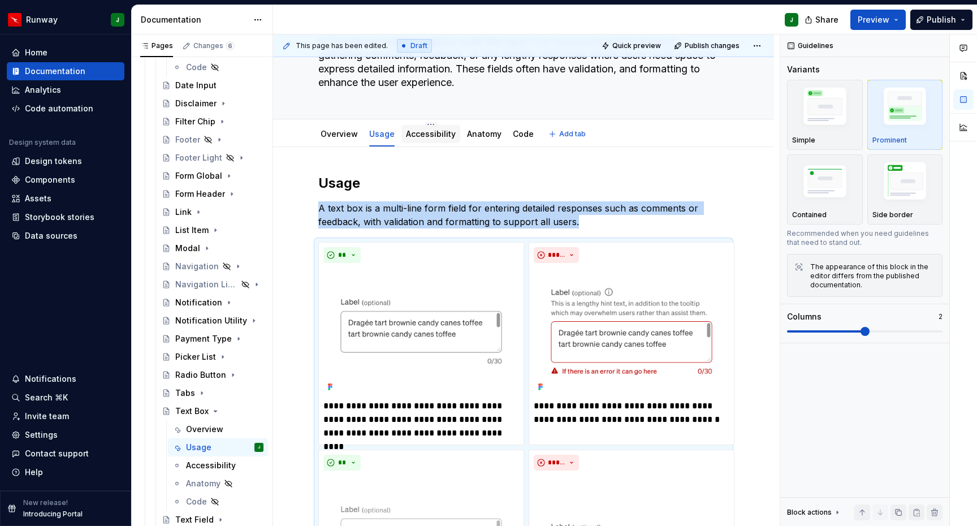
click at [438, 131] on link "Accessibility" at bounding box center [431, 134] width 50 height 10
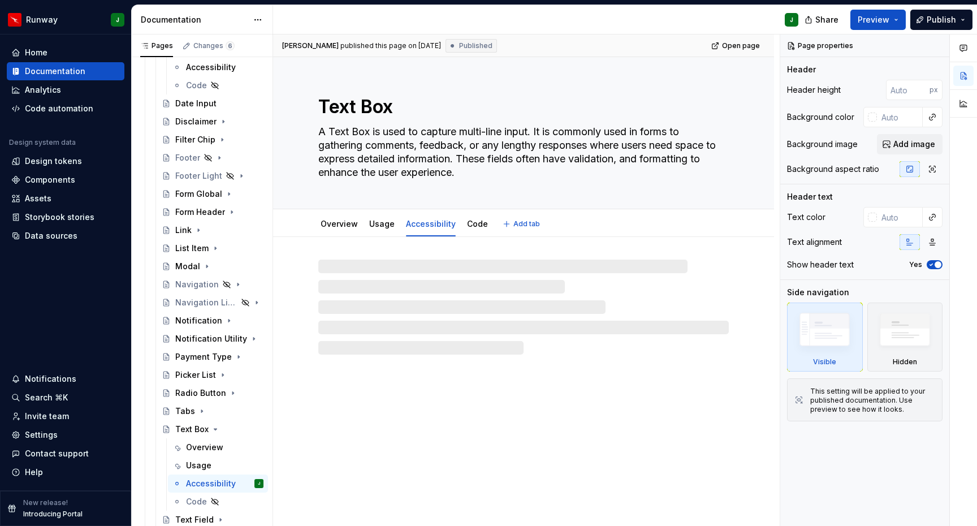
scroll to position [385, 0]
click at [378, 225] on link "Usage" at bounding box center [381, 224] width 25 height 10
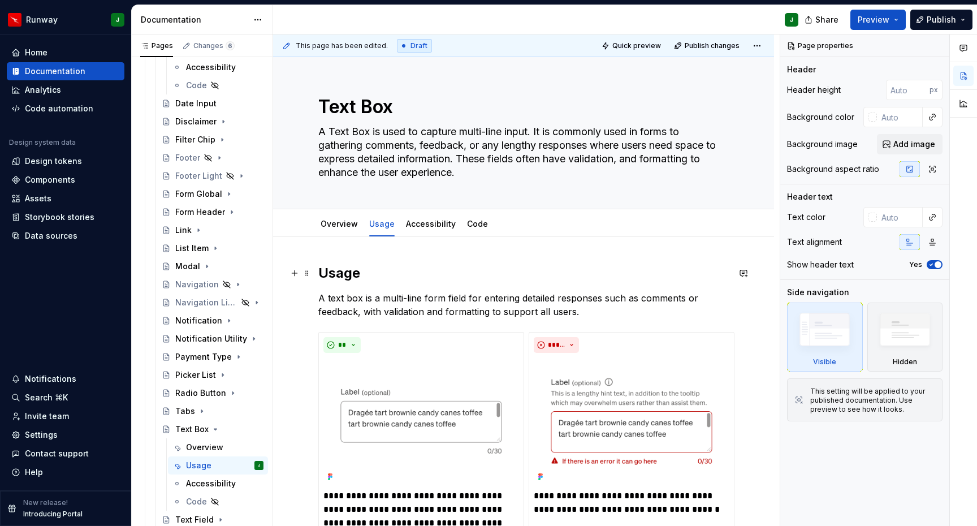
click at [349, 272] on h2 "Usage" at bounding box center [523, 273] width 410 height 18
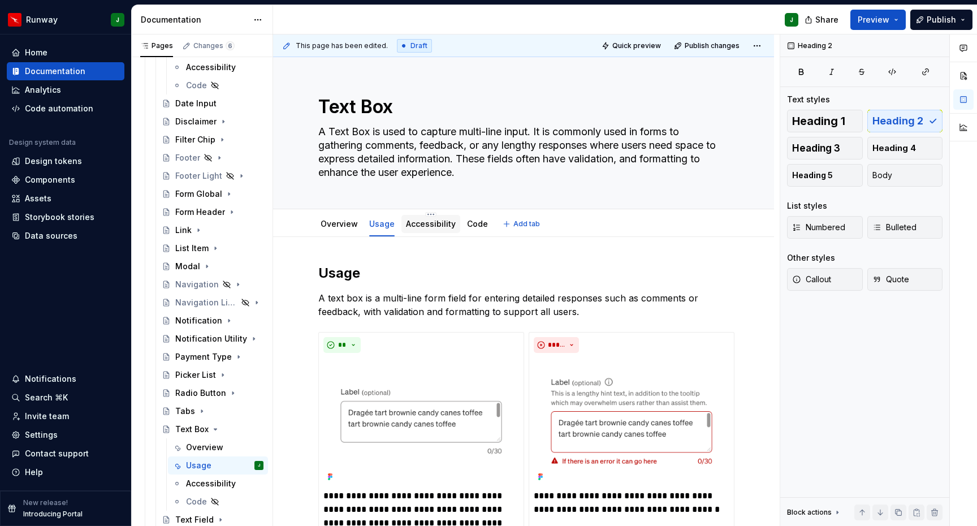
click at [423, 228] on link "Accessibility" at bounding box center [431, 224] width 50 height 10
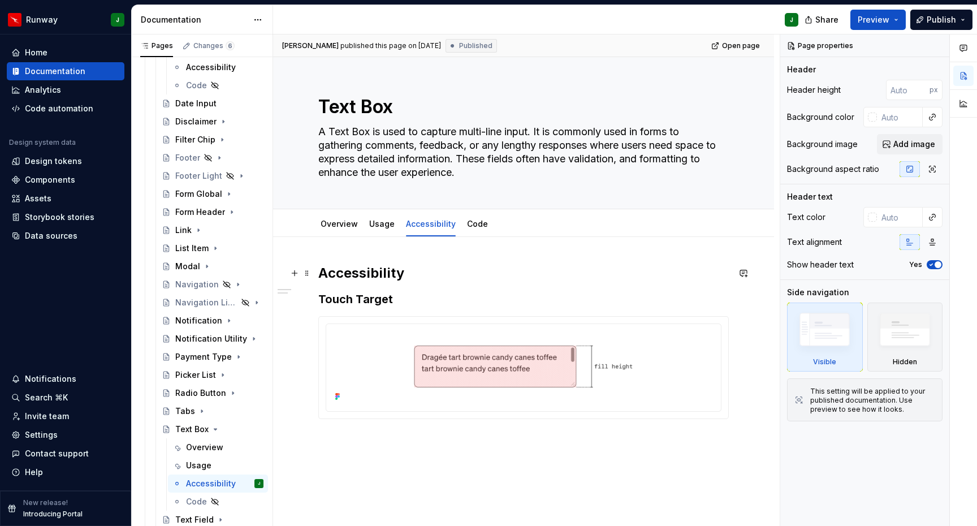
click at [374, 278] on h2 "Accessibility" at bounding box center [523, 273] width 410 height 18
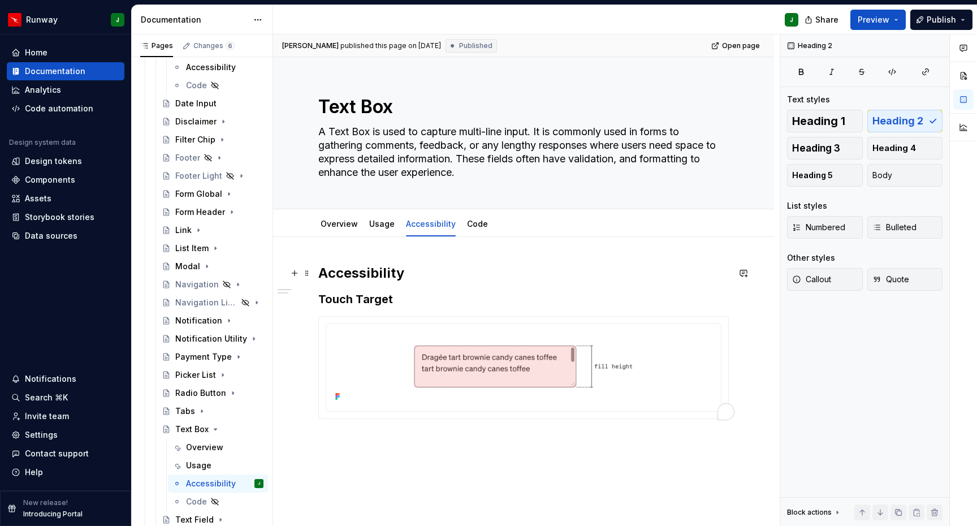
click at [374, 278] on h2 "Accessibility" at bounding box center [523, 273] width 410 height 18
click at [374, 275] on h2 "Accessibility" at bounding box center [523, 273] width 410 height 18
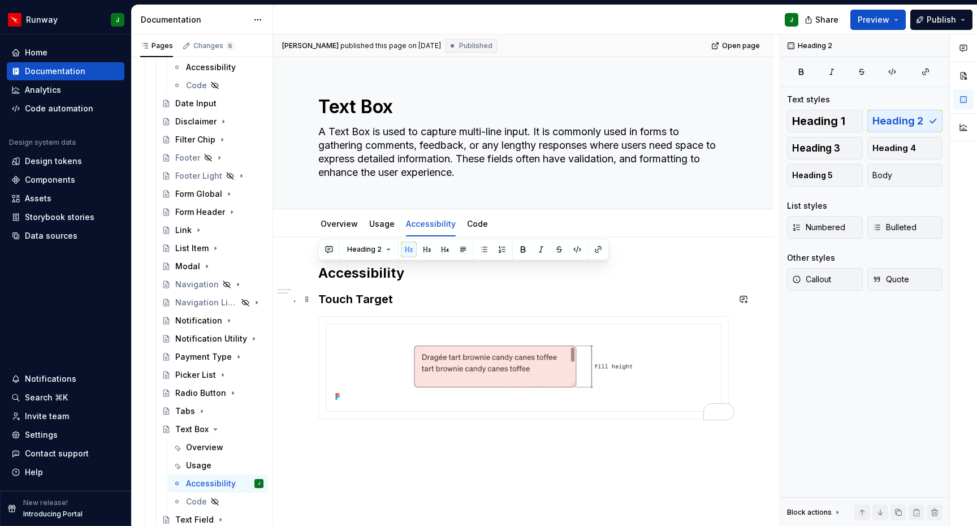
click at [369, 300] on h3 "Touch Target" at bounding box center [523, 299] width 410 height 16
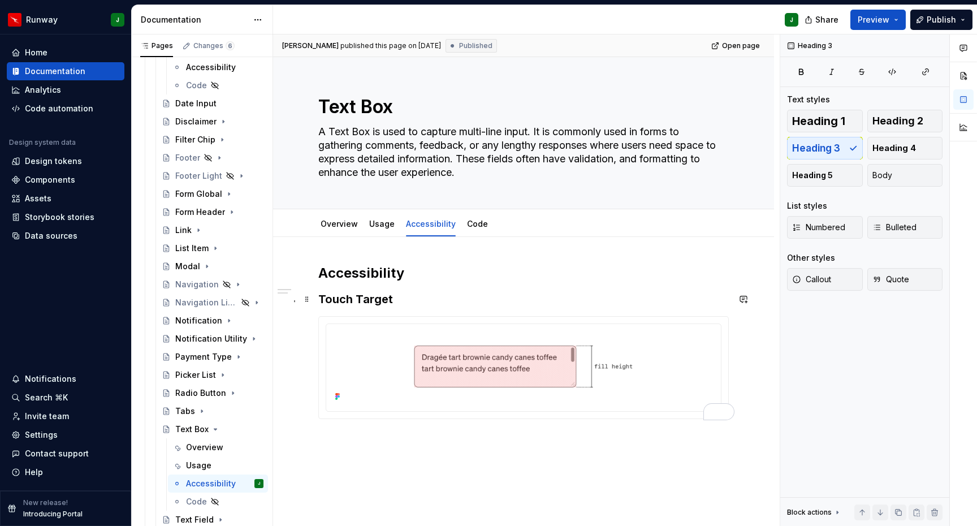
click at [369, 300] on h3 "Touch Target" at bounding box center [523, 299] width 410 height 16
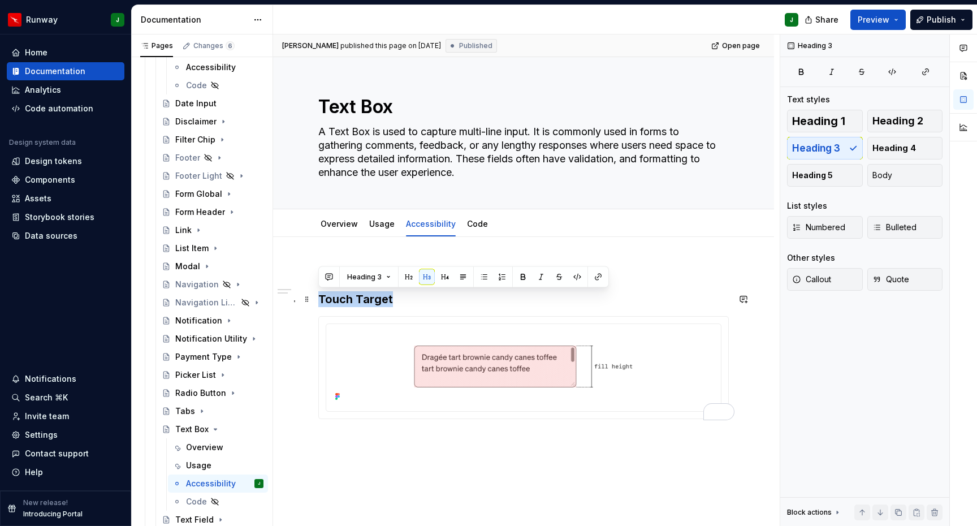
click at [369, 300] on h3 "Touch Target" at bounding box center [523, 299] width 410 height 16
click at [413, 300] on h3 "Touch Target" at bounding box center [523, 299] width 410 height 16
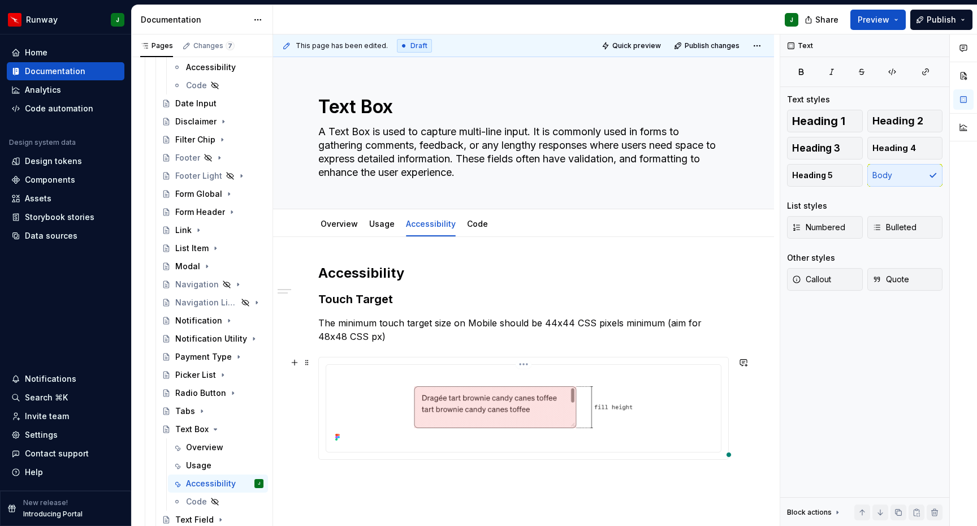
click at [710, 387] on img "To enrich screen reader interactions, please activate Accessibility in Grammarl…" at bounding box center [523, 407] width 385 height 76
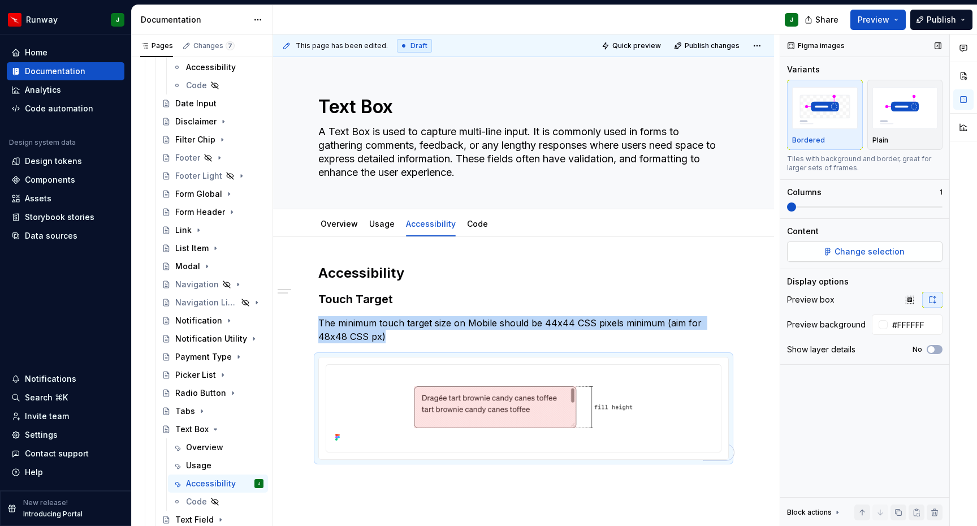
click at [848, 257] on span "Change selection" at bounding box center [869, 251] width 70 height 11
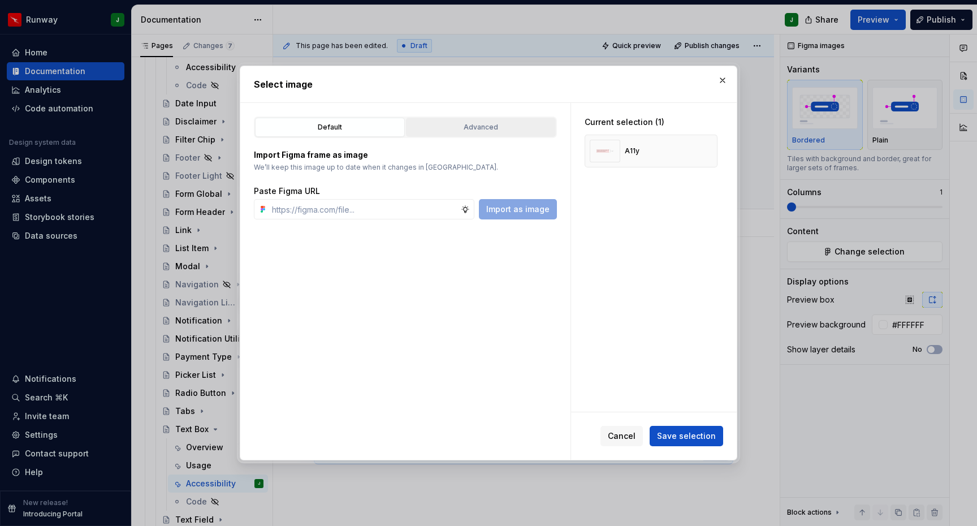
click at [500, 129] on div "Advanced" at bounding box center [481, 127] width 142 height 11
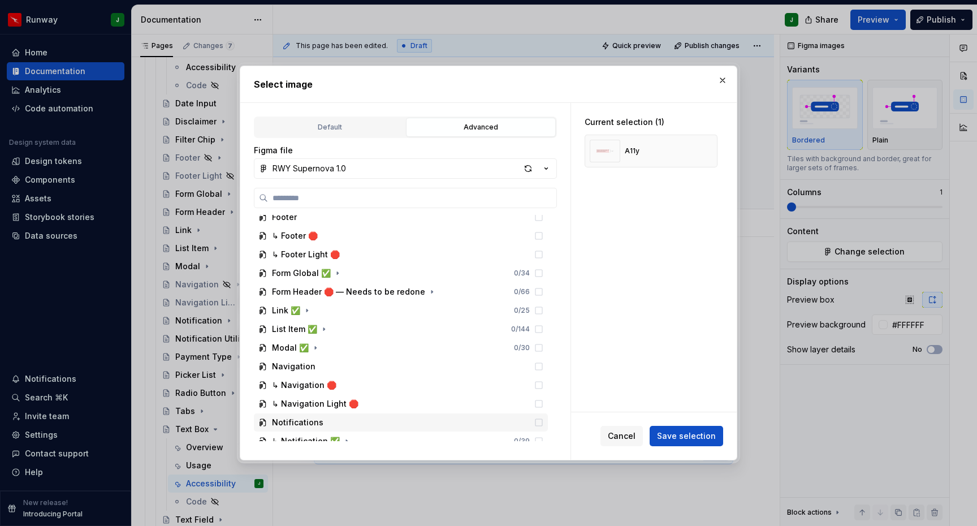
scroll to position [1247, 0]
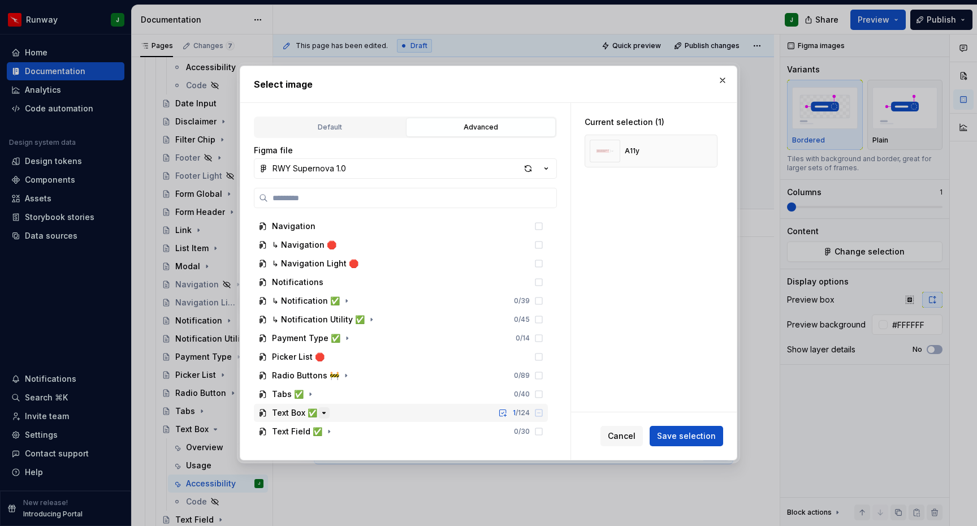
click at [322, 414] on icon "button" at bounding box center [323, 412] width 9 height 9
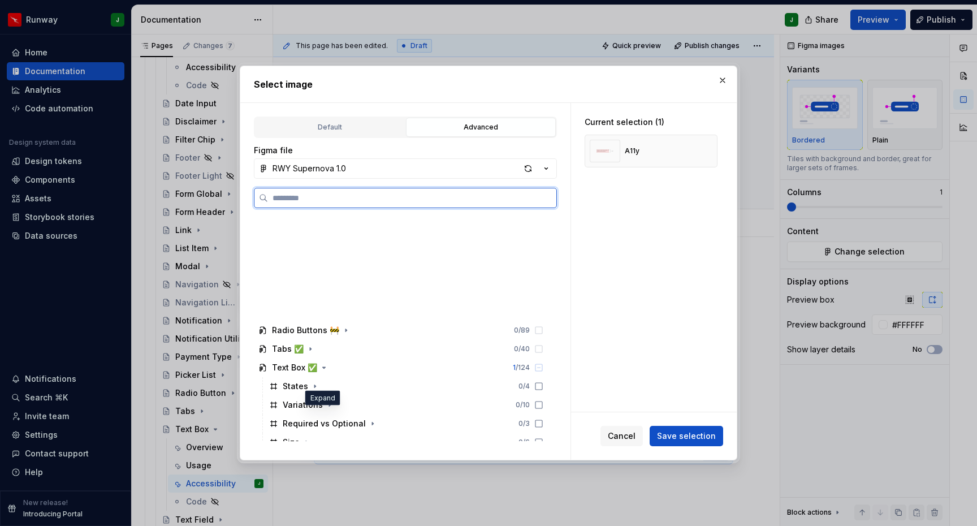
scroll to position [1415, 0]
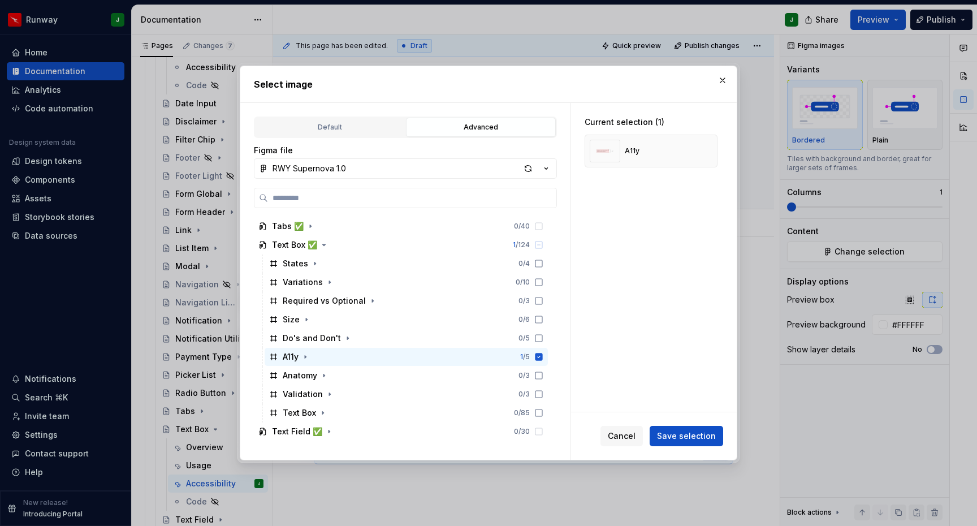
drag, startPoint x: 683, startPoint y: 437, endPoint x: 676, endPoint y: 435, distance: 7.0
click at [683, 437] on span "Save selection" at bounding box center [686, 435] width 59 height 11
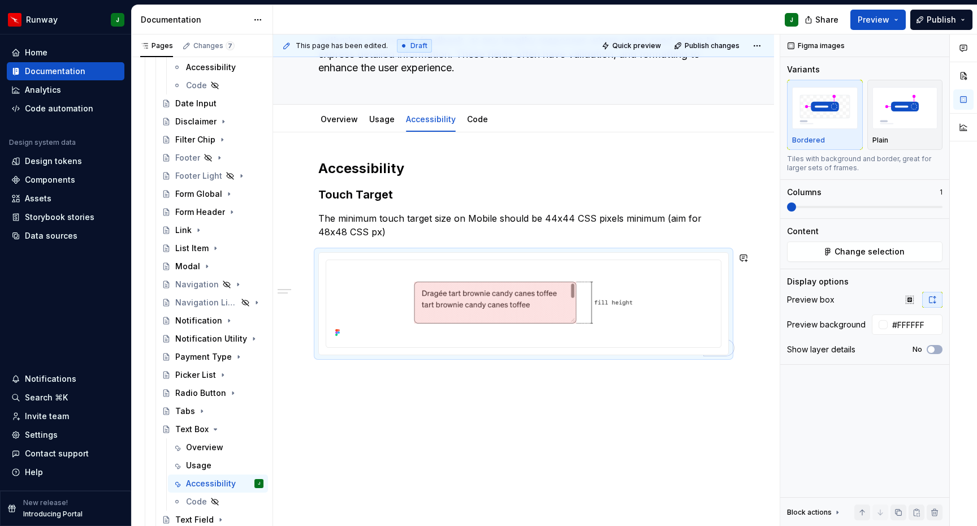
scroll to position [0, 0]
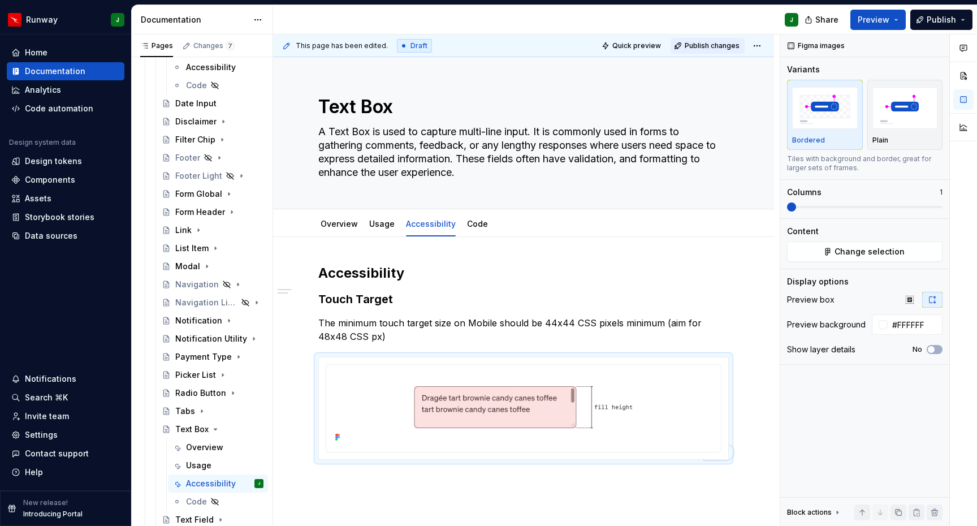
click at [712, 44] on span "Publish changes" at bounding box center [711, 45] width 55 height 9
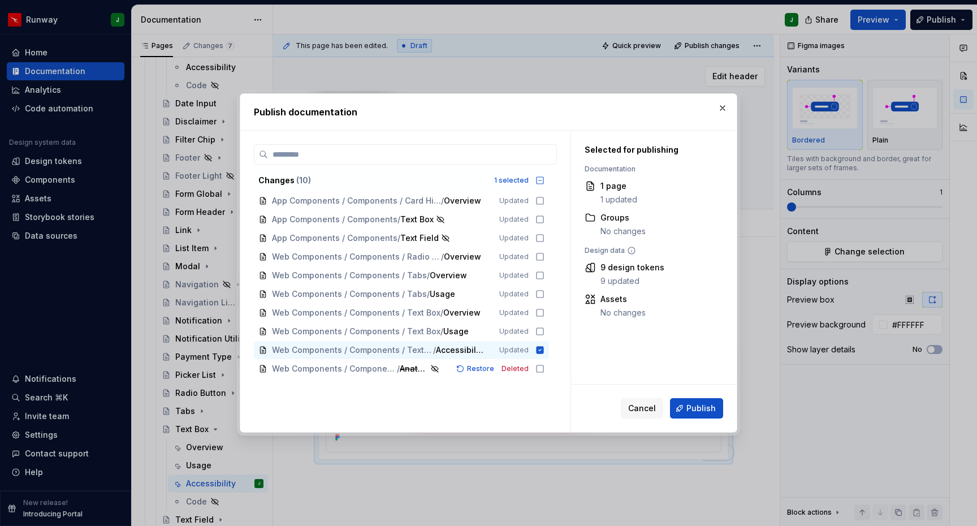
drag, startPoint x: 721, startPoint y: 107, endPoint x: 714, endPoint y: 109, distance: 7.4
click at [721, 107] on button "button" at bounding box center [722, 108] width 16 height 16
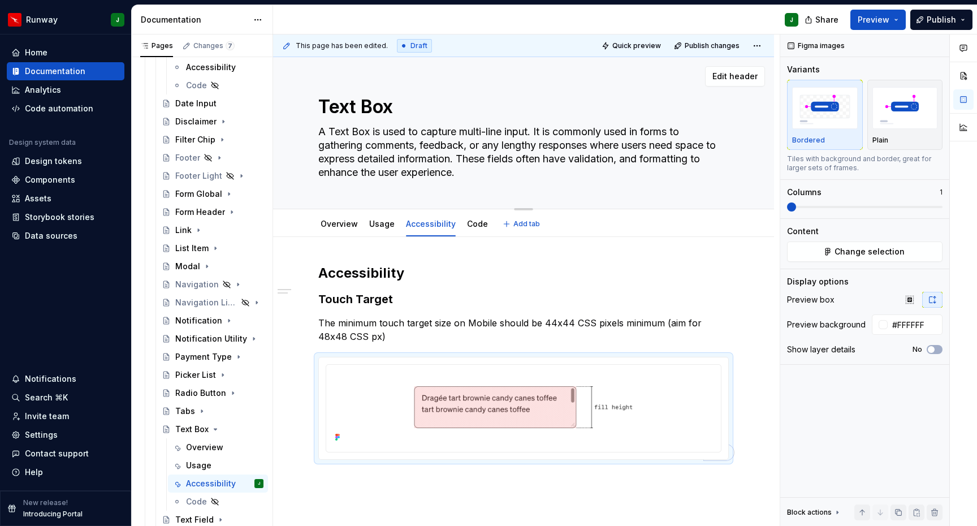
click at [417, 154] on textarea "A Text Box is used to capture multi-line input. It is commonly used in forms to…" at bounding box center [521, 152] width 410 height 59
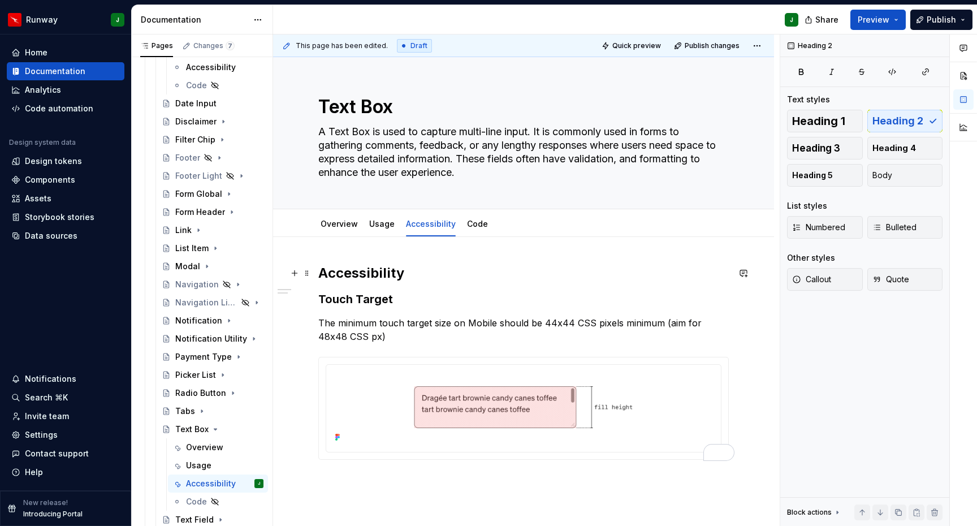
click at [672, 269] on h2 "Accessibility" at bounding box center [523, 273] width 410 height 18
click at [710, 47] on span "Publish changes" at bounding box center [711, 45] width 55 height 9
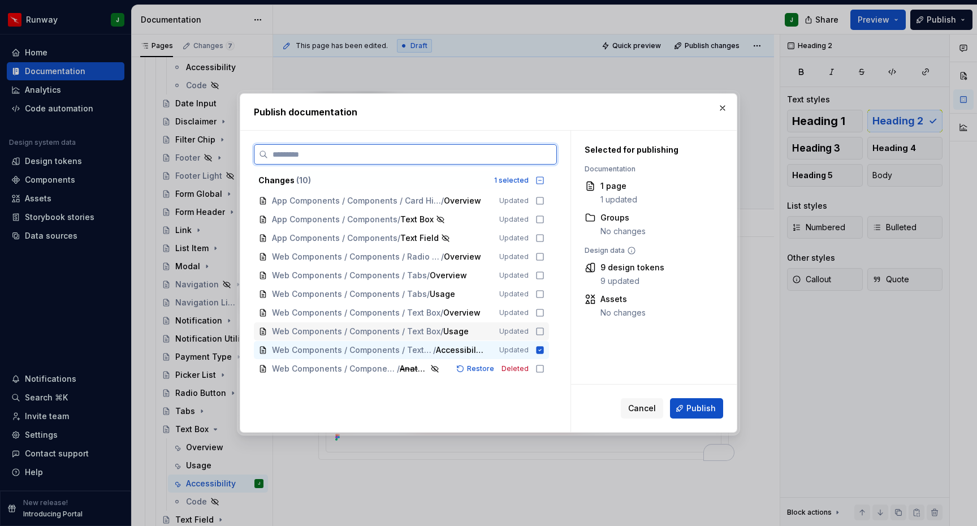
drag, startPoint x: 545, startPoint y: 332, endPoint x: 547, endPoint y: 316, distance: 15.9
click at [544, 332] on icon at bounding box center [539, 331] width 9 height 9
click at [544, 316] on icon at bounding box center [539, 312] width 9 height 9
drag, startPoint x: 543, startPoint y: 258, endPoint x: 544, endPoint y: 270, distance: 11.9
click at [544, 258] on icon at bounding box center [539, 256] width 9 height 9
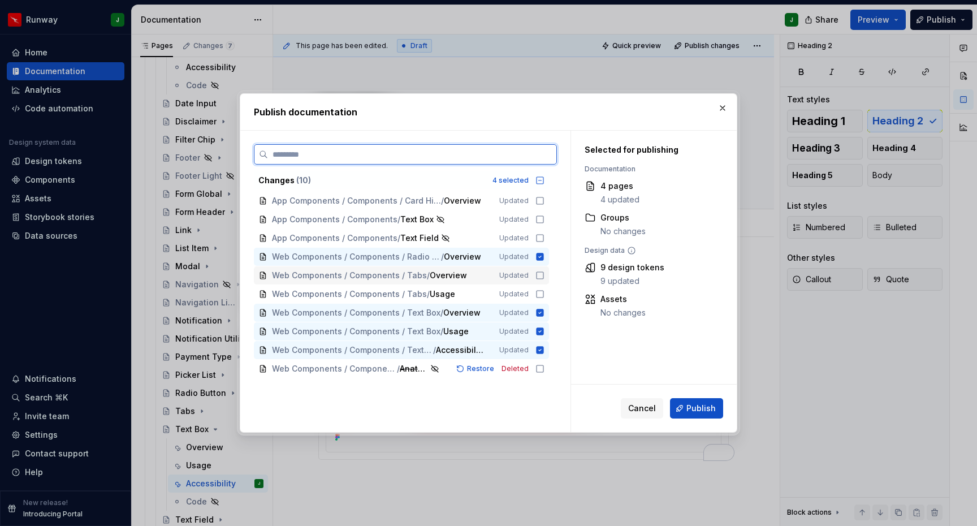
drag, startPoint x: 544, startPoint y: 274, endPoint x: 544, endPoint y: 288, distance: 13.6
click at [544, 274] on icon at bounding box center [539, 275] width 9 height 9
click at [544, 289] on icon at bounding box center [539, 293] width 9 height 9
click at [544, 371] on icon at bounding box center [539, 368] width 9 height 9
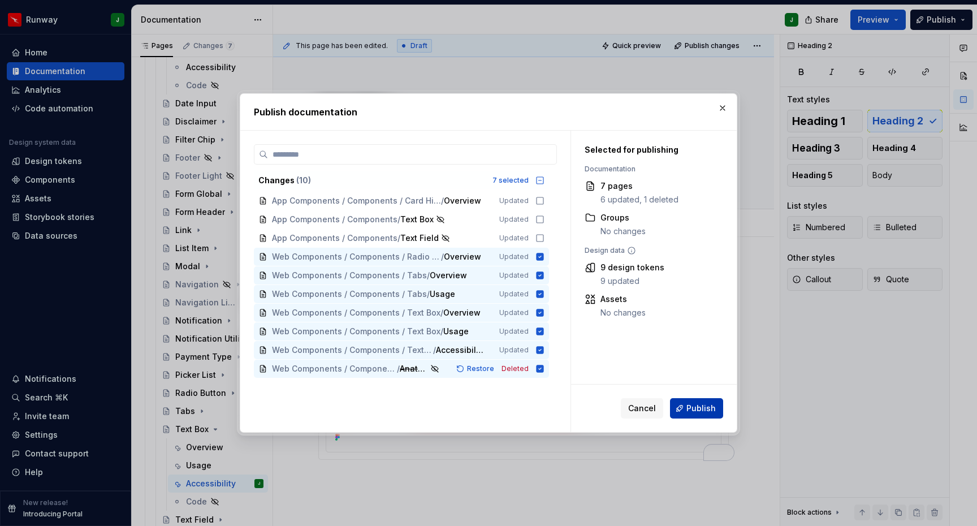
click at [701, 408] on span "Publish" at bounding box center [700, 407] width 29 height 11
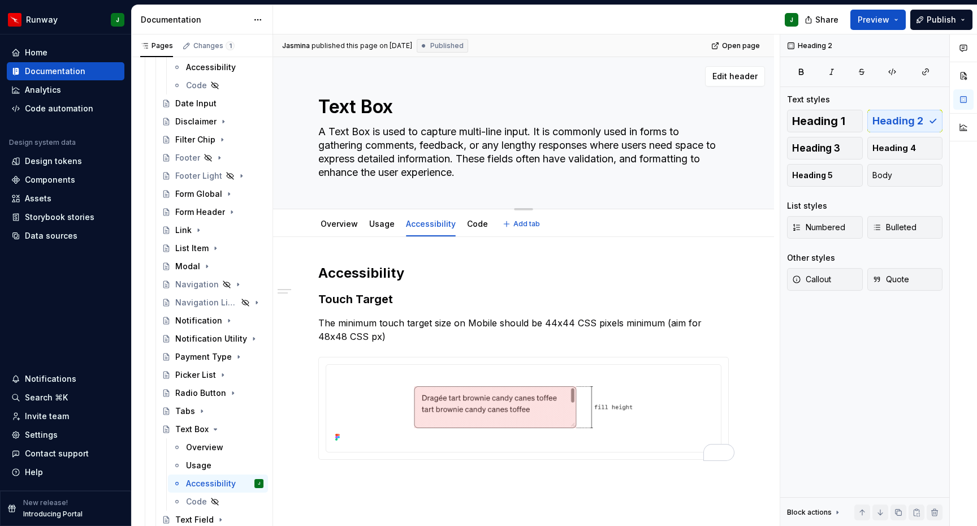
drag, startPoint x: 405, startPoint y: 145, endPoint x: 431, endPoint y: 165, distance: 33.1
click at [405, 146] on textarea "A Text Box is used to capture multi-line input. It is commonly used in forms to…" at bounding box center [521, 152] width 410 height 59
click at [417, 152] on textarea "A Text Box is used to capture multi-line input. It is commonly used in forms to…" at bounding box center [521, 152] width 410 height 59
click at [431, 165] on textarea "A Text Box is used to capture multi-line input. It is commonly used in forms to…" at bounding box center [521, 152] width 410 height 59
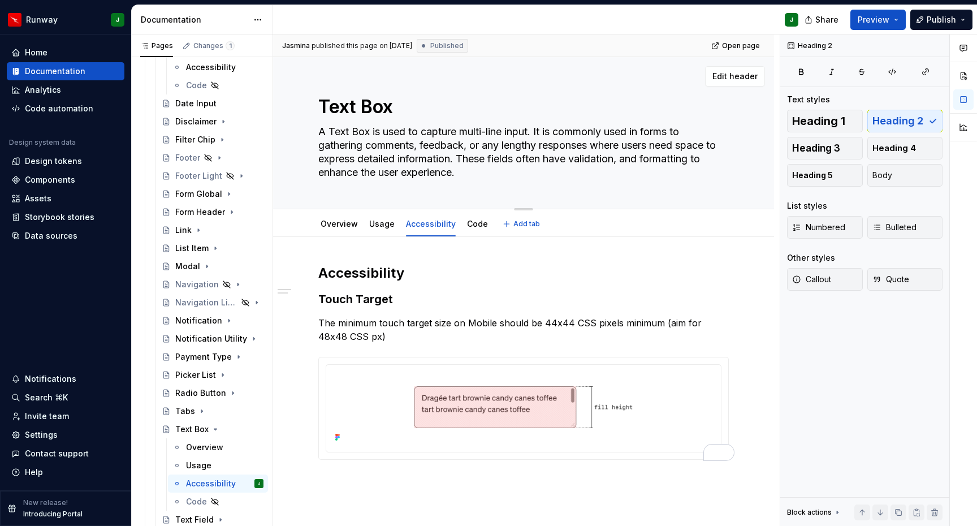
click at [431, 165] on textarea "A Text Box is used to capture multi-line input. It is commonly used in forms to…" at bounding box center [521, 152] width 410 height 59
paste textarea "Field is a simple, interactive box where users can enter and edit their text. I…"
type textarea "*"
type textarea "A Text Field is a simple, interactive box where users can enter and edit their …"
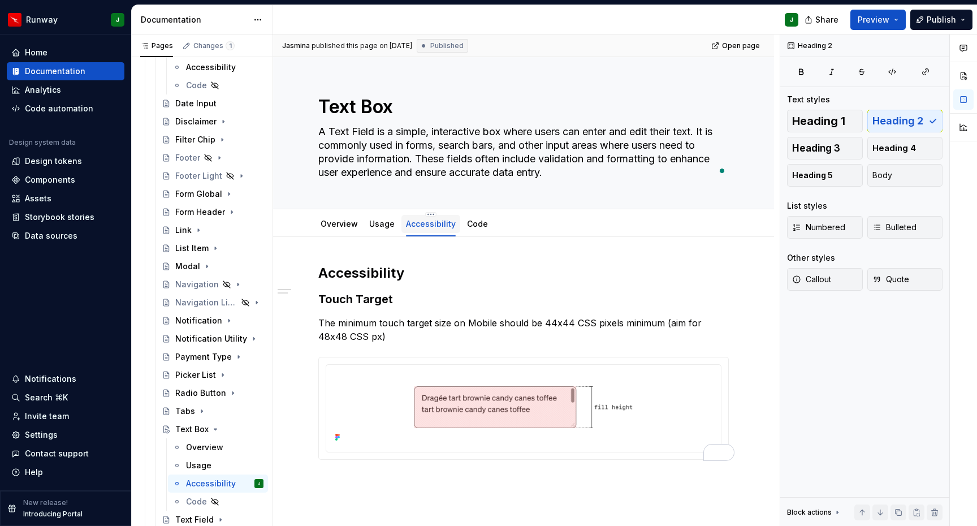
type textarea "*"
type textarea "A Text Field is a simple, interactive box where users can enter and edit their …"
click at [336, 226] on link "Overview" at bounding box center [338, 224] width 37 height 10
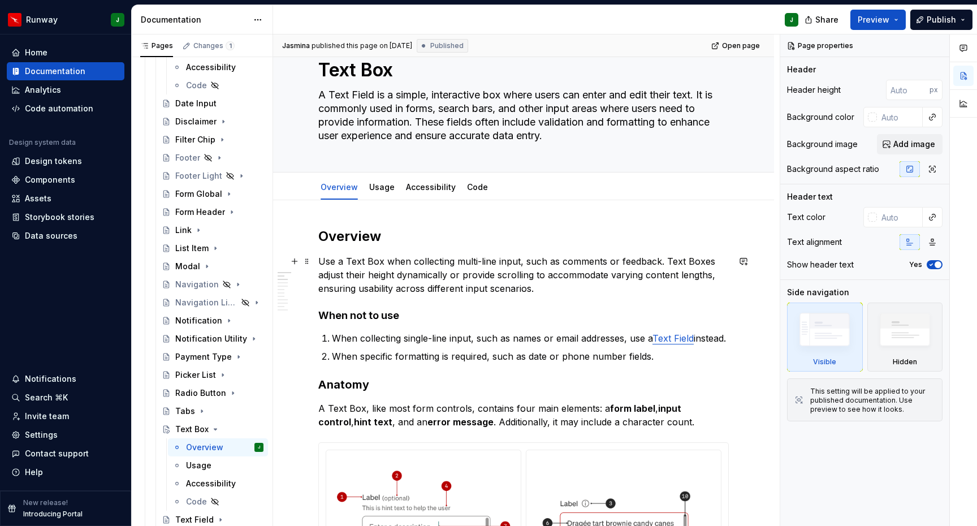
scroll to position [4, 0]
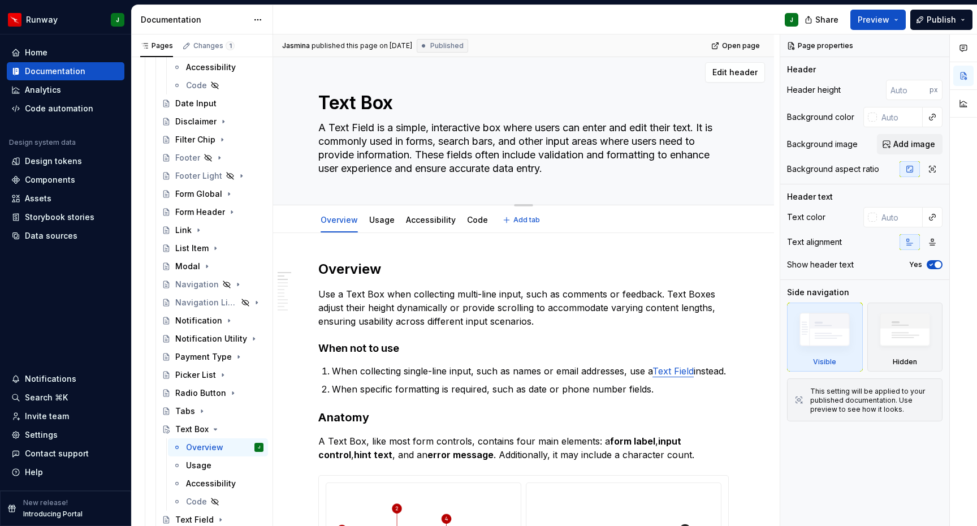
click at [384, 146] on textarea "A Text Field is a simple, interactive box where users can enter and edit their …" at bounding box center [521, 148] width 410 height 59
paste textarea "Box is used to capture multi-line input. It is commonly used in forms to gather…"
type textarea "*"
type textarea "A Text Box is used to capture multi-line input. It is commonly used in forms to…"
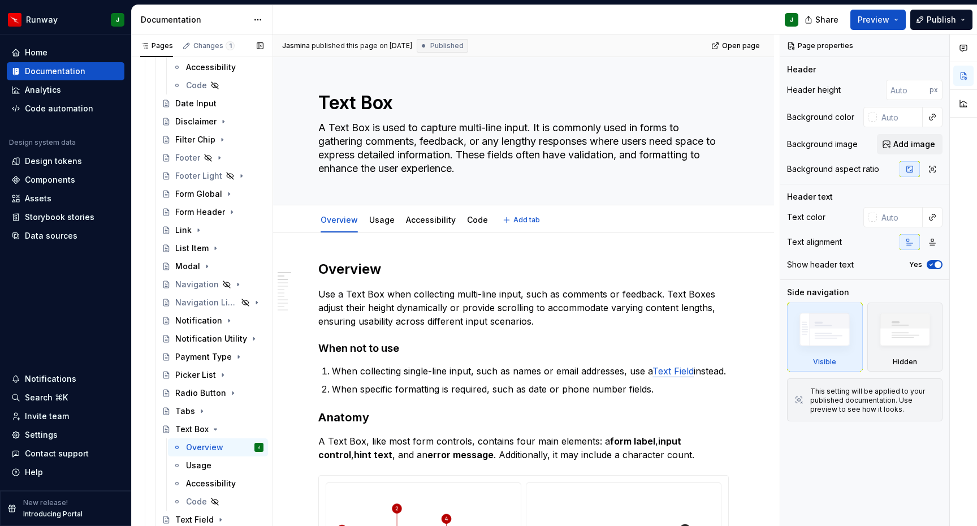
type textarea "*"
type textarea "A Text Box is used to capture multi-line input. It is commonly used in forms to…"
click at [214, 430] on icon "Page tree" at bounding box center [215, 428] width 3 height 1
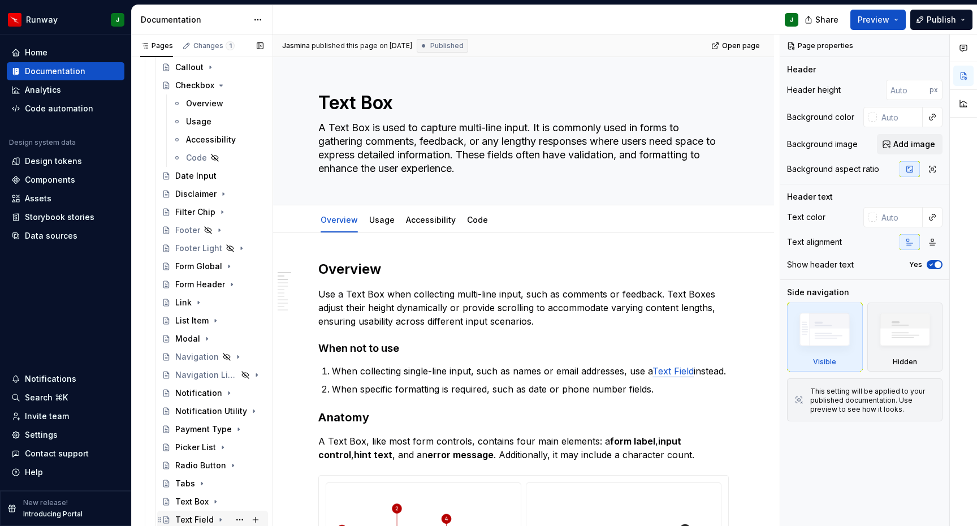
click at [203, 519] on div "Text Field" at bounding box center [194, 519] width 38 height 11
click at [213, 466] on div "Radio Button" at bounding box center [196, 464] width 43 height 11
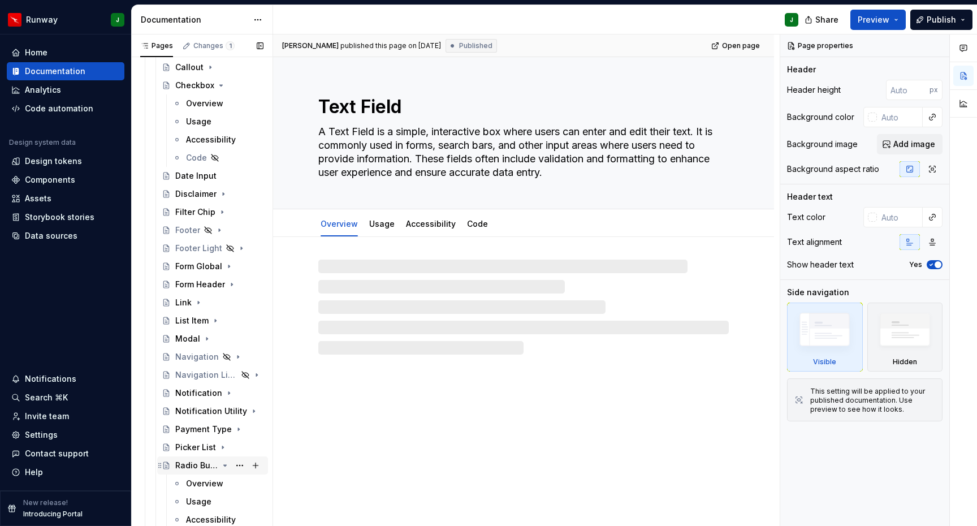
scroll to position [385, 0]
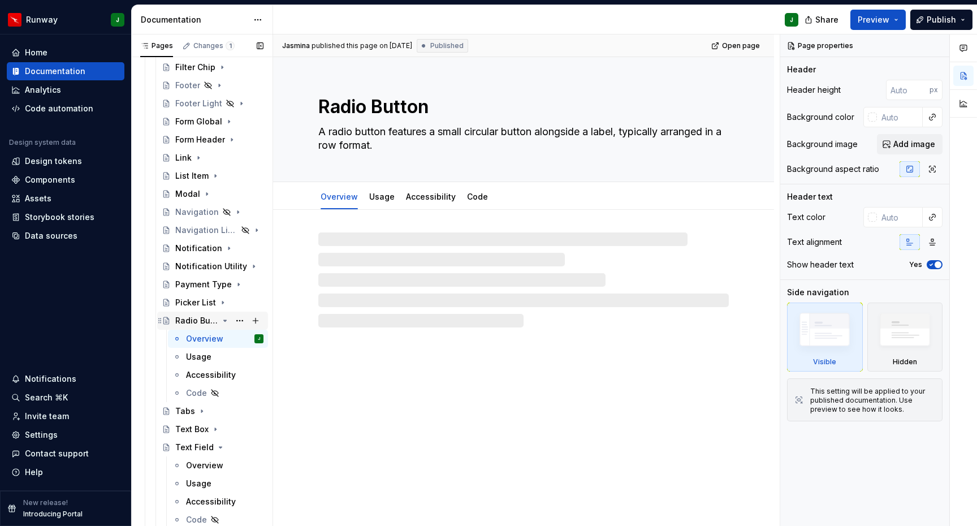
click at [227, 322] on icon "Page tree" at bounding box center [224, 320] width 9 height 9
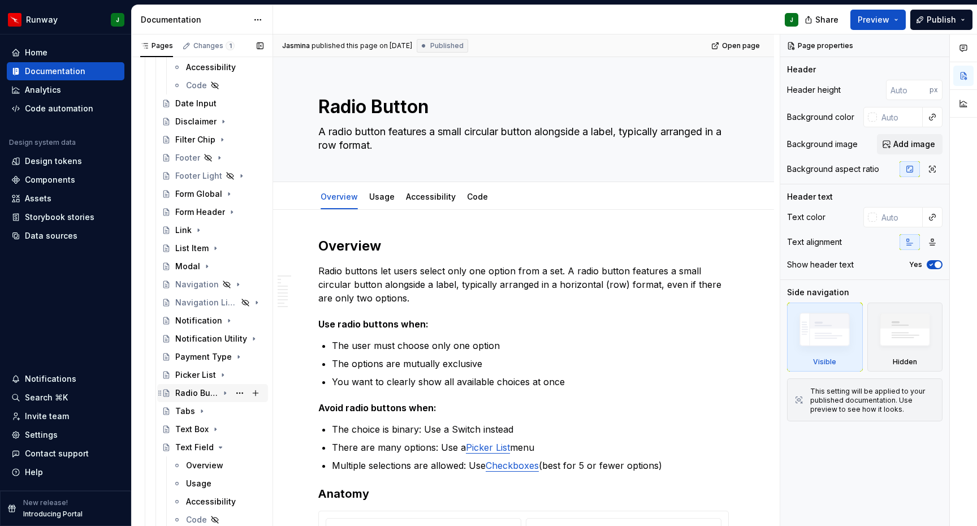
drag, startPoint x: 198, startPoint y: 464, endPoint x: 246, endPoint y: 401, distance: 79.4
click at [198, 464] on div "Overview" at bounding box center [204, 464] width 37 height 11
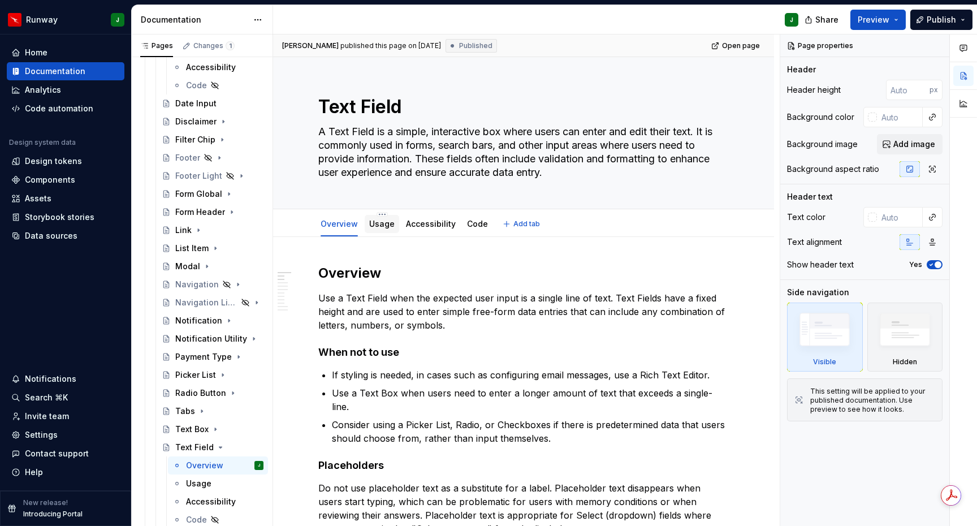
scroll to position [15, 0]
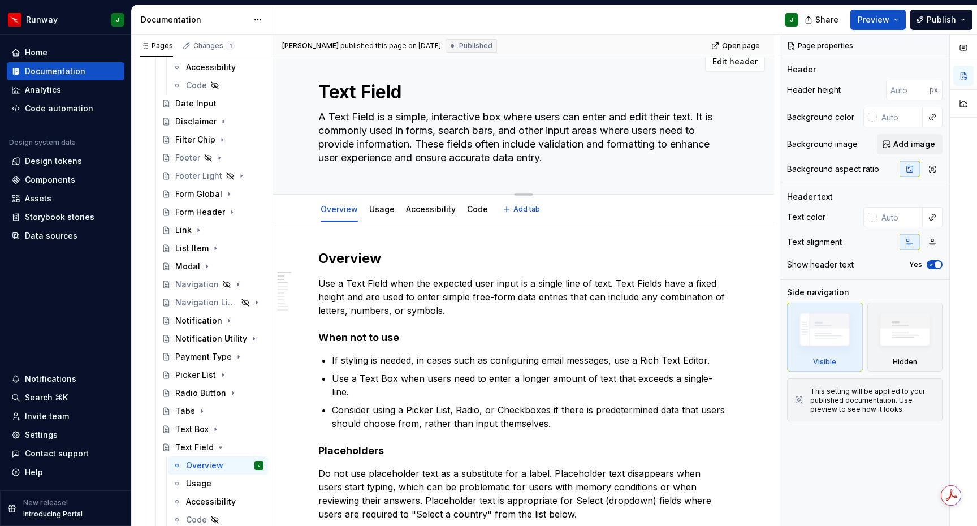
click at [376, 142] on textarea "A Text Field is a simple, interactive box where users can enter and edit their …" at bounding box center [521, 137] width 410 height 59
click at [363, 302] on p "Use a Text Field when the expected user input is a single line of text. Text Fi…" at bounding box center [523, 296] width 410 height 41
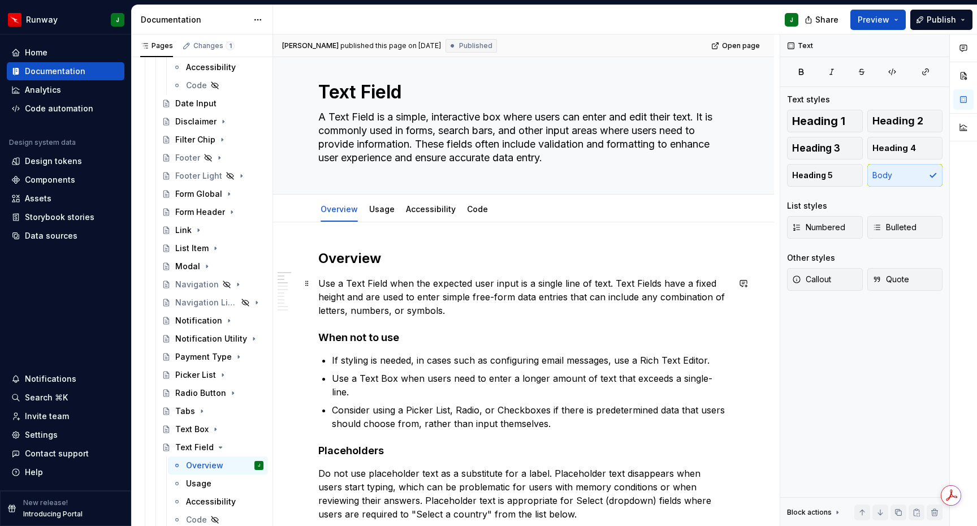
click at [362, 297] on p "Use a Text Field when the expected user input is a single line of text. Text Fi…" at bounding box center [523, 296] width 410 height 41
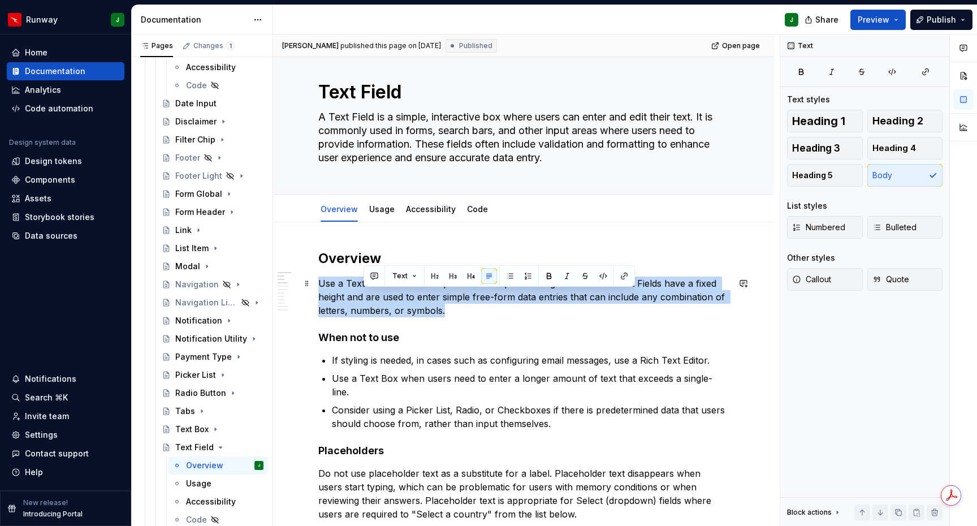
click at [362, 297] on p "Use a Text Field when the expected user input is a single line of text. Text Fi…" at bounding box center [523, 296] width 410 height 41
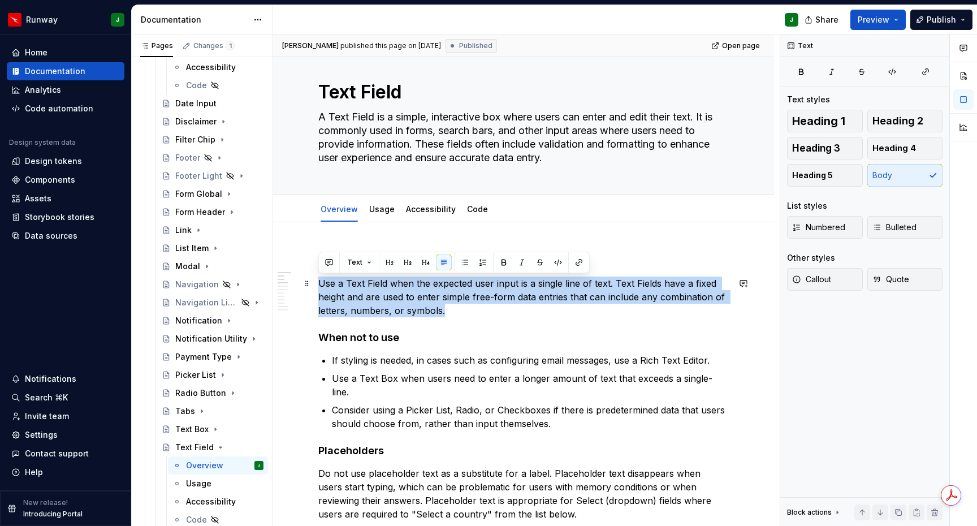
click at [362, 297] on p "Use a Text Field when the expected user input is a single line of text. Text Fi…" at bounding box center [523, 296] width 410 height 41
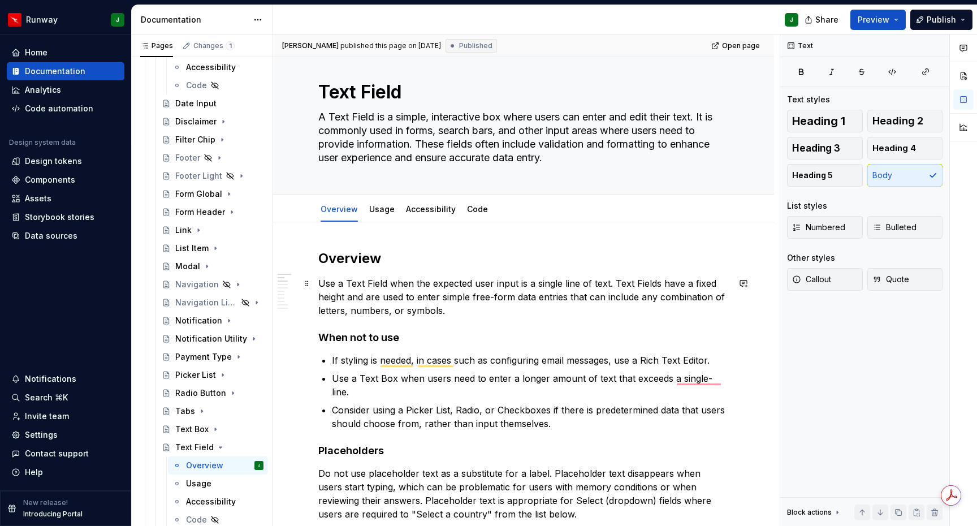
drag, startPoint x: 438, startPoint y: 309, endPoint x: 444, endPoint y: 313, distance: 7.4
click at [438, 309] on p "Use a Text Field when the expected user input is a single line of text. Text Fi…" at bounding box center [523, 296] width 410 height 41
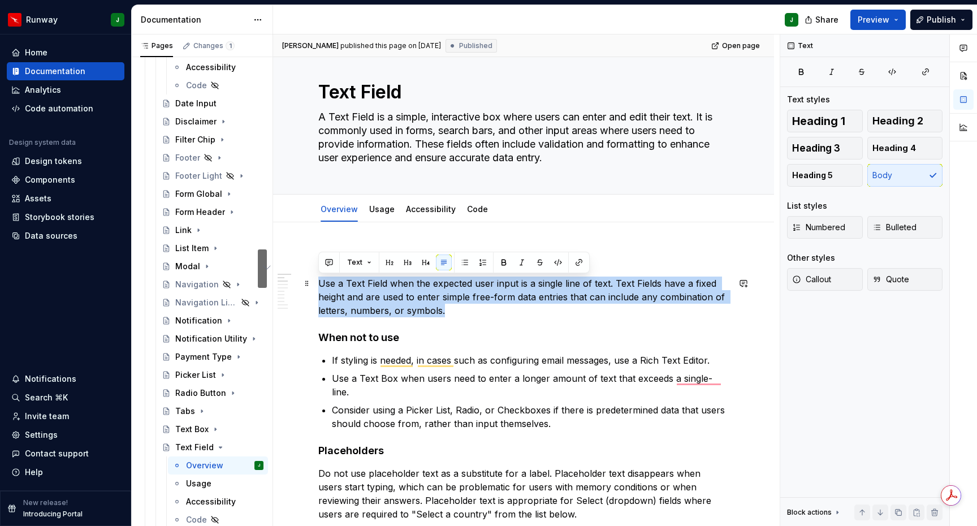
drag, startPoint x: 329, startPoint y: 295, endPoint x: 321, endPoint y: 287, distance: 11.2
click at [321, 287] on p "Use a Text Field when the expected user input is a single line of text. Text Fi…" at bounding box center [523, 296] width 410 height 41
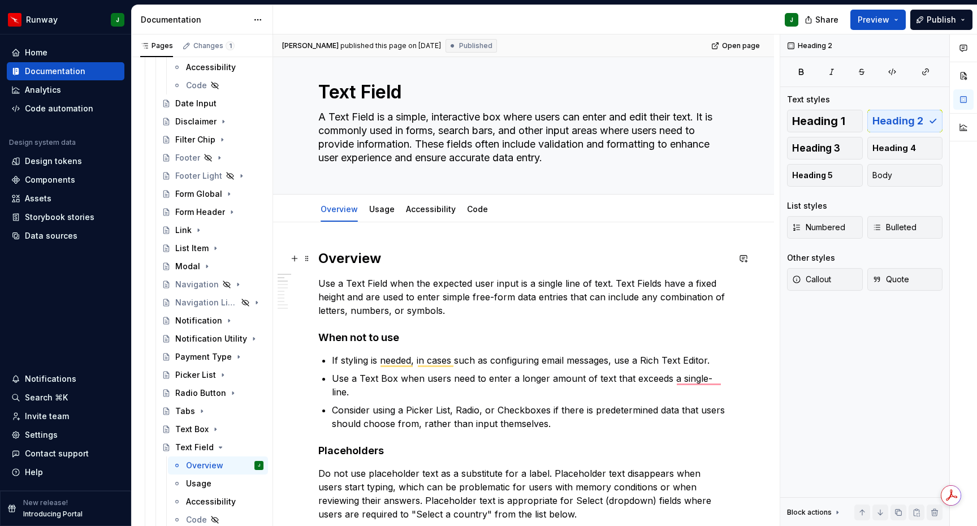
click at [335, 263] on h2 "Overview" at bounding box center [523, 258] width 410 height 18
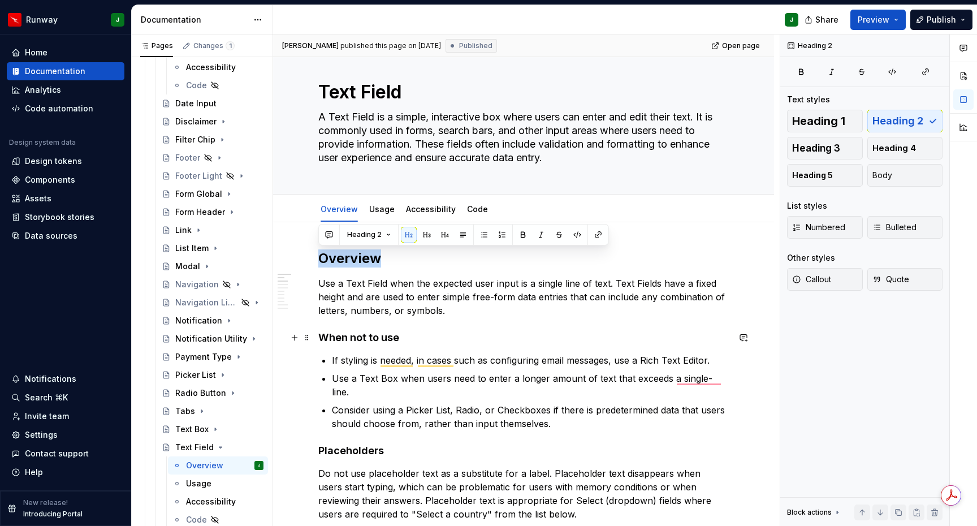
scroll to position [19, 0]
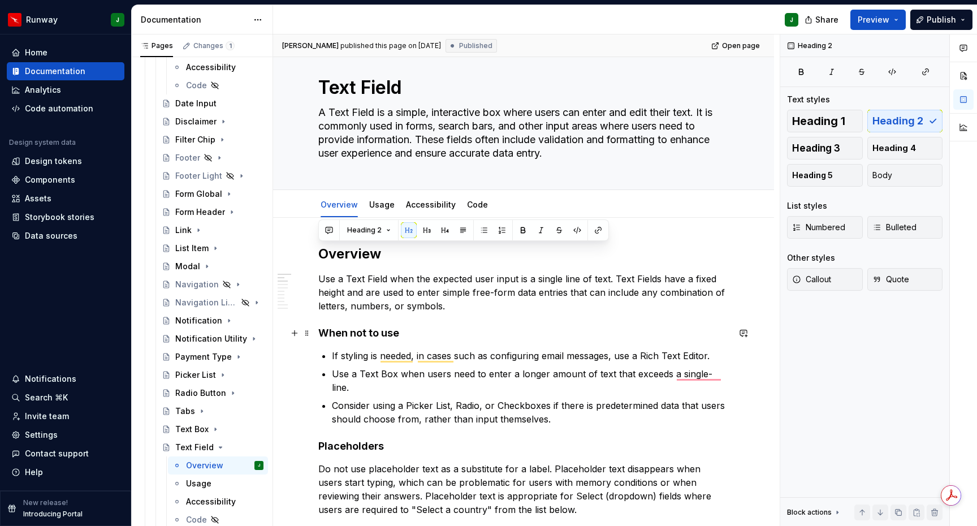
click at [358, 333] on strong "When not to use" at bounding box center [358, 333] width 81 height 12
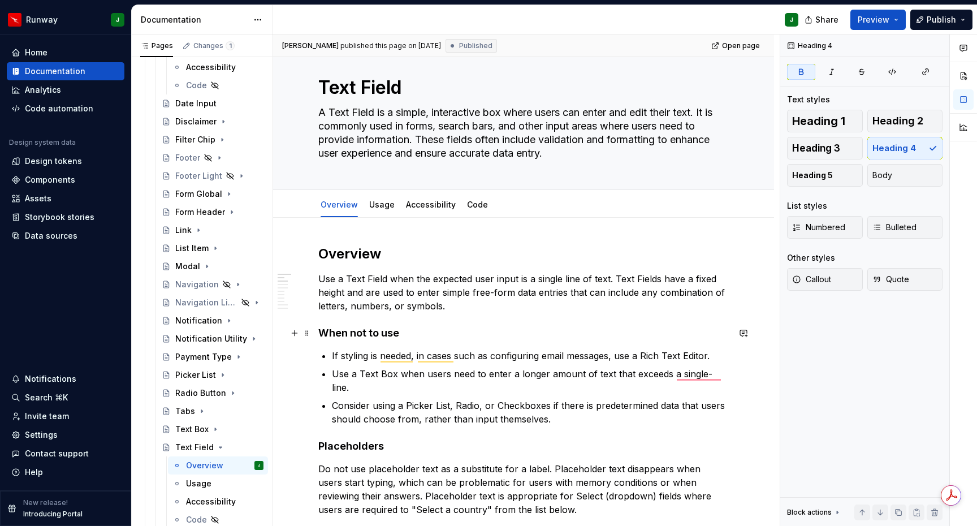
click at [358, 333] on strong "When not to use" at bounding box center [358, 333] width 81 height 12
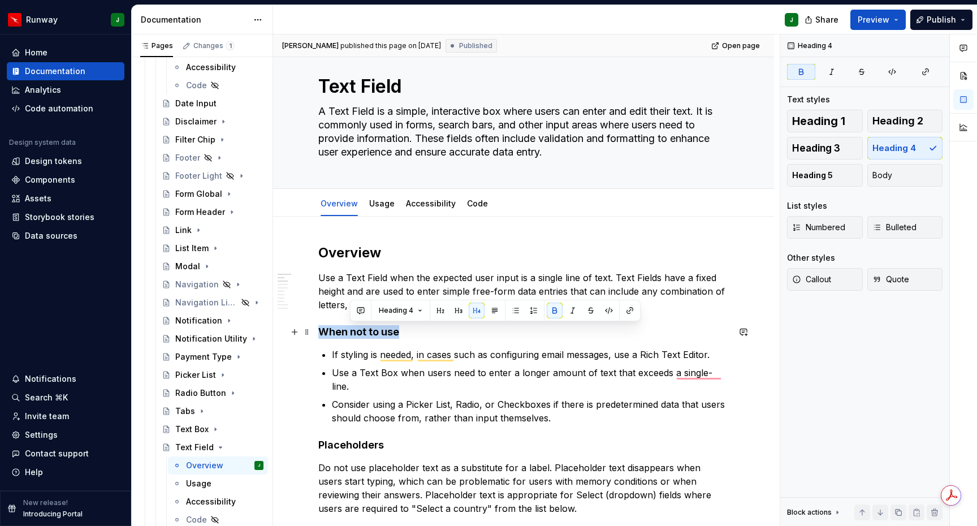
click at [358, 333] on strong "When not to use" at bounding box center [358, 332] width 81 height 12
click at [813, 176] on span "Heading 5" at bounding box center [812, 175] width 41 height 11
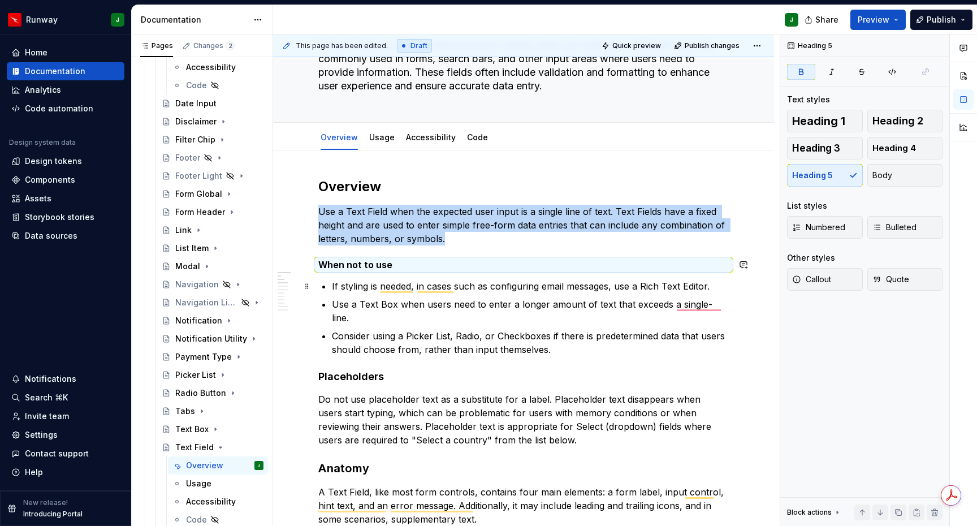
scroll to position [148, 0]
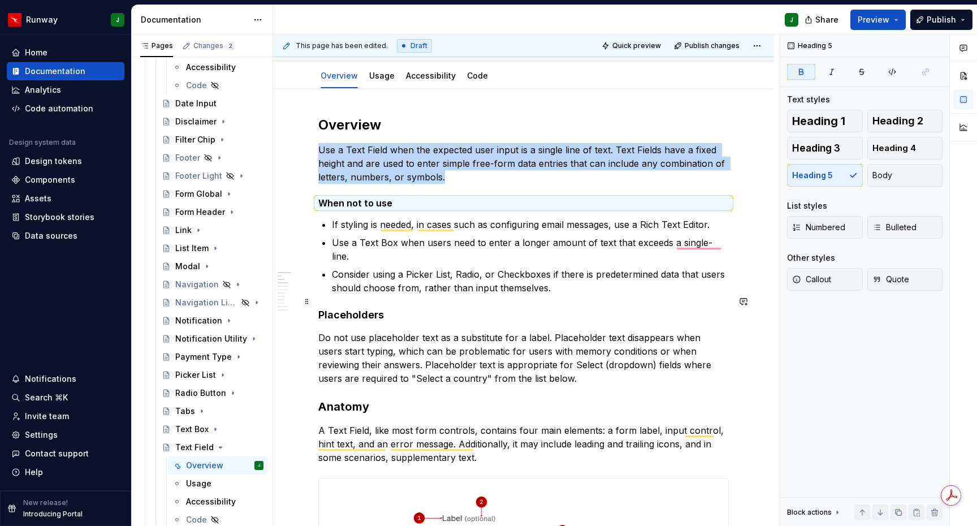
click at [352, 309] on strong "Placeholders" at bounding box center [351, 315] width 66 height 12
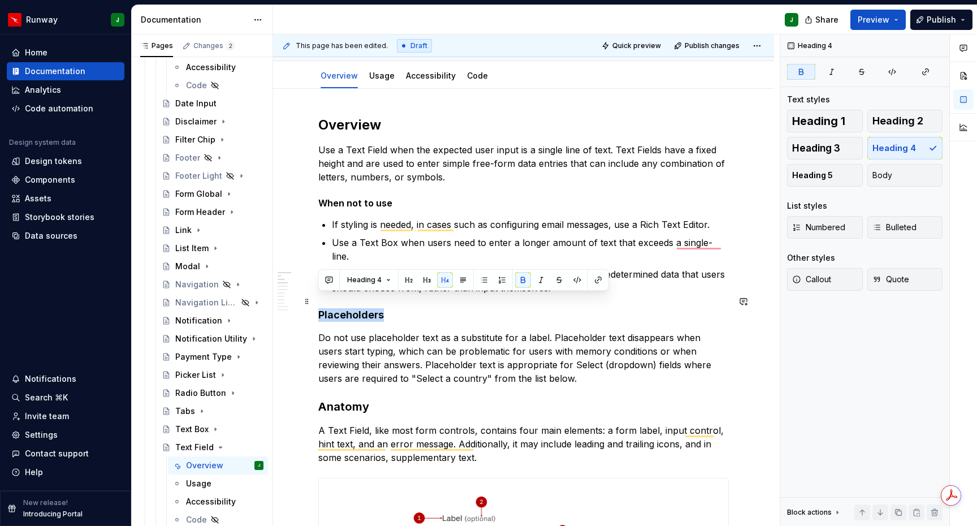
click at [352, 309] on strong "Placeholders" at bounding box center [351, 315] width 66 height 12
click at [813, 175] on span "Heading 5" at bounding box center [812, 175] width 41 height 11
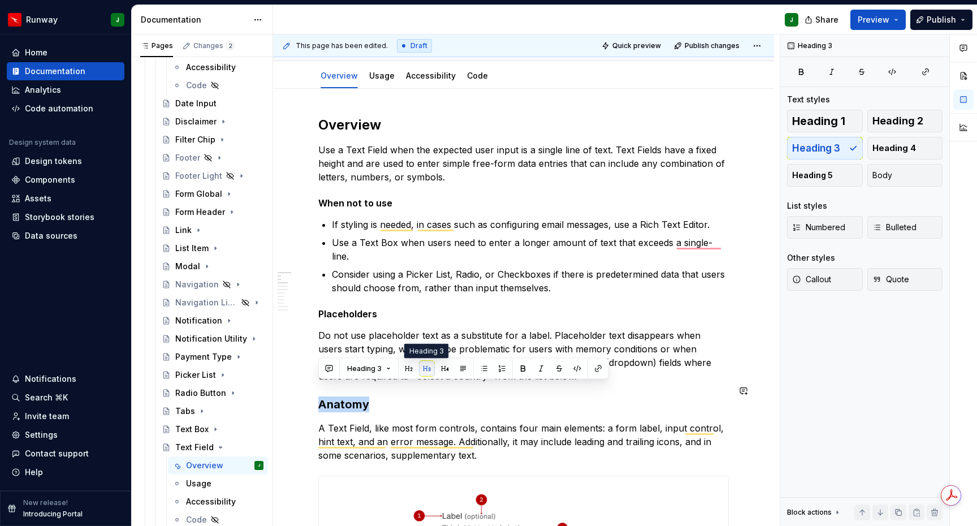
click at [424, 371] on button "button" at bounding box center [427, 369] width 16 height 16
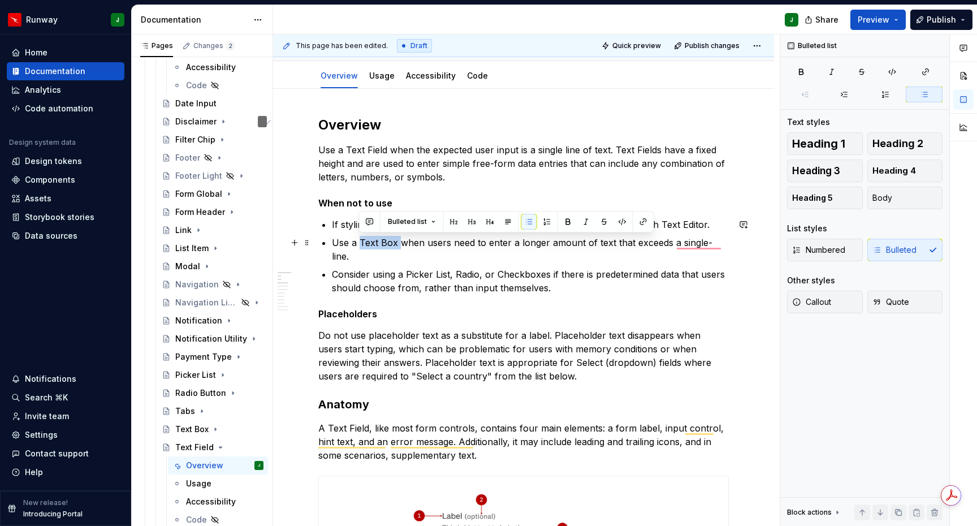
drag, startPoint x: 385, startPoint y: 244, endPoint x: 397, endPoint y: 245, distance: 11.4
click at [397, 245] on p "Use a Text Box when users need to enter a longer amount of text that exceeds a …" at bounding box center [530, 249] width 397 height 27
drag, startPoint x: 374, startPoint y: 245, endPoint x: 365, endPoint y: 244, distance: 8.6
click at [374, 245] on p "Use a Text Box when users need to enter a longer amount of text that exceeds a …" at bounding box center [530, 249] width 397 height 27
drag, startPoint x: 361, startPoint y: 244, endPoint x: 396, endPoint y: 244, distance: 35.0
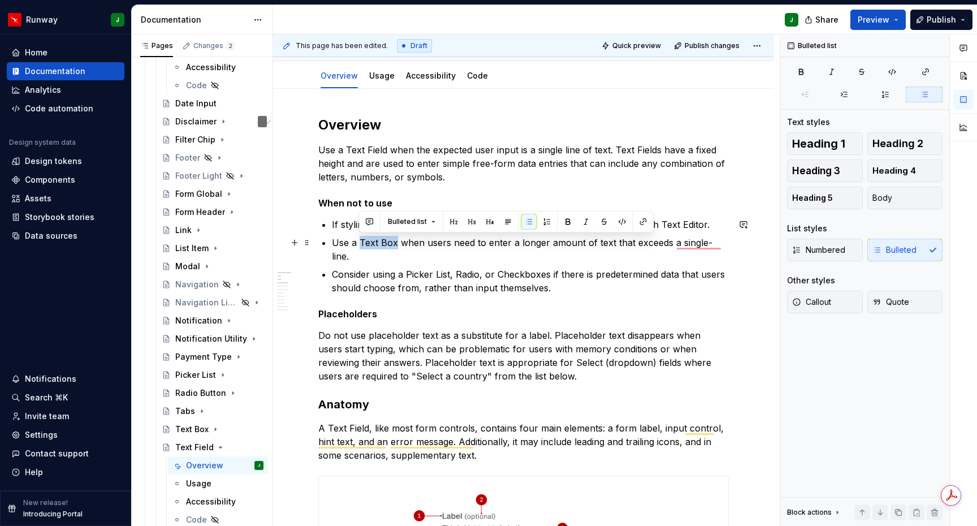
click at [396, 244] on p "Use a Text Box when users need to enter a longer amount of text that exceeds a …" at bounding box center [530, 249] width 397 height 27
click at [643, 223] on button "button" at bounding box center [643, 222] width 16 height 16
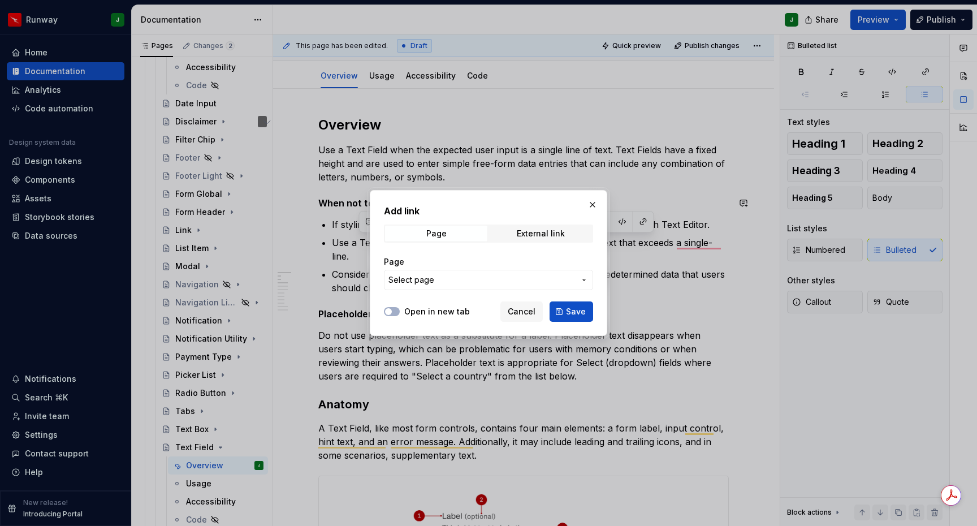
click at [427, 310] on label "Open in new tab" at bounding box center [437, 311] width 66 height 11
click at [400, 310] on button "Open in new tab" at bounding box center [392, 311] width 16 height 9
drag, startPoint x: 441, startPoint y: 278, endPoint x: 416, endPoint y: 281, distance: 25.0
click at [441, 278] on span "Select page" at bounding box center [481, 279] width 187 height 11
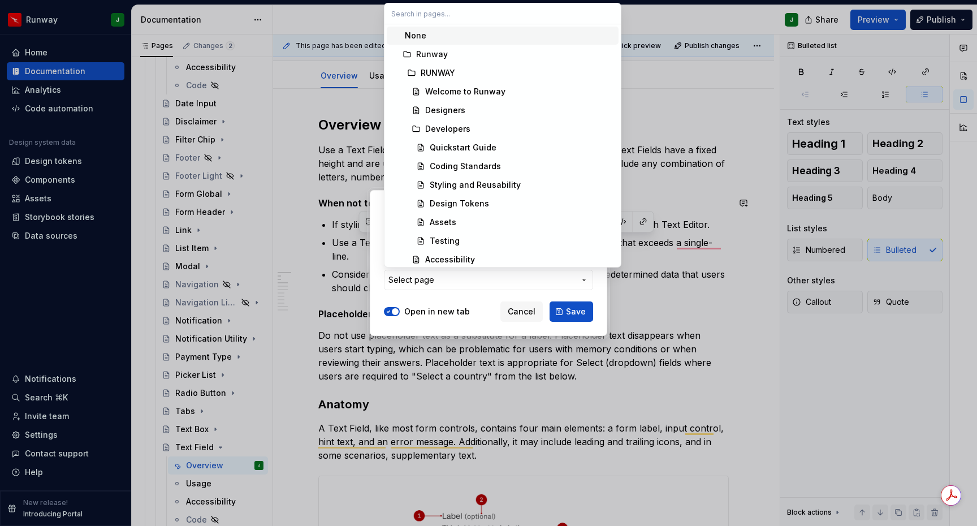
click at [418, 13] on input "text" at bounding box center [502, 13] width 236 height 20
type textarea "*"
type input "Text Field"
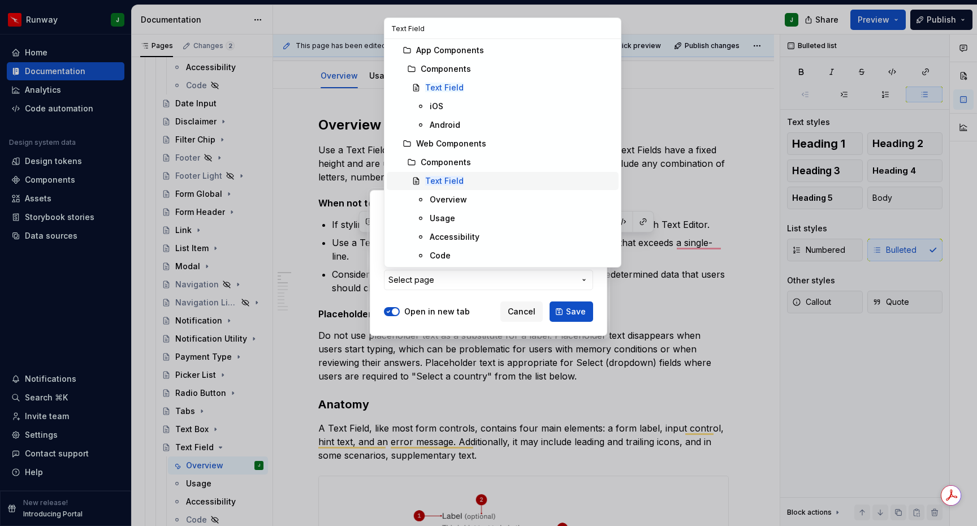
click at [469, 179] on div "Text Field" at bounding box center [519, 180] width 189 height 11
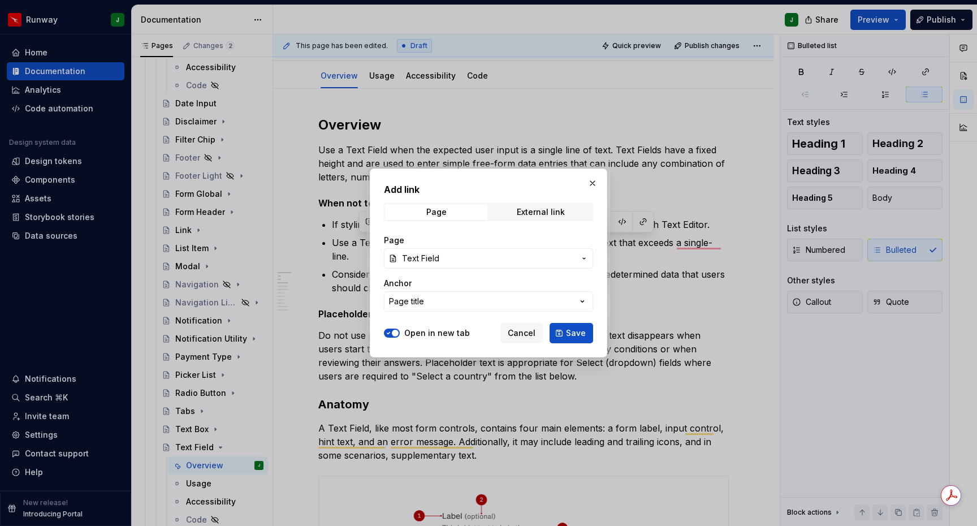
click at [424, 257] on span "Text Field" at bounding box center [420, 258] width 37 height 11
click at [457, 257] on div at bounding box center [488, 263] width 977 height 526
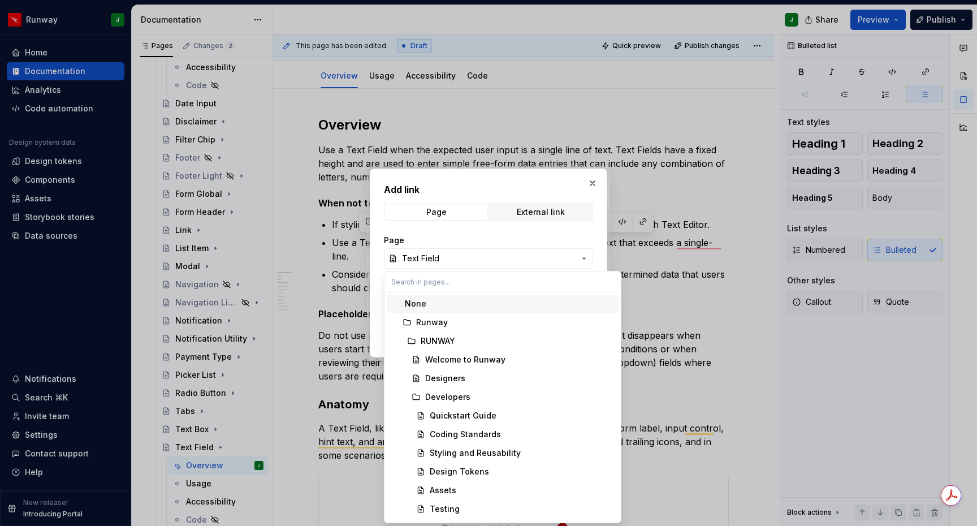
click at [418, 283] on input "text" at bounding box center [502, 281] width 236 height 20
type input "Text Box"
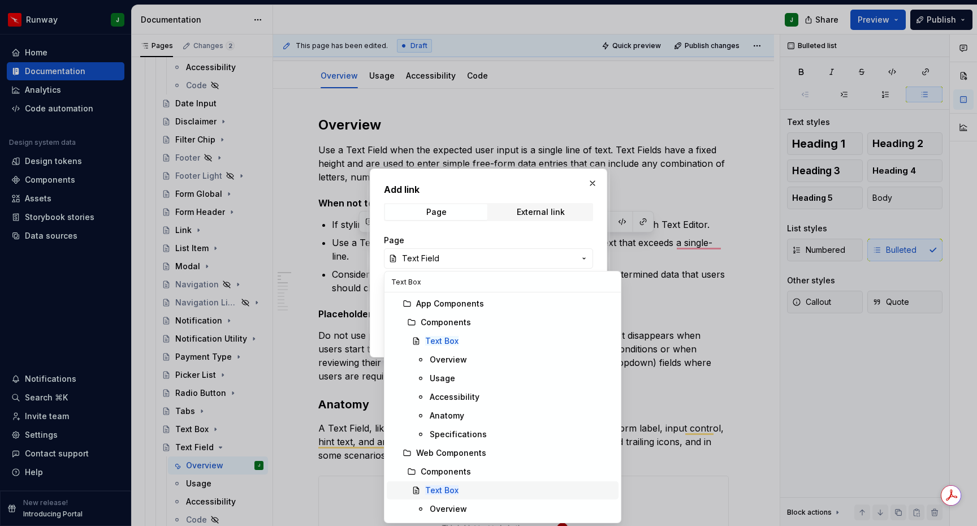
click at [455, 489] on mark "Text Box" at bounding box center [441, 490] width 33 height 10
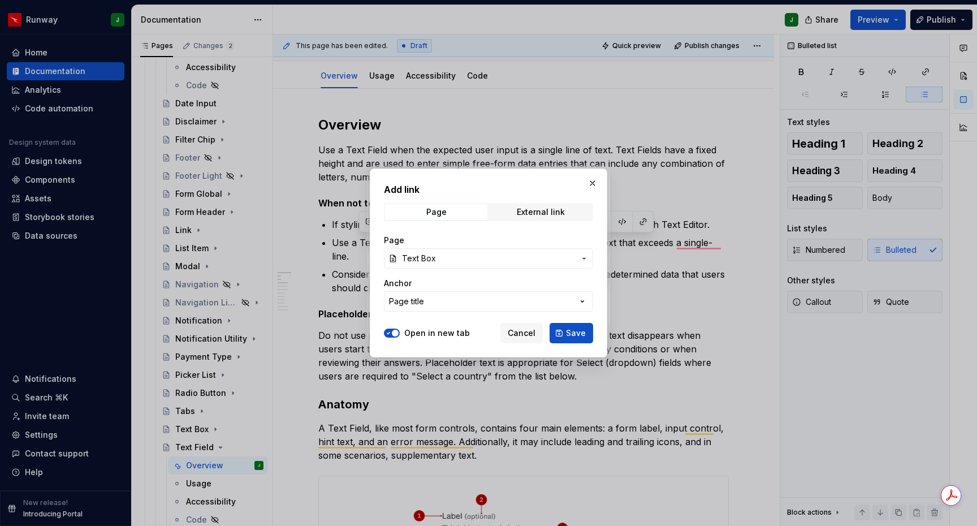
drag, startPoint x: 579, startPoint y: 336, endPoint x: 503, endPoint y: 20, distance: 324.9
click at [579, 336] on span "Save" at bounding box center [576, 332] width 20 height 11
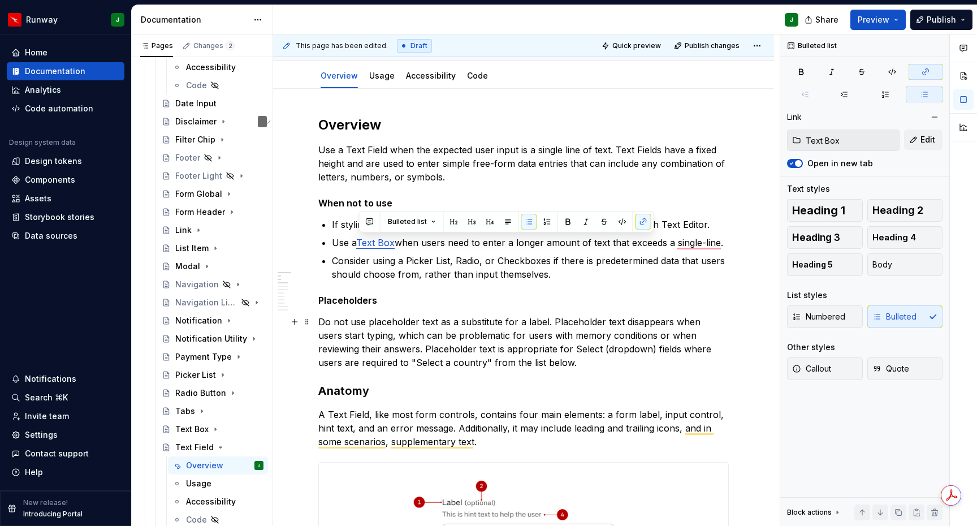
type textarea "*"
click at [410, 263] on p "Consider using a Picker List, Radio, or Checkboxes if there is predetermined da…" at bounding box center [530, 267] width 397 height 27
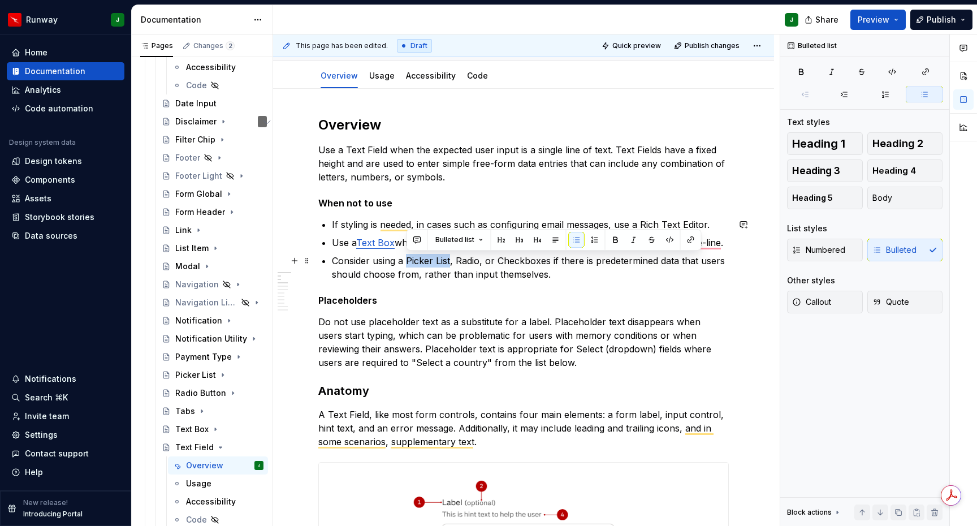
drag, startPoint x: 415, startPoint y: 262, endPoint x: 451, endPoint y: 261, distance: 35.6
click at [451, 261] on p "Consider using a Picker List, Radio, or Checkboxes if there is predetermined da…" at bounding box center [530, 267] width 397 height 27
click at [690, 239] on button "button" at bounding box center [691, 240] width 16 height 16
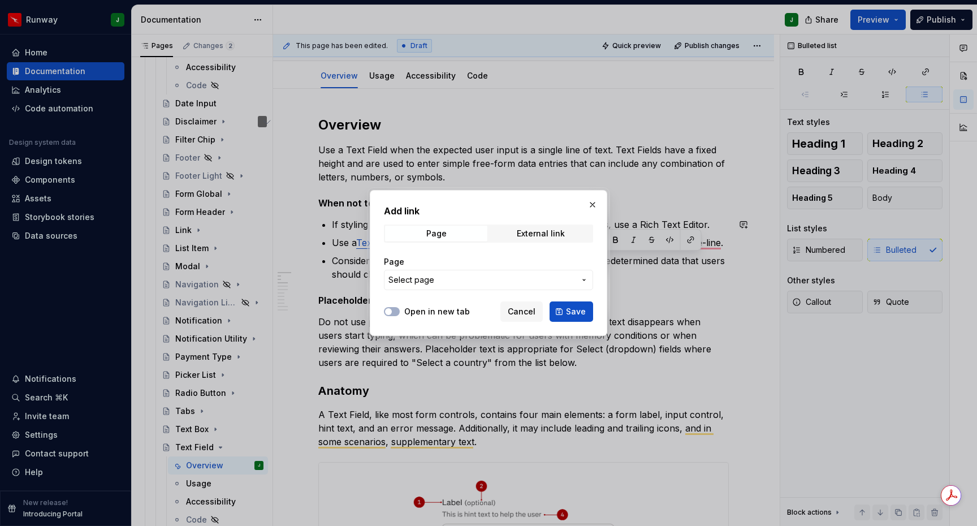
click at [428, 307] on label "Open in new tab" at bounding box center [437, 311] width 66 height 11
click at [400, 307] on button "Open in new tab" at bounding box center [392, 311] width 16 height 9
click at [440, 279] on span "Select page" at bounding box center [481, 279] width 187 height 11
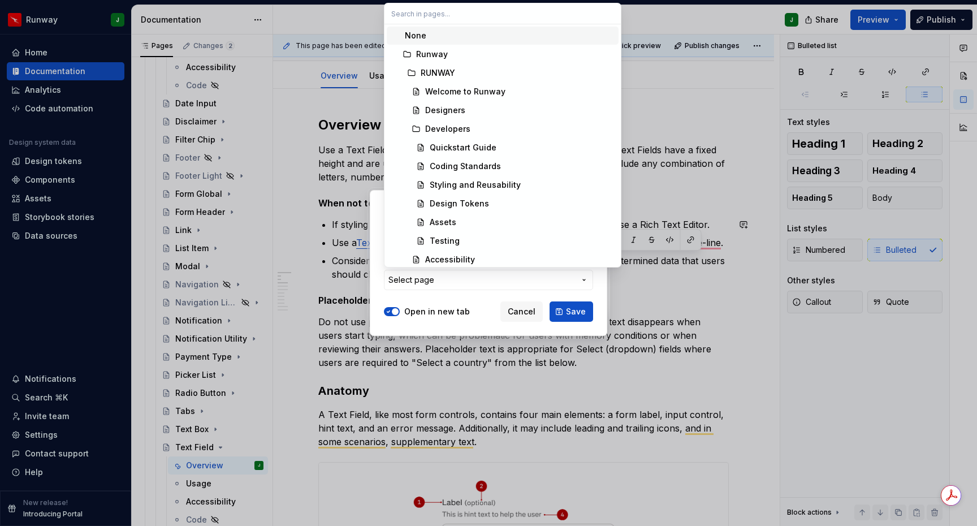
click at [415, 13] on input "text" at bounding box center [502, 13] width 236 height 20
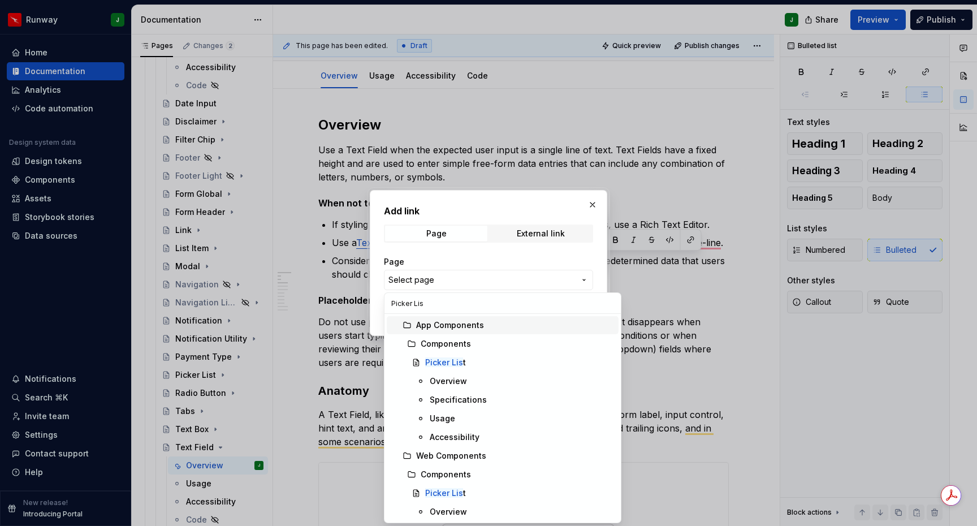
type input "Picker List"
click at [447, 493] on mark "Picker List" at bounding box center [445, 493] width 41 height 10
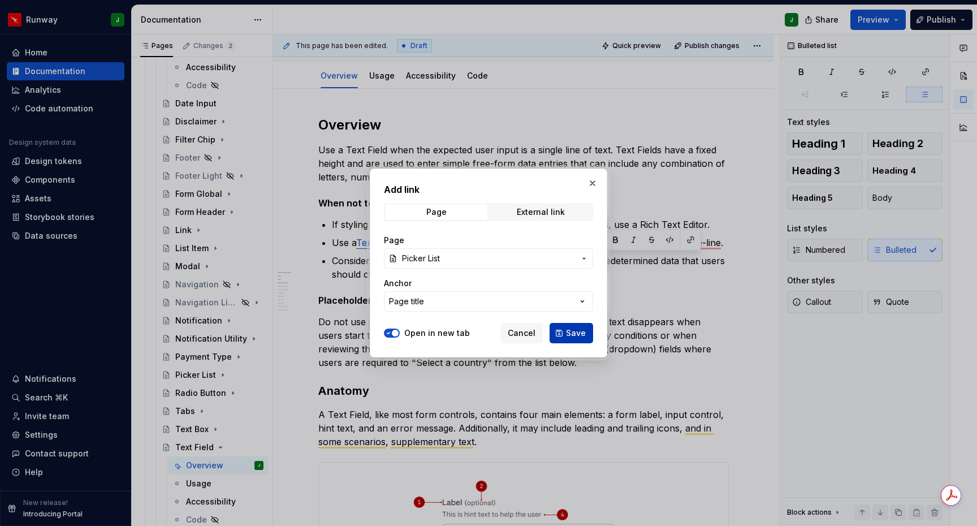
click at [583, 335] on span "Save" at bounding box center [576, 332] width 20 height 11
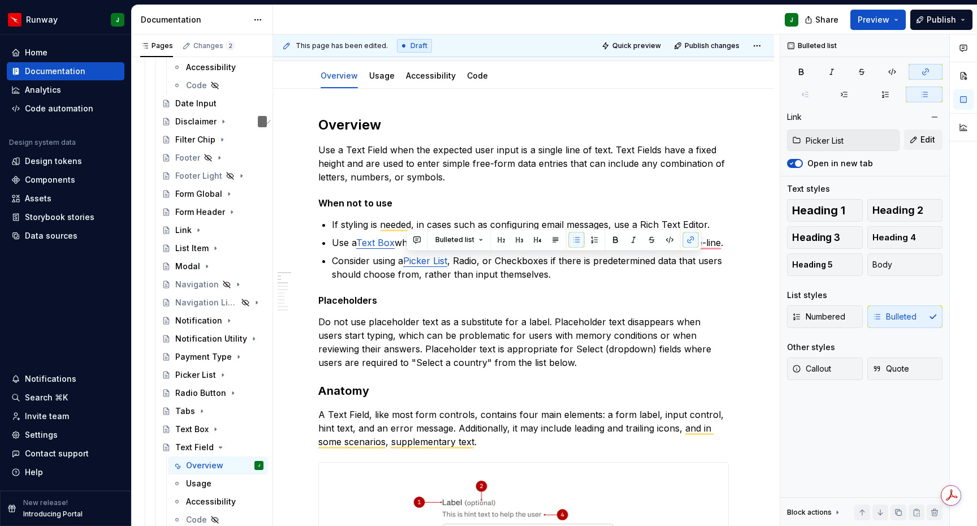
type textarea "*"
click at [466, 263] on p "Consider using a Picker List , Radio, or Checkboxes if there is predetermined d…" at bounding box center [530, 267] width 397 height 27
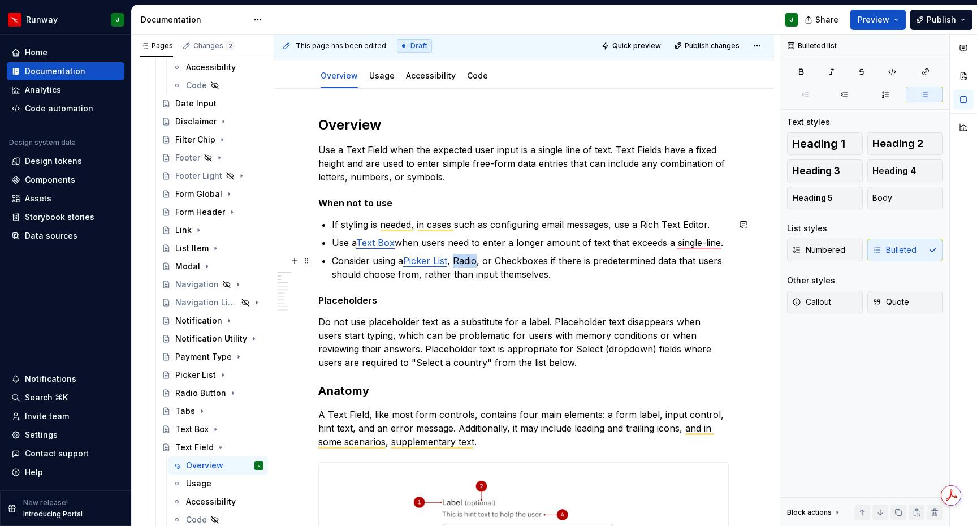
click at [466, 263] on p "Consider using a Picker List , Radio, or Checkboxes if there is predetermined d…" at bounding box center [530, 267] width 397 height 27
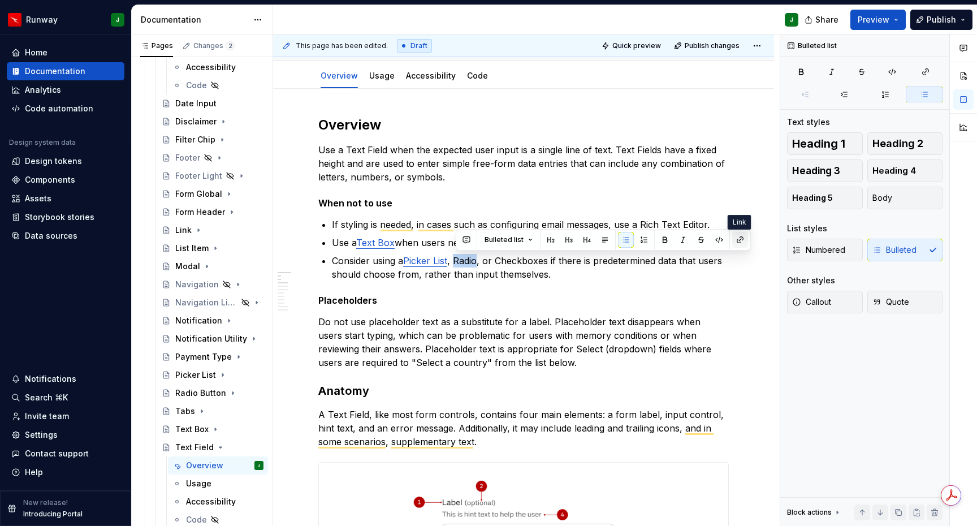
click at [739, 241] on button "button" at bounding box center [740, 240] width 16 height 16
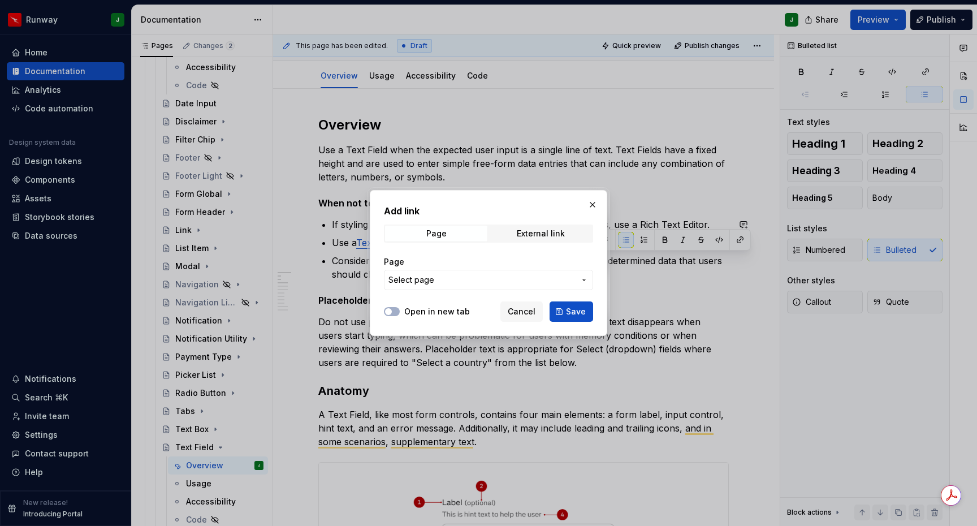
click at [426, 307] on label "Open in new tab" at bounding box center [437, 311] width 66 height 11
click at [400, 307] on button "Open in new tab" at bounding box center [392, 311] width 16 height 9
click at [440, 284] on span "Select page" at bounding box center [481, 279] width 187 height 11
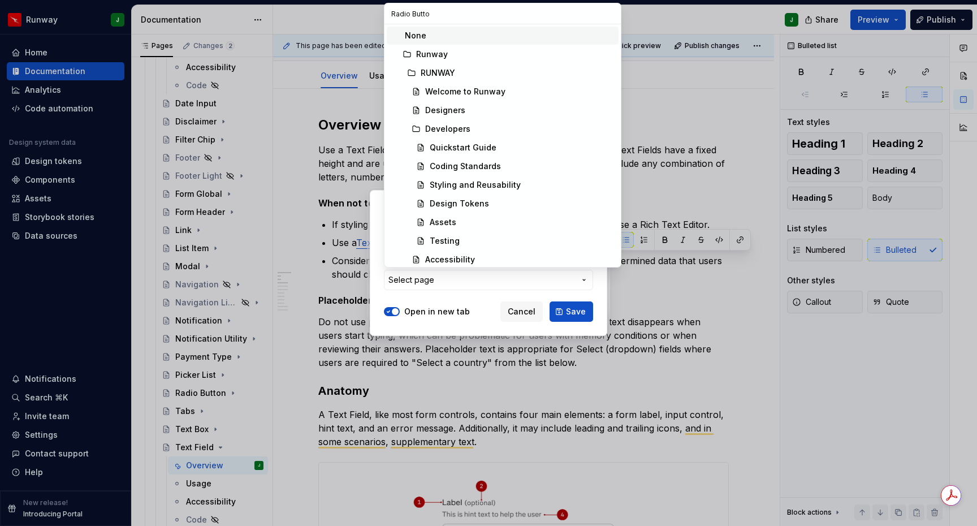
type input "Radio Button"
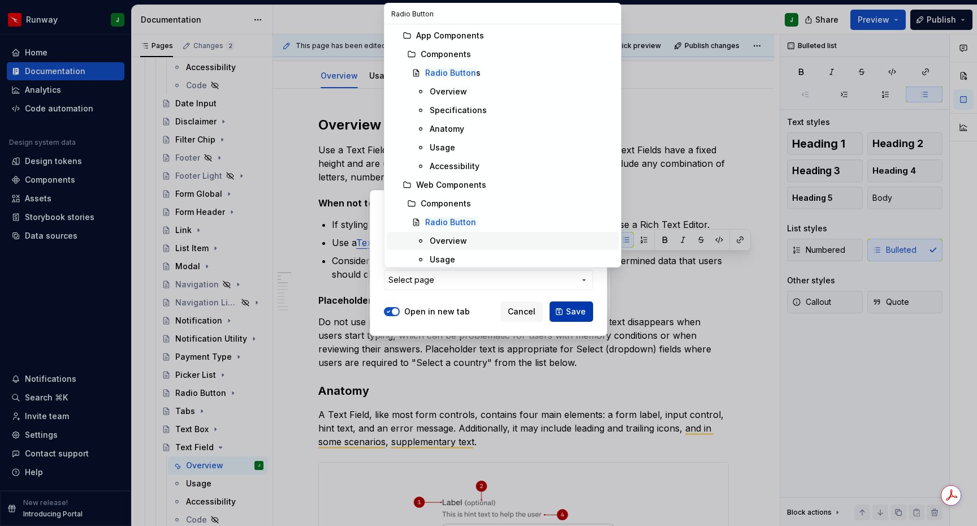
click at [447, 221] on mark "Radio Button" at bounding box center [450, 222] width 51 height 10
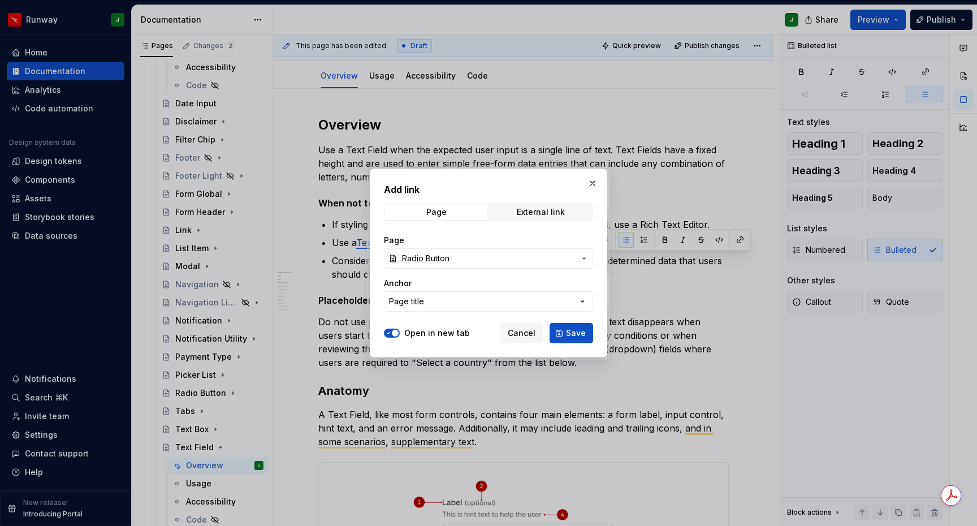
click at [575, 333] on span "Save" at bounding box center [576, 332] width 20 height 11
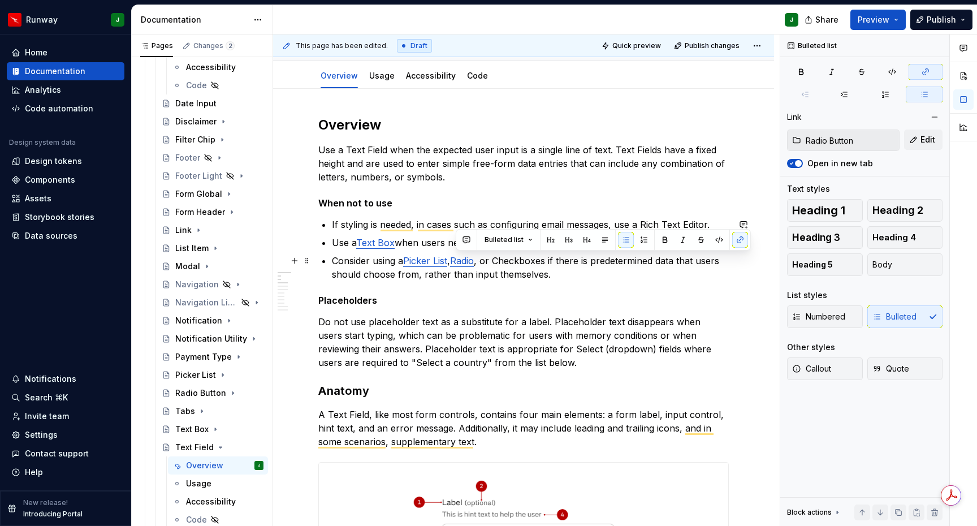
click at [518, 262] on p "Consider using a Picker List , Radio , or Checkboxes if there is predetermined …" at bounding box center [530, 267] width 397 height 27
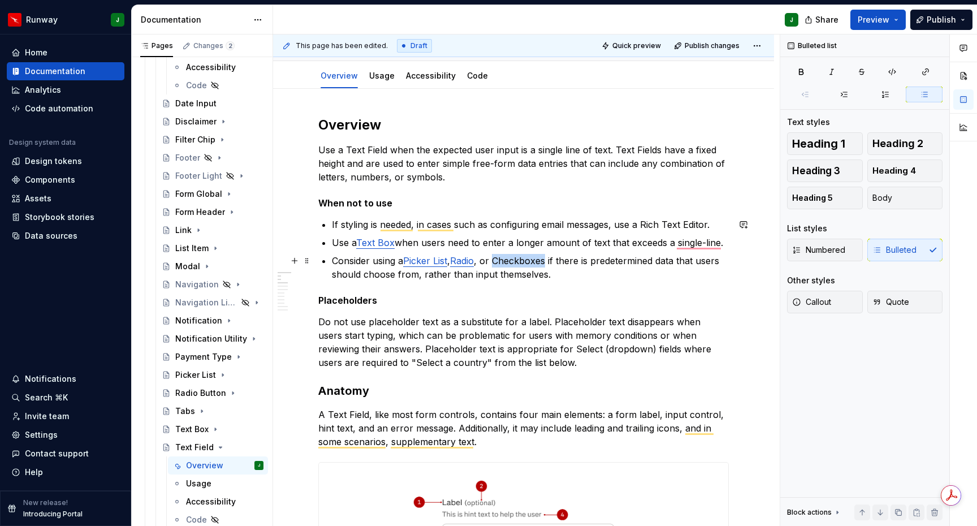
click at [518, 262] on p "Consider using a Picker List , Radio , or Checkboxes if there is predetermined …" at bounding box center [530, 267] width 397 height 27
click at [778, 239] on button "button" at bounding box center [781, 240] width 16 height 16
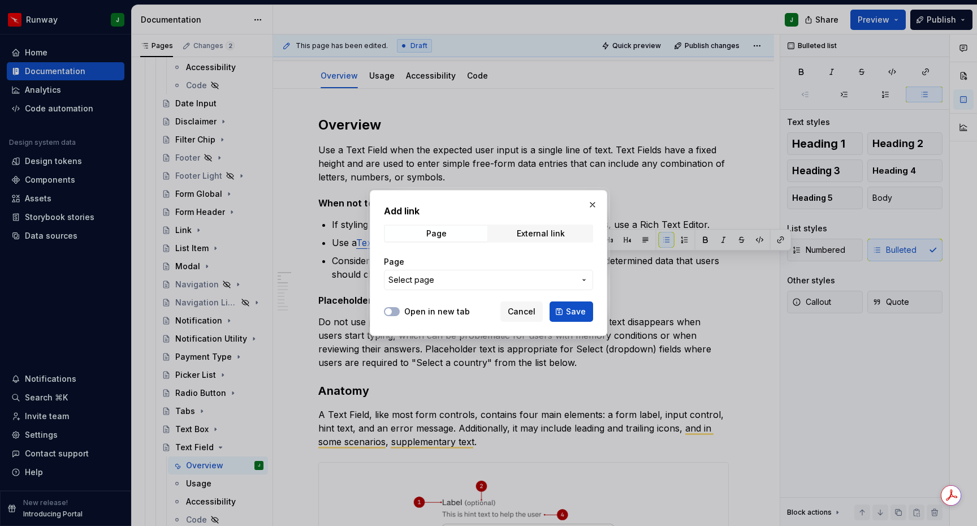
drag, startPoint x: 420, startPoint y: 315, endPoint x: 435, endPoint y: 289, distance: 29.9
click at [420, 315] on label "Open in new tab" at bounding box center [437, 311] width 66 height 11
click at [400, 315] on button "Open in new tab" at bounding box center [392, 311] width 16 height 9
click at [437, 287] on button "Select page" at bounding box center [488, 280] width 209 height 20
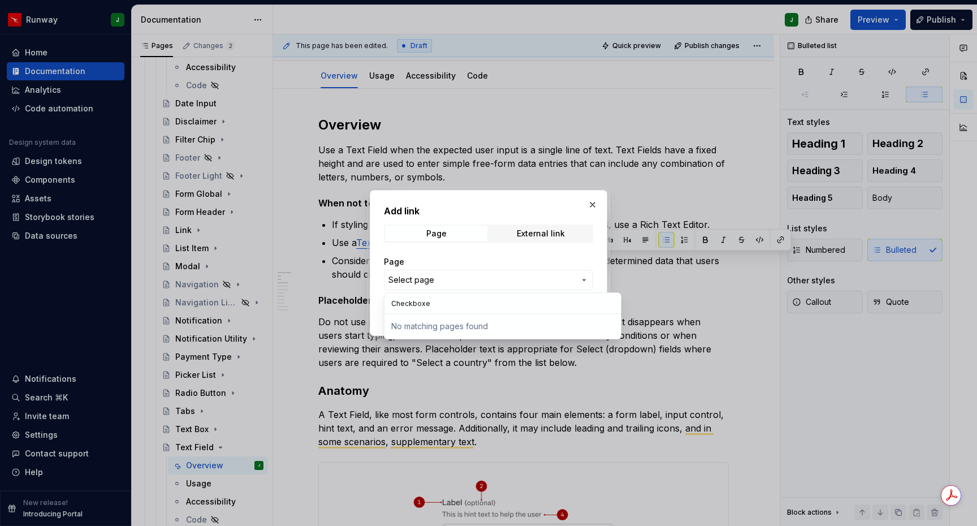
type input "Checkbox"
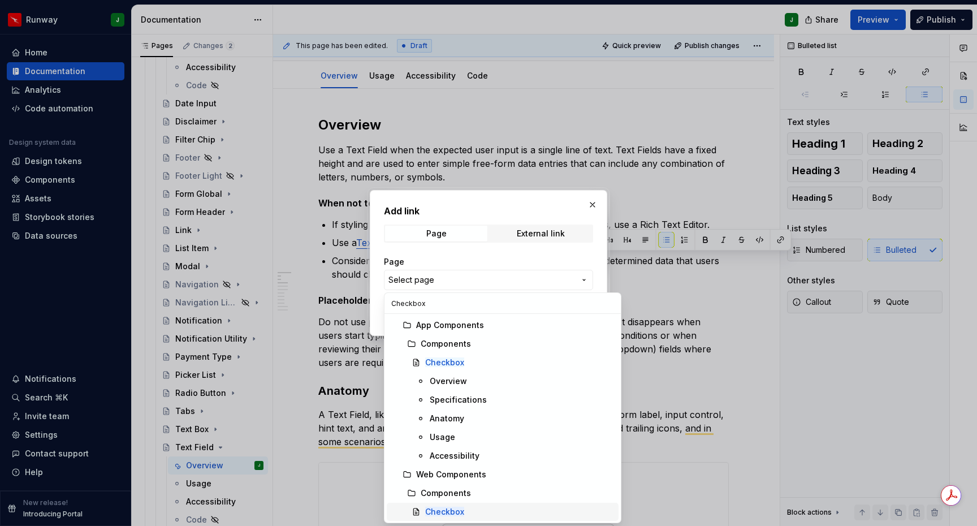
click at [449, 510] on mark "Checkbox" at bounding box center [444, 511] width 39 height 10
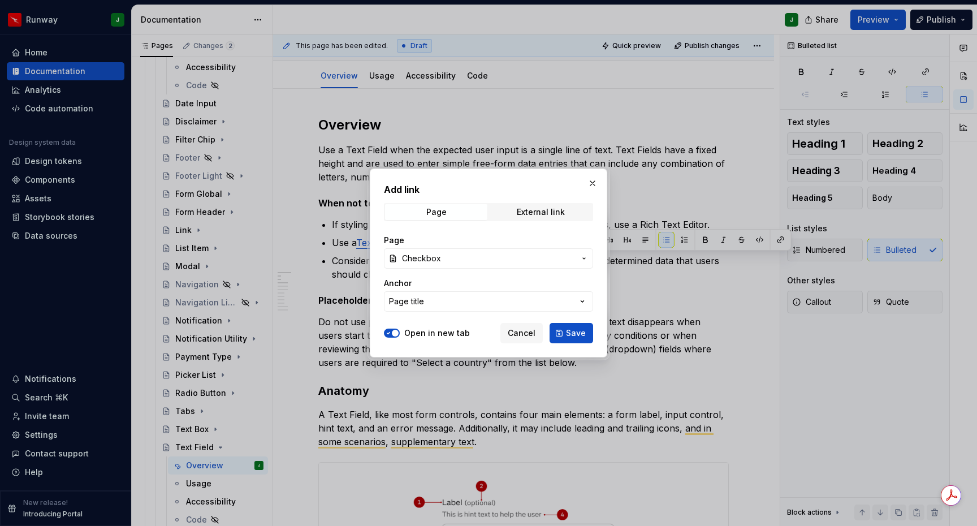
click at [573, 334] on span "Save" at bounding box center [576, 332] width 20 height 11
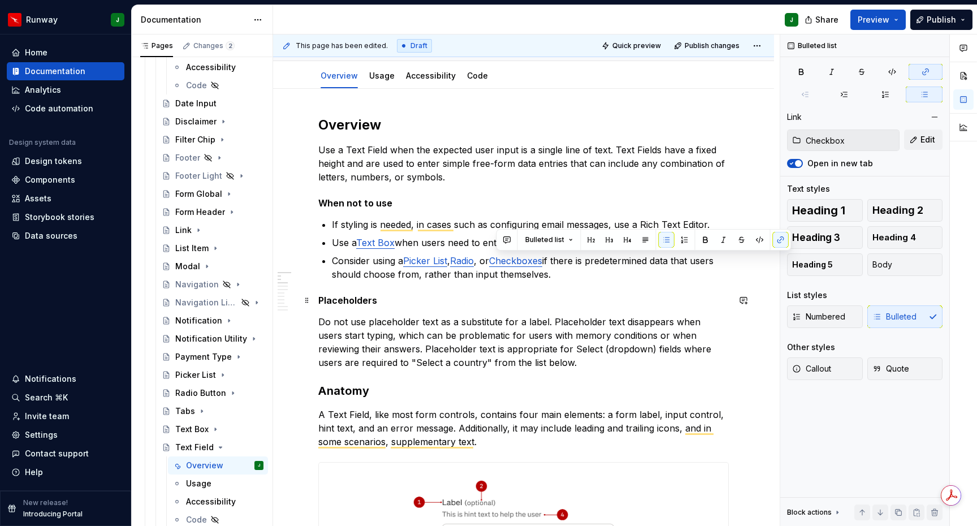
click at [539, 298] on h5 "Placeholders" at bounding box center [523, 299] width 410 height 11
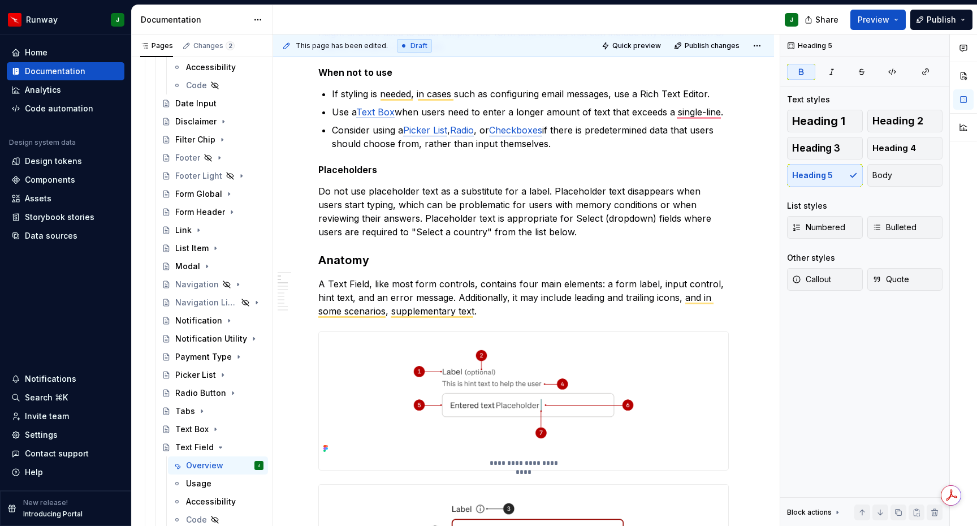
scroll to position [281, 0]
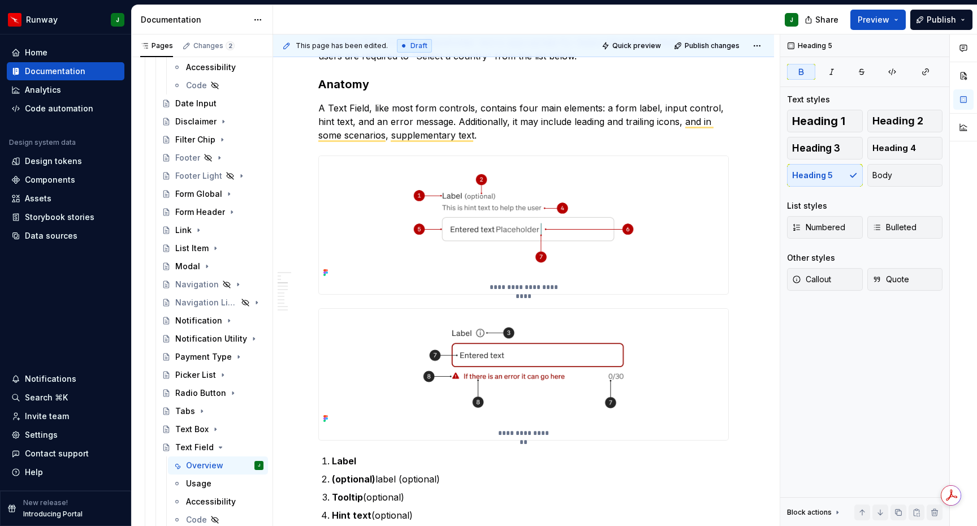
click at [446, 133] on p "A Text Field, like most form controls, contains four main elements: a form labe…" at bounding box center [523, 121] width 410 height 41
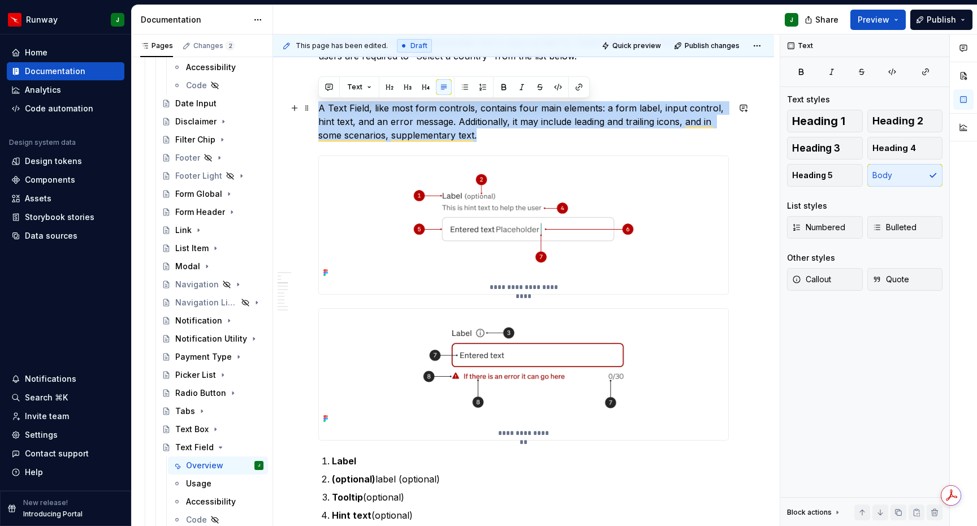
drag, startPoint x: 459, startPoint y: 132, endPoint x: 312, endPoint y: 110, distance: 149.1
click at [312, 110] on html "Runway J Home Documentation Analytics Code automation Design system data Design…" at bounding box center [488, 263] width 977 height 526
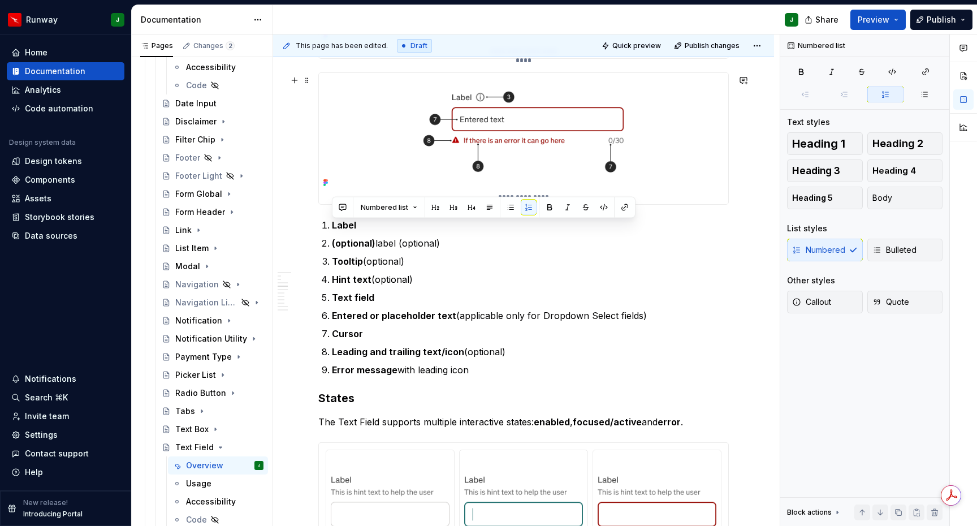
drag, startPoint x: 404, startPoint y: 345, endPoint x: 328, endPoint y: 210, distance: 154.4
drag, startPoint x: 404, startPoint y: 247, endPoint x: 328, endPoint y: 233, distance: 77.0
click at [332, 233] on ol "Label “(optional)” label (optional) Tooltip (optional) Hint text (optional) Tex…" at bounding box center [530, 297] width 397 height 158
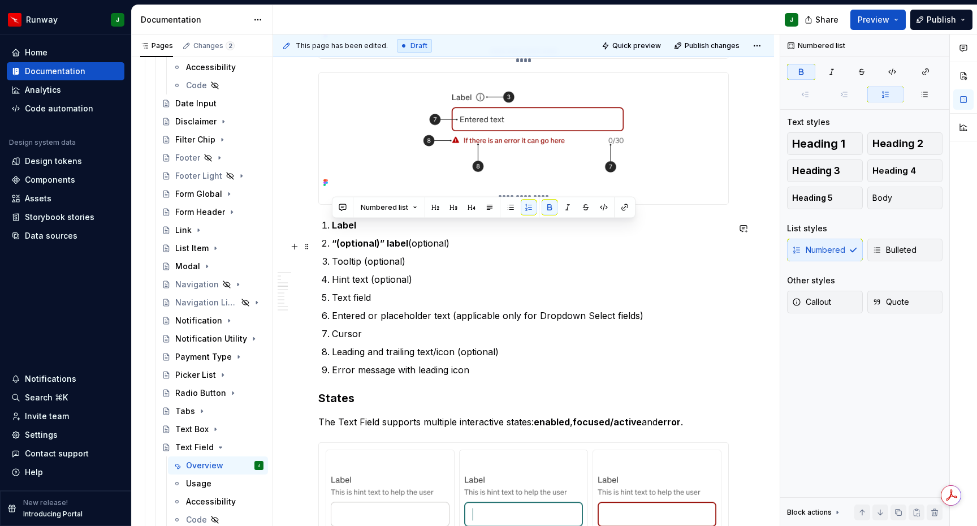
click at [412, 247] on p "“(optional)” label (optional)" at bounding box center [530, 243] width 397 height 14
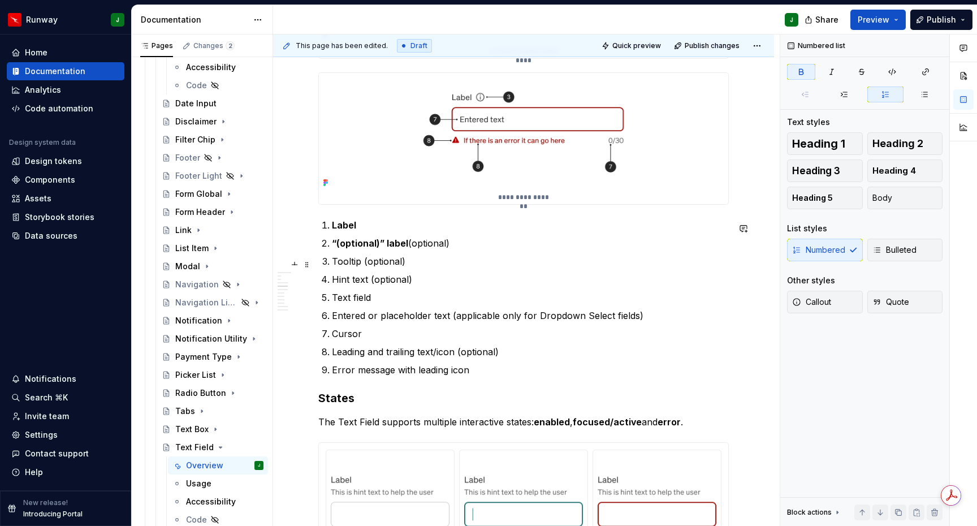
click at [344, 266] on p "Tooltip (optional)" at bounding box center [530, 261] width 397 height 14
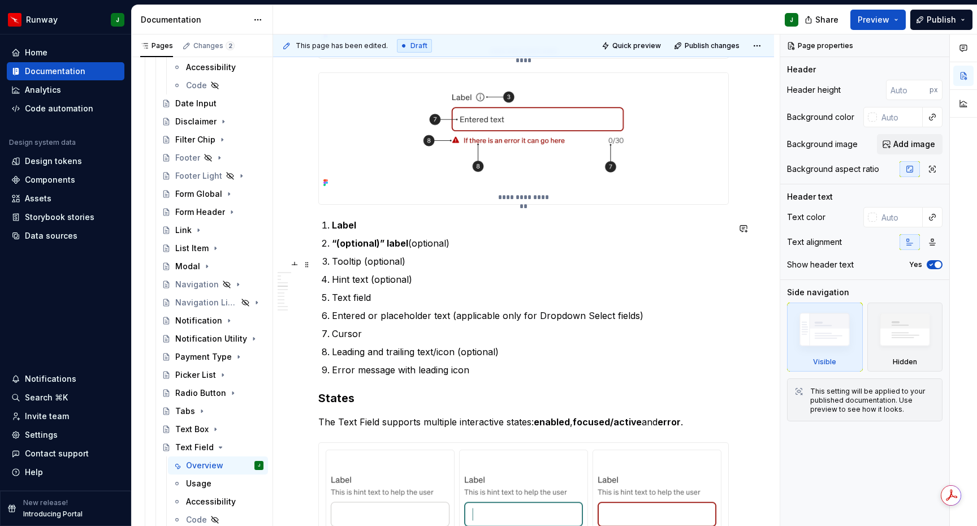
click at [348, 263] on p "Tooltip (optional)" at bounding box center [530, 261] width 397 height 14
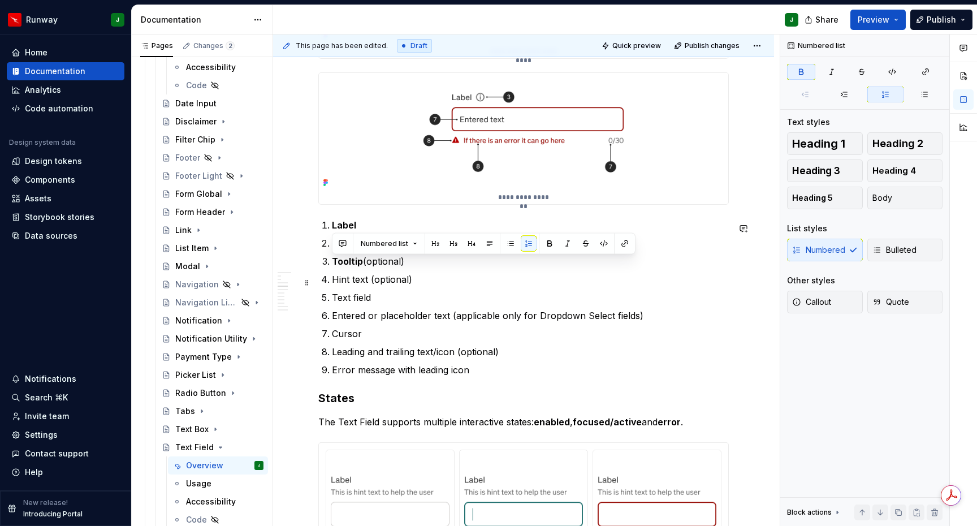
type textarea "*"
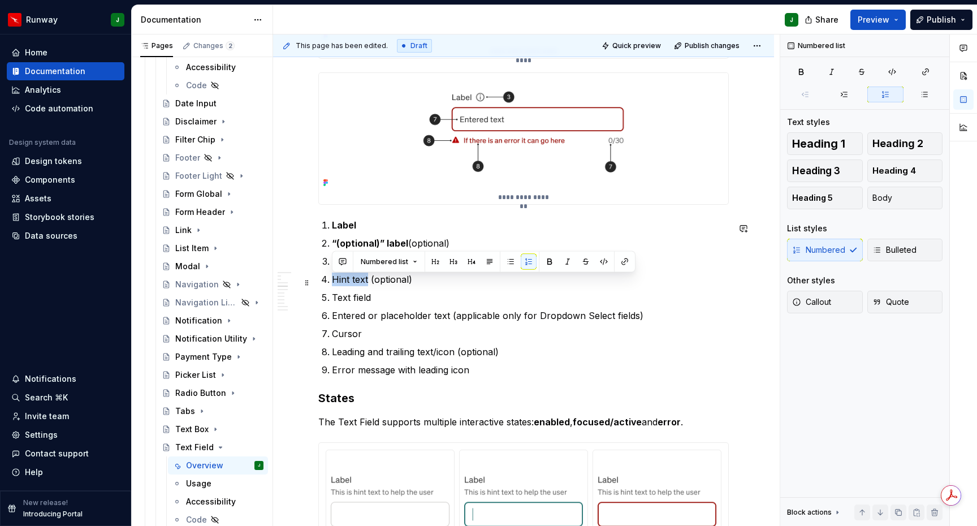
drag, startPoint x: 354, startPoint y: 284, endPoint x: 328, endPoint y: 284, distance: 26.0
click at [332, 284] on li "Hint text (optional)" at bounding box center [530, 279] width 397 height 14
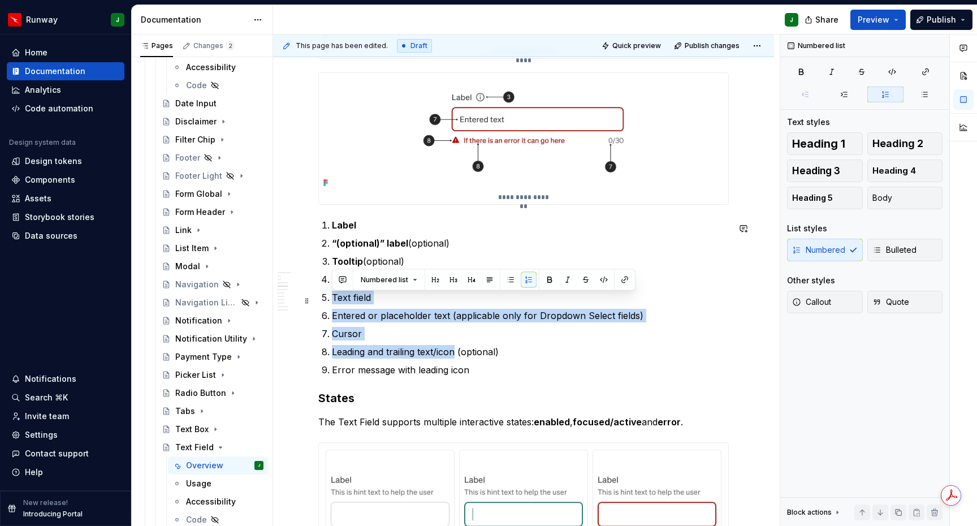
drag, startPoint x: 454, startPoint y: 355, endPoint x: 333, endPoint y: 303, distance: 131.1
click at [333, 303] on ol "Label “(optional)” label (optional) Tooltip (optional) Hint text (optional) Tex…" at bounding box center [530, 297] width 397 height 158
drag, startPoint x: 333, startPoint y: 310, endPoint x: 332, endPoint y: 303, distance: 6.3
click at [332, 303] on ol "Label “(optional)” label (optional) Tooltip (optional) Hint text (optional) Tex…" at bounding box center [530, 297] width 397 height 158
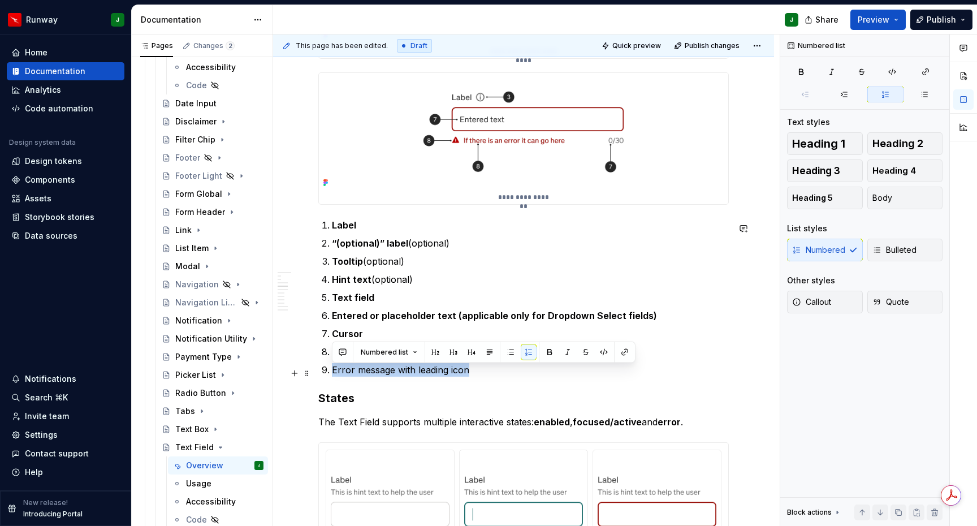
drag, startPoint x: 489, startPoint y: 375, endPoint x: 331, endPoint y: 375, distance: 158.3
click at [332, 375] on li "Error message with leading icon" at bounding box center [530, 370] width 397 height 14
click at [495, 373] on p "Error message with leading icon" at bounding box center [530, 370] width 397 height 14
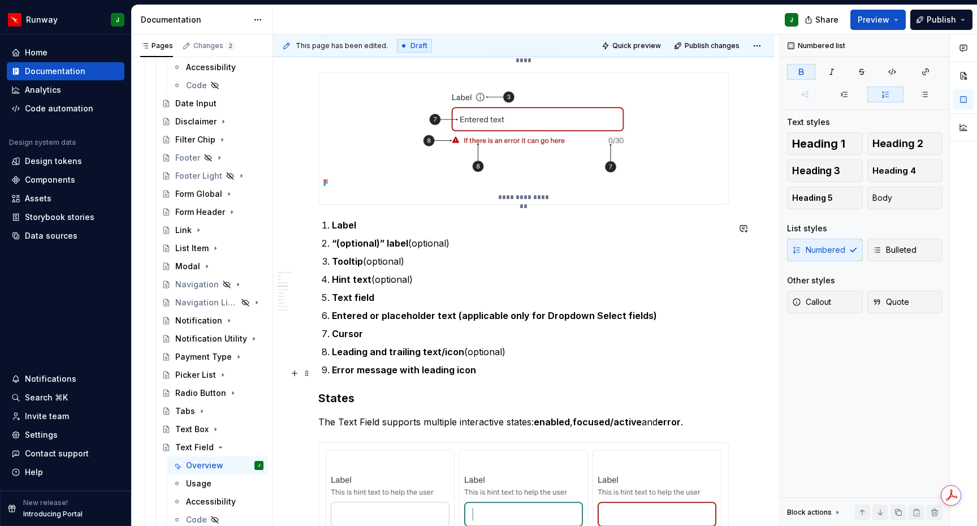
drag, startPoint x: 418, startPoint y: 375, endPoint x: 459, endPoint y: 373, distance: 41.3
click at [418, 375] on strong "Error message with leading icon" at bounding box center [404, 369] width 144 height 11
click at [509, 372] on p "Error message with a leading icon" at bounding box center [530, 370] width 397 height 14
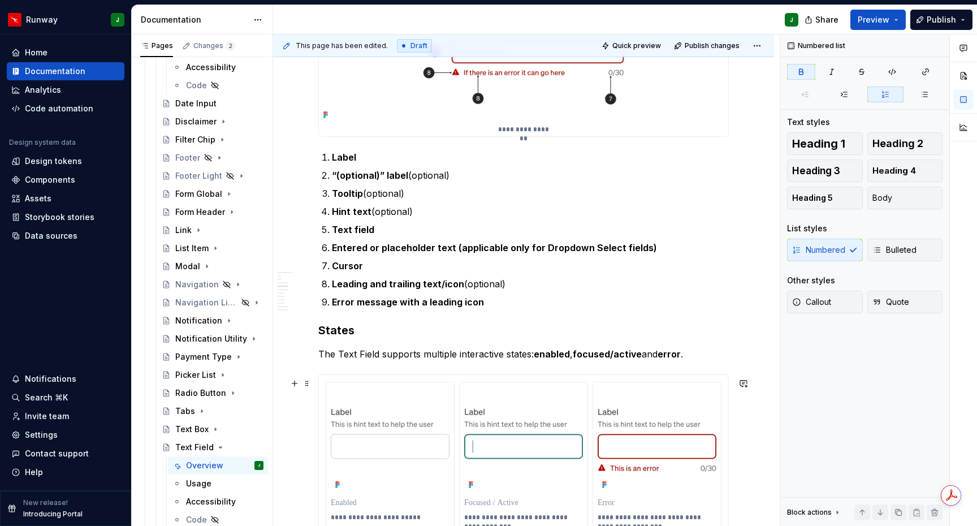
scroll to position [760, 0]
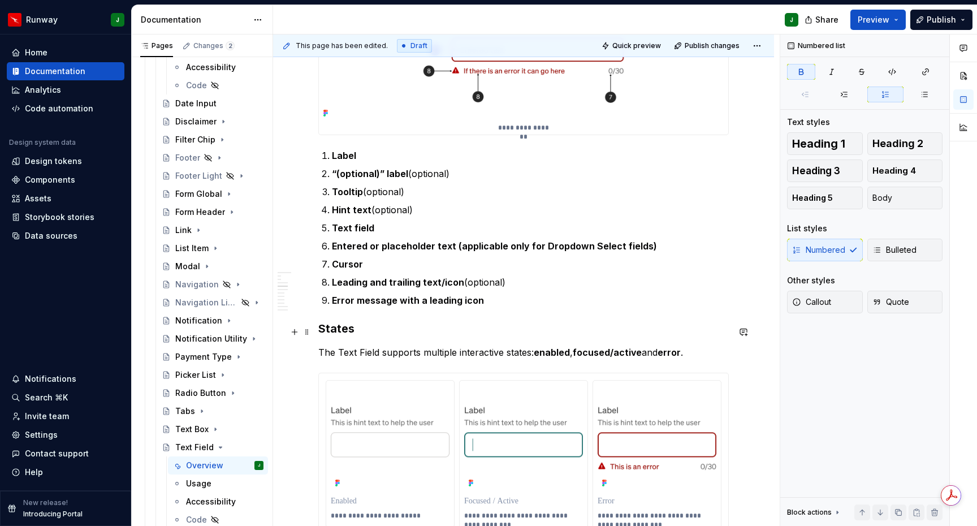
click at [331, 331] on h3 "States" at bounding box center [523, 328] width 410 height 16
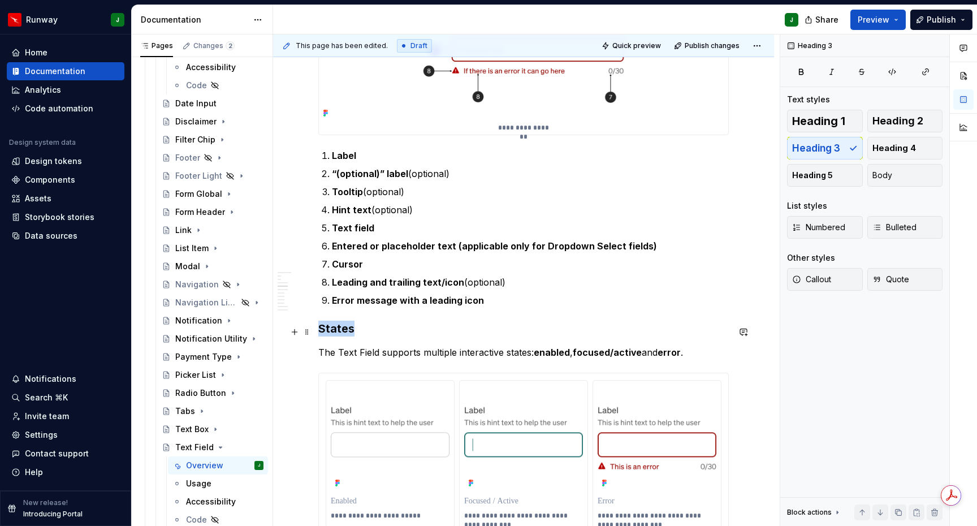
click at [332, 331] on h3 "States" at bounding box center [523, 328] width 410 height 16
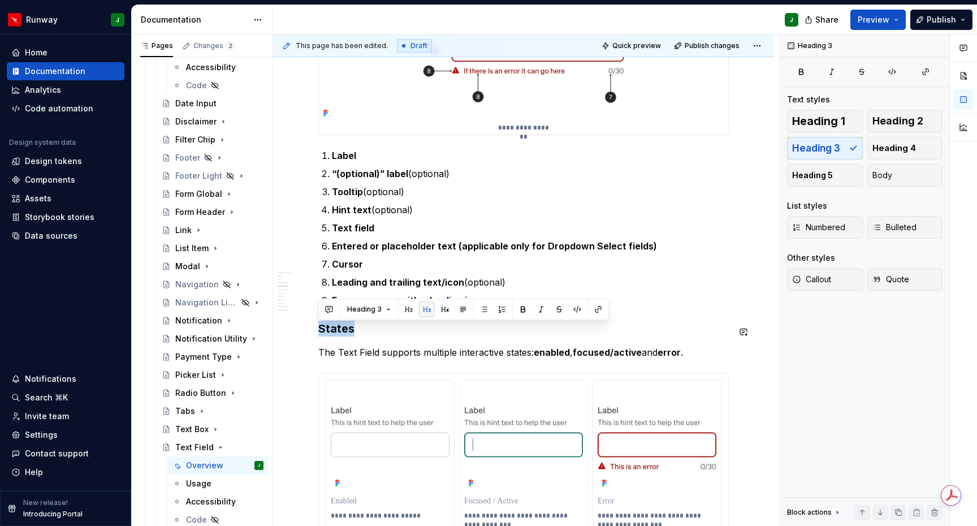
click at [431, 309] on button "button" at bounding box center [427, 309] width 16 height 16
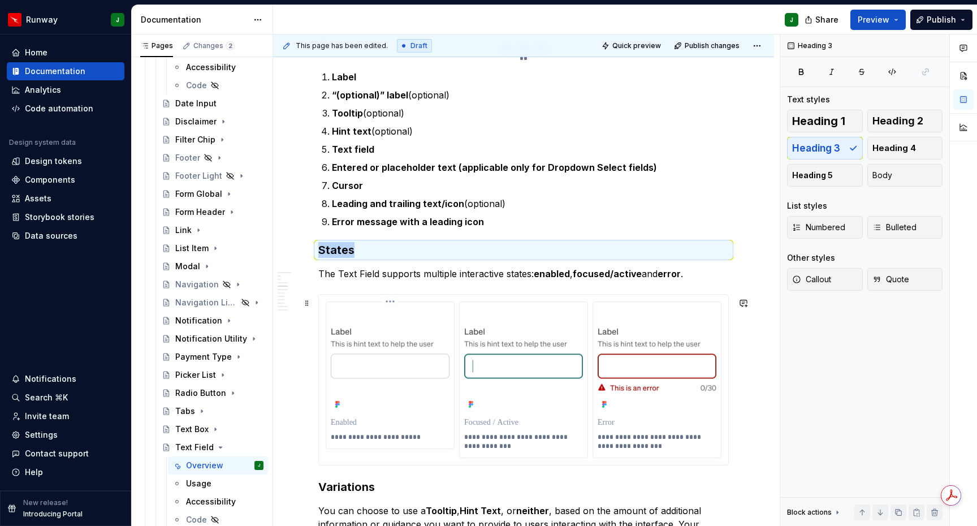
scroll to position [857, 0]
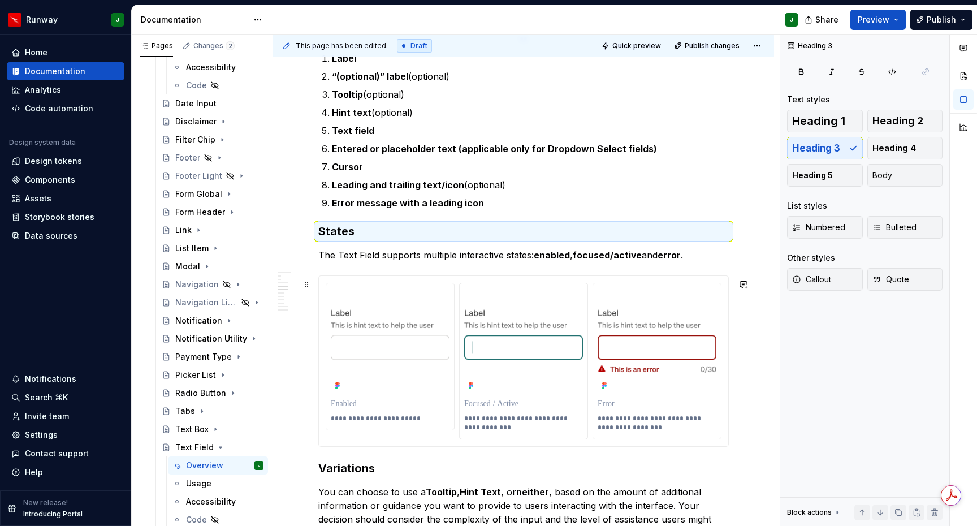
click at [714, 421] on p "**********" at bounding box center [657, 423] width 120 height 18
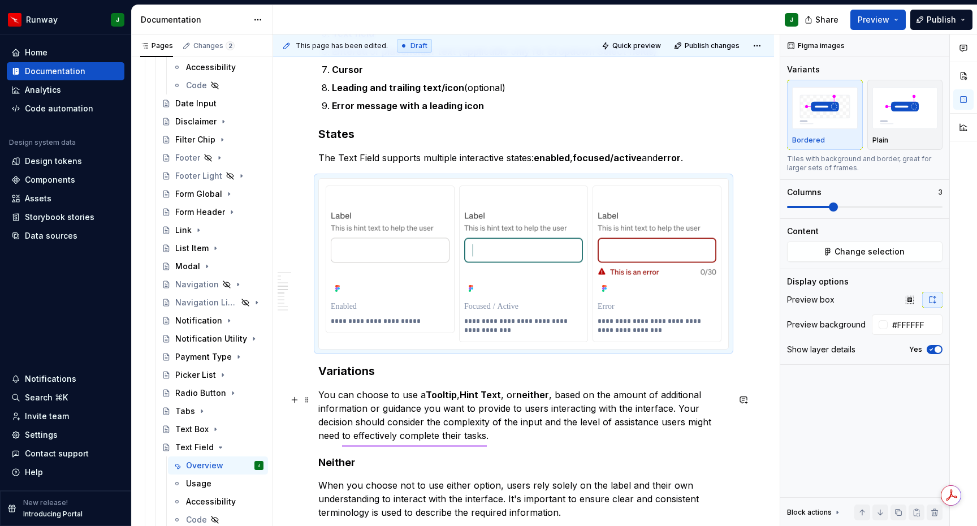
scroll to position [966, 0]
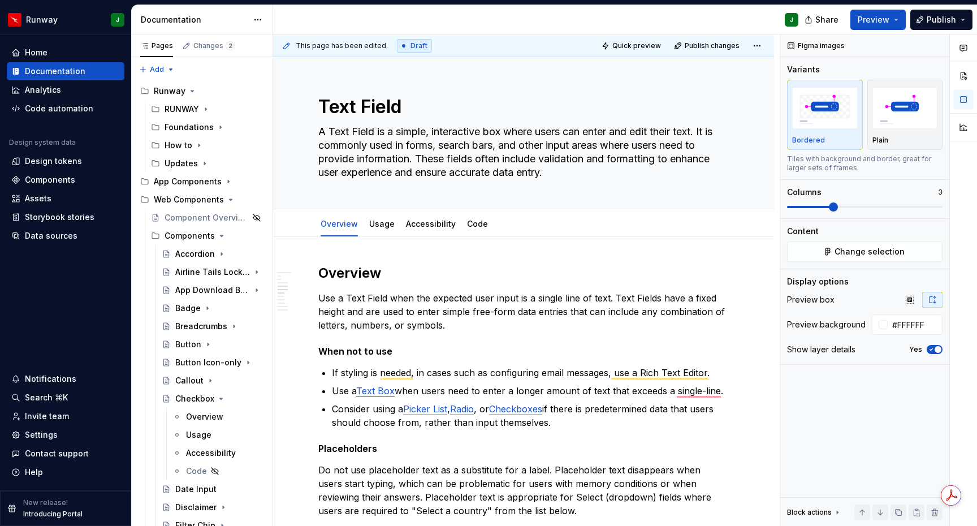
scroll to position [966, 0]
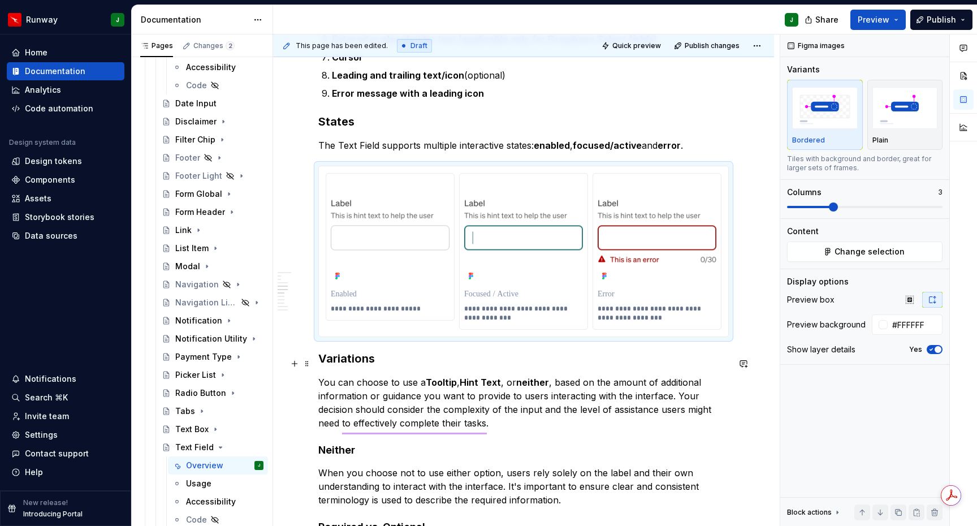
click at [320, 363] on h3 "Variations" at bounding box center [523, 358] width 410 height 16
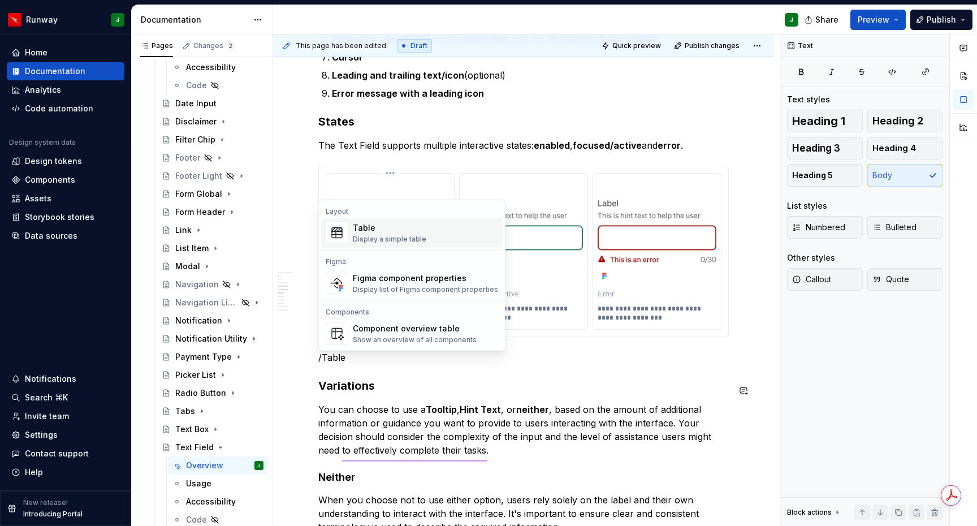
click at [380, 222] on div "Table Display a simple table" at bounding box center [425, 233] width 145 height 23
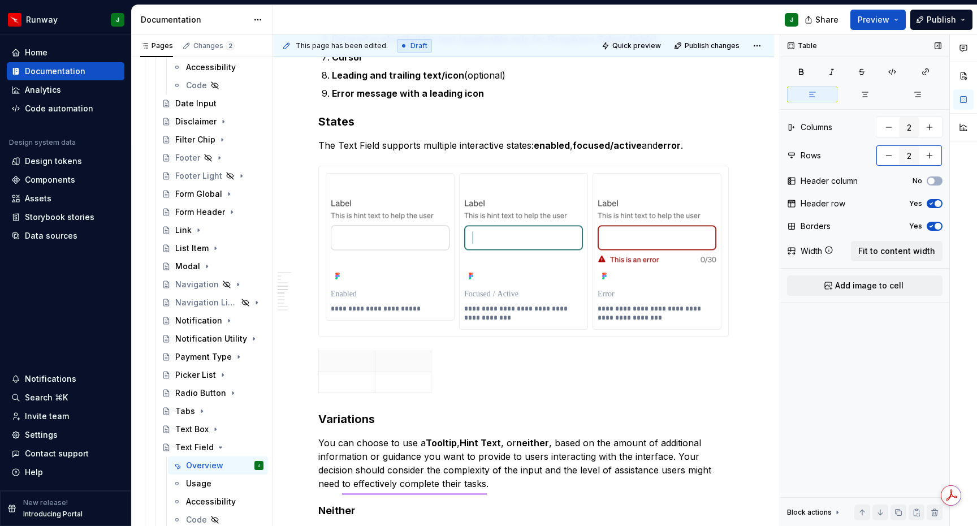
click at [929, 157] on button "button" at bounding box center [929, 155] width 20 height 20
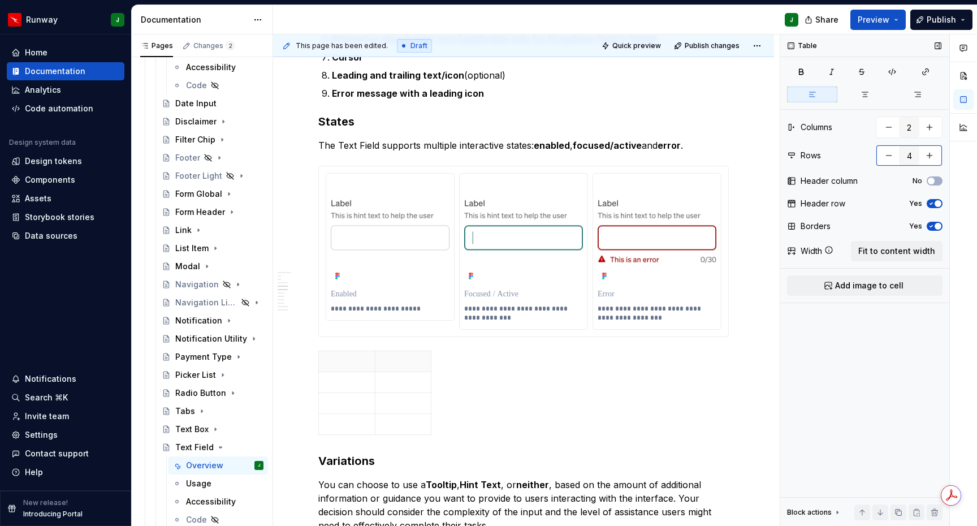
click at [929, 157] on button "button" at bounding box center [929, 155] width 20 height 20
type input "5"
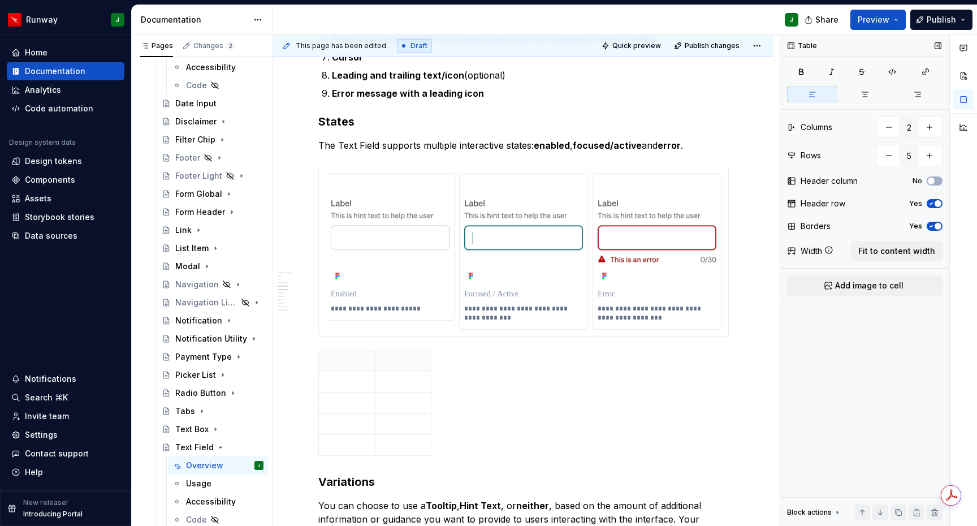
click at [934, 223] on icon "button" at bounding box center [930, 226] width 9 height 7
click at [912, 244] on button "Fit to content width" at bounding box center [897, 251] width 92 height 20
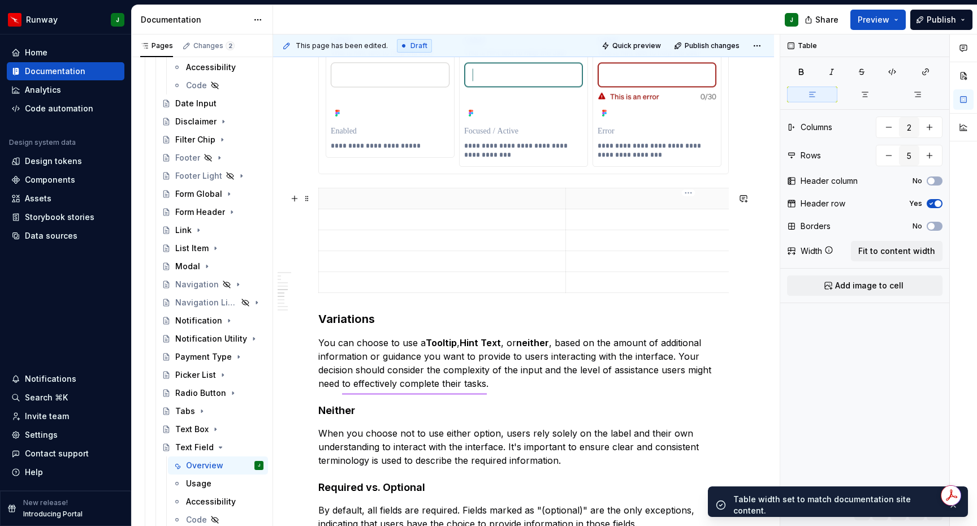
scroll to position [0, 1]
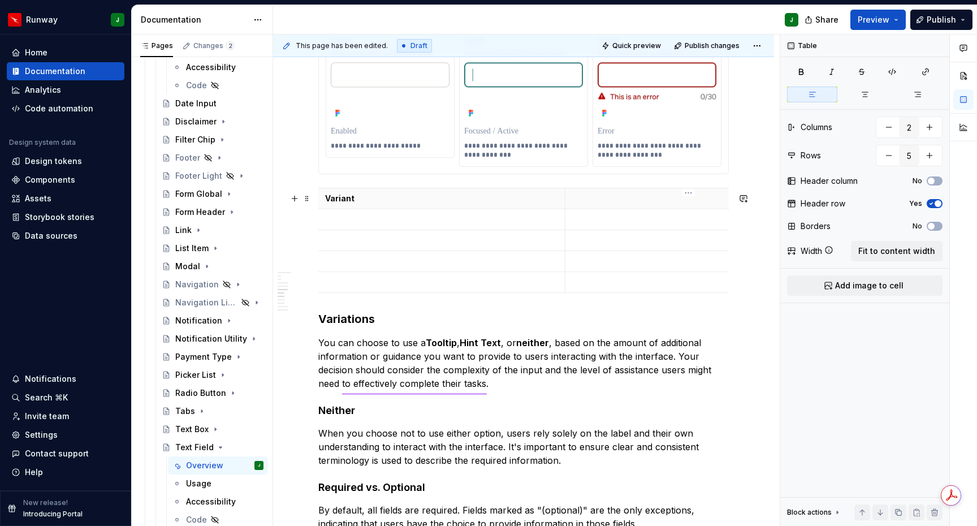
click at [647, 202] on p "To enrich screen reader interactions, please activate Accessibility in Grammarl…" at bounding box center [688, 198] width 233 height 11
click at [591, 222] on p "To enrich screen reader interactions, please activate Accessibility in Grammarl…" at bounding box center [688, 219] width 233 height 11
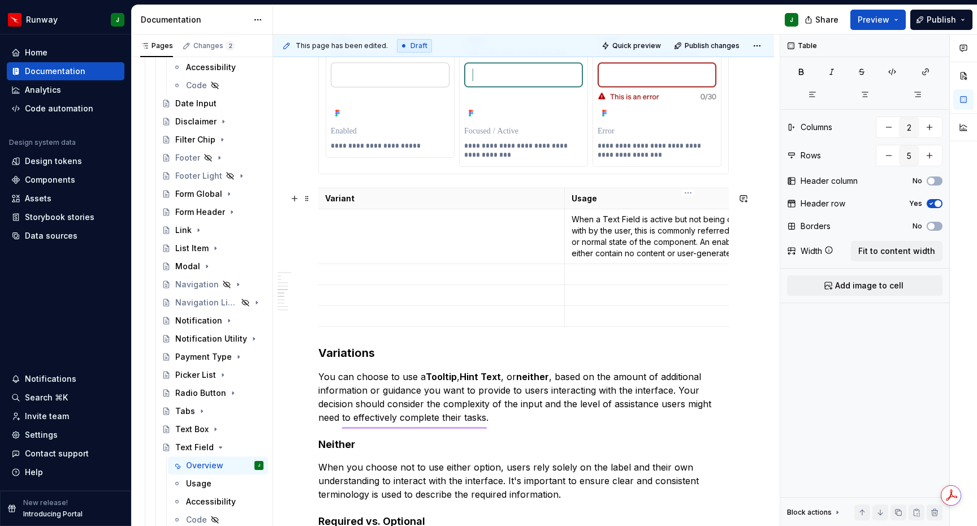
click at [595, 278] on p "To enrich screen reader interactions, please activate Accessibility in Grammarl…" at bounding box center [687, 273] width 233 height 11
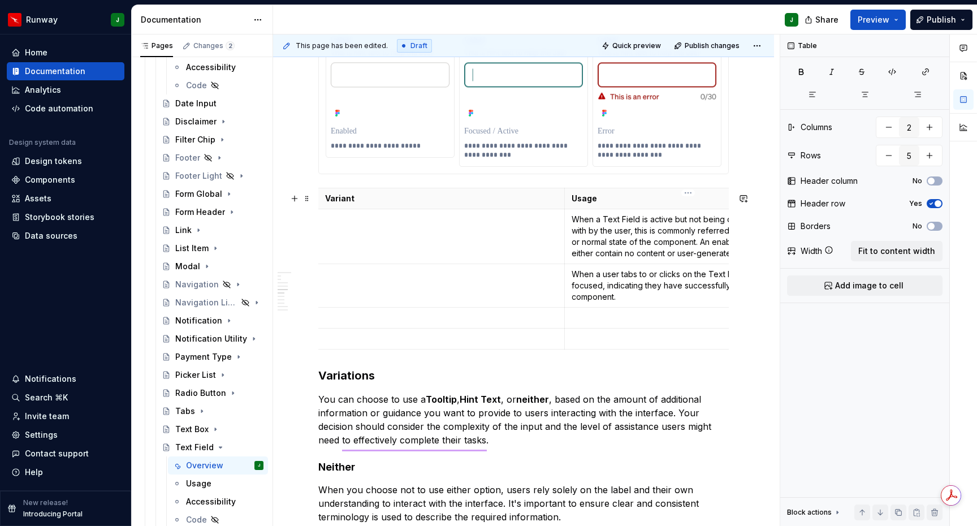
click at [577, 322] on p "To enrich screen reader interactions, please activate Accessibility in Grammarl…" at bounding box center [687, 317] width 233 height 11
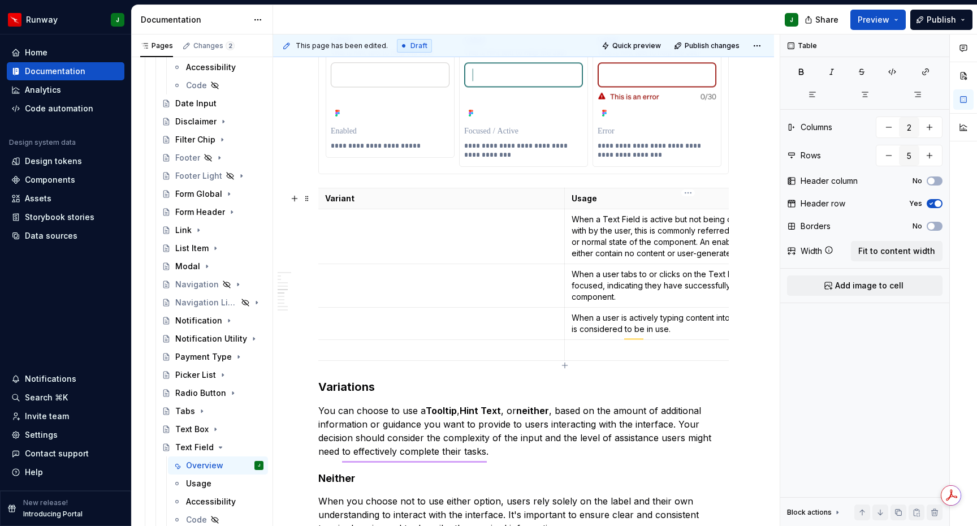
click at [584, 355] on p "To enrich screen reader interactions, please activate Accessibility in Grammarl…" at bounding box center [687, 349] width 233 height 11
click at [590, 355] on p "To enrich screen reader interactions, please activate Accessibility in Grammarl…" at bounding box center [687, 349] width 233 height 11
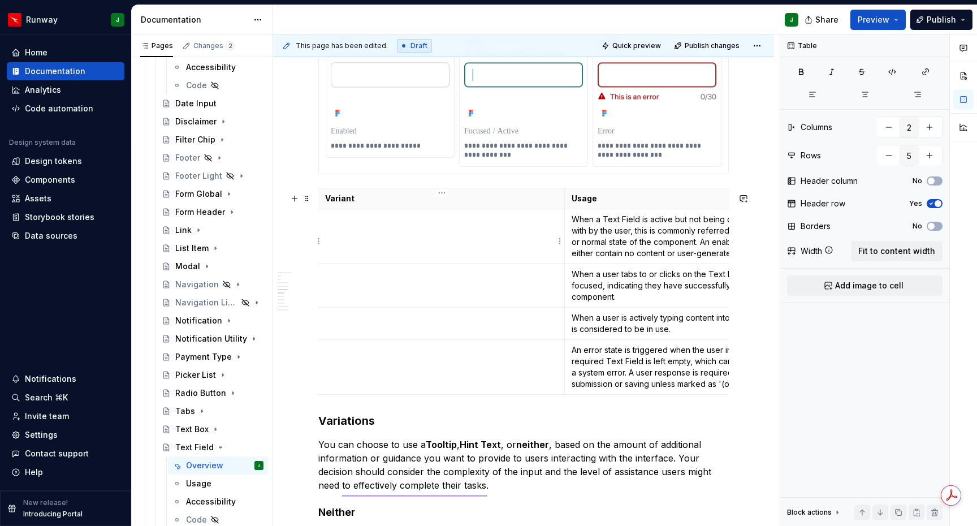
click at [340, 225] on p "To enrich screen reader interactions, please activate Accessibility in Grammarl…" at bounding box center [441, 219] width 232 height 11
click at [374, 294] on td "To enrich screen reader interactions, please activate Accessibility in Grammarl…" at bounding box center [442, 285] width 246 height 44
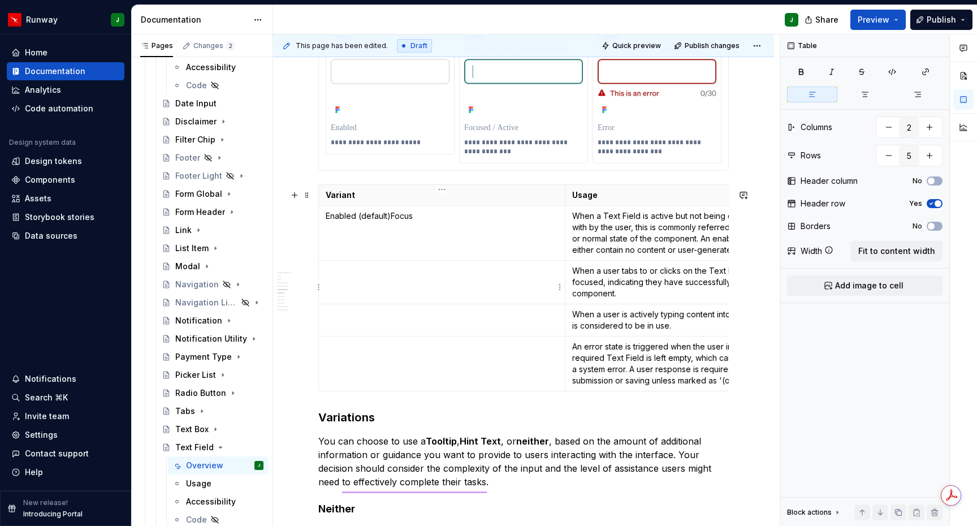
scroll to position [1133, 0]
click at [388, 220] on p "Enabled (default)Focus" at bounding box center [442, 215] width 232 height 11
click at [346, 276] on p "To enrich screen reader interactions, please activate Accessibility in Grammarl…" at bounding box center [442, 270] width 232 height 11
click at [349, 320] on p "To enrich screen reader interactions, please activate Accessibility in Grammarl…" at bounding box center [442, 314] width 232 height 11
click at [352, 366] on td "To enrich screen reader interactions, please activate Accessibility in Grammarl…" at bounding box center [442, 363] width 246 height 55
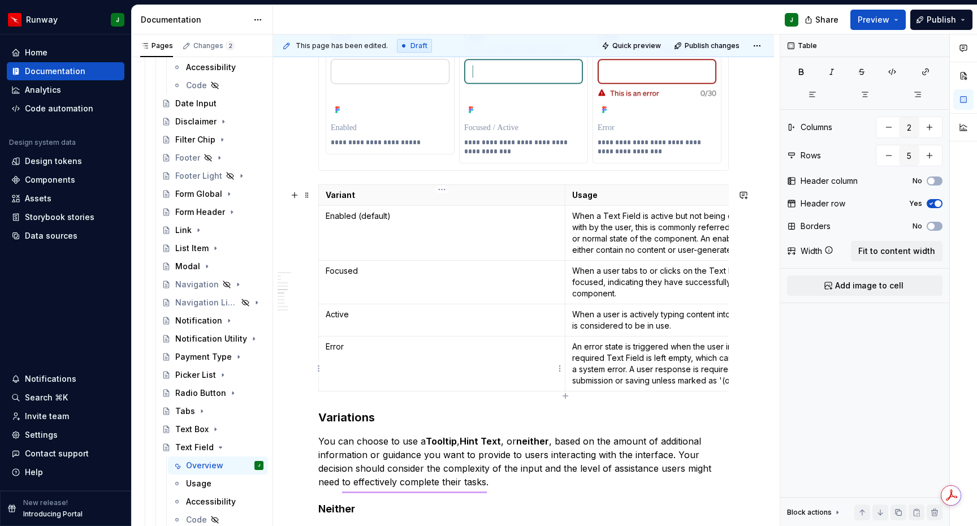
click at [335, 352] on p "Error" at bounding box center [442, 346] width 232 height 11
click at [340, 274] on p "Focused" at bounding box center [442, 270] width 232 height 11
click at [336, 320] on p "Active" at bounding box center [442, 314] width 232 height 11
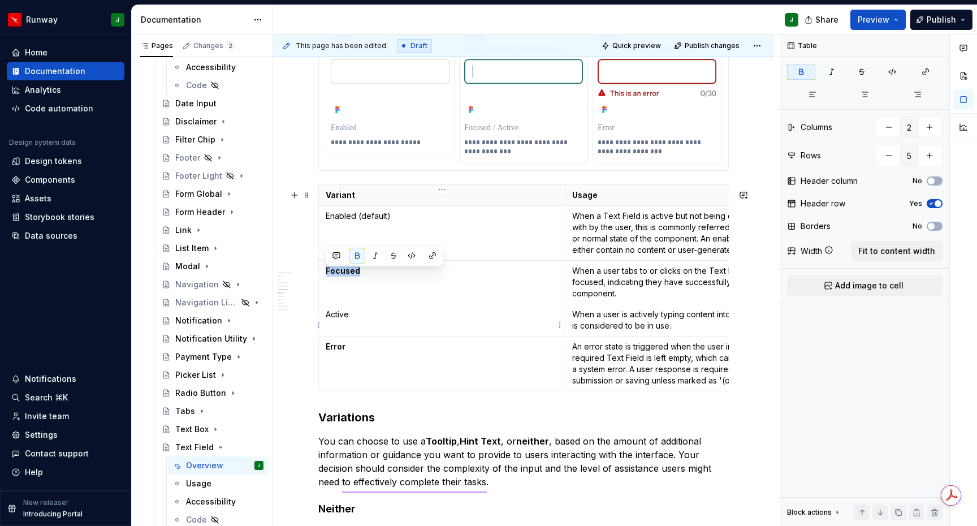
click at [336, 320] on p "Active" at bounding box center [442, 314] width 232 height 11
drag, startPoint x: 396, startPoint y: 221, endPoint x: 327, endPoint y: 220, distance: 68.4
click at [326, 220] on p "Enabled (default)" at bounding box center [442, 215] width 232 height 11
click at [401, 365] on td "Error" at bounding box center [442, 363] width 246 height 55
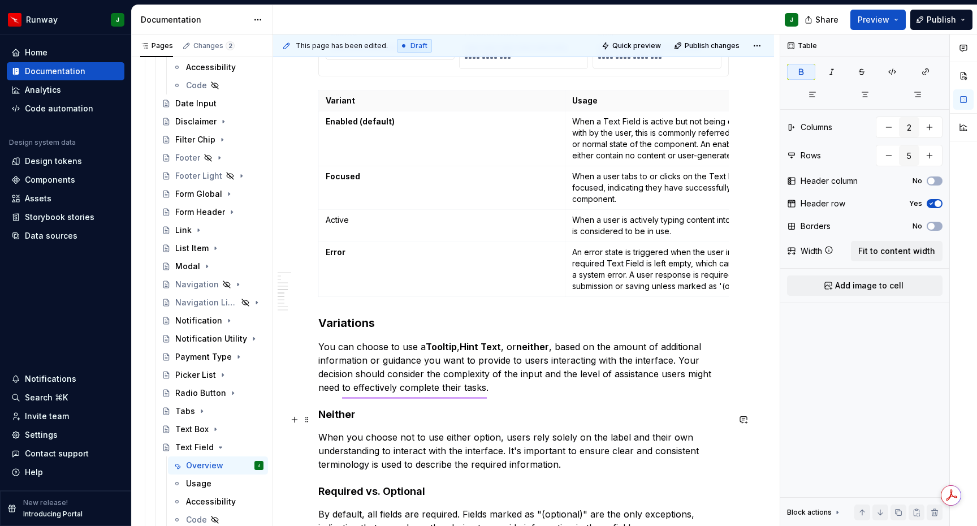
drag, startPoint x: 415, startPoint y: 414, endPoint x: 414, endPoint y: 408, distance: 5.9
click at [415, 413] on h4 "Neither" at bounding box center [523, 414] width 410 height 14
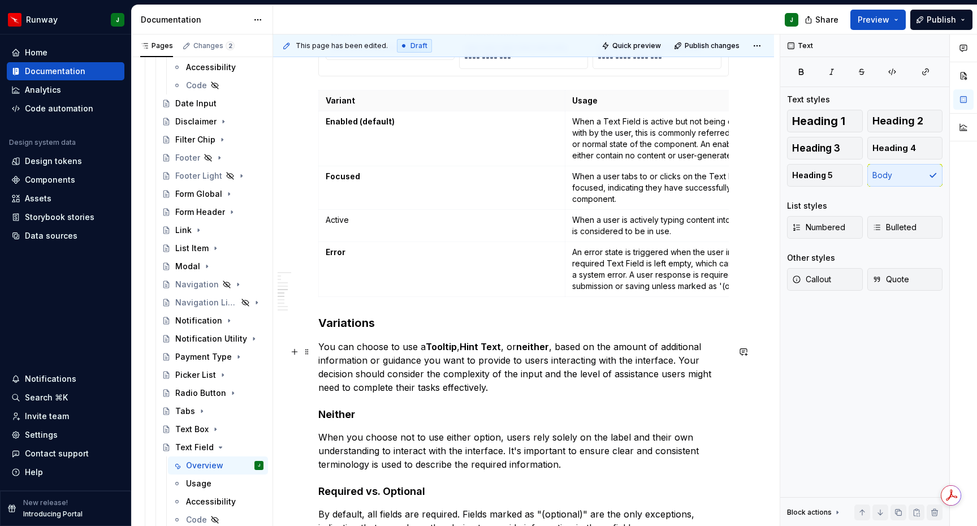
click at [497, 394] on p "You can choose to use a Tooltip , Hint Text , or neither , based on the amount …" at bounding box center [523, 367] width 410 height 54
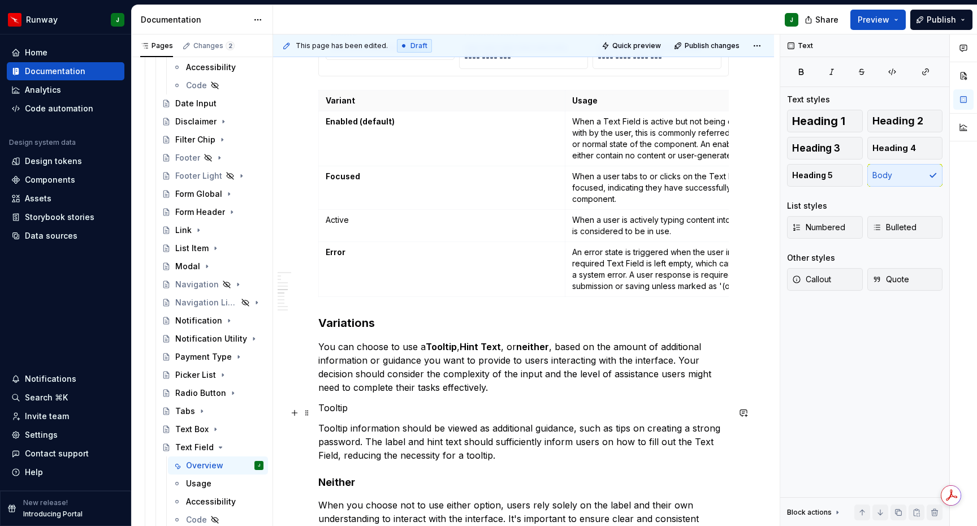
click at [333, 414] on p "Tooltip" at bounding box center [523, 408] width 410 height 14
click at [348, 323] on h3 "Variations" at bounding box center [523, 323] width 410 height 16
click at [332, 410] on p "Tooltip" at bounding box center [523, 408] width 410 height 14
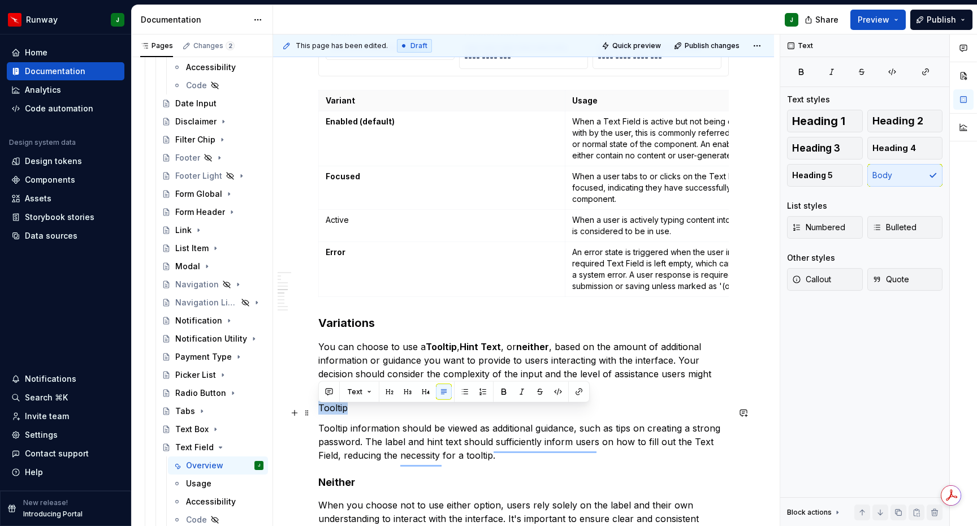
click at [331, 410] on p "Tooltip" at bounding box center [523, 408] width 410 height 14
click at [424, 391] on button "button" at bounding box center [426, 392] width 16 height 16
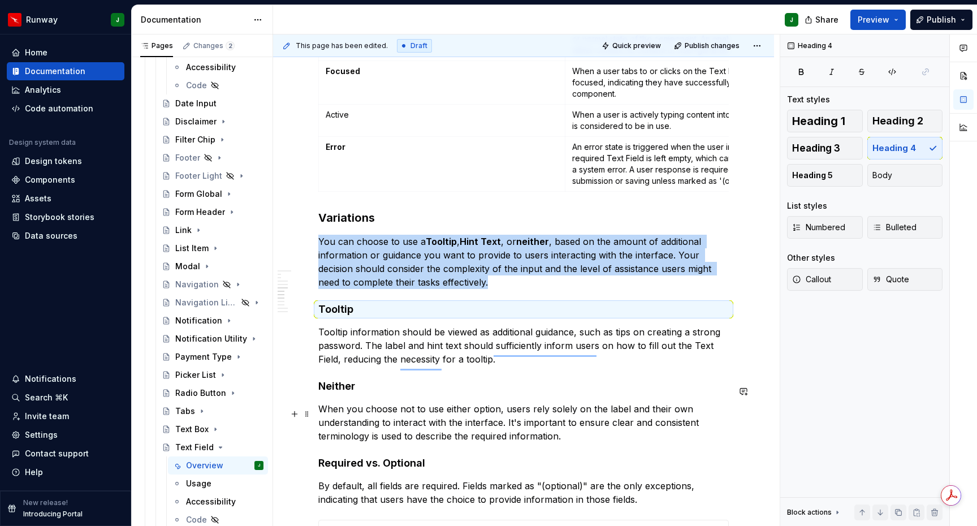
scroll to position [1351, 0]
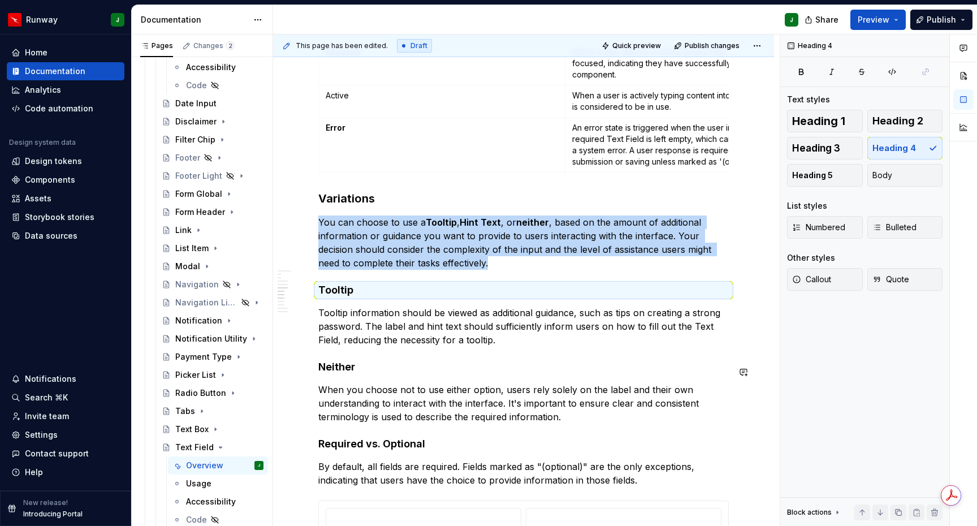
click at [505, 346] on p "Tooltip information should be viewed as additional guidance, such as tips on cr…" at bounding box center [523, 326] width 410 height 41
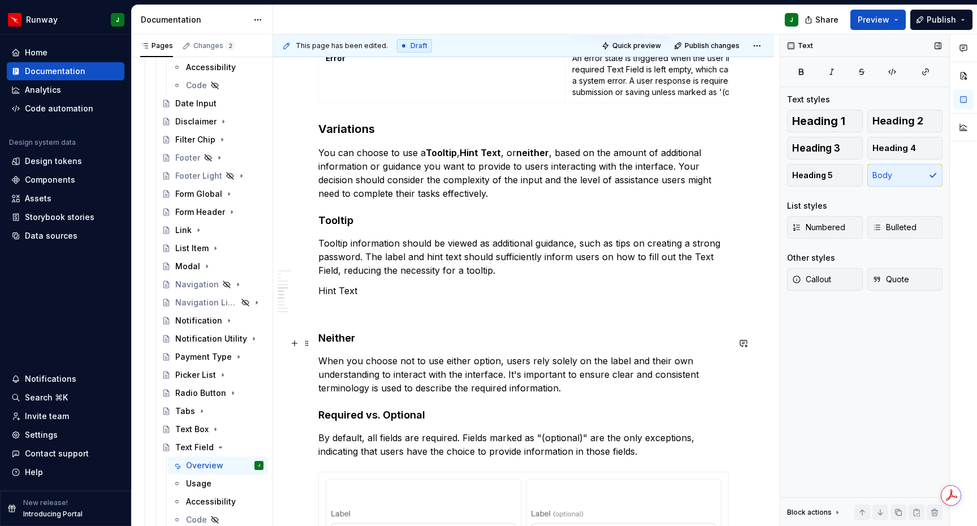
scroll to position [1421, 0]
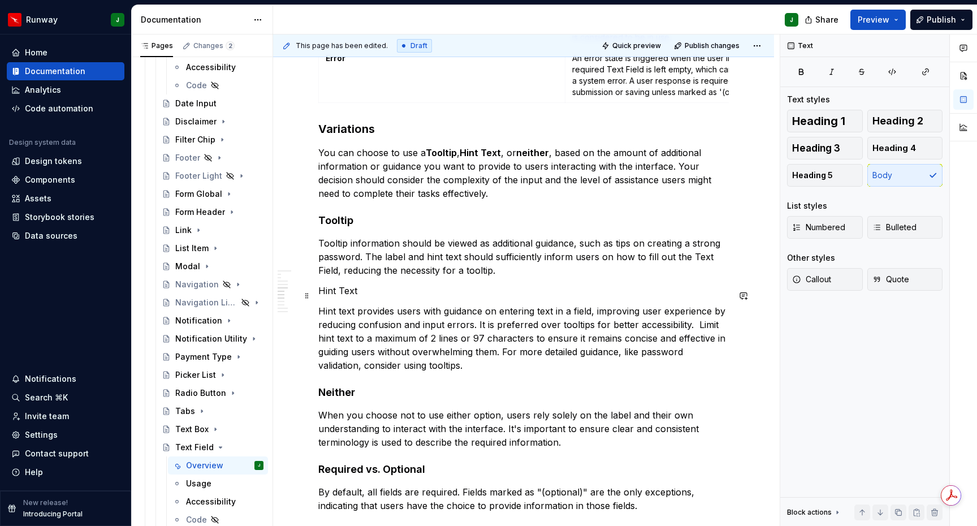
click at [331, 295] on p "Hint Text" at bounding box center [523, 291] width 410 height 14
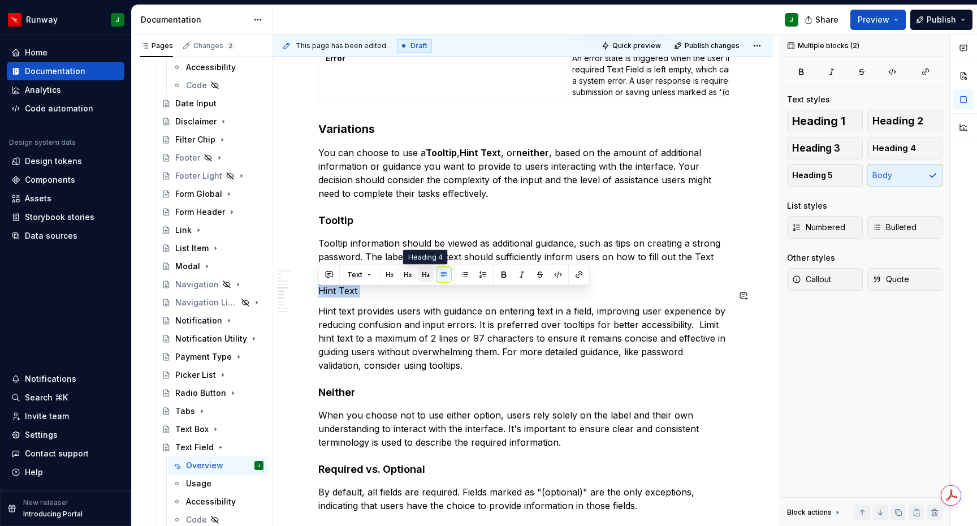
click at [420, 276] on button "button" at bounding box center [426, 275] width 16 height 16
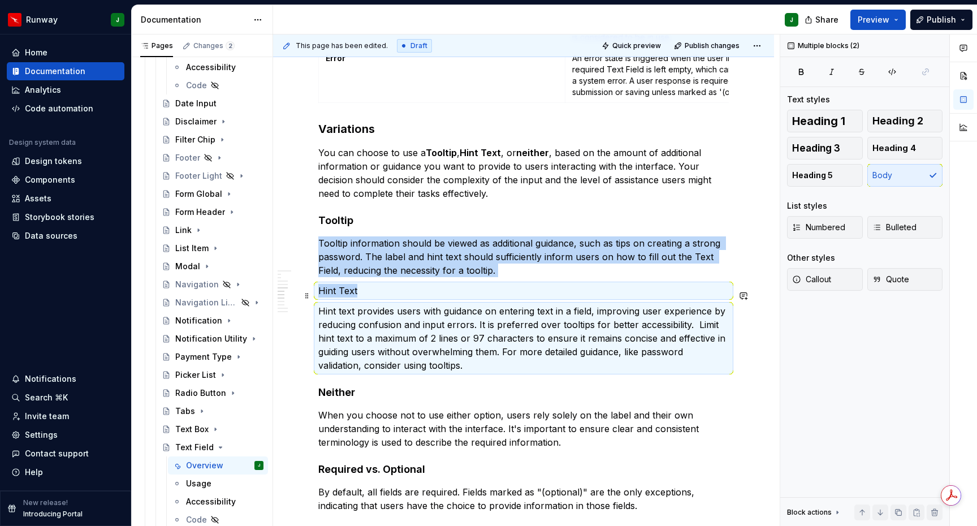
click at [363, 292] on p "Hint Text" at bounding box center [523, 291] width 410 height 14
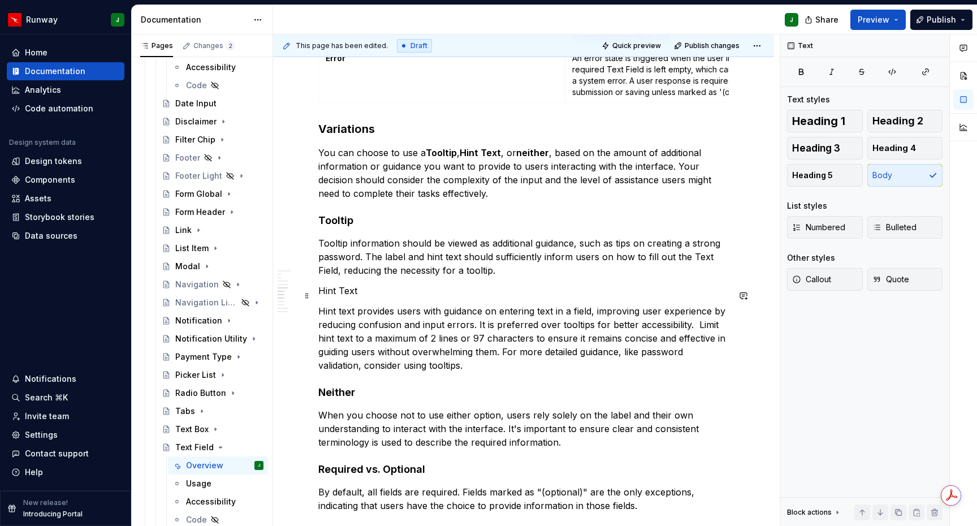
click at [359, 296] on p "Hint Text" at bounding box center [523, 291] width 410 height 14
click at [346, 294] on p "Hint Text" at bounding box center [523, 291] width 410 height 14
click at [429, 275] on button "button" at bounding box center [426, 275] width 16 height 16
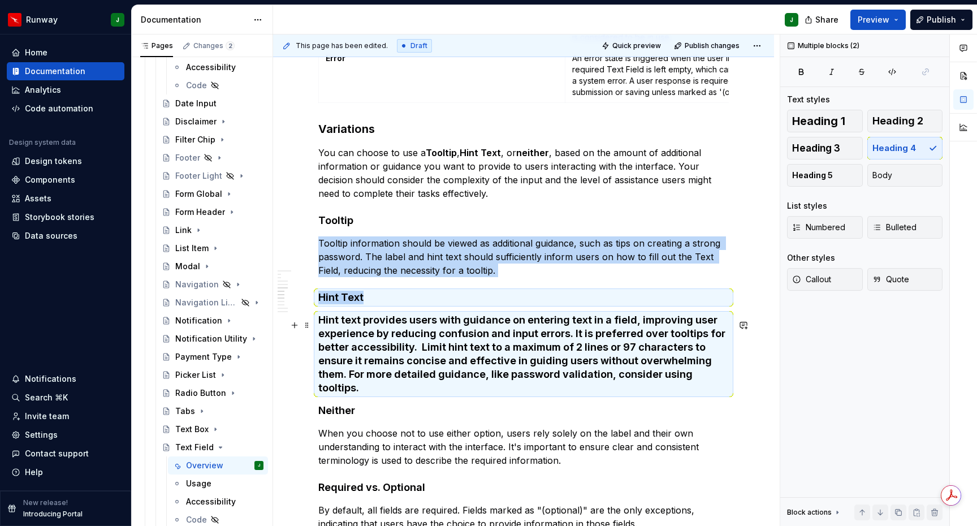
click at [368, 320] on h4 "Hint text provides users with guidance on entering text in a field, improving u…" at bounding box center [523, 353] width 410 height 81
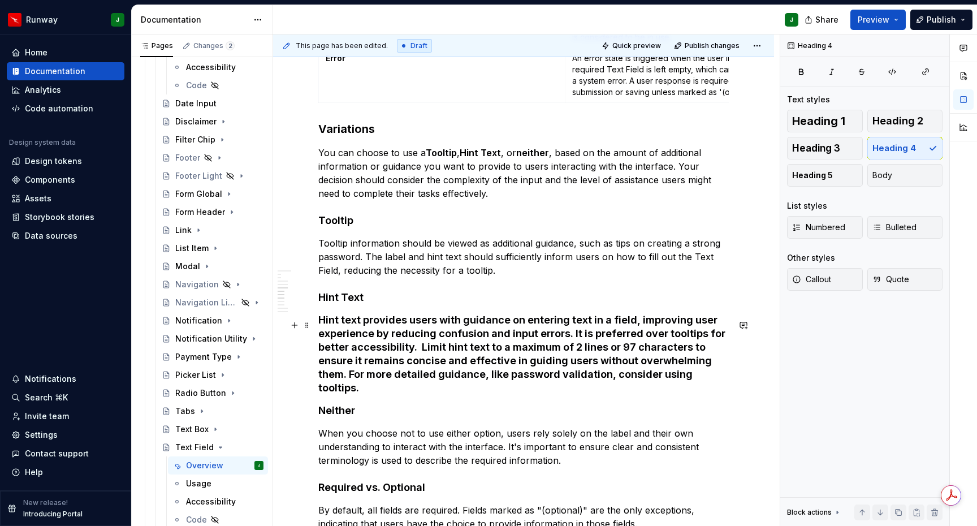
click at [387, 326] on h4 "Hint text provides users with guidance on entering text in a field, improving u…" at bounding box center [523, 353] width 410 height 81
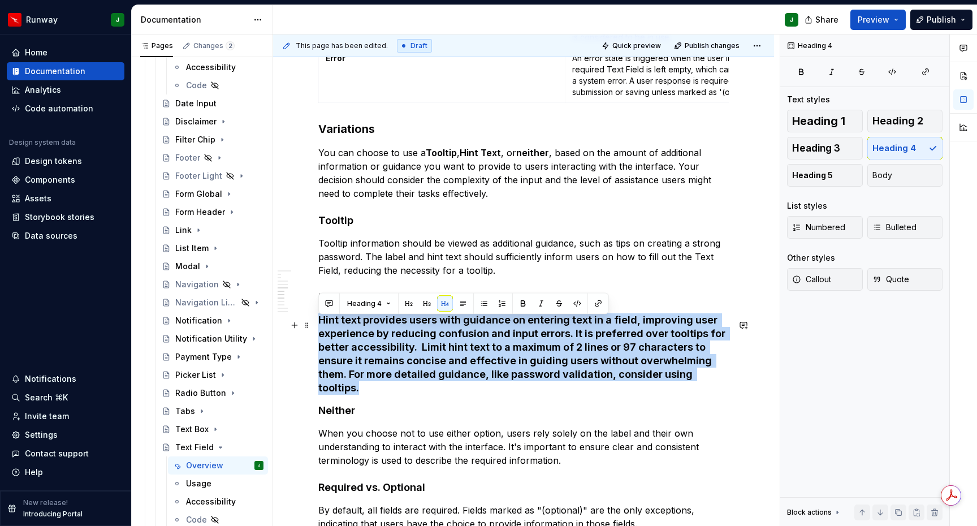
click at [387, 326] on h4 "Hint text provides users with guidance on entering text in a field, improving u…" at bounding box center [523, 353] width 410 height 81
click at [523, 303] on button "button" at bounding box center [523, 304] width 16 height 16
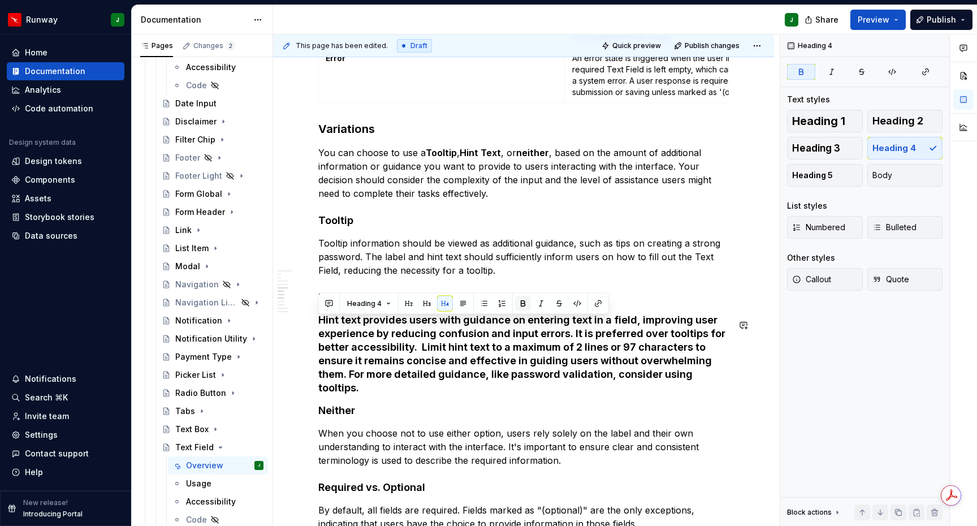
drag, startPoint x: 520, startPoint y: 306, endPoint x: 513, endPoint y: 303, distance: 7.1
click at [519, 306] on button "button" at bounding box center [523, 304] width 16 height 16
click at [884, 176] on span "Body" at bounding box center [882, 175] width 20 height 11
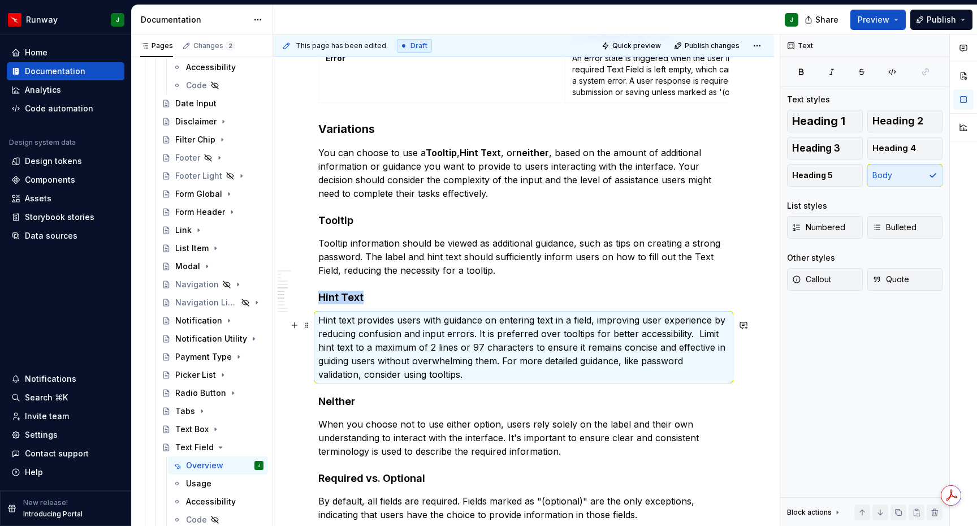
click at [0, 0] on span "**********" at bounding box center [0, 0] width 0 height 0
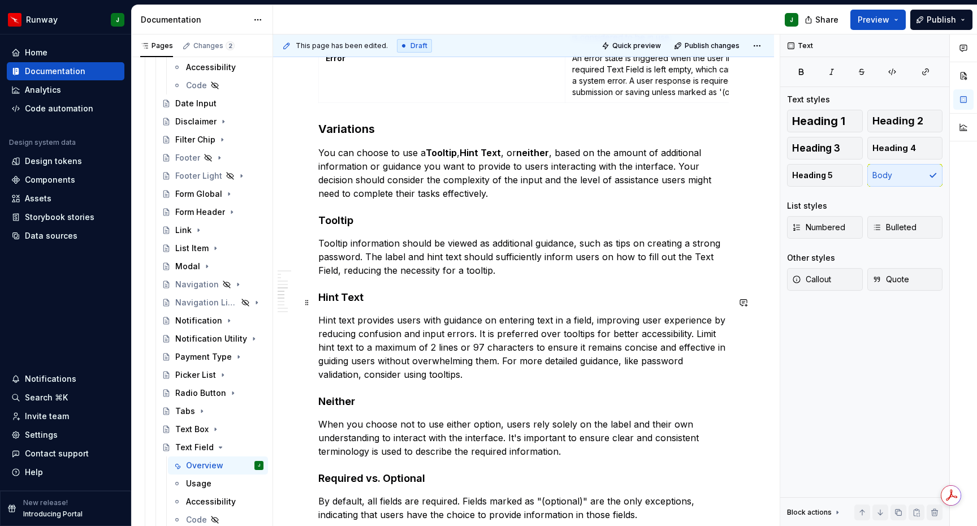
click at [589, 297] on h4 "Hint Text" at bounding box center [523, 298] width 410 height 14
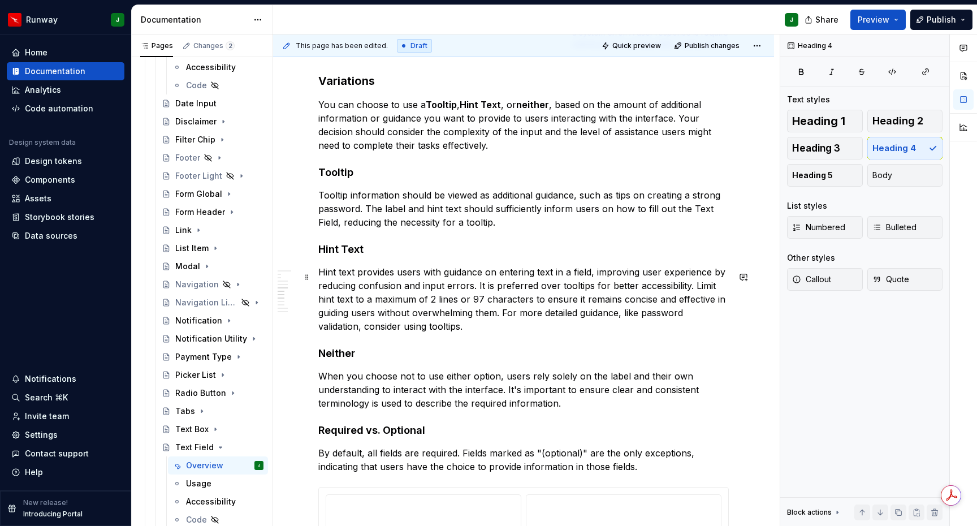
scroll to position [1472, 0]
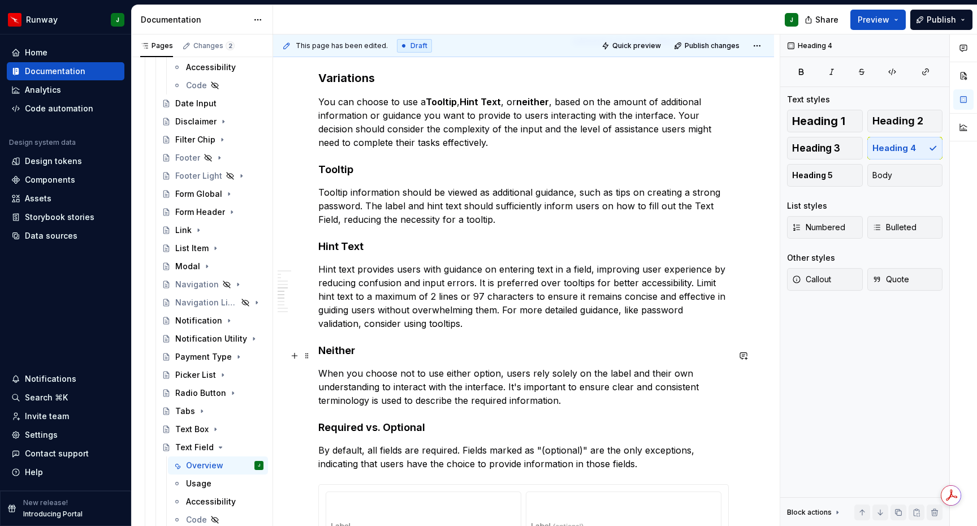
click at [344, 357] on h4 "Neither" at bounding box center [523, 351] width 410 height 14
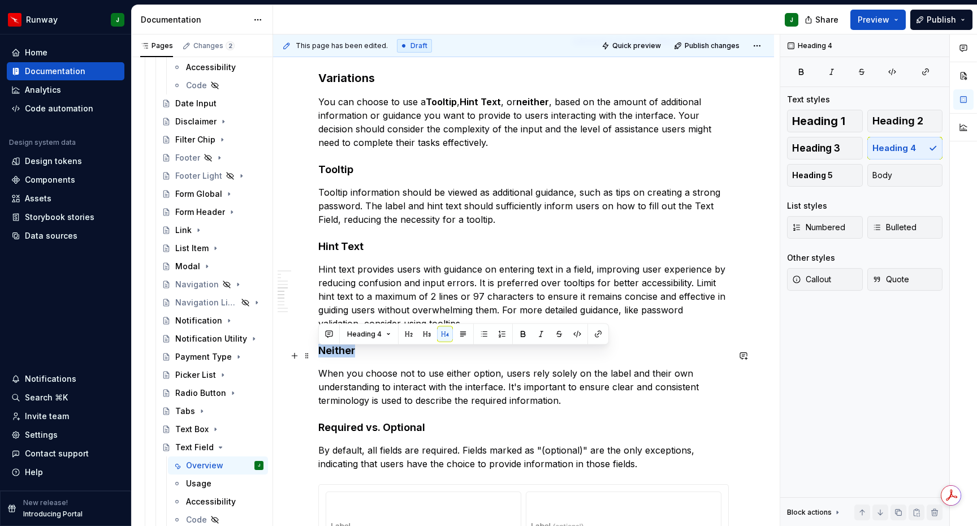
click at [344, 357] on h4 "Neither" at bounding box center [523, 351] width 410 height 14
drag, startPoint x: 446, startPoint y: 335, endPoint x: 429, endPoint y: 389, distance: 57.0
click at [446, 335] on button "button" at bounding box center [445, 334] width 16 height 16
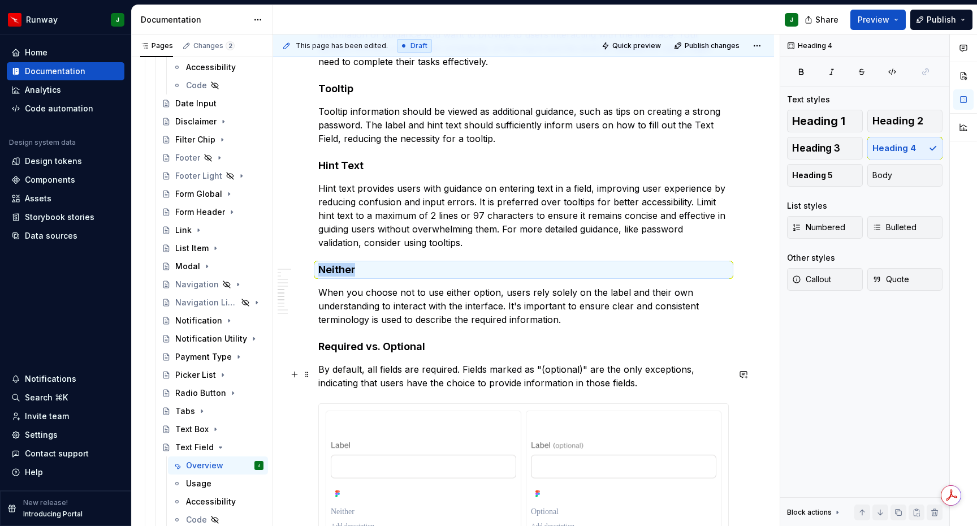
scroll to position [1554, 0]
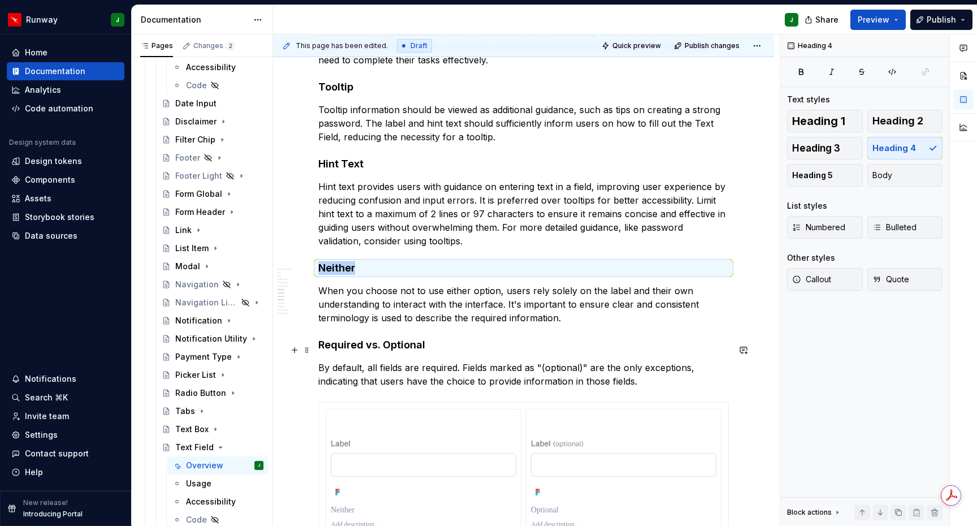
click at [340, 352] on h4 "Required vs. Optional" at bounding box center [523, 345] width 410 height 14
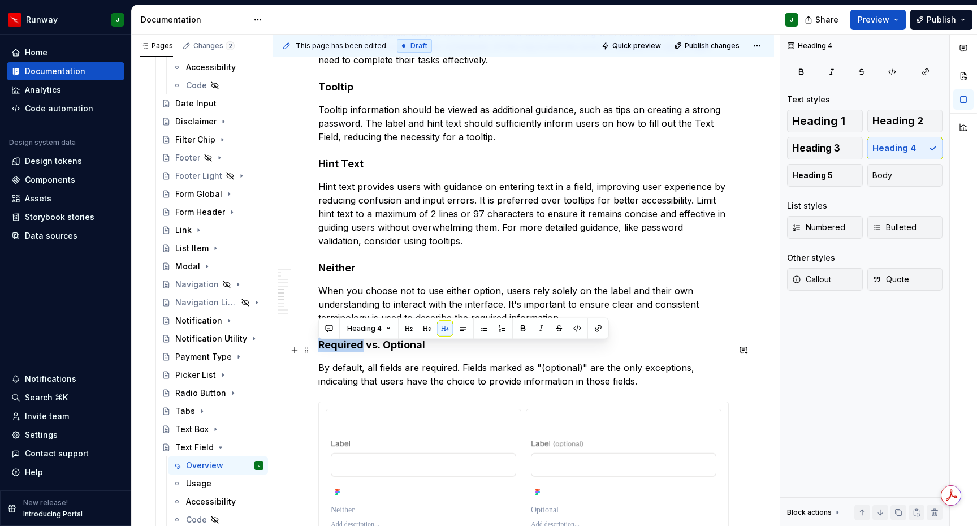
click at [340, 352] on h4 "Required vs. Optional" at bounding box center [523, 345] width 410 height 14
click at [423, 328] on button "button" at bounding box center [427, 328] width 16 height 16
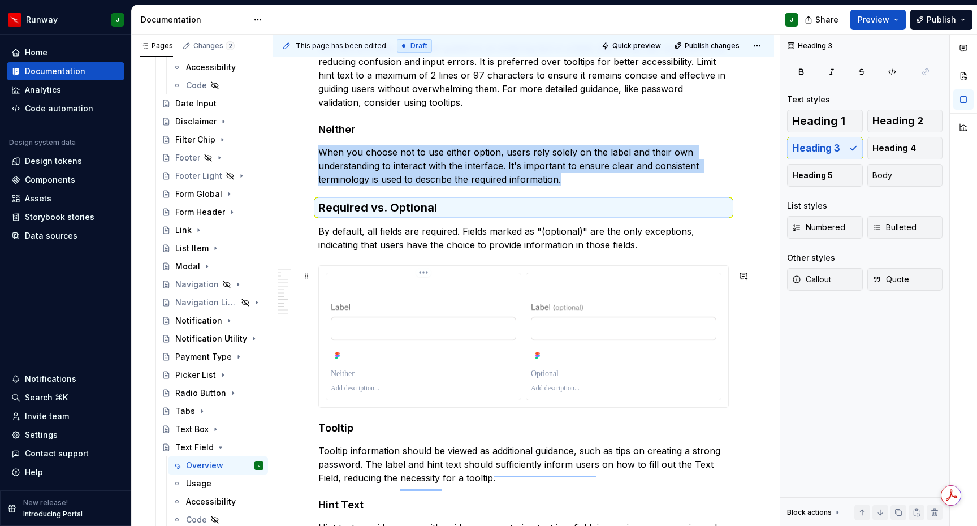
scroll to position [1712, 0]
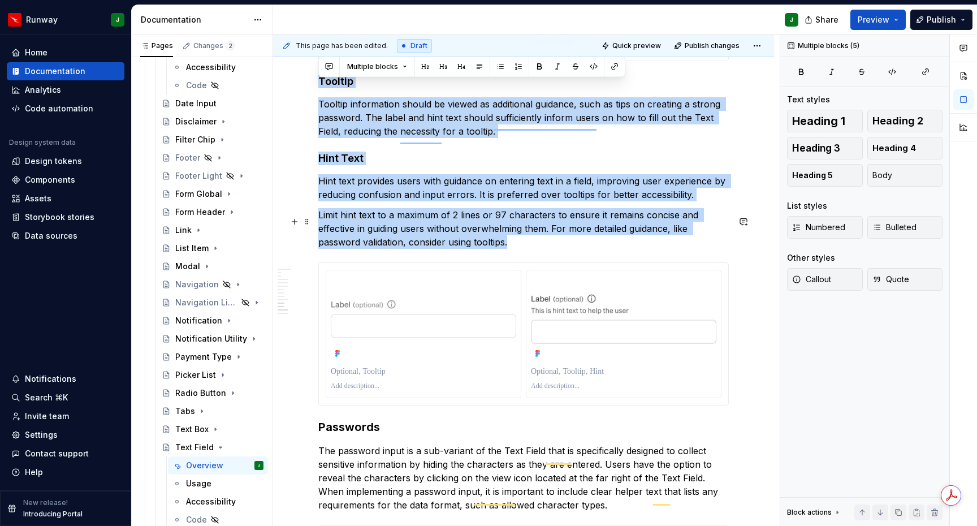
drag, startPoint x: 318, startPoint y: 86, endPoint x: 599, endPoint y: 248, distance: 324.1
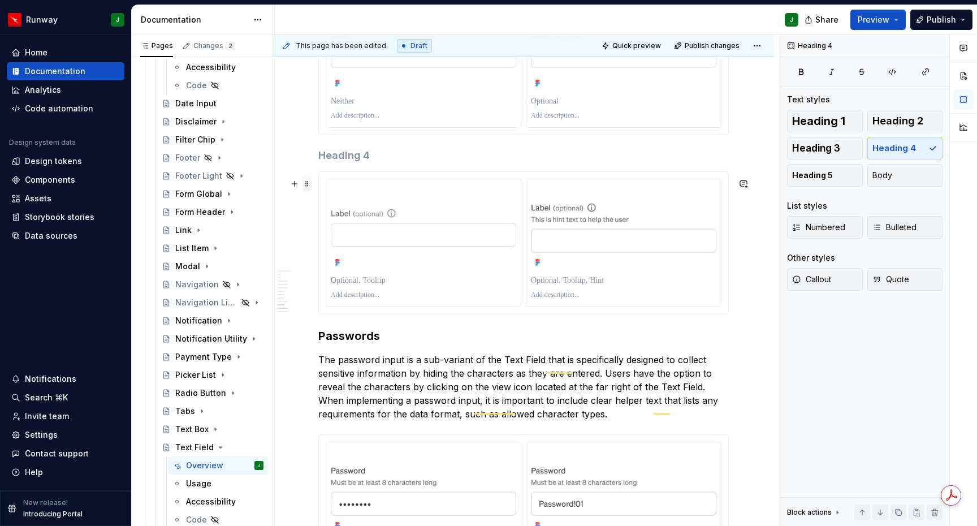
click at [305, 183] on span at bounding box center [306, 184] width 9 height 16
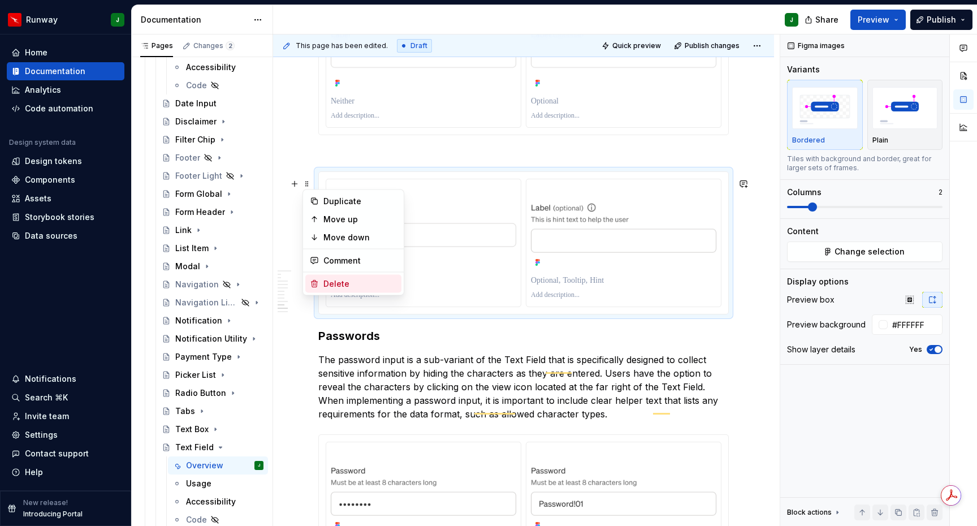
click at [342, 284] on div "Delete" at bounding box center [359, 283] width 73 height 11
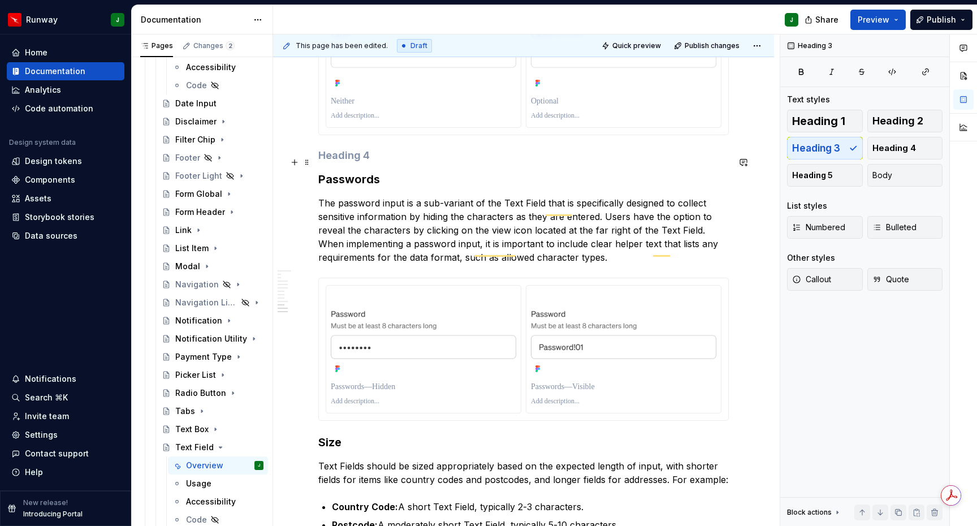
click at [358, 162] on h4 "To enrich screen reader interactions, please activate Accessibility in Grammarl…" at bounding box center [523, 156] width 410 height 14
click at [305, 163] on span at bounding box center [306, 162] width 9 height 16
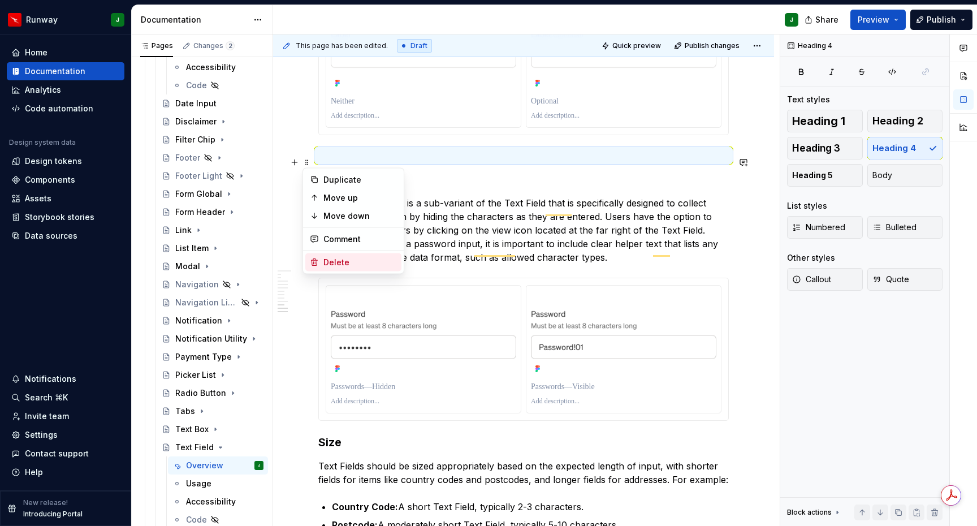
drag, startPoint x: 341, startPoint y: 265, endPoint x: 423, endPoint y: 206, distance: 100.5
click at [341, 264] on div "Delete" at bounding box center [359, 262] width 73 height 11
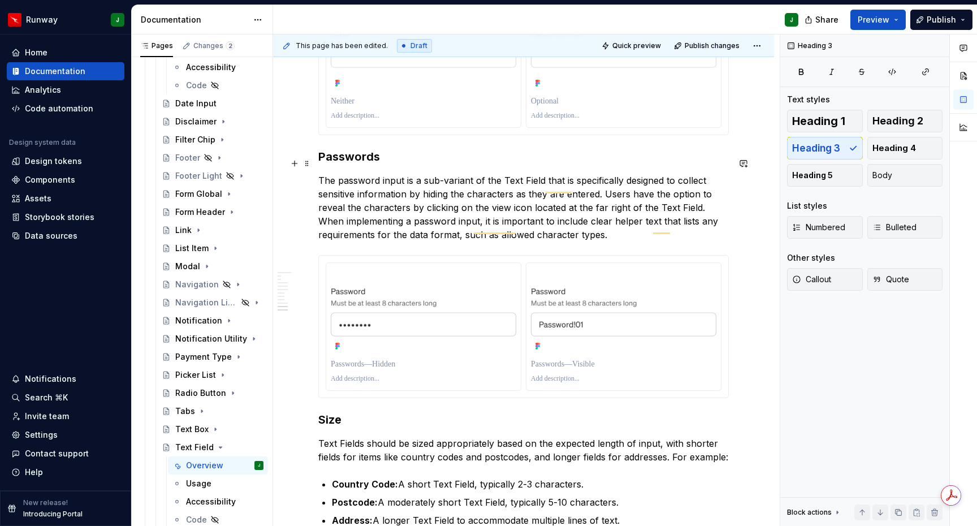
click at [320, 163] on h3 "Passwords" at bounding box center [523, 157] width 410 height 16
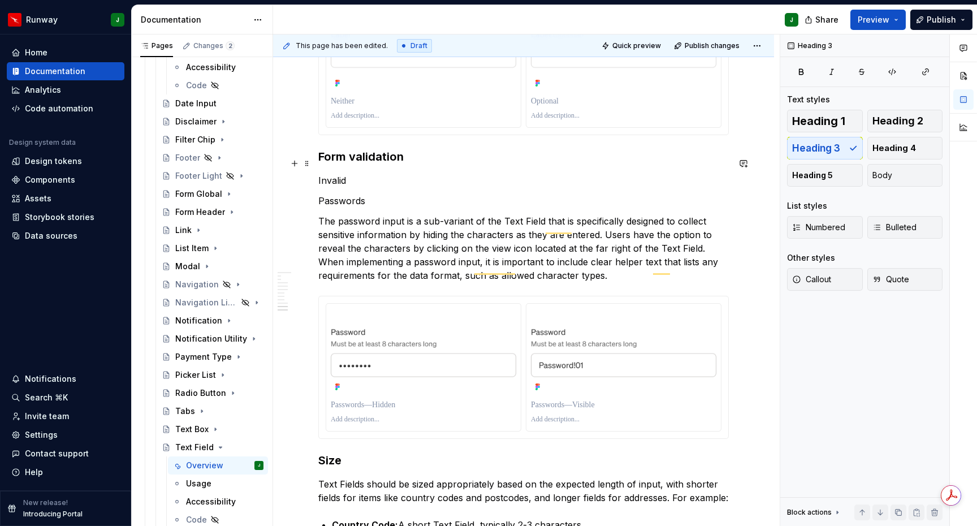
click at [417, 164] on h3 "Form validation" at bounding box center [523, 157] width 410 height 16
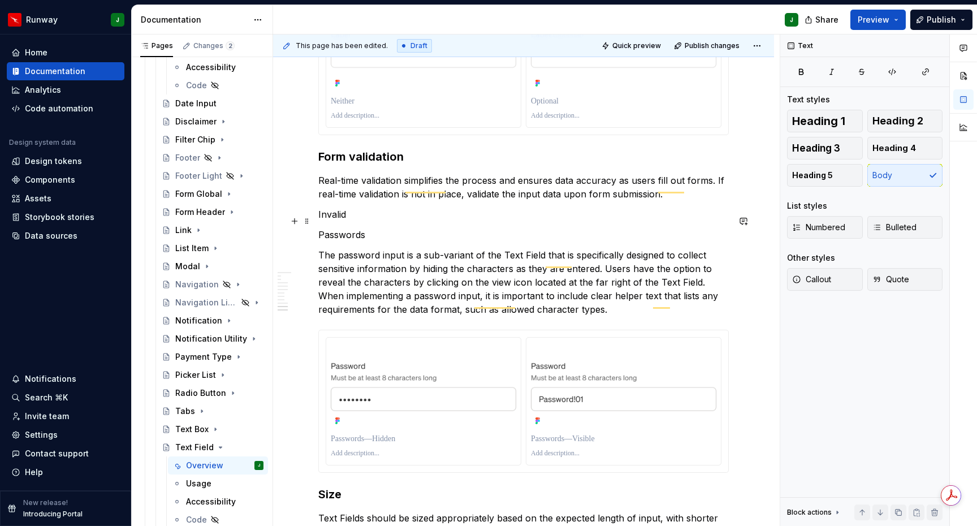
click at [363, 221] on p "Invalid" at bounding box center [523, 214] width 410 height 14
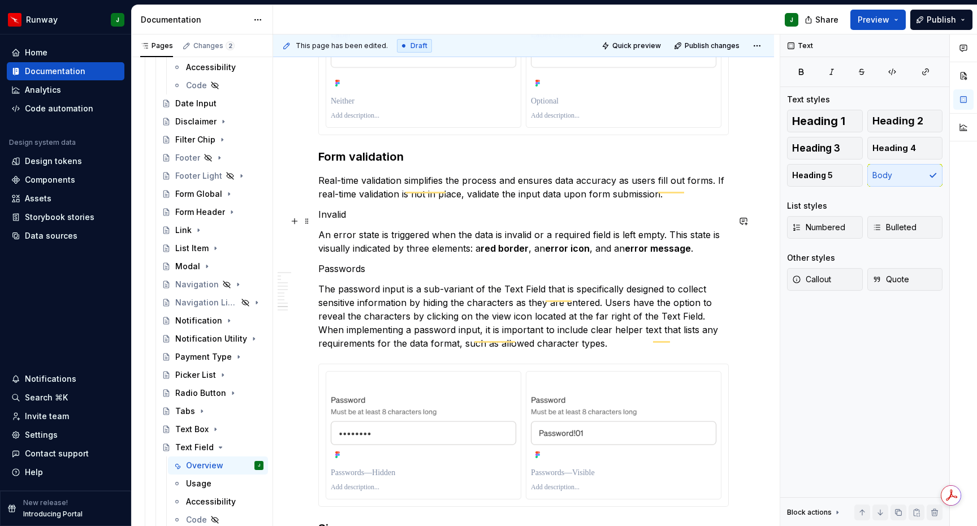
click at [336, 220] on p "Invalid" at bounding box center [523, 214] width 410 height 14
click at [329, 220] on p "Invalid" at bounding box center [523, 214] width 410 height 14
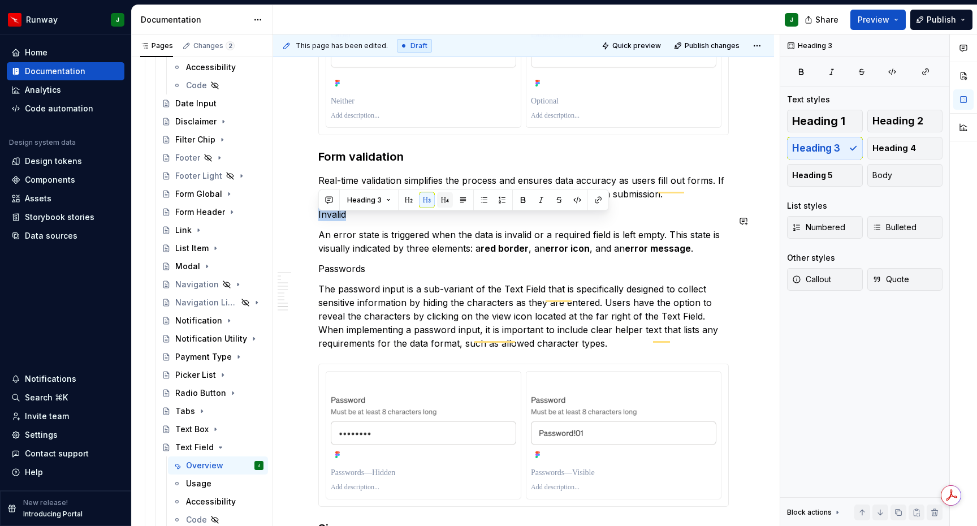
click at [443, 200] on button "button" at bounding box center [445, 200] width 16 height 16
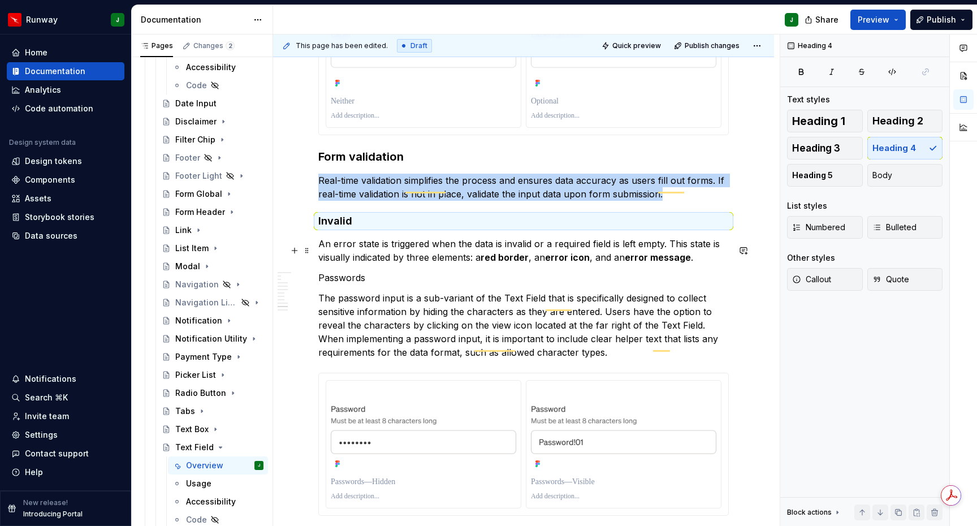
click at [393, 244] on p "An error state is triggered when the data is invalid or a required field is lef…" at bounding box center [523, 250] width 410 height 27
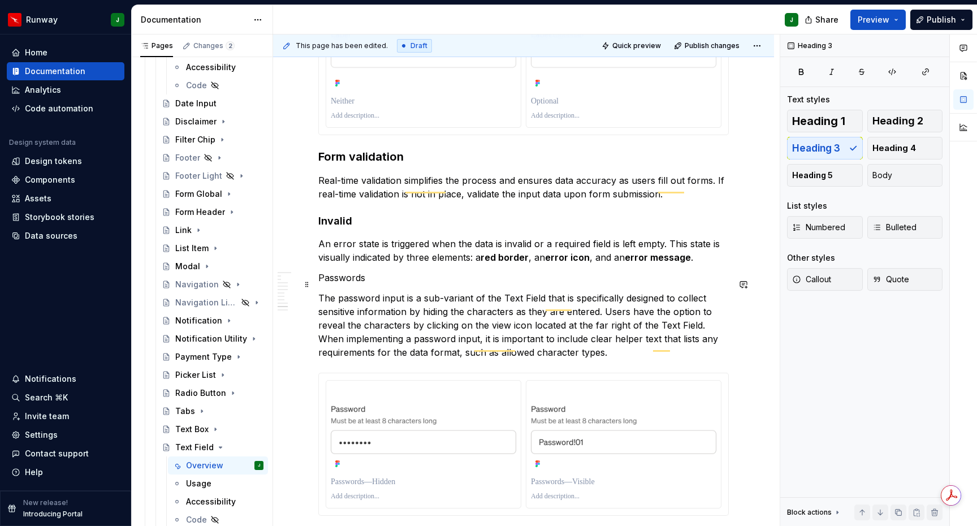
drag, startPoint x: 319, startPoint y: 284, endPoint x: 329, endPoint y: 287, distance: 11.1
click at [319, 284] on p "Passwords" at bounding box center [523, 278] width 410 height 14
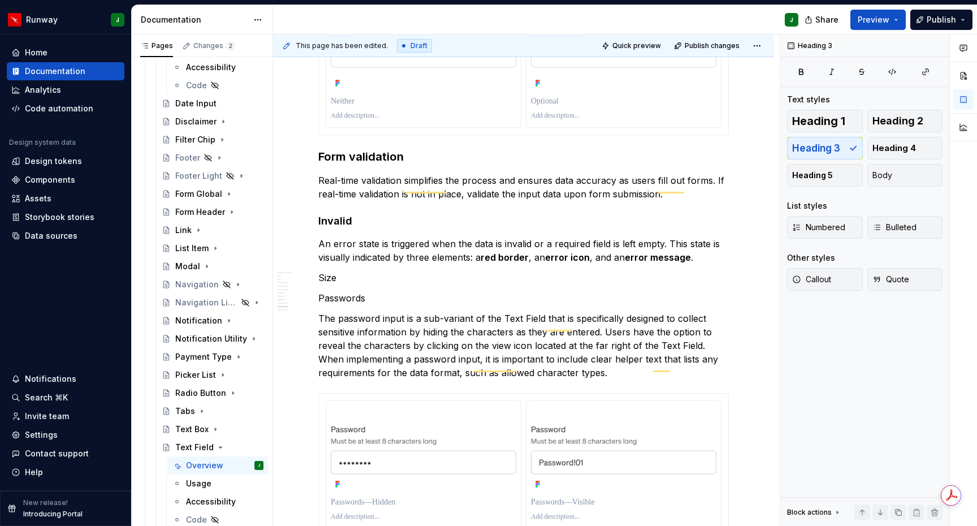
click at [339, 283] on p "Size" at bounding box center [523, 278] width 410 height 14
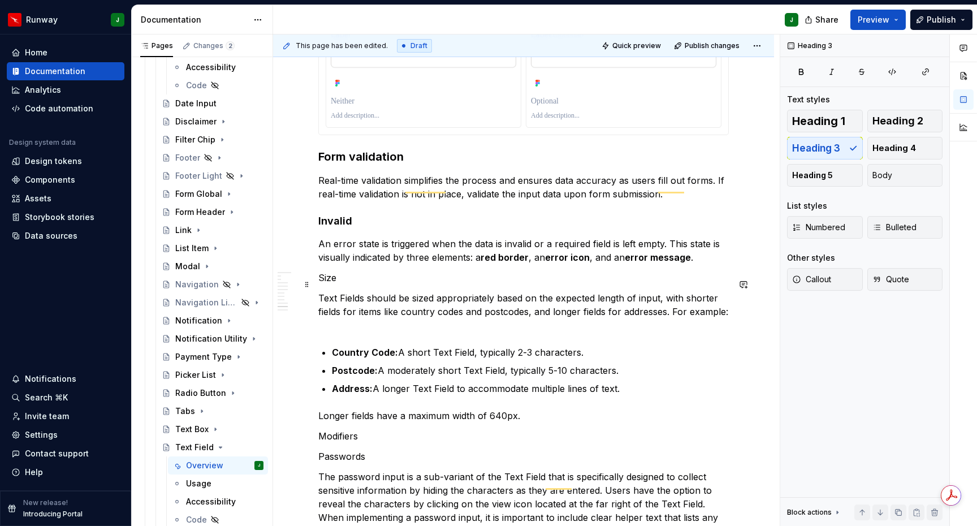
click at [326, 283] on p "Size" at bounding box center [523, 278] width 410 height 14
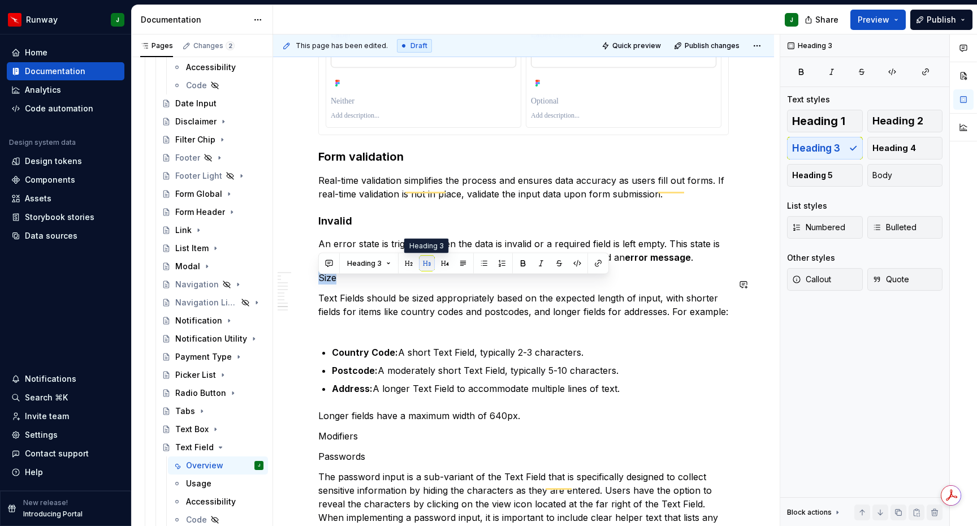
click at [425, 263] on button "button" at bounding box center [427, 263] width 16 height 16
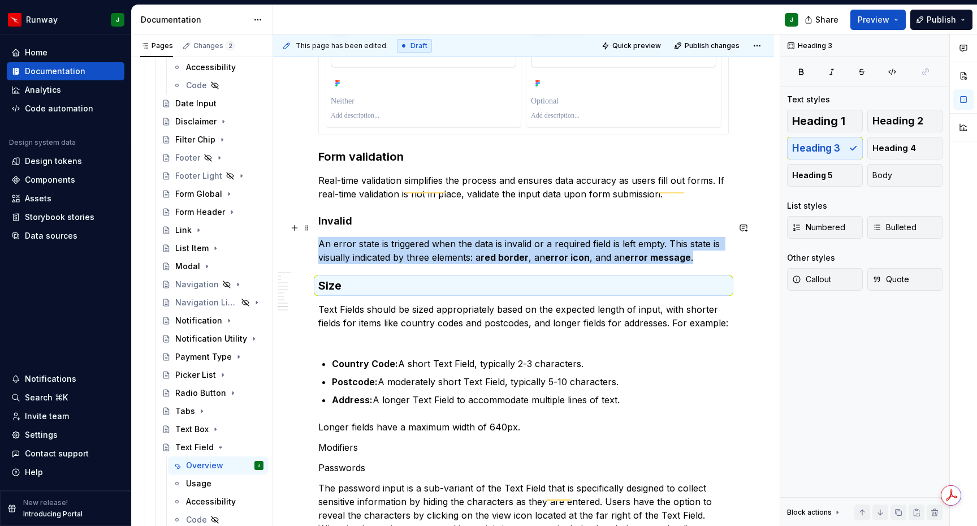
click at [332, 226] on h4 "Invalid" at bounding box center [523, 221] width 410 height 14
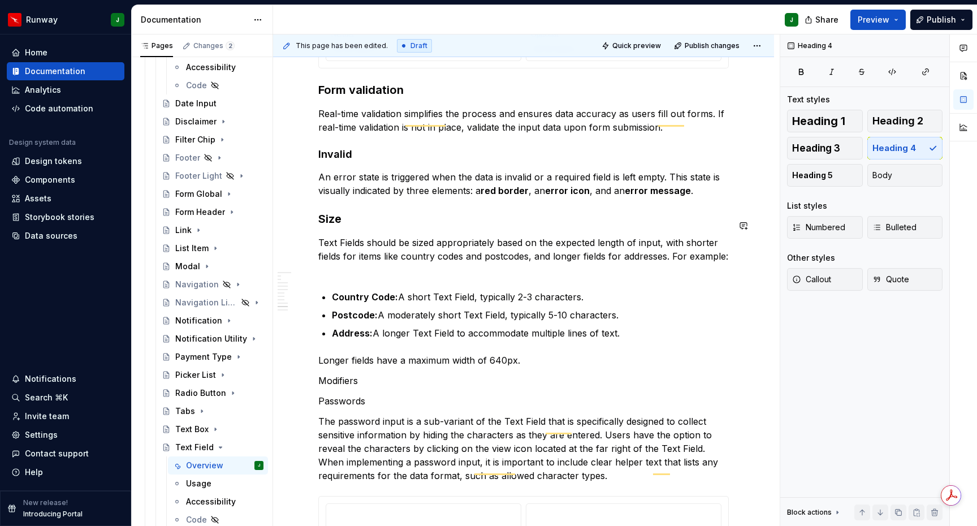
scroll to position [2035, 0]
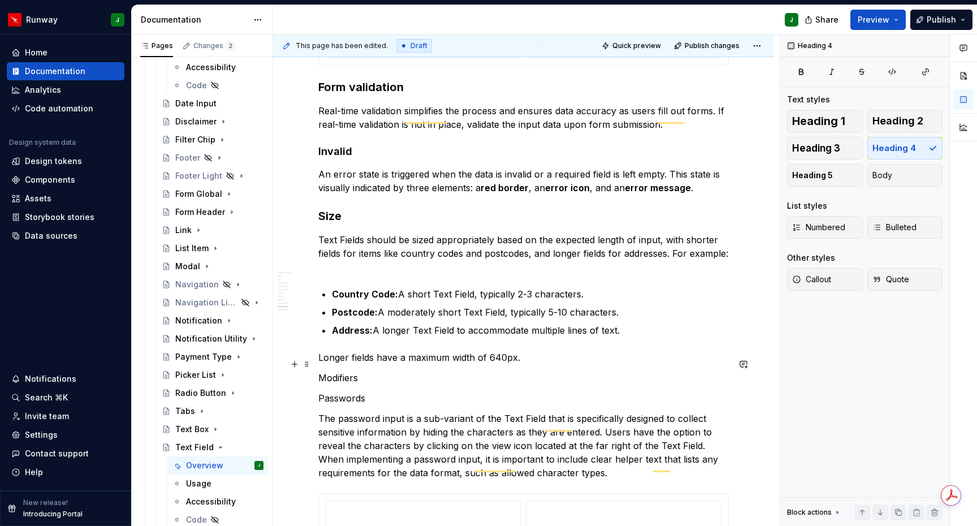
click at [320, 364] on p "Longer fields have a maximum width of 640px." at bounding box center [523, 357] width 410 height 14
click at [342, 380] on p "Modifiers" at bounding box center [523, 378] width 410 height 14
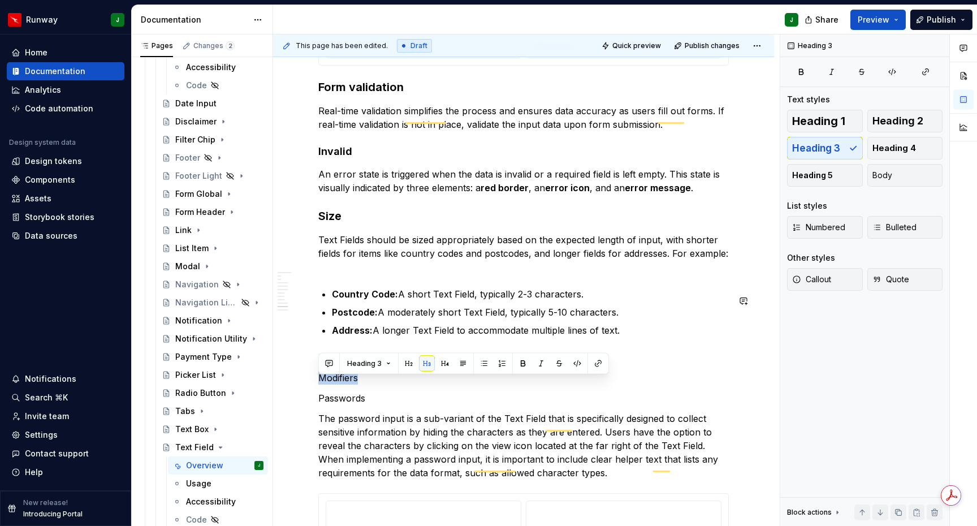
click at [424, 365] on button "button" at bounding box center [427, 363] width 16 height 16
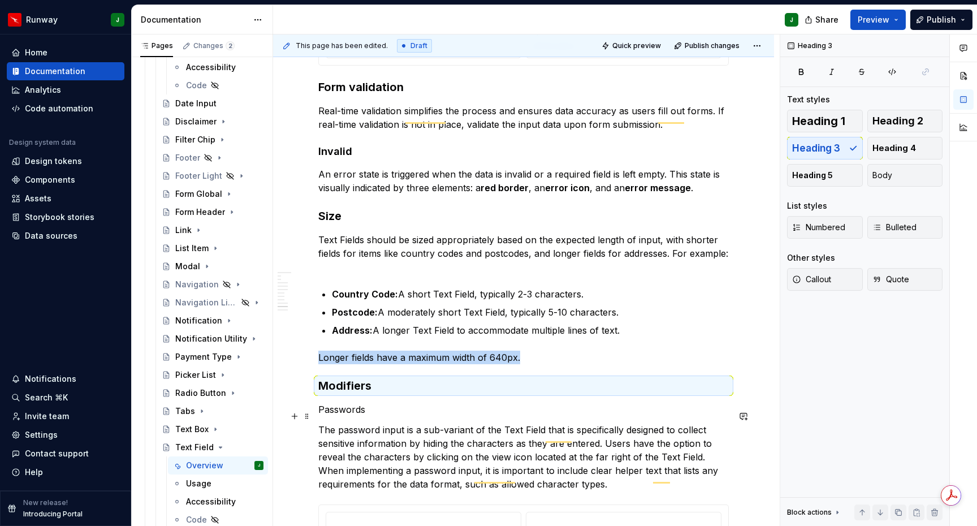
click at [332, 410] on p "Passwords" at bounding box center [523, 409] width 410 height 14
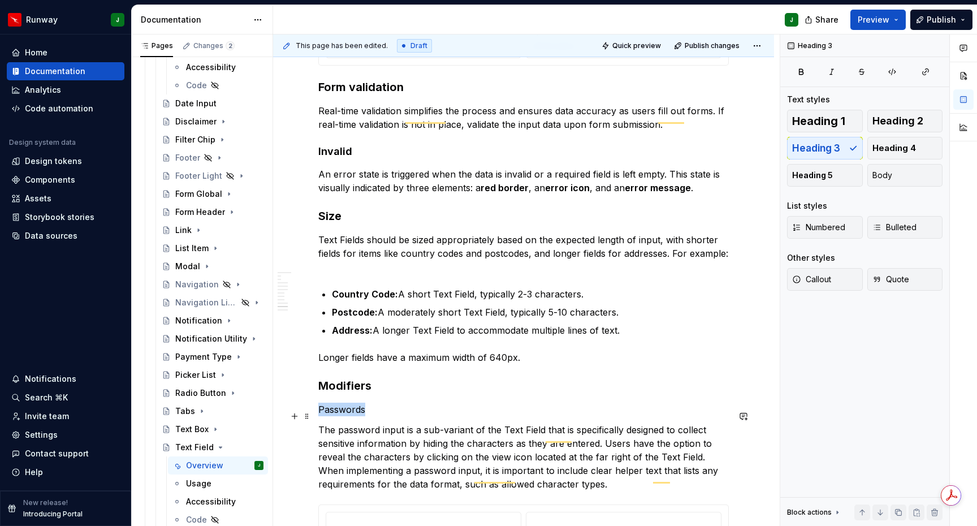
click at [332, 410] on p "Passwords" at bounding box center [523, 409] width 410 height 14
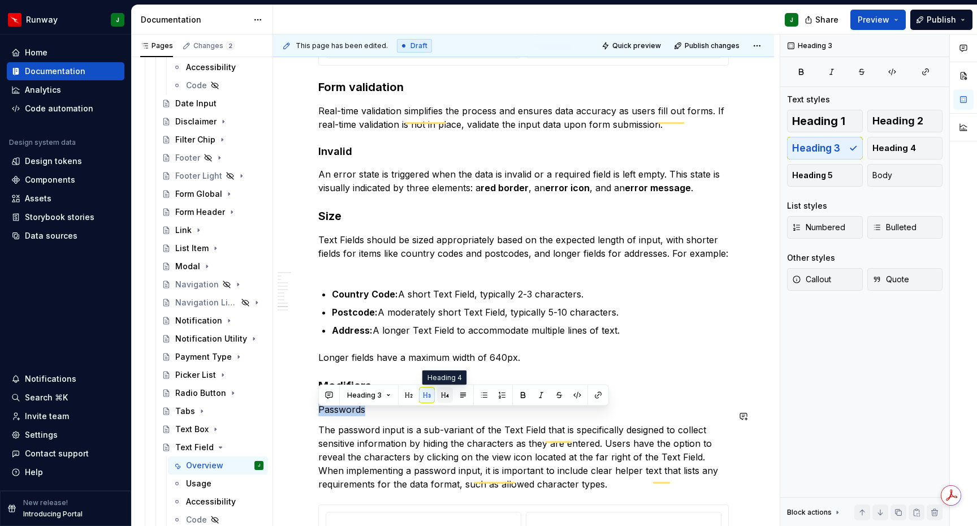
click at [443, 396] on button "button" at bounding box center [445, 395] width 16 height 16
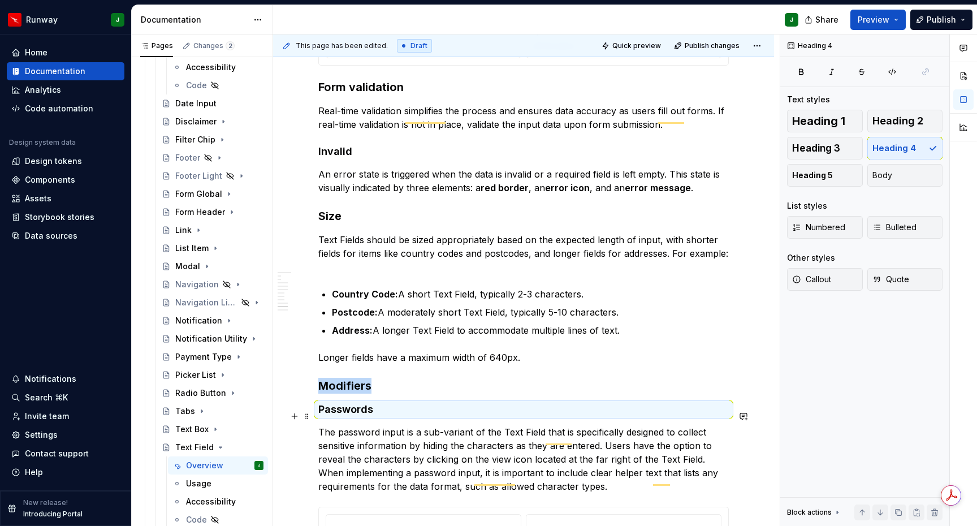
click at [392, 416] on h4 "Passwords" at bounding box center [523, 409] width 410 height 14
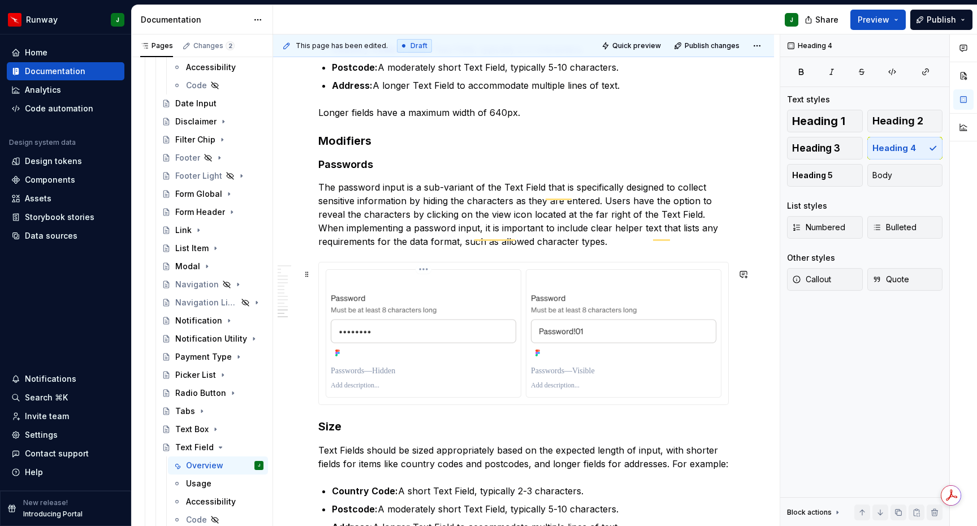
scroll to position [2286, 0]
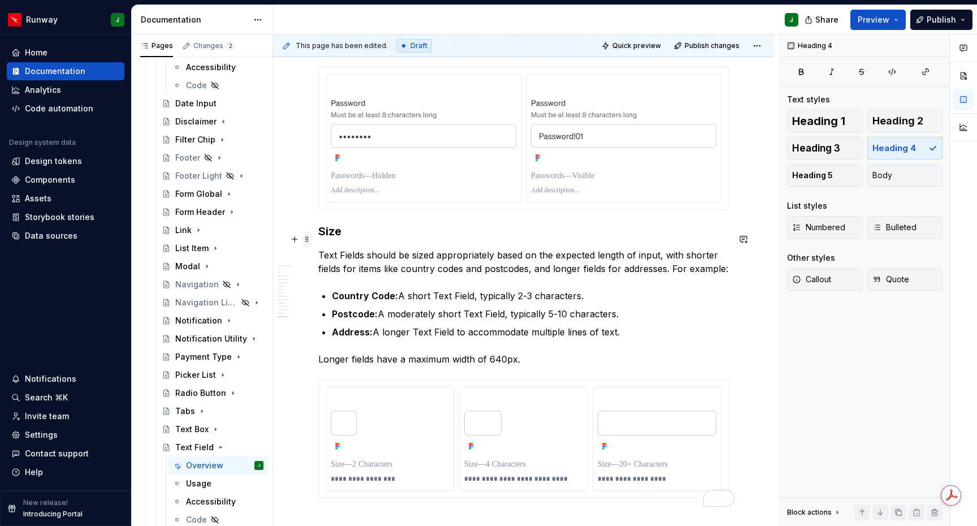
click at [307, 240] on span at bounding box center [306, 239] width 9 height 16
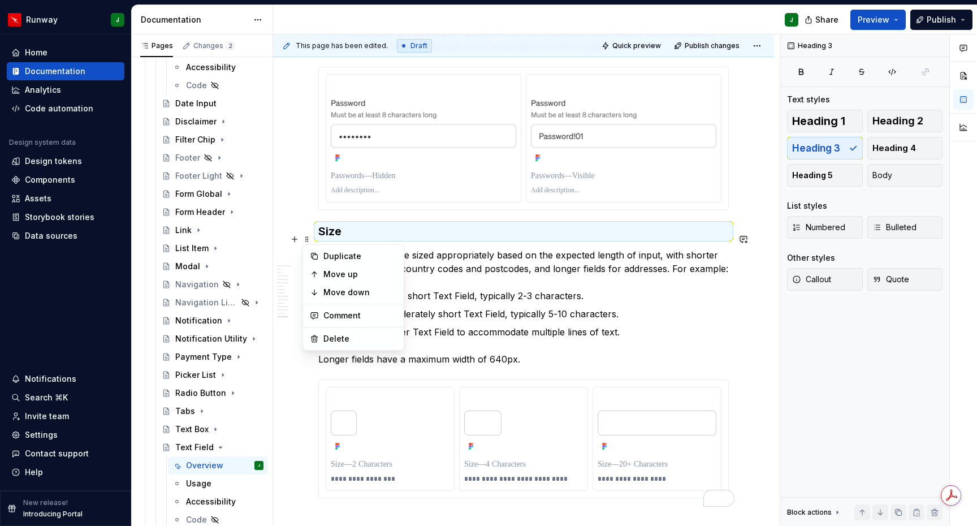
click at [494, 319] on p "Postcode: A moderately short Text Field, typically 5-10 characters." at bounding box center [530, 314] width 397 height 14
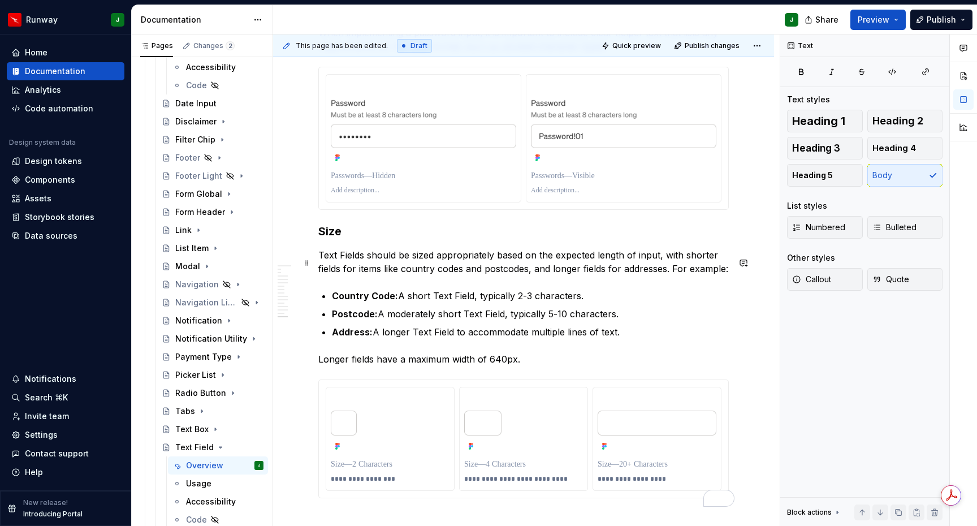
click at [469, 268] on p "Text Fields should be sized appropriately based on the expected length of input…" at bounding box center [523, 261] width 410 height 27
click at [305, 263] on span at bounding box center [306, 263] width 9 height 16
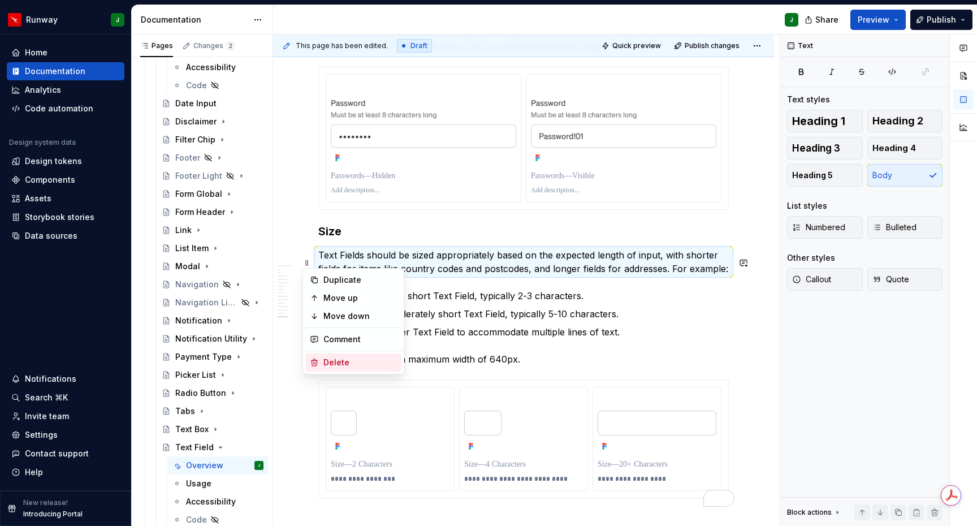
click at [337, 363] on div "Delete" at bounding box center [359, 362] width 73 height 11
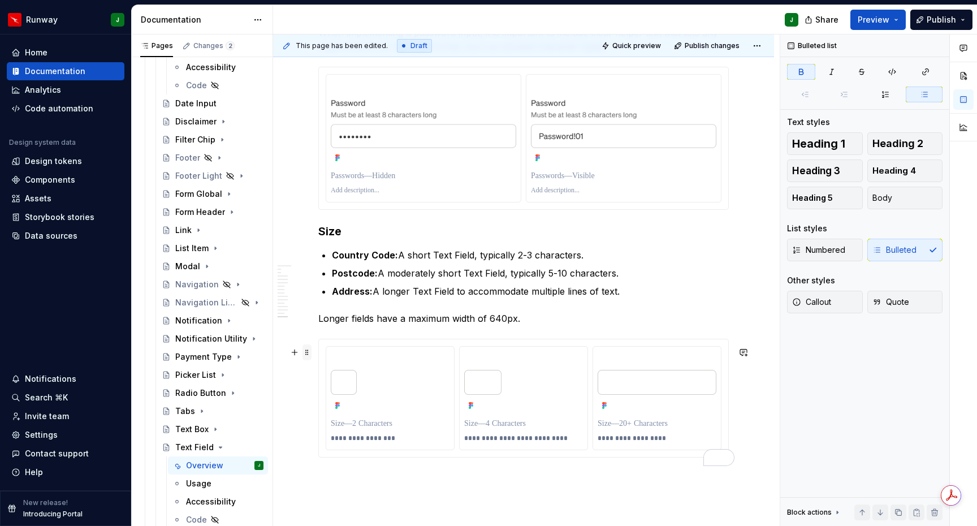
click at [309, 354] on span at bounding box center [306, 352] width 9 height 16
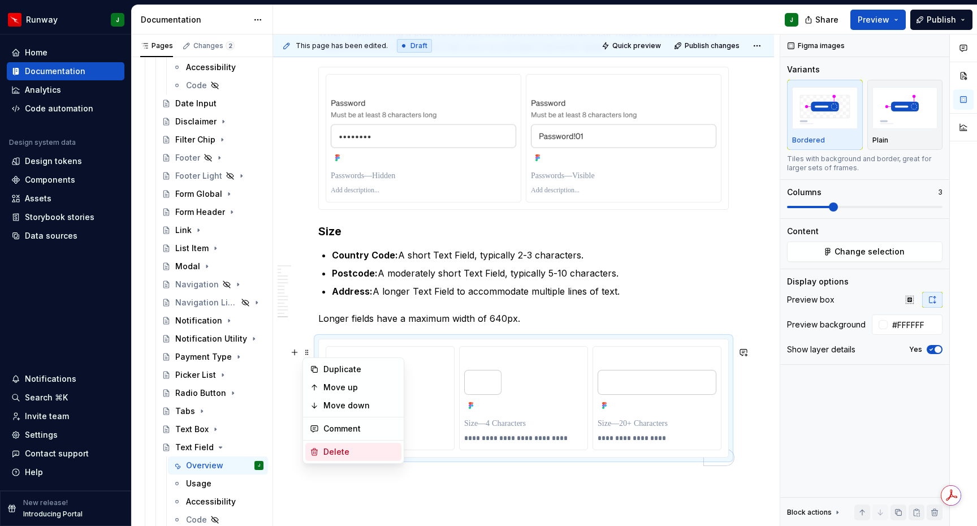
drag, startPoint x: 337, startPoint y: 451, endPoint x: 398, endPoint y: 318, distance: 145.9
click at [337, 451] on div "Delete" at bounding box center [359, 451] width 73 height 11
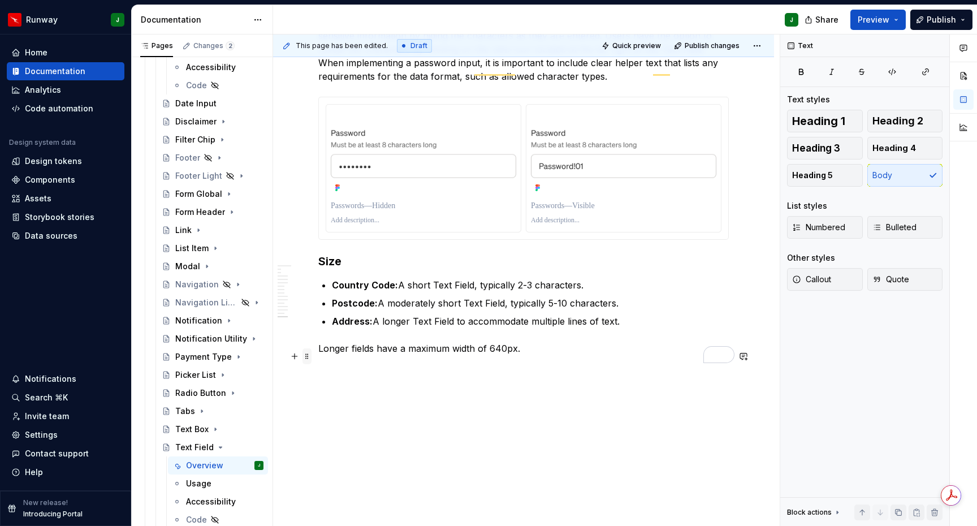
click at [306, 350] on span at bounding box center [306, 356] width 9 height 16
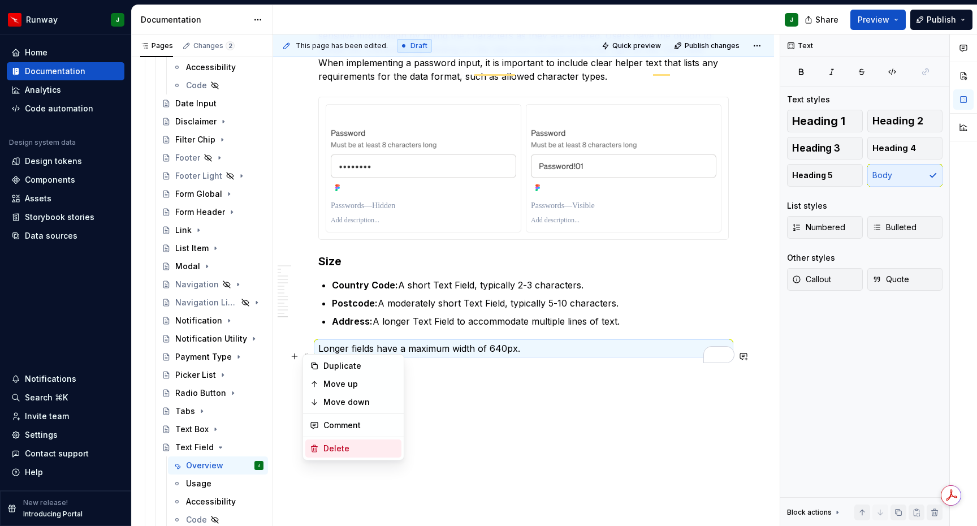
click at [354, 447] on div "Delete" at bounding box center [359, 448] width 73 height 11
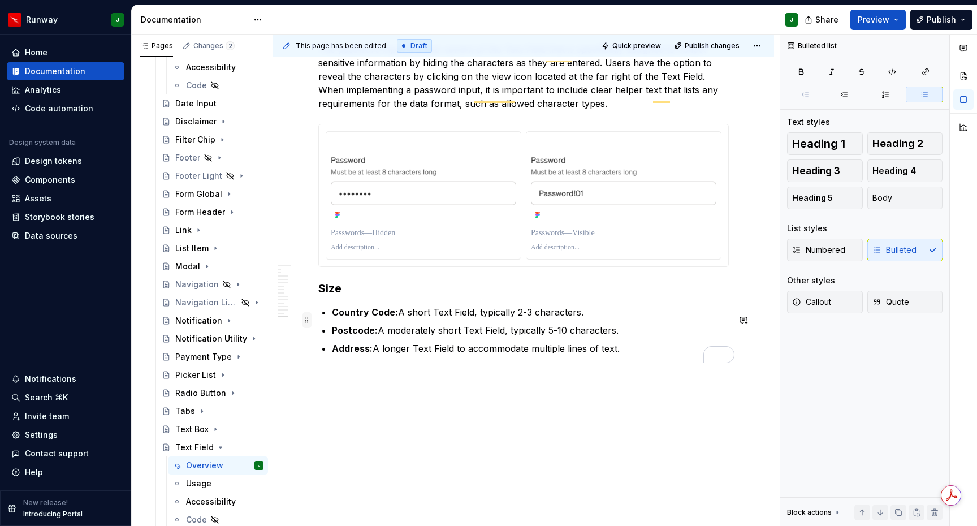
click at [306, 312] on span at bounding box center [306, 320] width 9 height 16
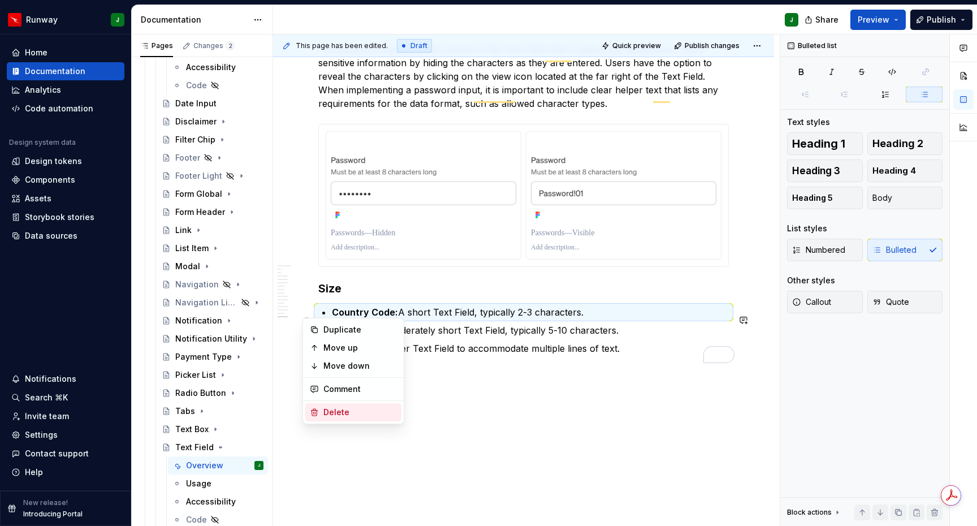
drag, startPoint x: 357, startPoint y: 410, endPoint x: 371, endPoint y: 318, distance: 93.8
click at [357, 410] on div "Delete" at bounding box center [359, 411] width 73 height 11
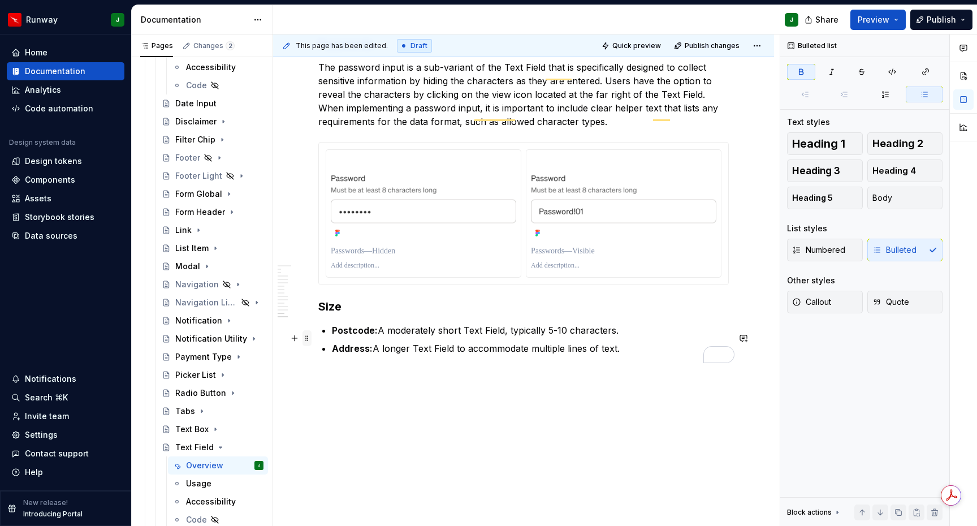
click at [310, 333] on span at bounding box center [306, 338] width 9 height 16
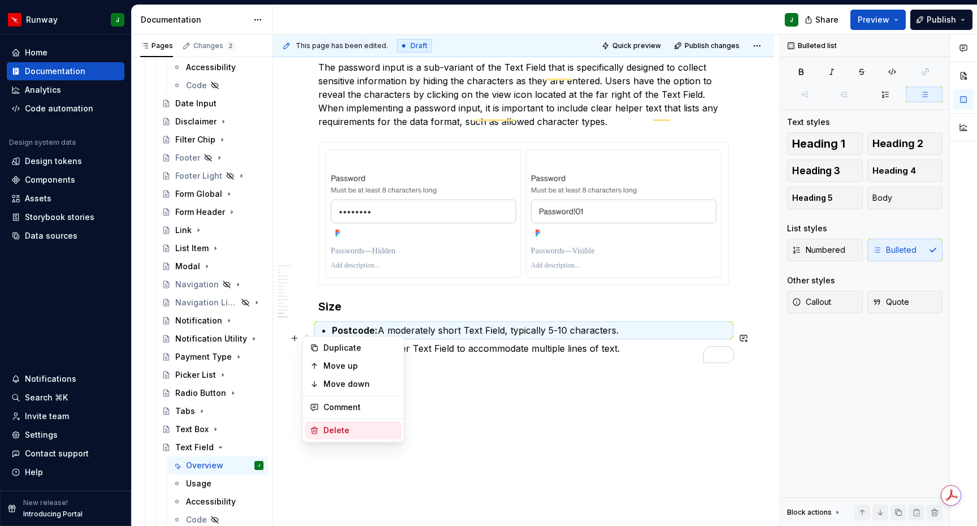
drag, startPoint x: 344, startPoint y: 430, endPoint x: 303, endPoint y: 351, distance: 89.2
click at [344, 430] on div "Delete" at bounding box center [359, 429] width 73 height 11
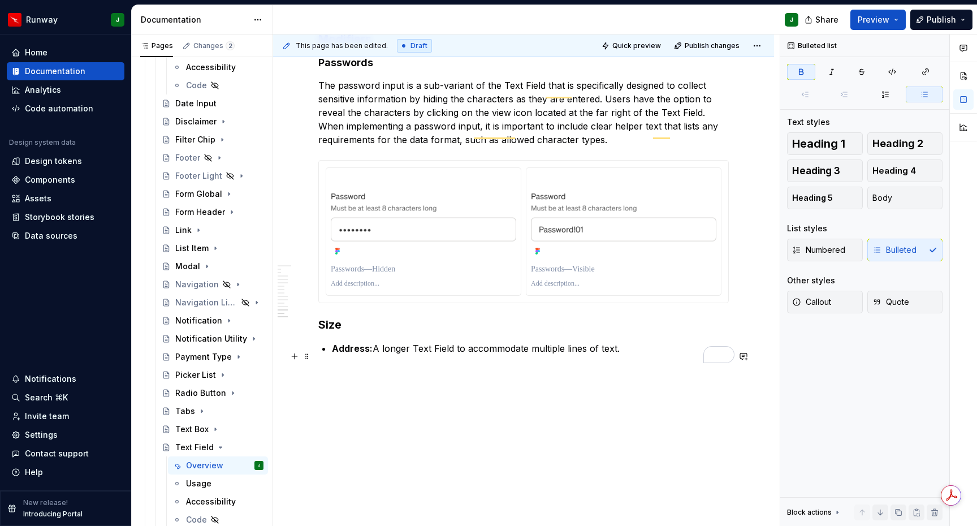
click at [306, 349] on span at bounding box center [306, 356] width 9 height 16
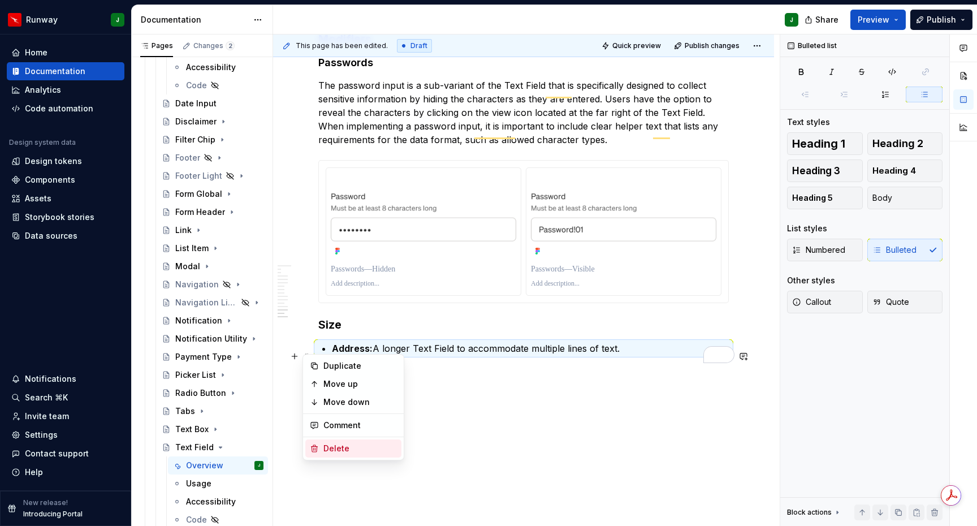
click at [337, 444] on div "Delete" at bounding box center [359, 448] width 73 height 11
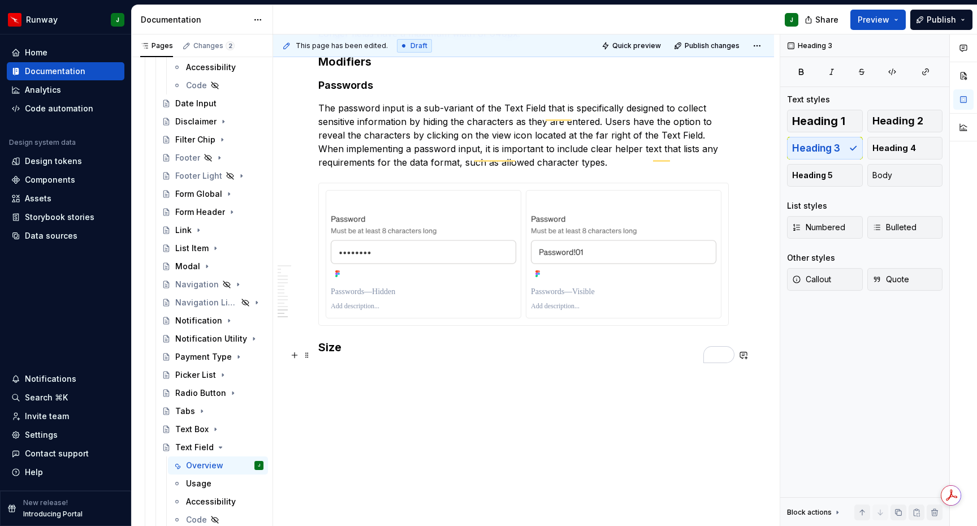
click at [332, 349] on h3 "Size" at bounding box center [523, 347] width 410 height 16
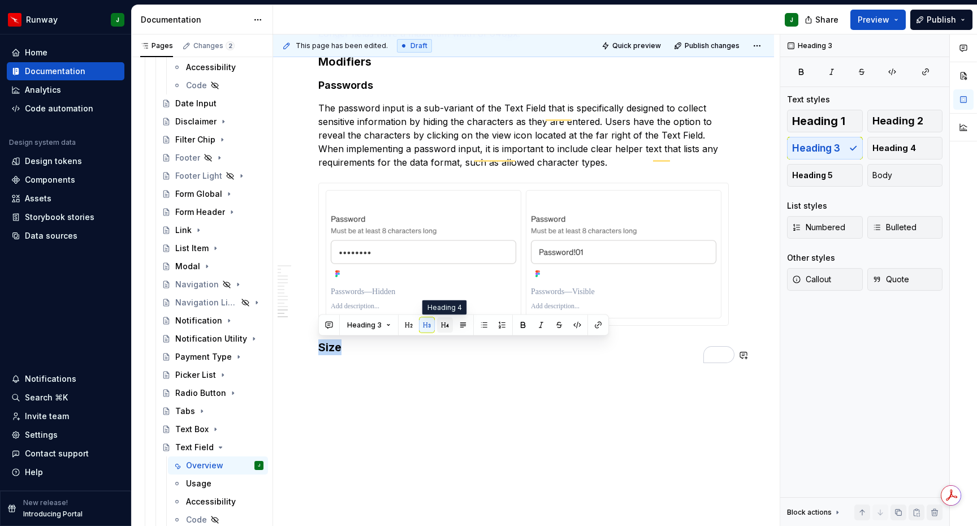
click at [443, 324] on button "button" at bounding box center [445, 325] width 16 height 16
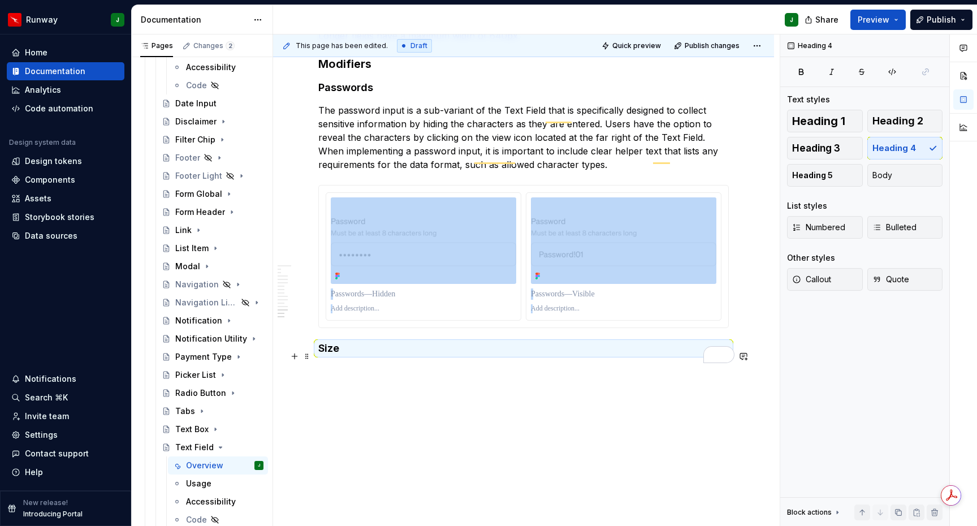
click at [328, 351] on h4 "Size" at bounding box center [523, 348] width 410 height 14
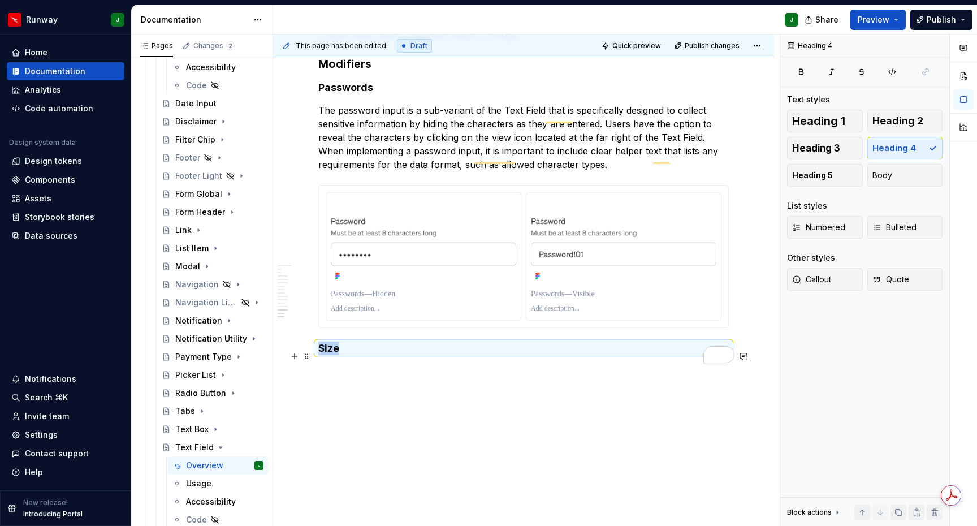
click at [328, 351] on h4 "Size" at bounding box center [523, 348] width 410 height 14
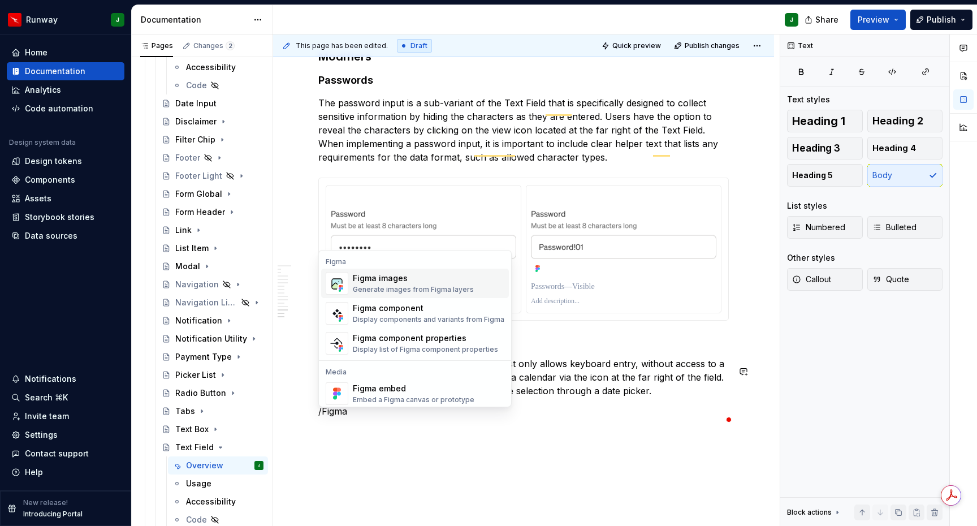
click at [407, 274] on div "Figma images" at bounding box center [413, 277] width 121 height 11
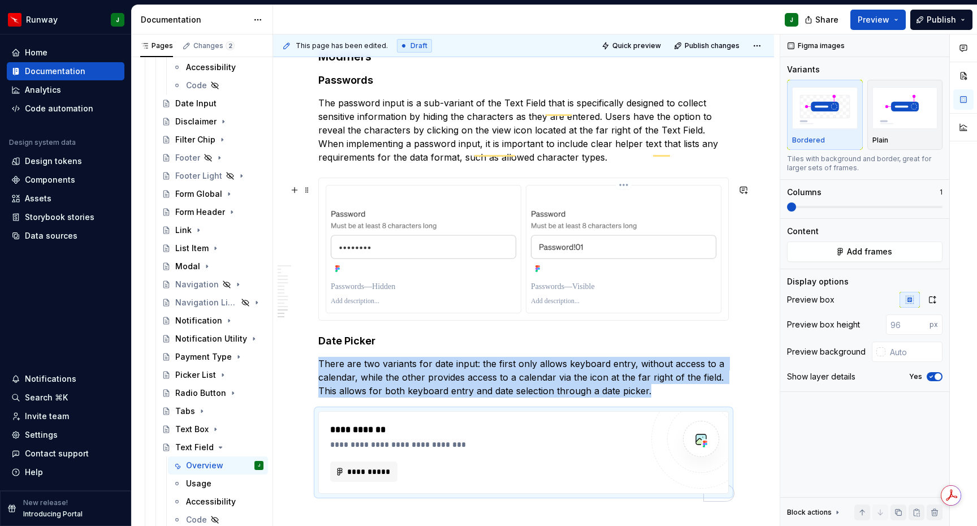
type textarea "*"
drag, startPoint x: 934, startPoint y: 302, endPoint x: 917, endPoint y: 323, distance: 26.6
click at [934, 302] on icon "button" at bounding box center [932, 299] width 6 height 7
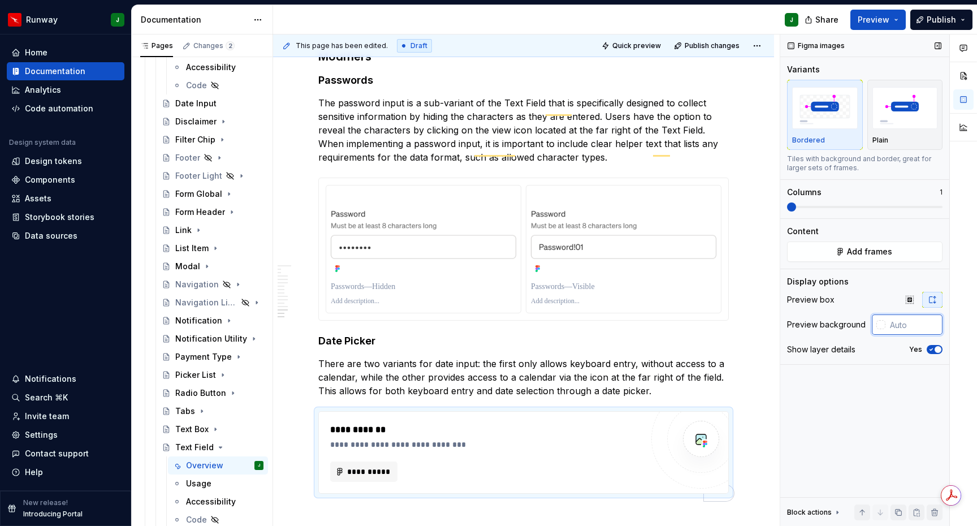
click at [901, 329] on input "text" at bounding box center [913, 324] width 57 height 20
type input "#FFFFFF"
click at [700, 308] on div "To enrich screen reader interactions, please activate Accessibility in Grammarl…" at bounding box center [623, 301] width 185 height 14
drag, startPoint x: 938, startPoint y: 348, endPoint x: 891, endPoint y: 331, distance: 49.5
click at [938, 348] on span "button" at bounding box center [937, 349] width 7 height 7
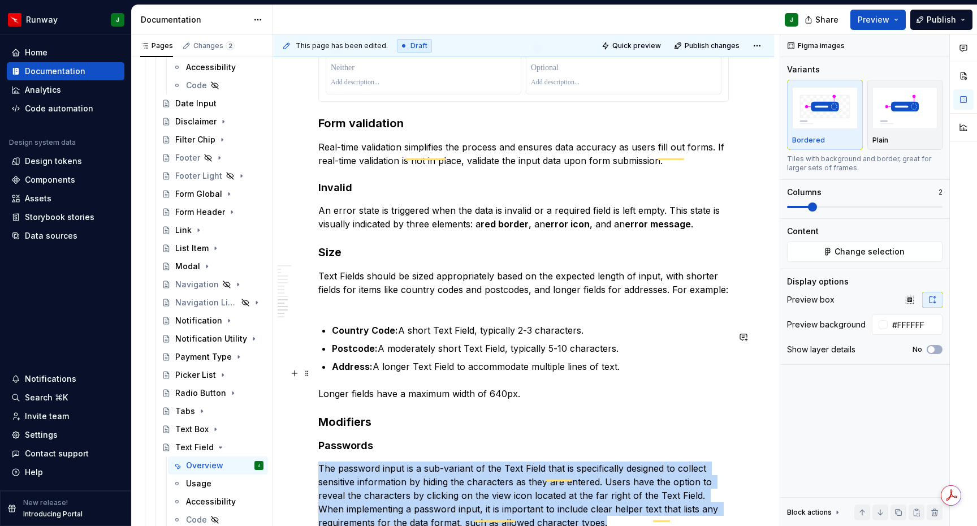
scroll to position [2011, 0]
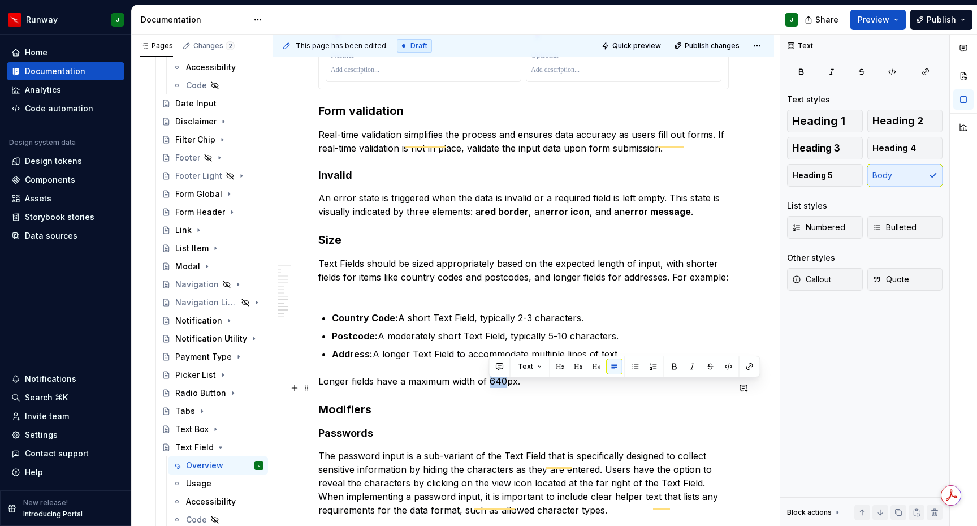
drag, startPoint x: 505, startPoint y: 388, endPoint x: 490, endPoint y: 389, distance: 15.3
click at [489, 388] on p "Longer fields have a maximum width of 640px." at bounding box center [523, 381] width 410 height 14
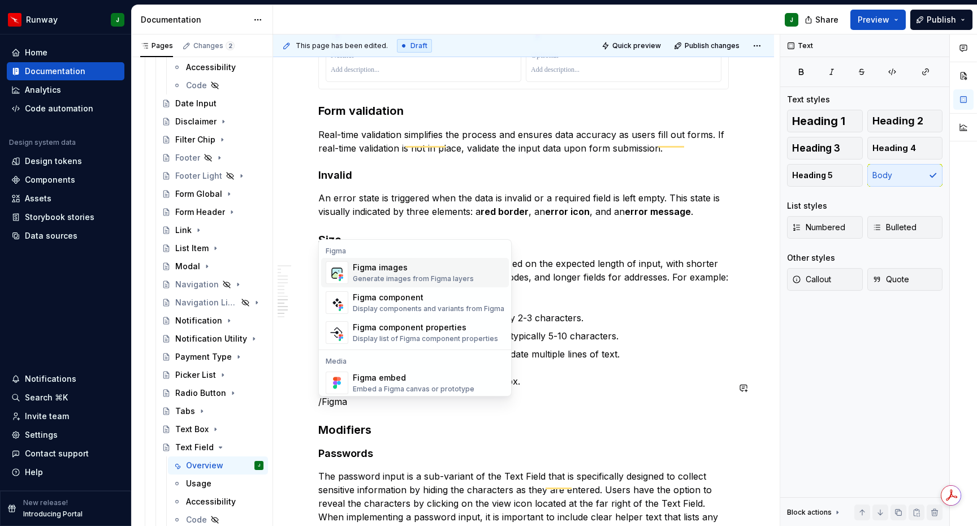
click at [417, 277] on div "Generate images from Figma layers" at bounding box center [413, 278] width 121 height 9
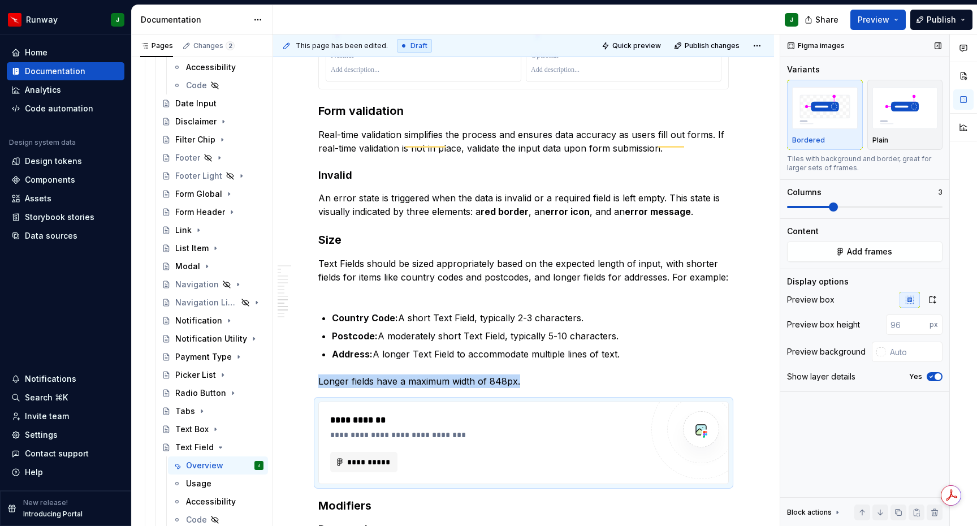
click at [829, 208] on span at bounding box center [833, 206] width 9 height 9
click at [933, 299] on icon "button" at bounding box center [931, 299] width 9 height 9
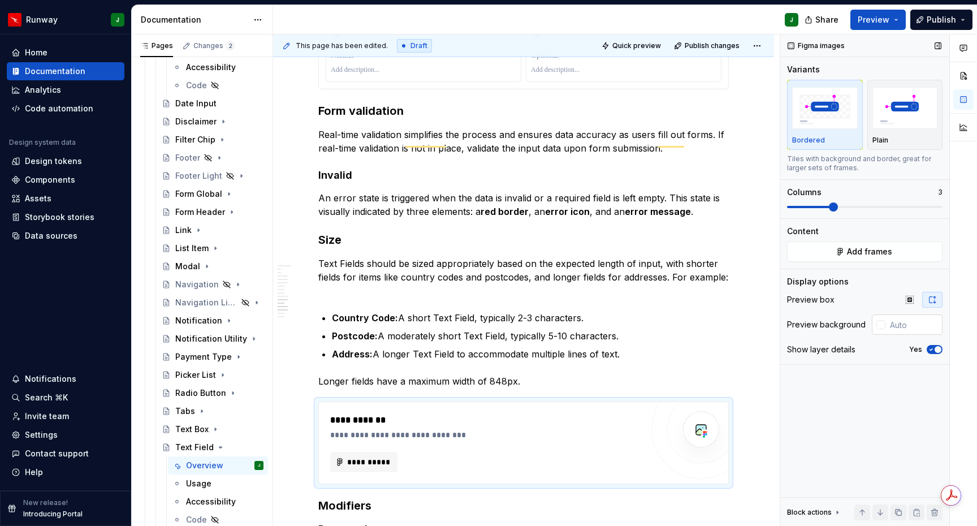
click at [904, 326] on input "text" at bounding box center [913, 324] width 57 height 20
paste input "#FFFFFF"
type input "#FFFFFF"
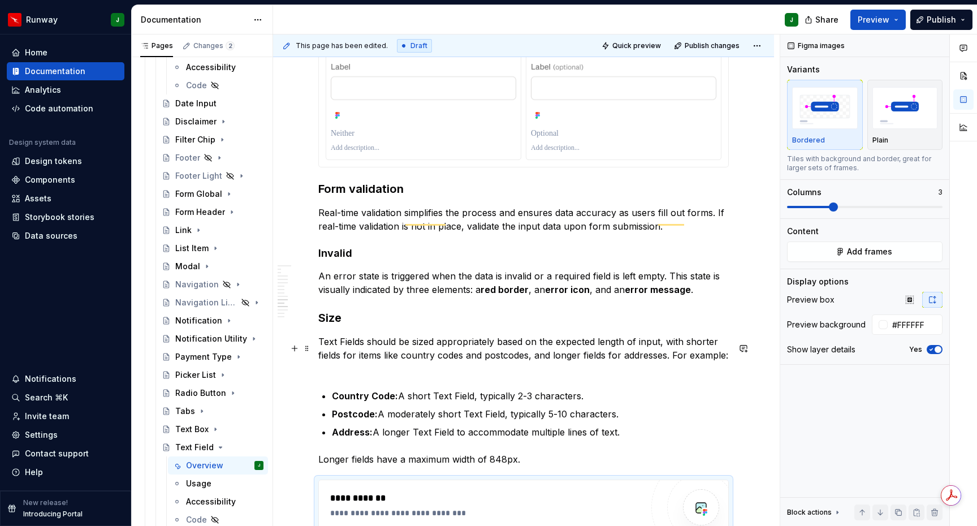
scroll to position [1924, 0]
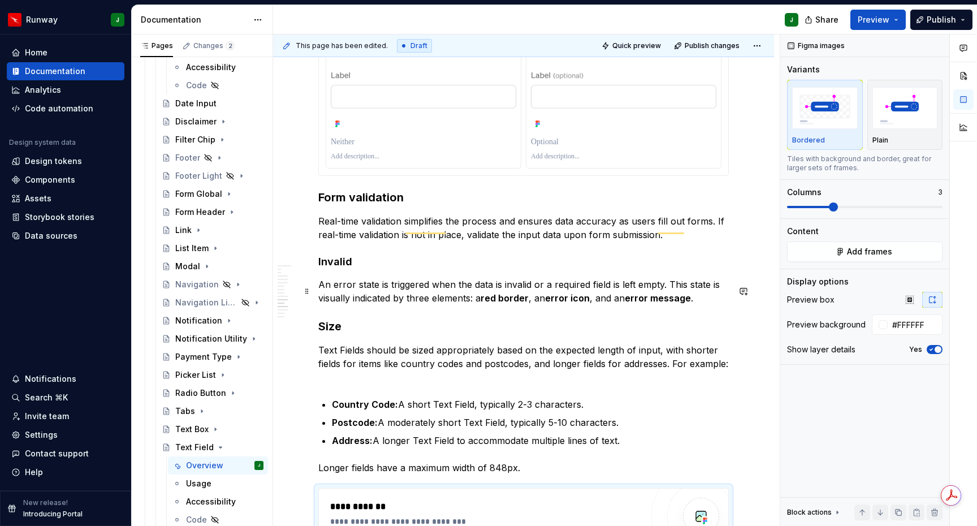
click at [710, 305] on p "An error state is triggered when the data is invalid or a required field is lef…" at bounding box center [523, 291] width 410 height 27
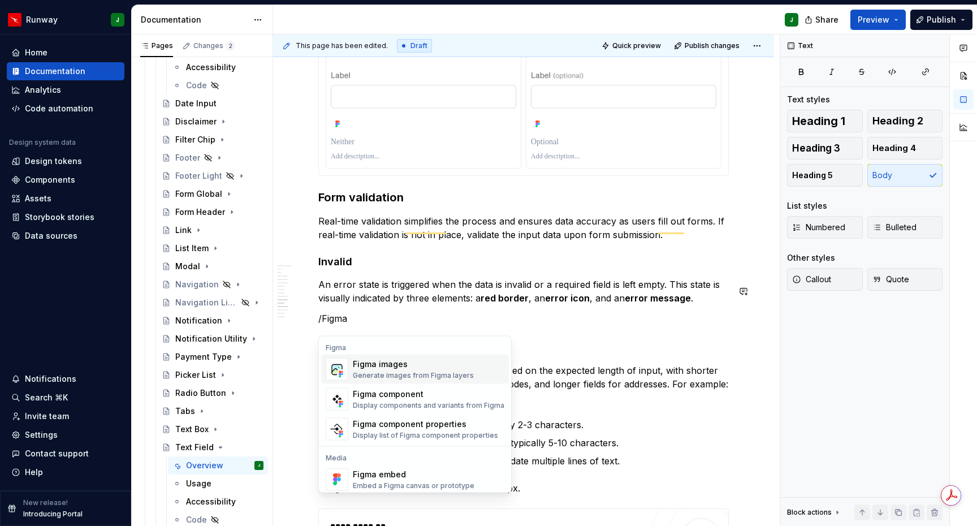
click at [385, 370] on div "Figma images Generate images from Figma layers" at bounding box center [413, 368] width 121 height 21
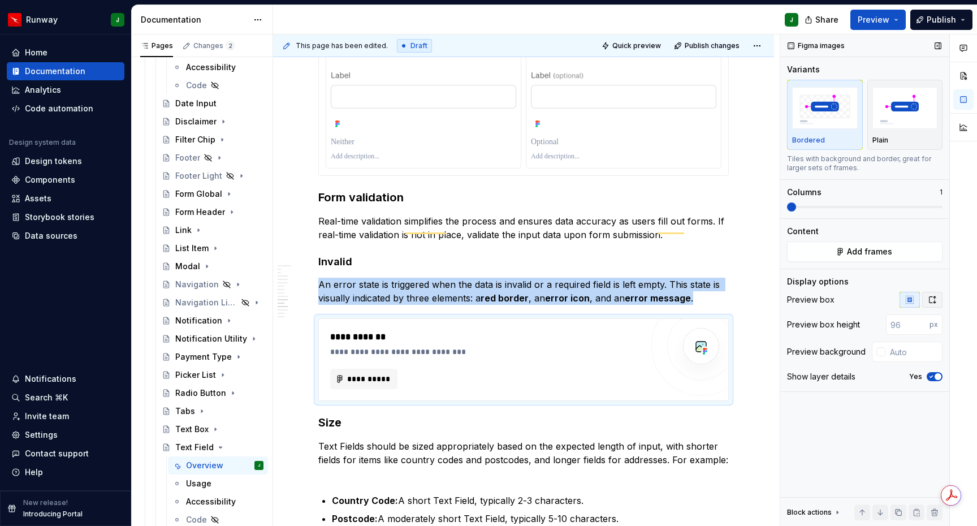
click at [934, 301] on icon "button" at bounding box center [931, 299] width 9 height 9
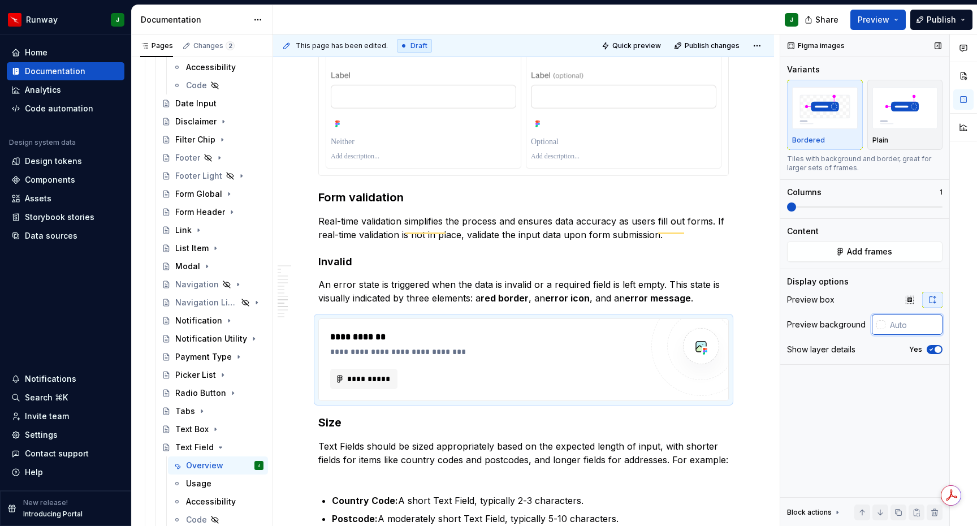
click at [907, 326] on input "text" at bounding box center [913, 324] width 57 height 20
paste input "#FFFFFF"
type input "#FFFFFF"
drag, startPoint x: 935, startPoint y: 350, endPoint x: 970, endPoint y: 343, distance: 35.2
click at [935, 350] on span "button" at bounding box center [937, 349] width 7 height 7
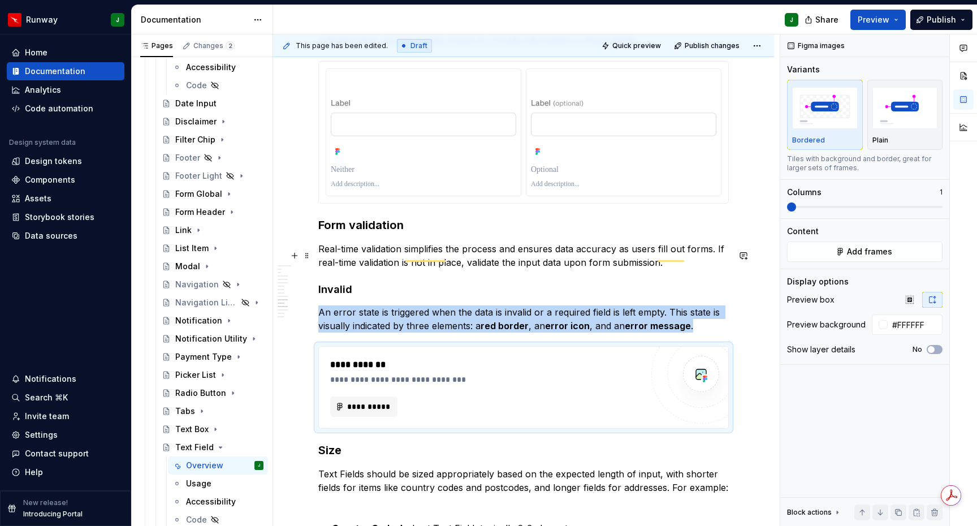
scroll to position [1866, 0]
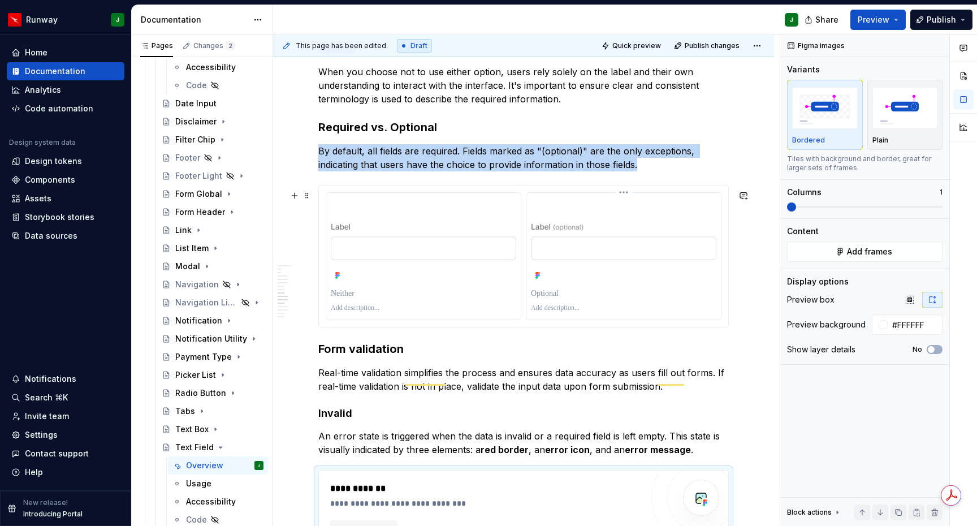
click at [705, 291] on div "To enrich screen reader interactions, please activate Accessibility in Grammarl…" at bounding box center [623, 256] width 194 height 127
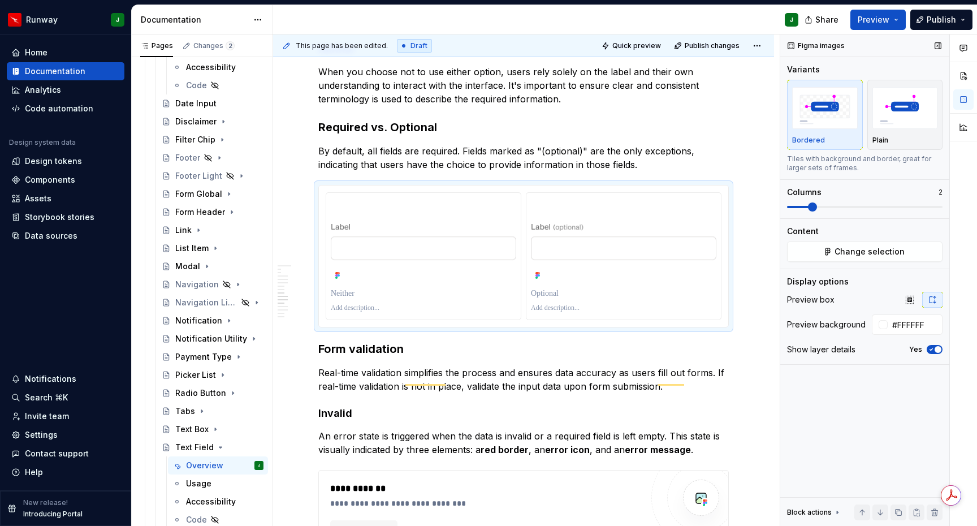
click at [935, 349] on span "button" at bounding box center [937, 349] width 7 height 7
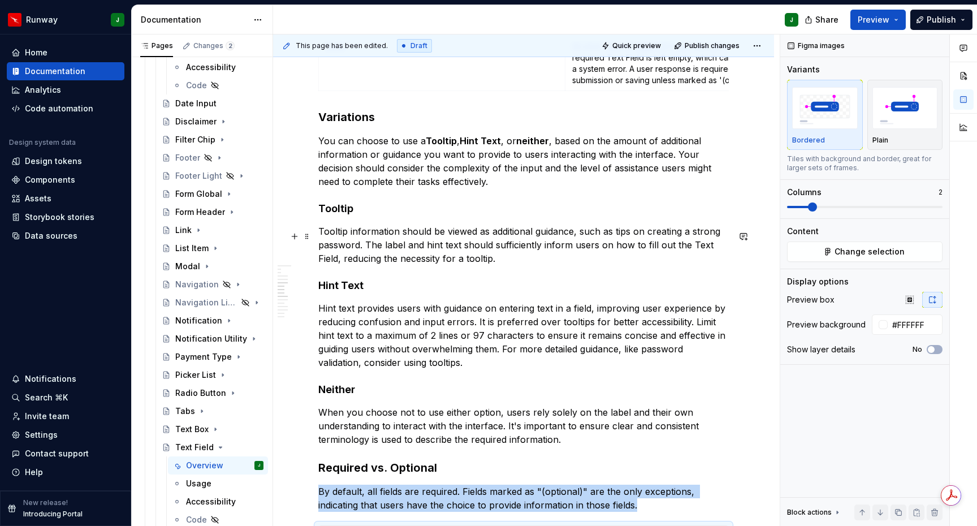
click at [513, 265] on p "Tooltip information should be viewed as additional guidance, such as tips on cr…" at bounding box center [523, 244] width 410 height 41
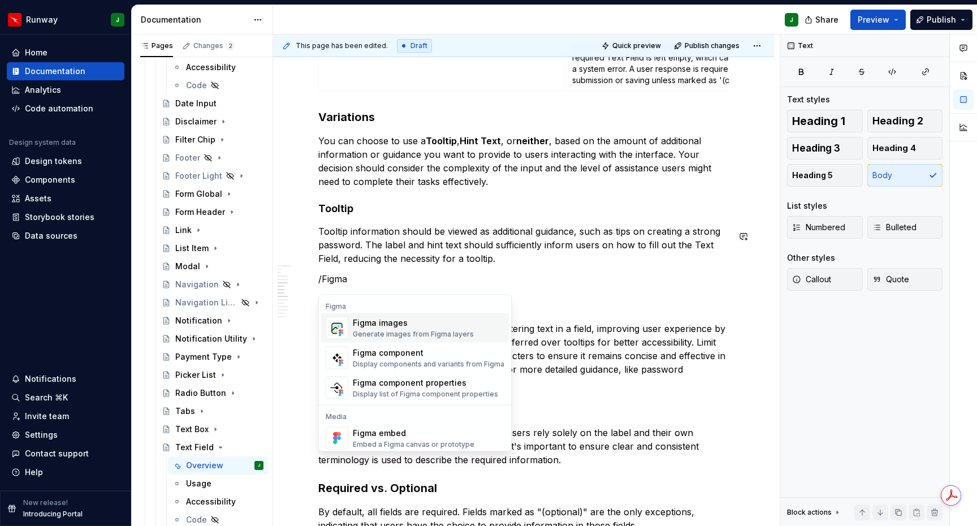
click at [434, 332] on div "Generate images from Figma layers" at bounding box center [413, 333] width 121 height 9
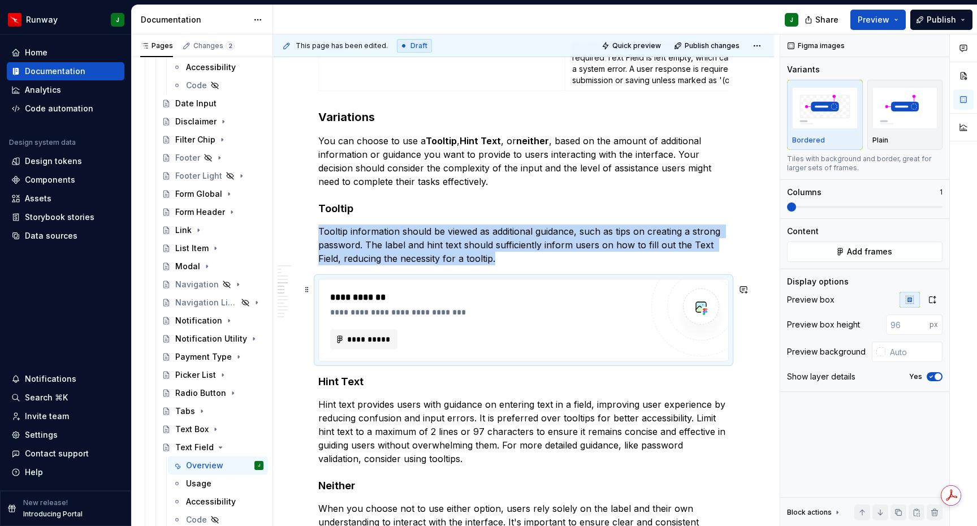
type textarea "*"
click at [928, 298] on icon "button" at bounding box center [931, 299] width 9 height 9
click at [813, 206] on span at bounding box center [812, 206] width 9 height 9
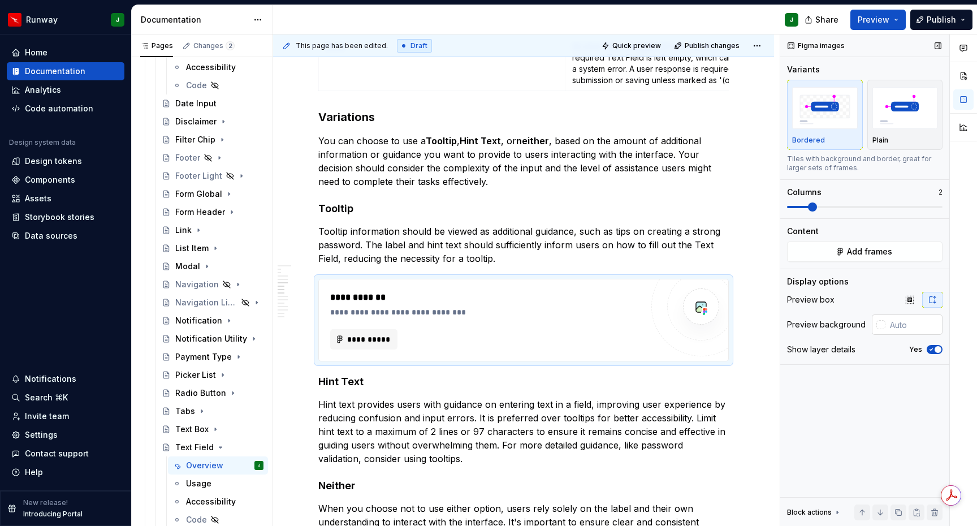
click at [914, 326] on input "text" at bounding box center [913, 324] width 57 height 20
paste input "#FFFFFF"
type input "#FFFFFF"
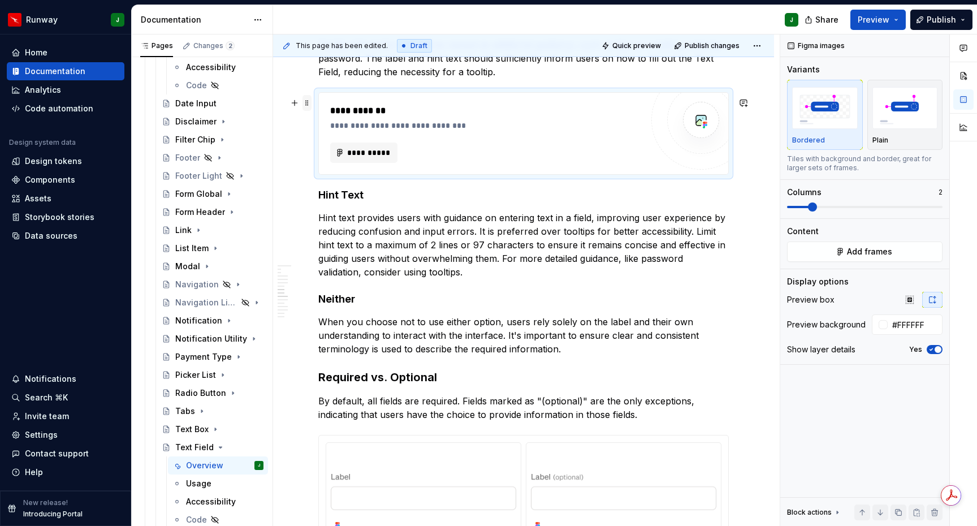
click at [307, 103] on span at bounding box center [306, 103] width 9 height 16
click at [335, 112] on div "Duplicate" at bounding box center [353, 120] width 96 height 18
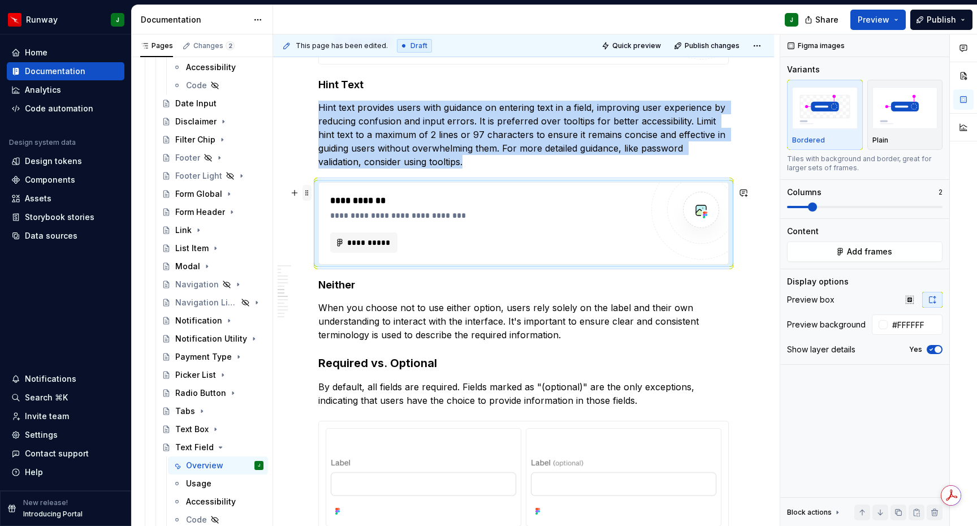
click at [306, 194] on span at bounding box center [306, 193] width 9 height 16
click at [340, 209] on div "Duplicate" at bounding box center [359, 209] width 73 height 11
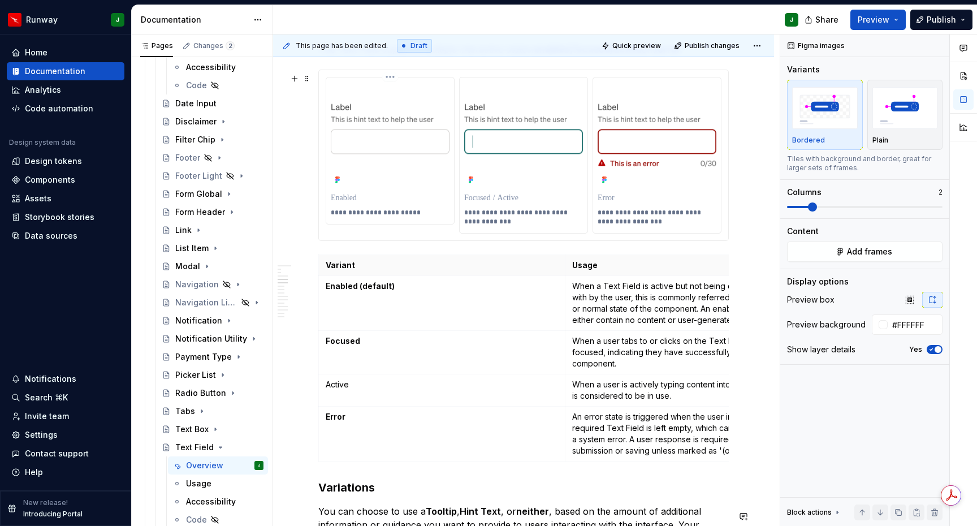
drag, startPoint x: 307, startPoint y: 203, endPoint x: 310, endPoint y: 5, distance: 199.0
type textarea "*"
